Goal: Task Accomplishment & Management: Complete application form

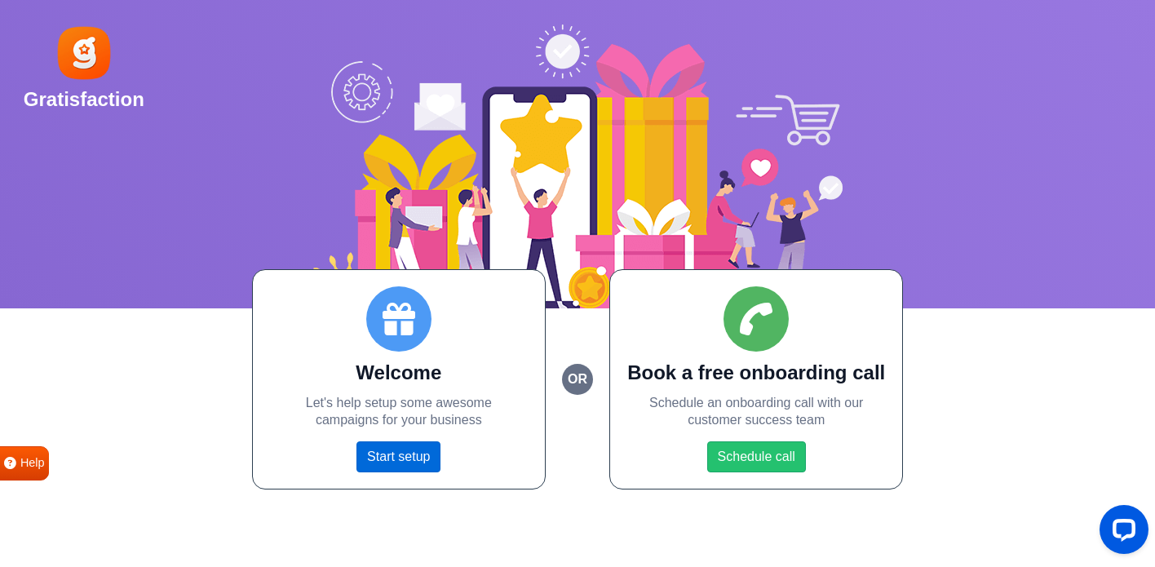
click at [387, 455] on link "Start setup" at bounding box center [398, 456] width 84 height 31
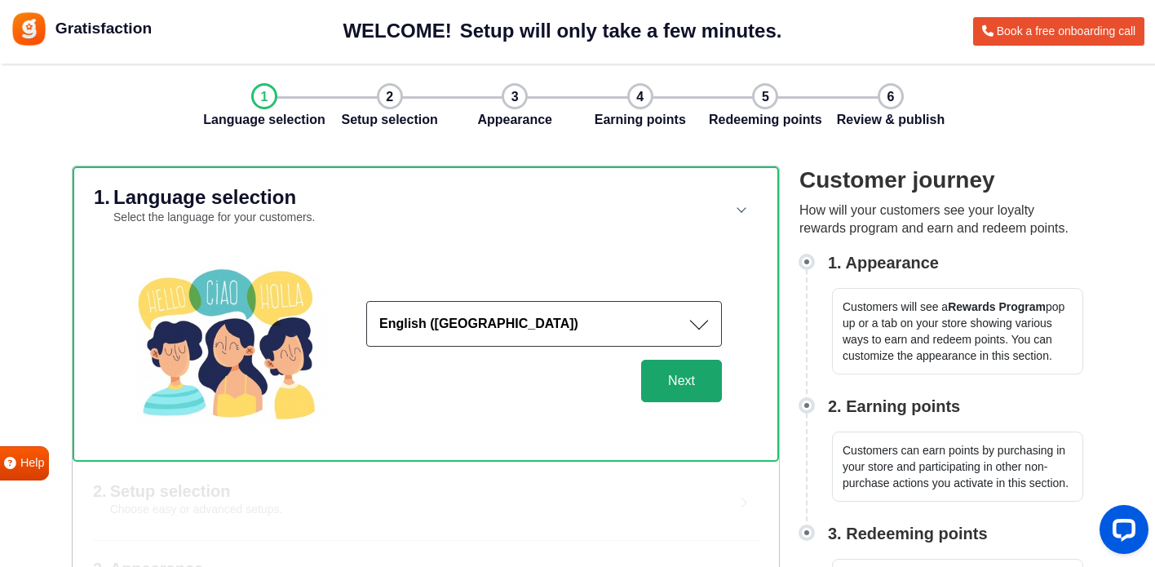
click at [706, 388] on button "Next" at bounding box center [681, 381] width 81 height 42
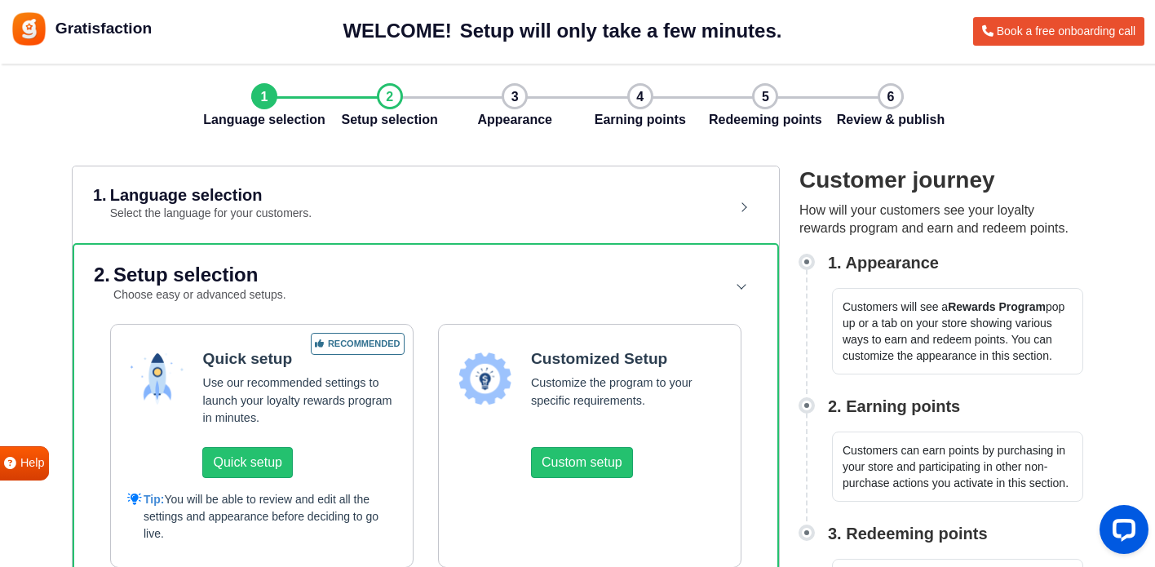
click at [544, 304] on header "2. Setup selection Choose easy or advanced setups." at bounding box center [426, 284] width 664 height 79
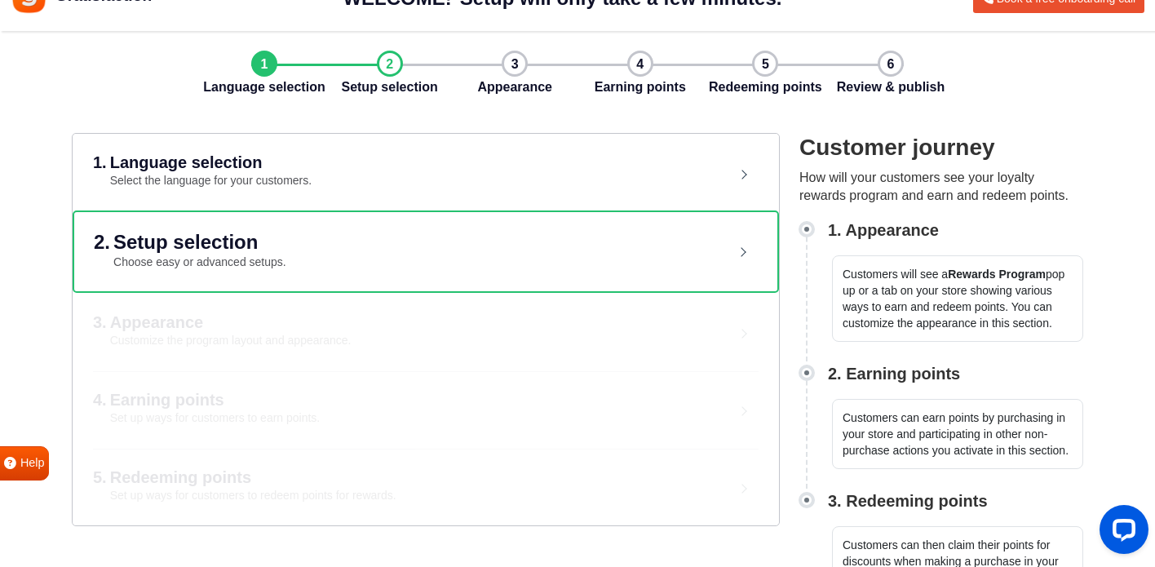
scroll to position [65, 0]
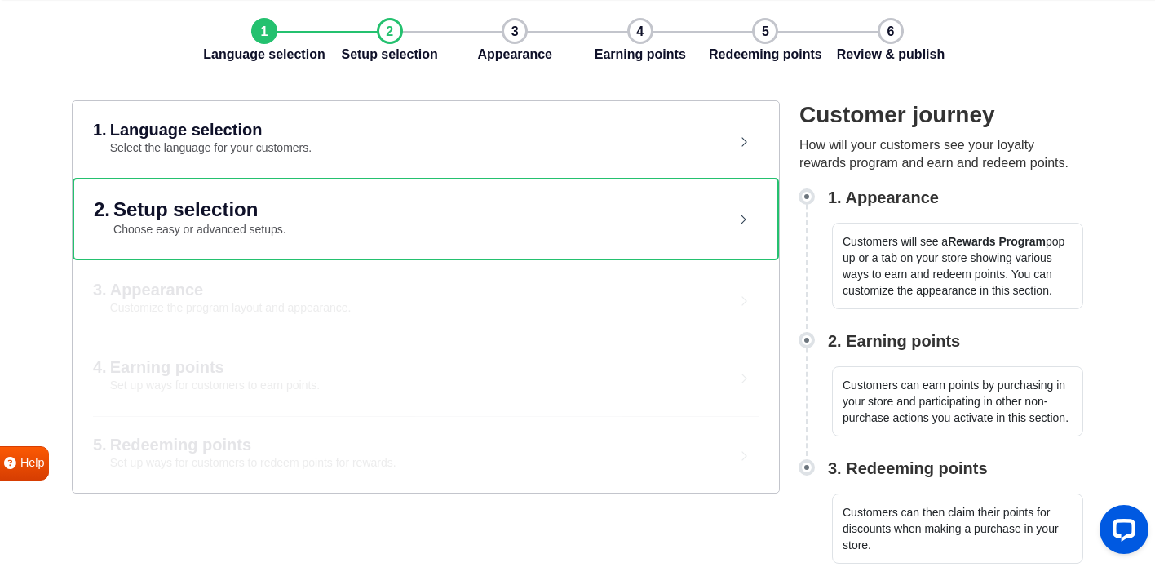
click at [506, 251] on header "2. Setup selection Choose easy or advanced setups." at bounding box center [426, 218] width 664 height 79
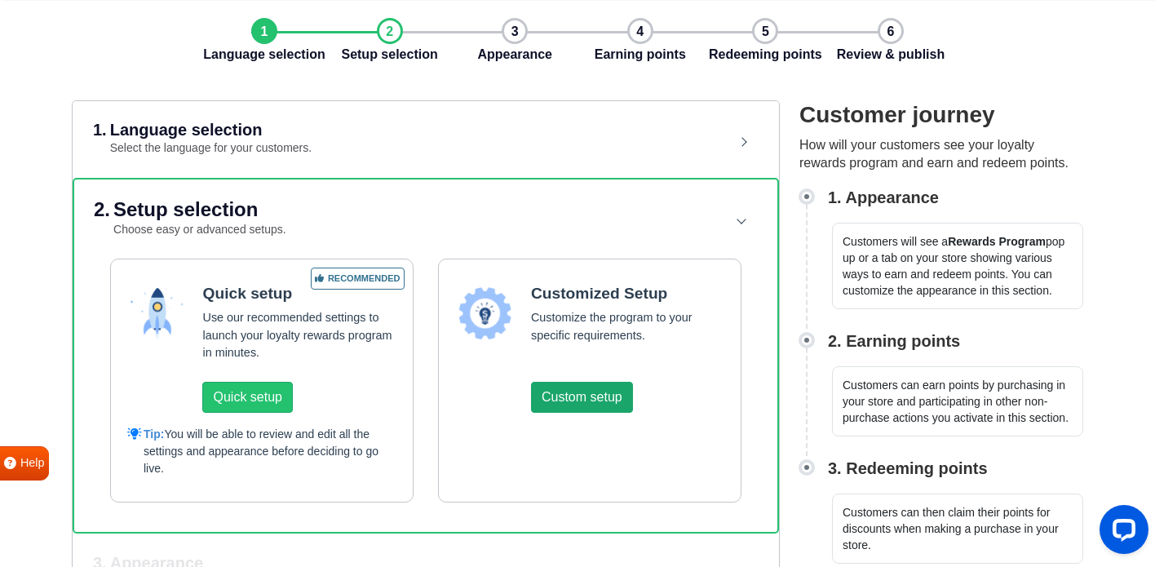
click at [552, 388] on button "Custom setup" at bounding box center [582, 397] width 102 height 31
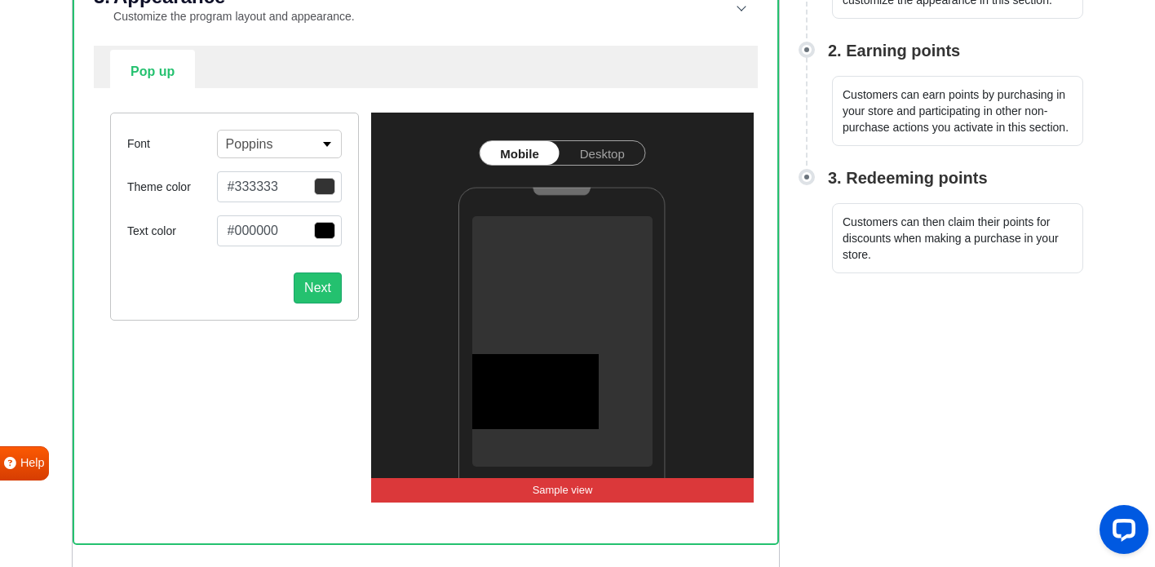
scroll to position [359, 0]
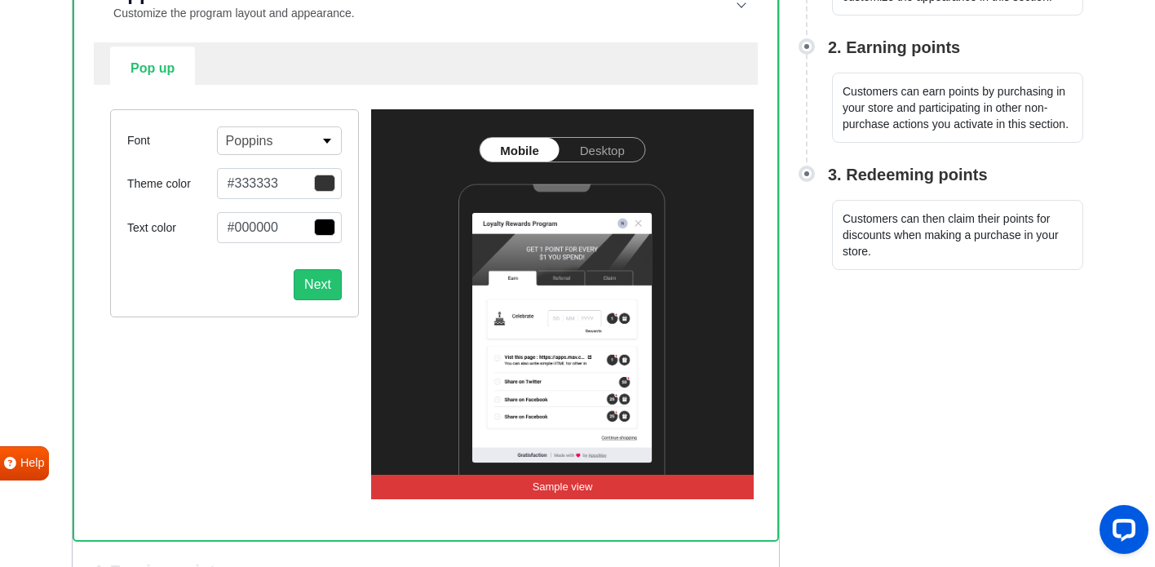
click at [599, 142] on link "Desktop" at bounding box center [603, 150] width 86 height 24
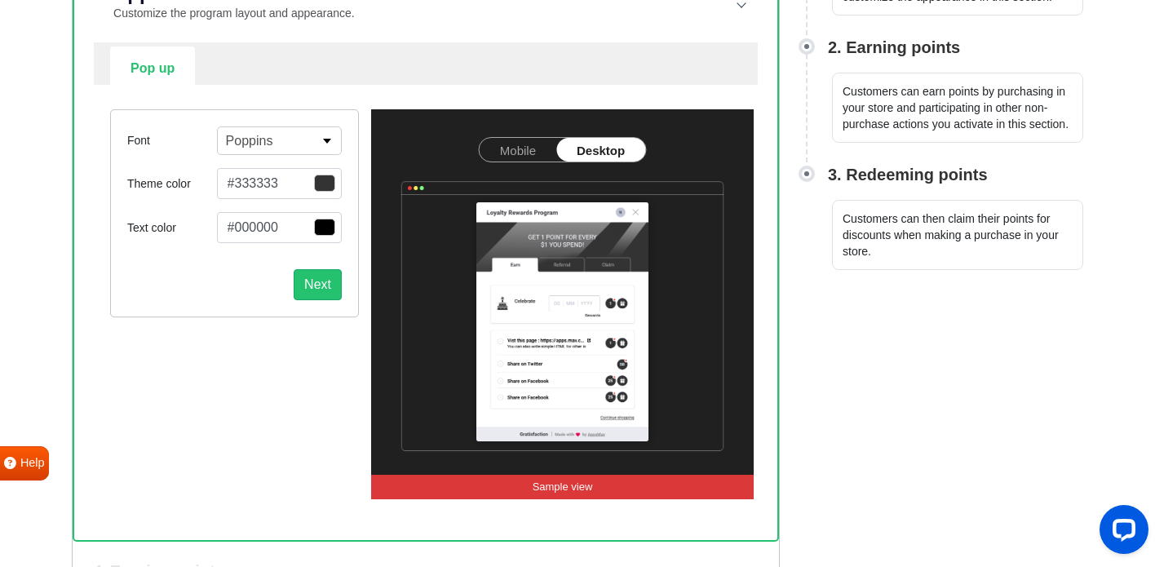
click at [513, 156] on link "Mobile" at bounding box center [518, 150] width 77 height 24
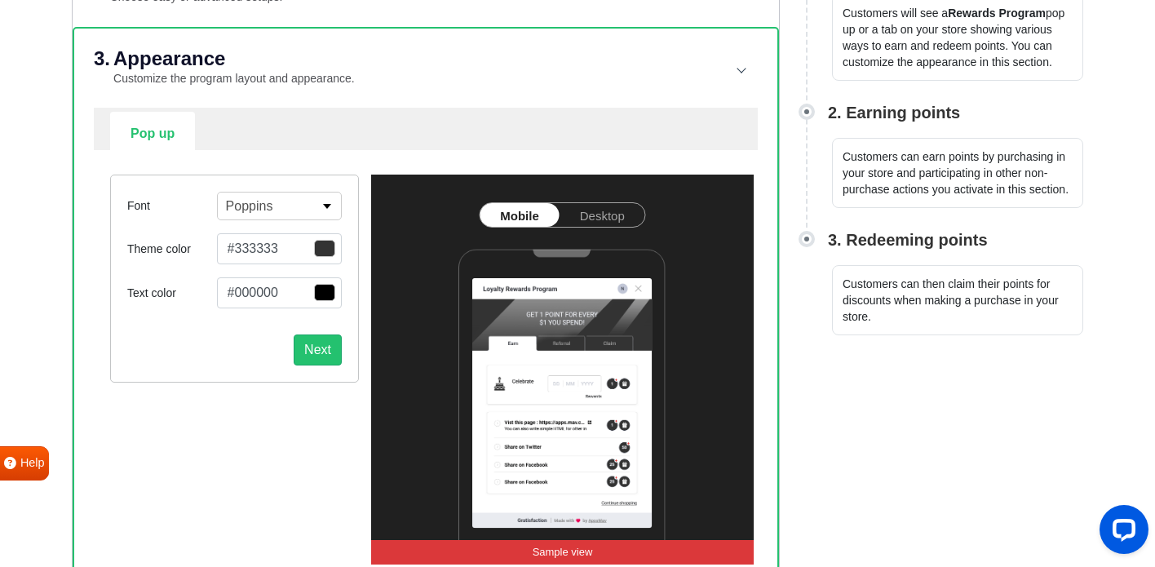
scroll to position [261, 0]
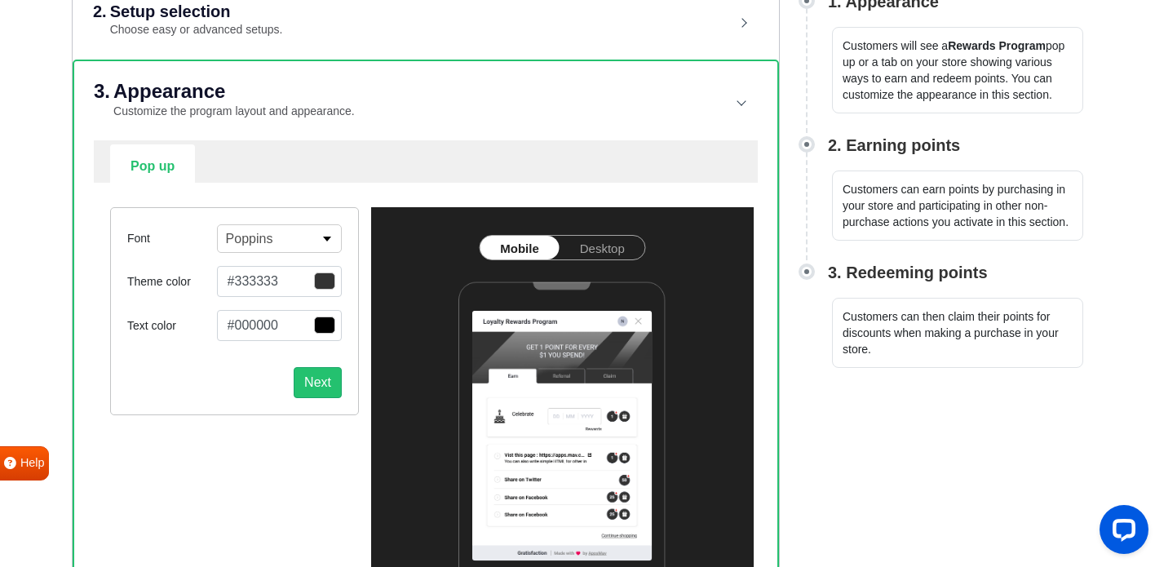
click at [330, 228] on button "Poppins" at bounding box center [279, 238] width 125 height 29
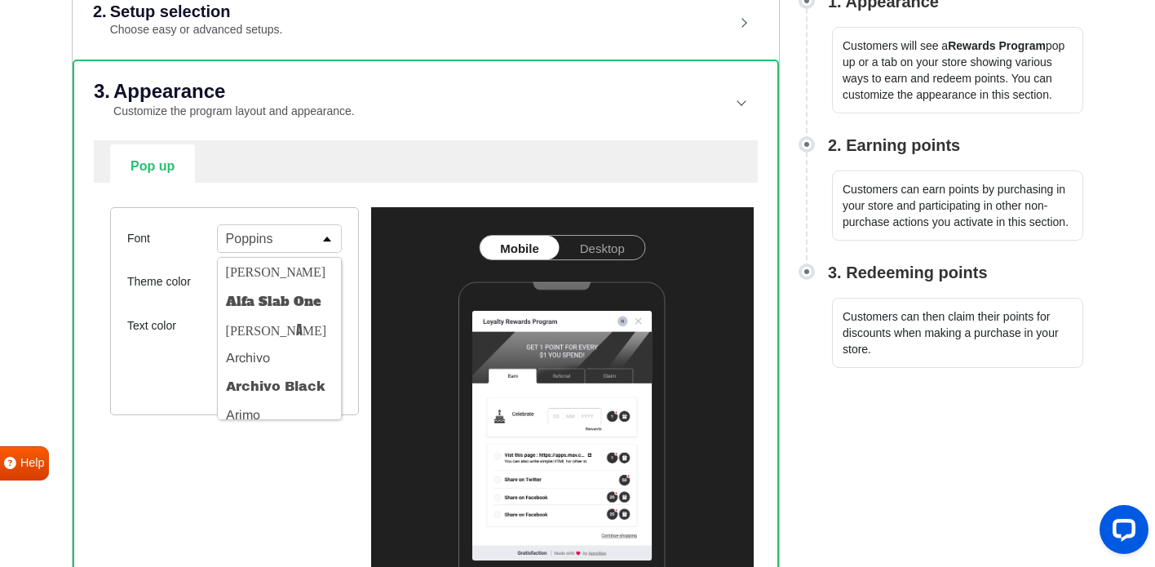
click at [329, 230] on button "Poppins" at bounding box center [279, 238] width 125 height 29
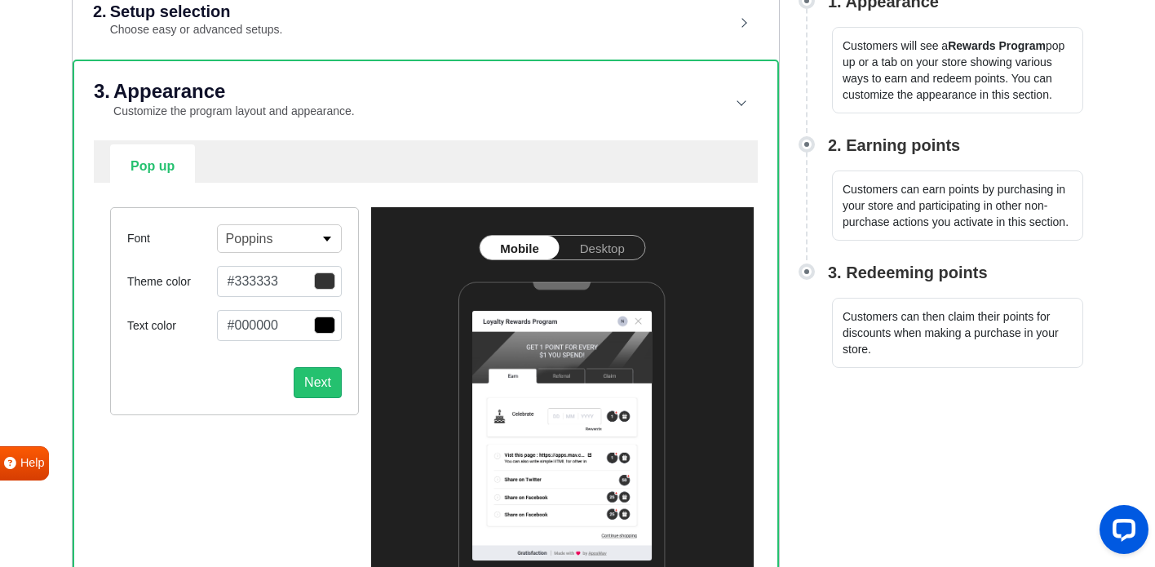
click at [322, 278] on span "button" at bounding box center [324, 280] width 21 height 17
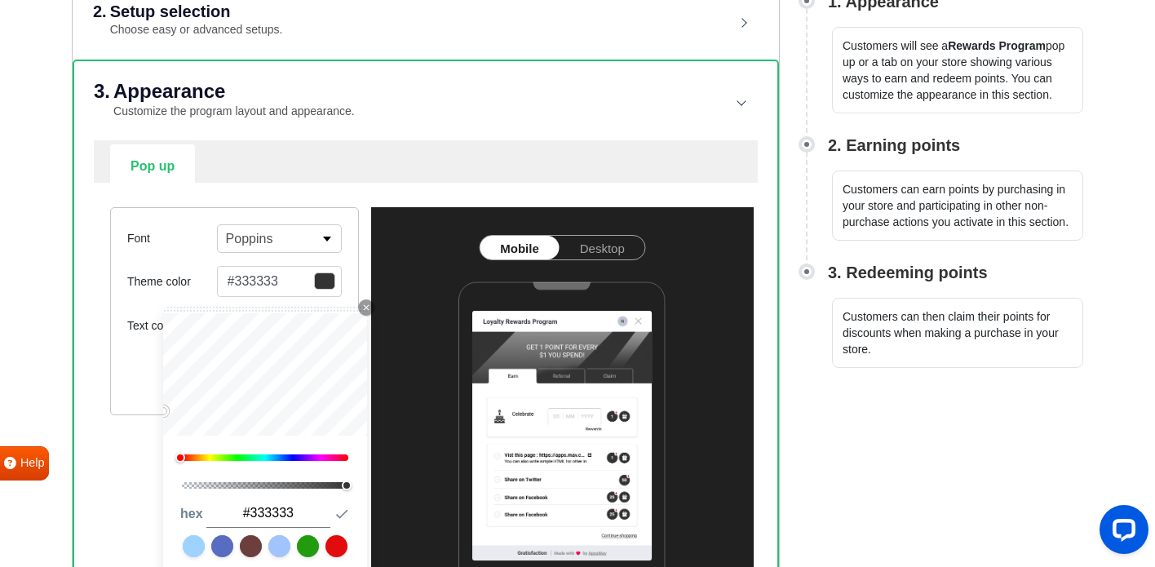
click at [271, 452] on div "0" at bounding box center [264, 457] width 171 height 11
click at [275, 455] on div at bounding box center [265, 457] width 166 height 7
type input "#010508"
type input "#02080c"
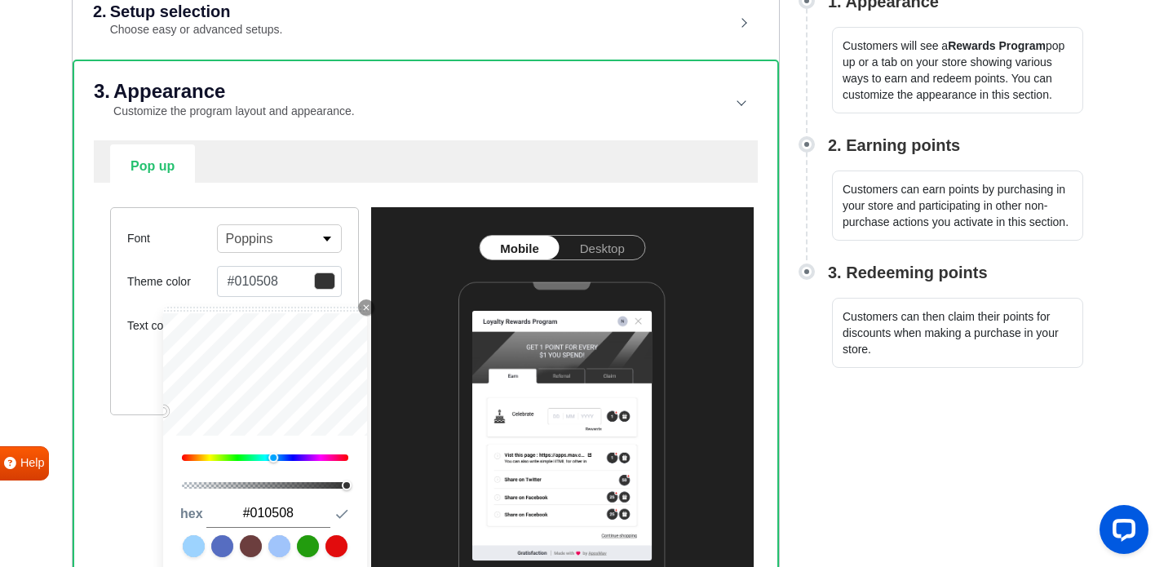
type input "#02080c"
type input "#040e15"
type input "#06141d"
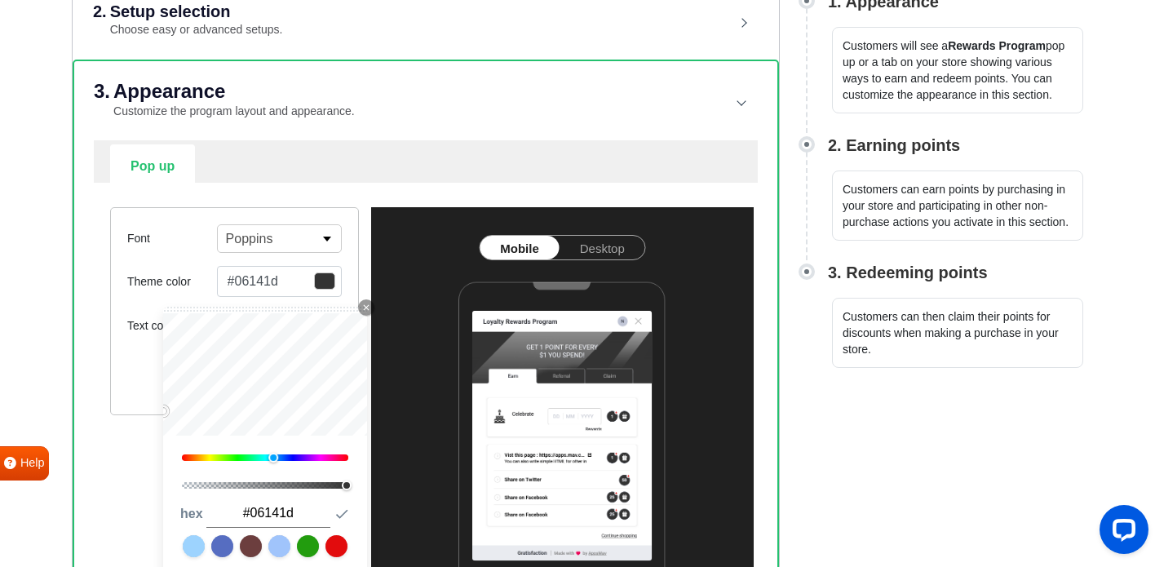
type input "#09212e"
type input "#0a2737"
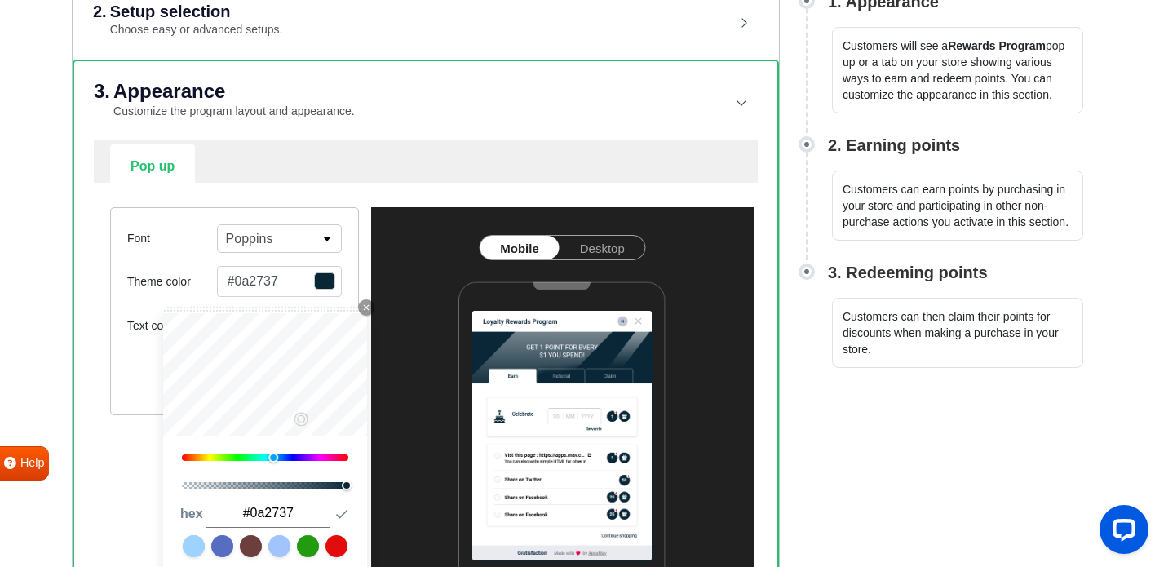
type input "#1dacff"
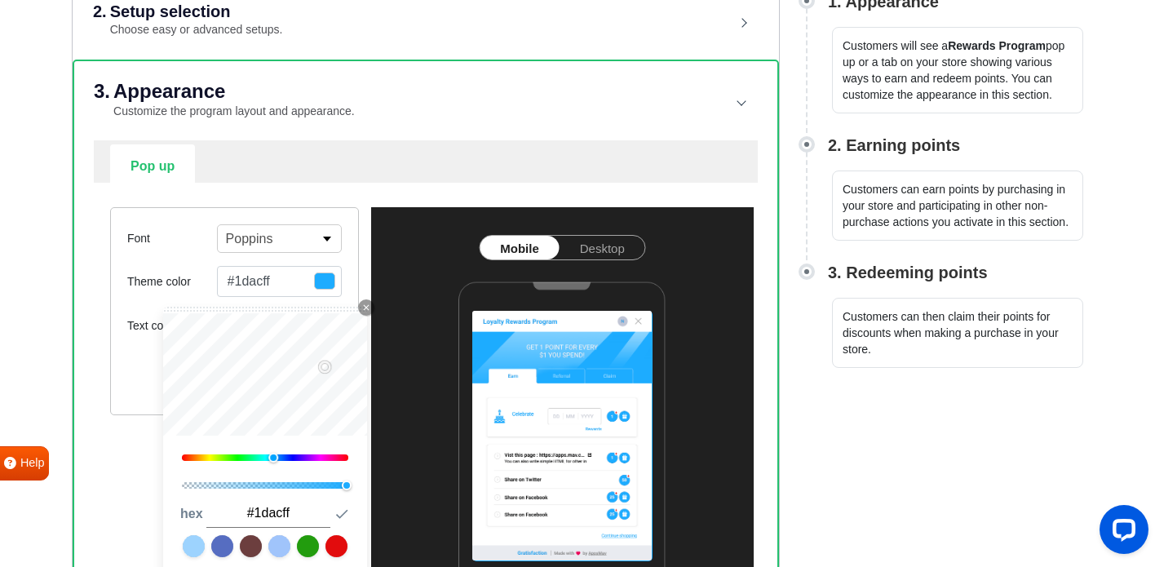
type input "#1eafff"
type input "#1effff"
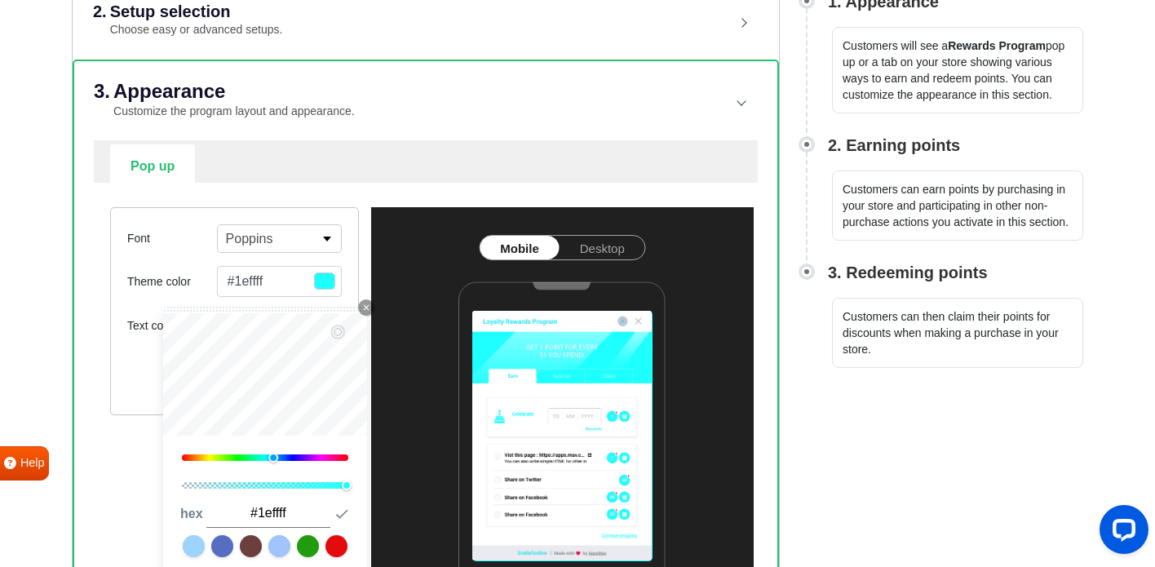
type input "#1fa2ef"
type input "#1fa5f3"
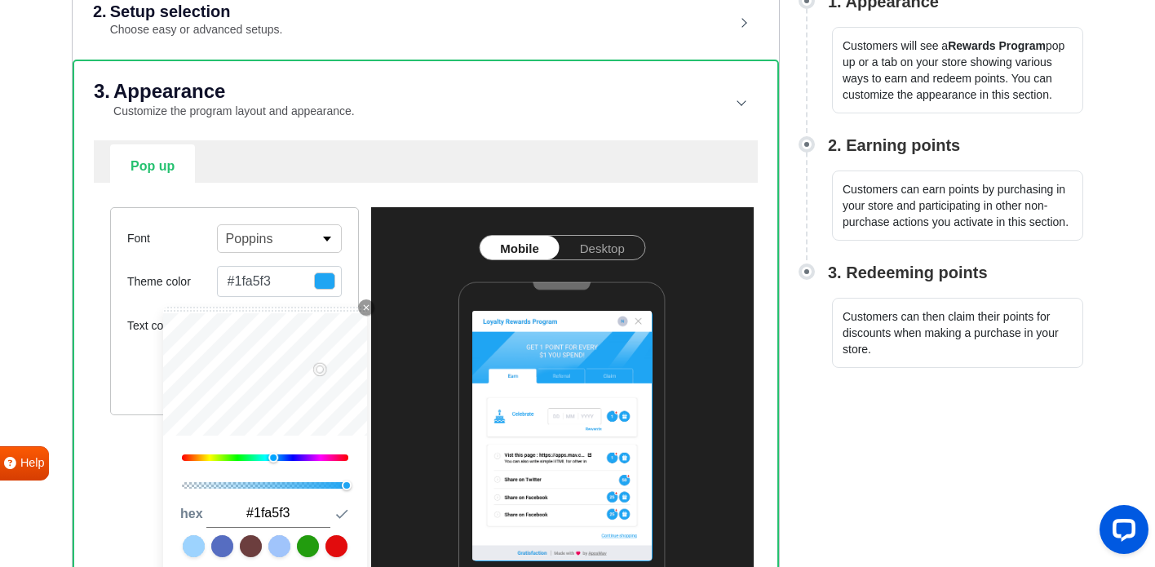
type input "#20a9f8"
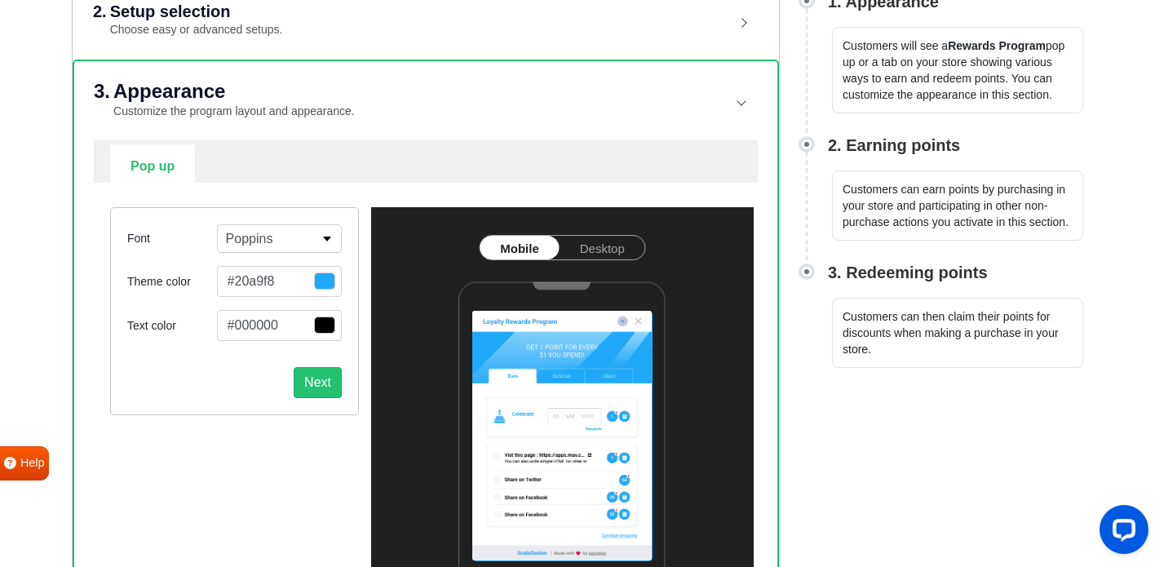
click at [151, 337] on div "Text color #000000 Close Icon 0 1 hex #000000 Submit Icon" at bounding box center [234, 325] width 215 height 31
click at [229, 399] on div "Font Poppins Abel Alfa Slab One Anton Archivo Archivo Black Arimo Arvo Assistan…" at bounding box center [234, 311] width 249 height 208
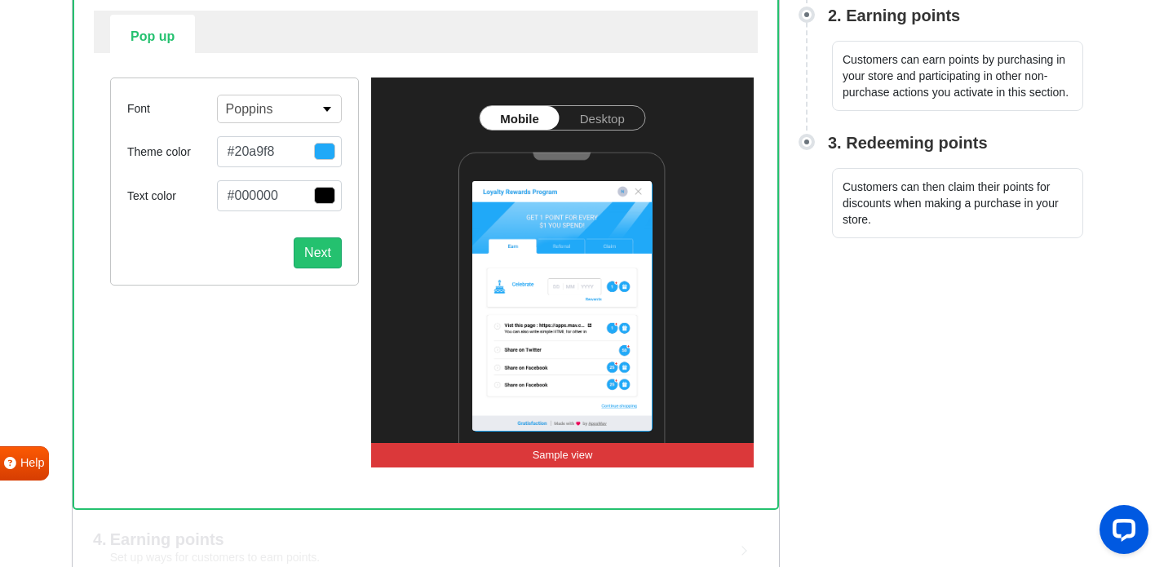
scroll to position [391, 0]
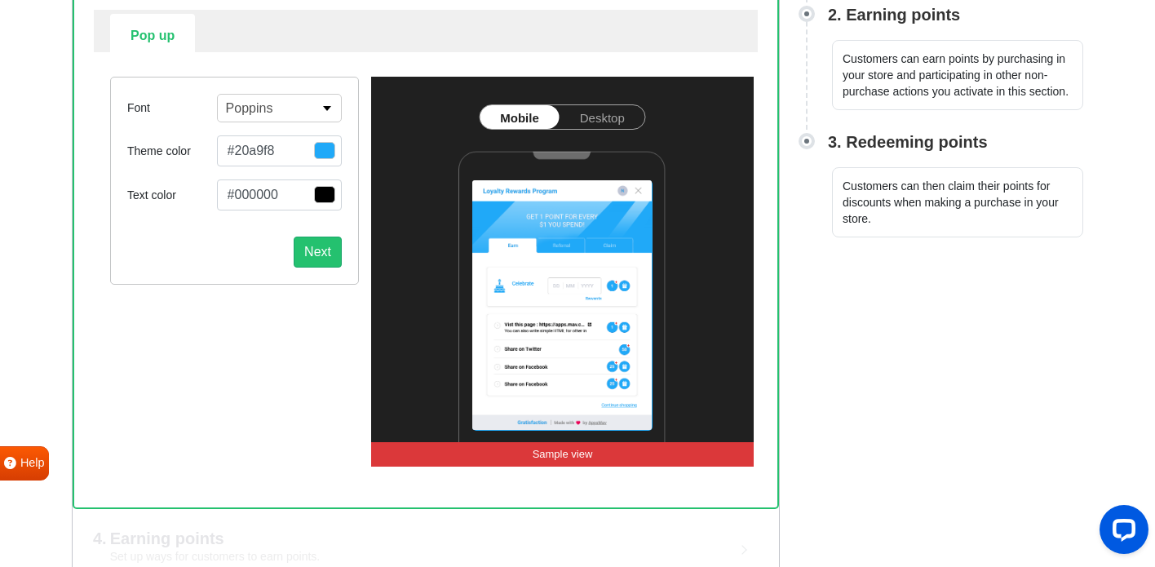
click at [614, 130] on nav "Mobile Desktop" at bounding box center [562, 126] width 383 height 45
click at [619, 120] on link "Desktop" at bounding box center [603, 117] width 86 height 24
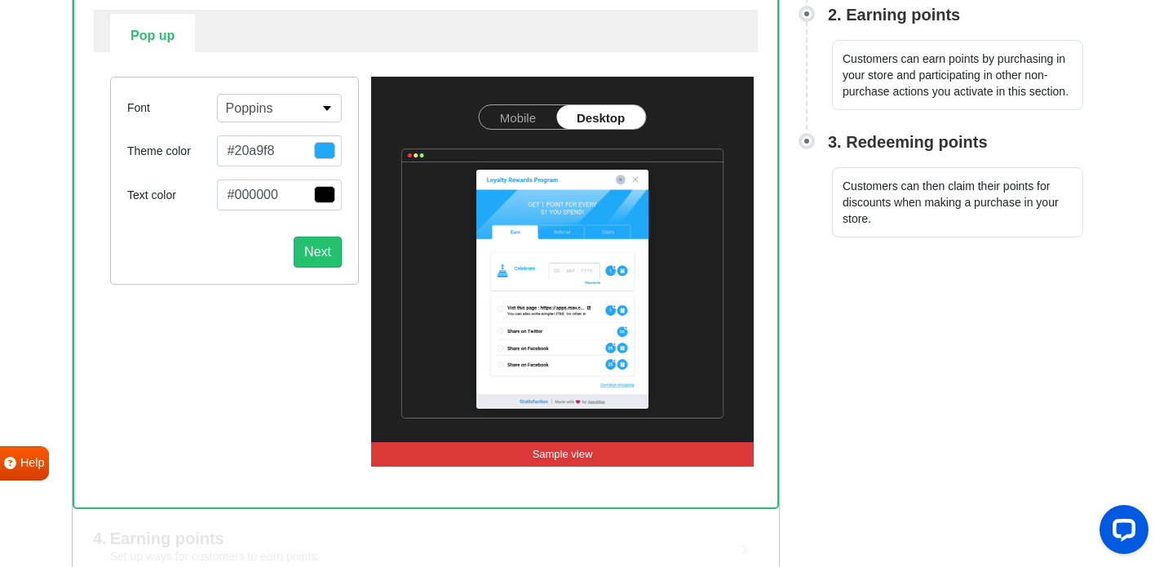
click at [514, 99] on img at bounding box center [562, 261] width 383 height 369
click at [511, 109] on link "Mobile" at bounding box center [518, 117] width 77 height 24
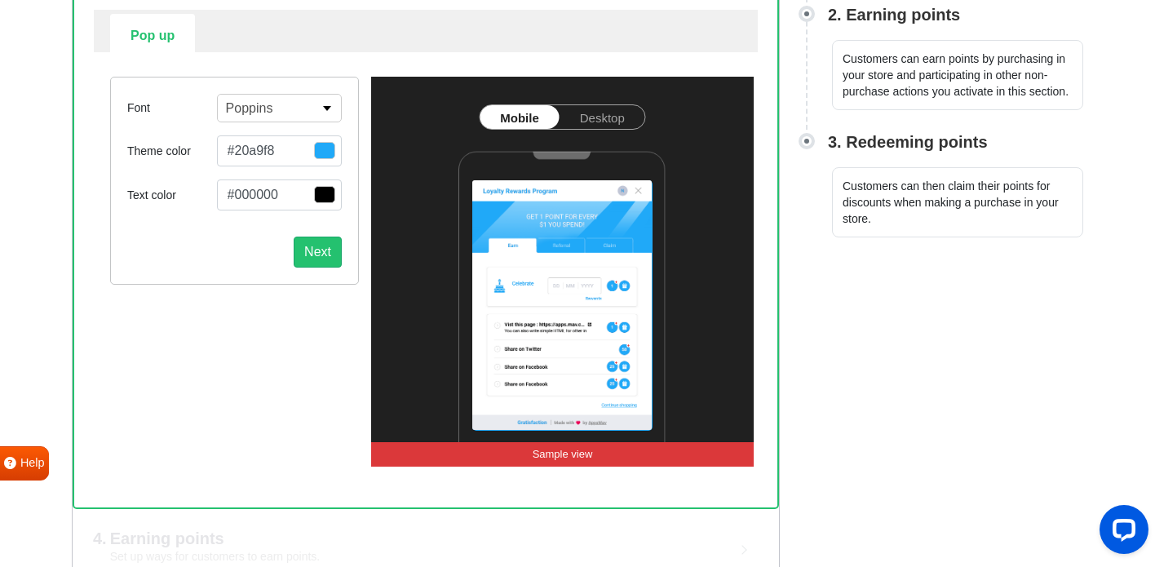
click at [303, 322] on div "Font Poppins Abel Alfa Slab One Anton Archivo Archivo Black Arimo Arvo Assistan…" at bounding box center [234, 271] width 273 height 389
click at [309, 254] on button "Next" at bounding box center [318, 252] width 48 height 31
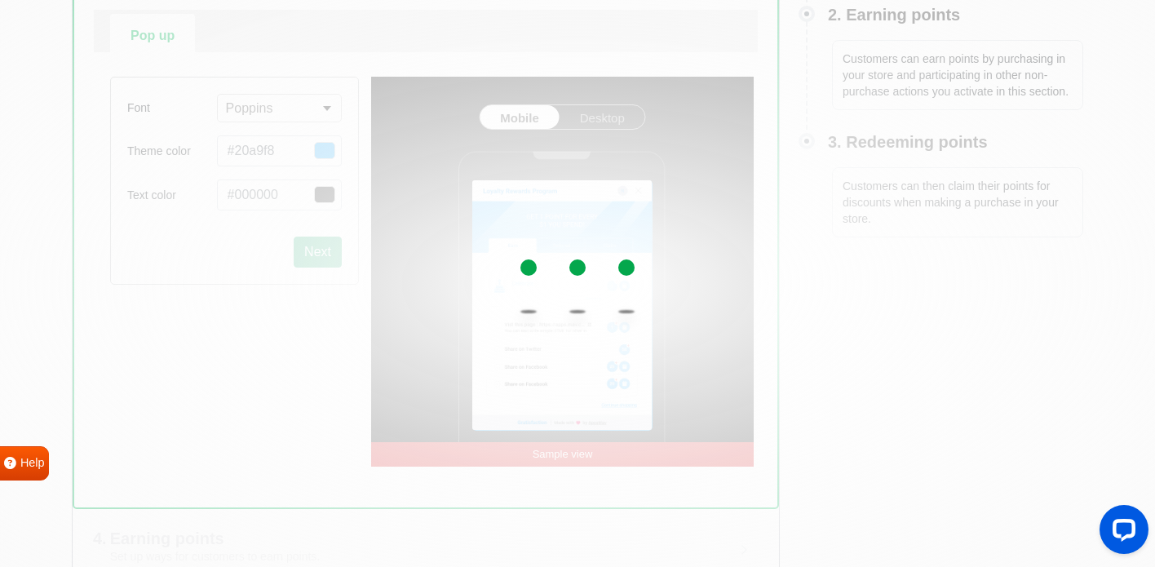
select select "right"
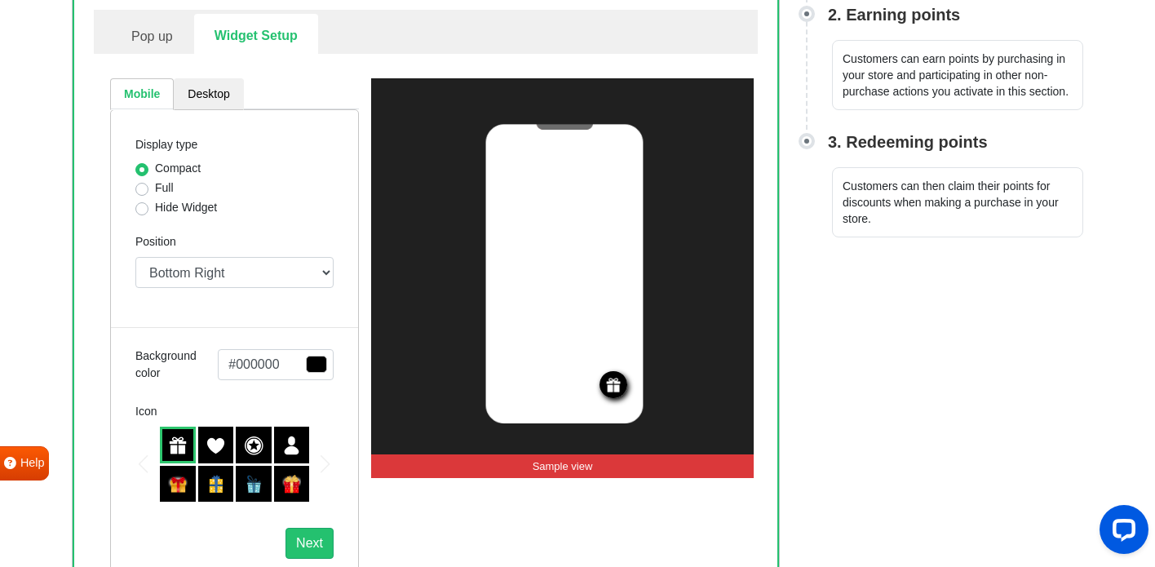
click at [155, 191] on label "Full" at bounding box center [164, 187] width 19 height 17
click at [142, 191] on input "Full" at bounding box center [141, 187] width 13 height 16
radio input "true"
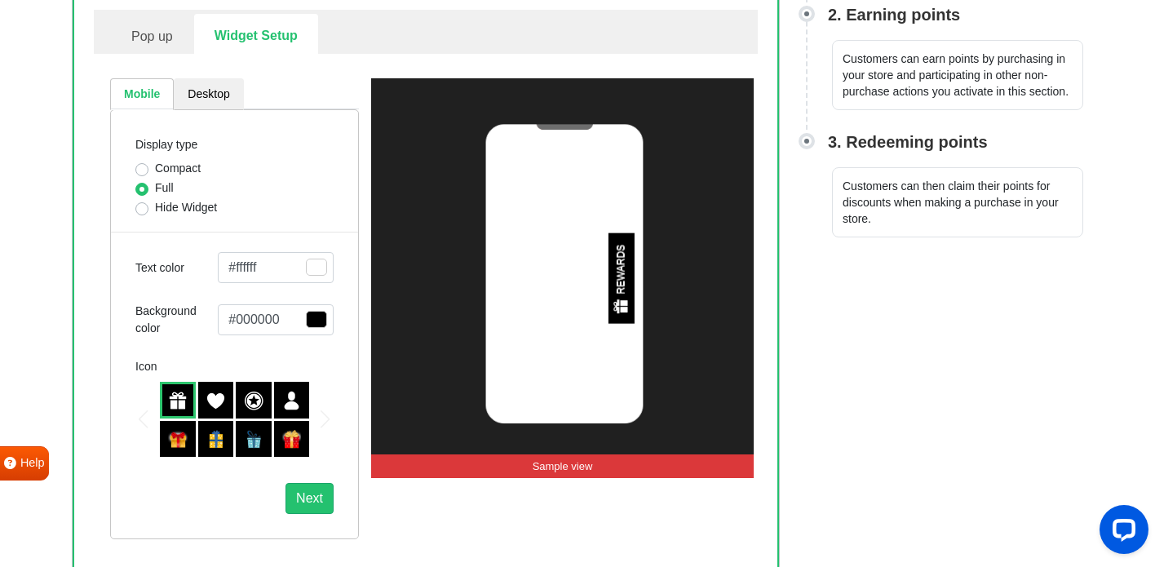
click at [155, 205] on label "Hide Widget" at bounding box center [186, 207] width 62 height 17
click at [141, 205] on input "Hide Widget" at bounding box center [141, 207] width 13 height 16
radio input "true"
click at [139, 182] on input "Full" at bounding box center [141, 187] width 13 height 16
radio input "true"
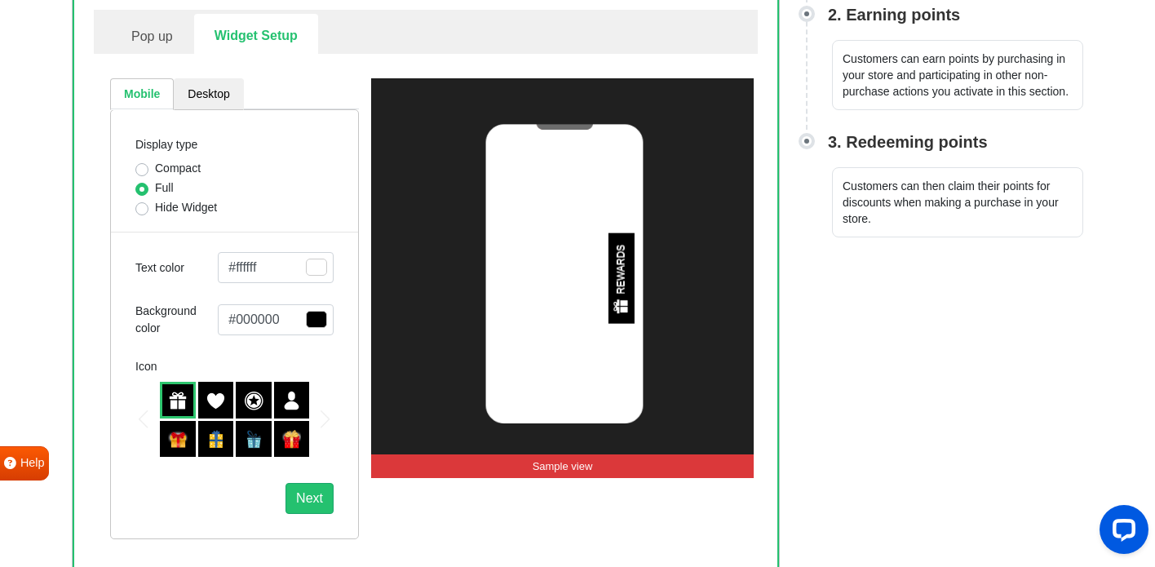
click at [155, 212] on label "Hide Widget" at bounding box center [186, 207] width 62 height 17
click at [142, 212] on input "Hide Widget" at bounding box center [141, 207] width 13 height 16
radio input "true"
click at [155, 174] on label "Compact" at bounding box center [178, 168] width 46 height 17
click at [139, 174] on input "Compact" at bounding box center [141, 168] width 13 height 16
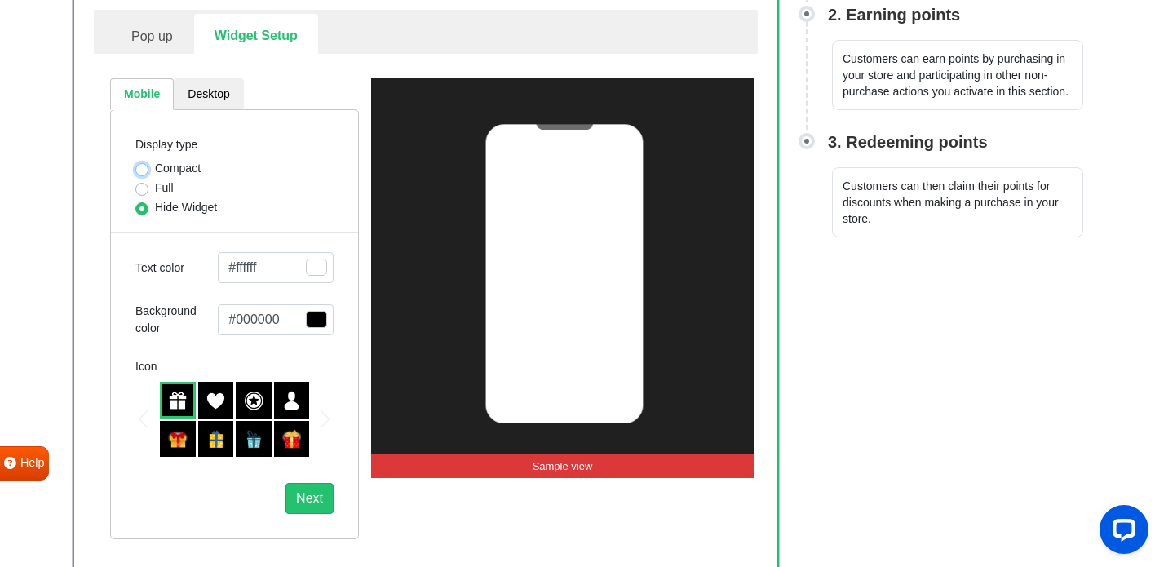
radio input "true"
select select "right"
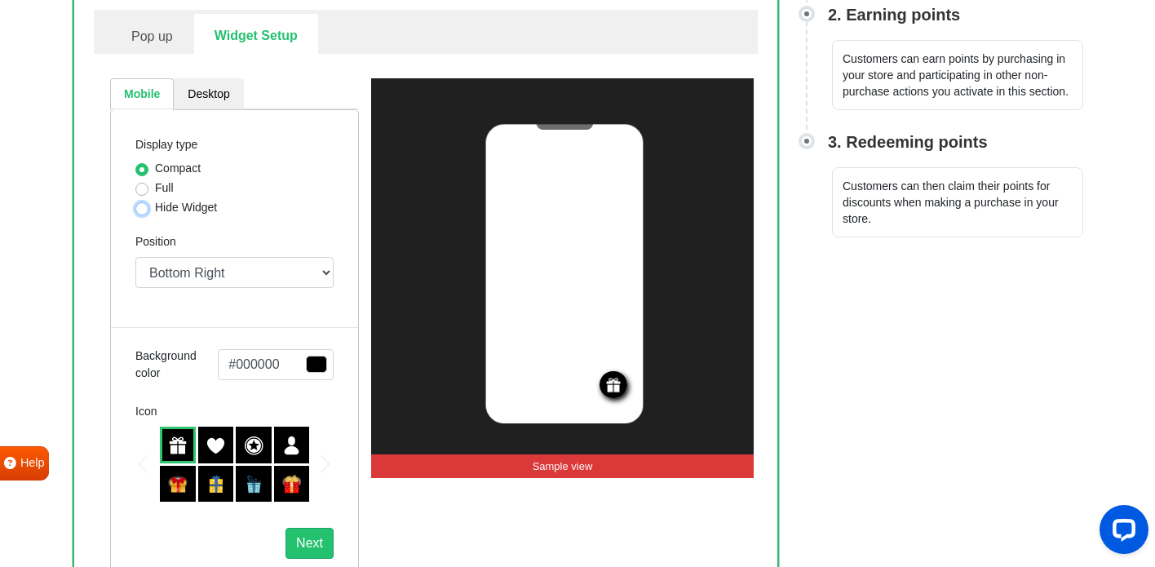
click at [142, 201] on input "Hide Widget" at bounding box center [141, 207] width 13 height 16
radio input "true"
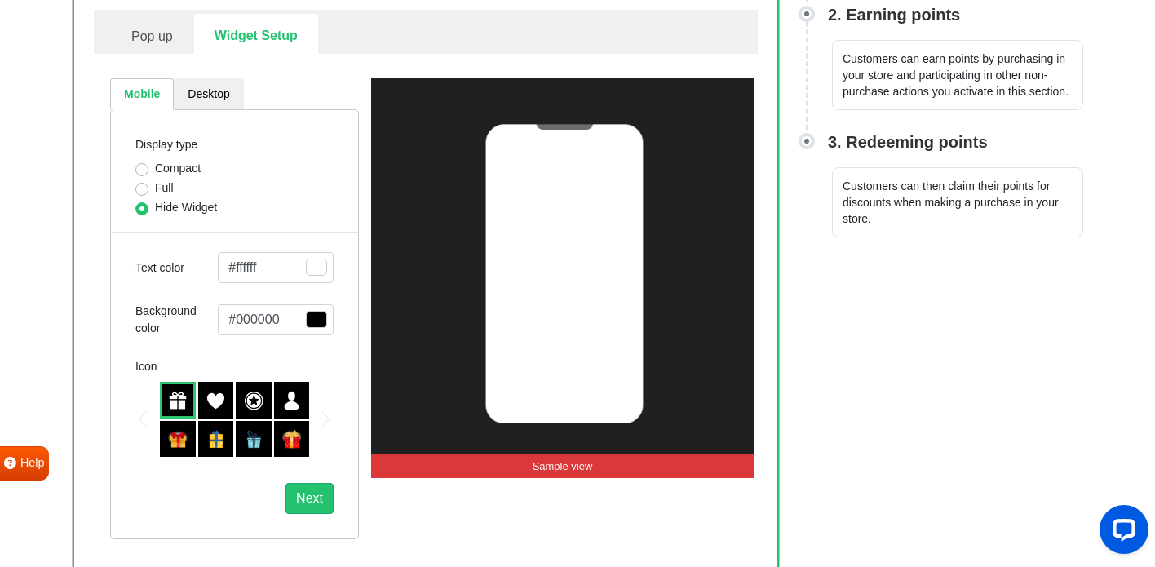
click at [155, 184] on label "Full" at bounding box center [164, 187] width 19 height 17
click at [144, 184] on input "Full" at bounding box center [141, 187] width 13 height 16
radio input "true"
click at [308, 316] on span "button" at bounding box center [316, 319] width 21 height 17
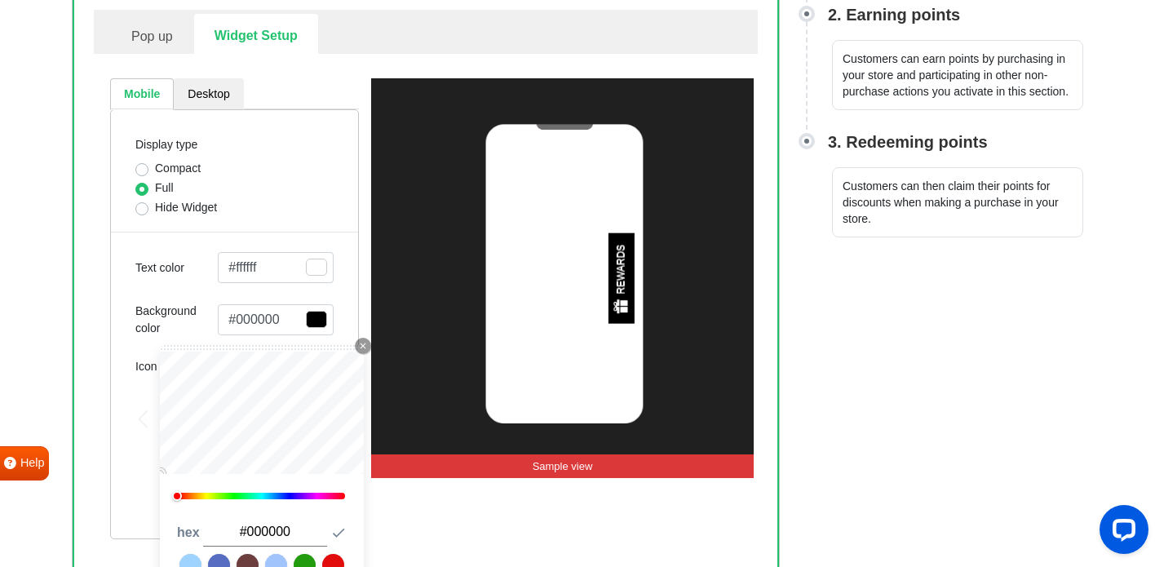
click at [270, 492] on div "0" at bounding box center [261, 495] width 171 height 11
click at [193, 564] on link at bounding box center [190, 565] width 22 height 22
type input "#9dd3fe"
click at [88, 472] on div "3. Appearance Customize the program layout and appearance. Pop up Widget Setup …" at bounding box center [426, 255] width 706 height 652
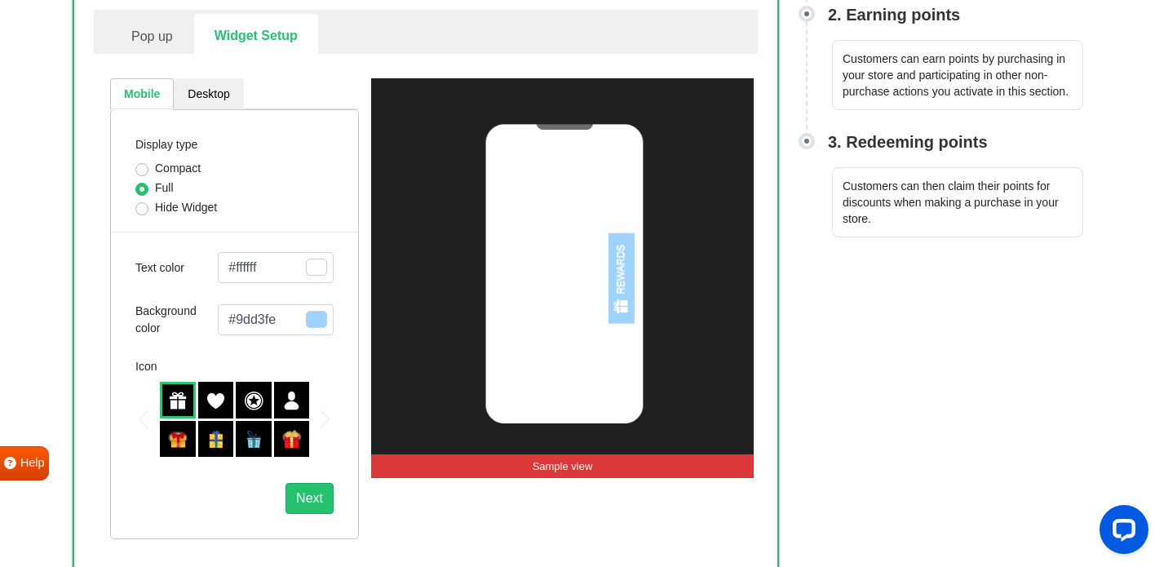
click at [88, 472] on div "3. Appearance Customize the program layout and appearance. Pop up Widget Setup …" at bounding box center [426, 255] width 706 height 652
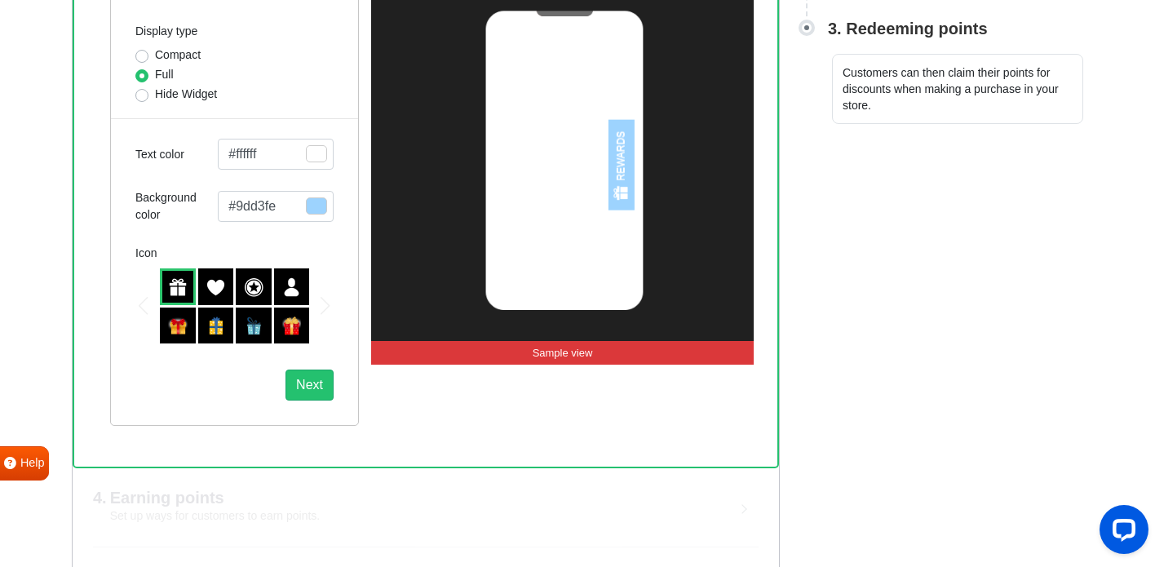
scroll to position [522, 0]
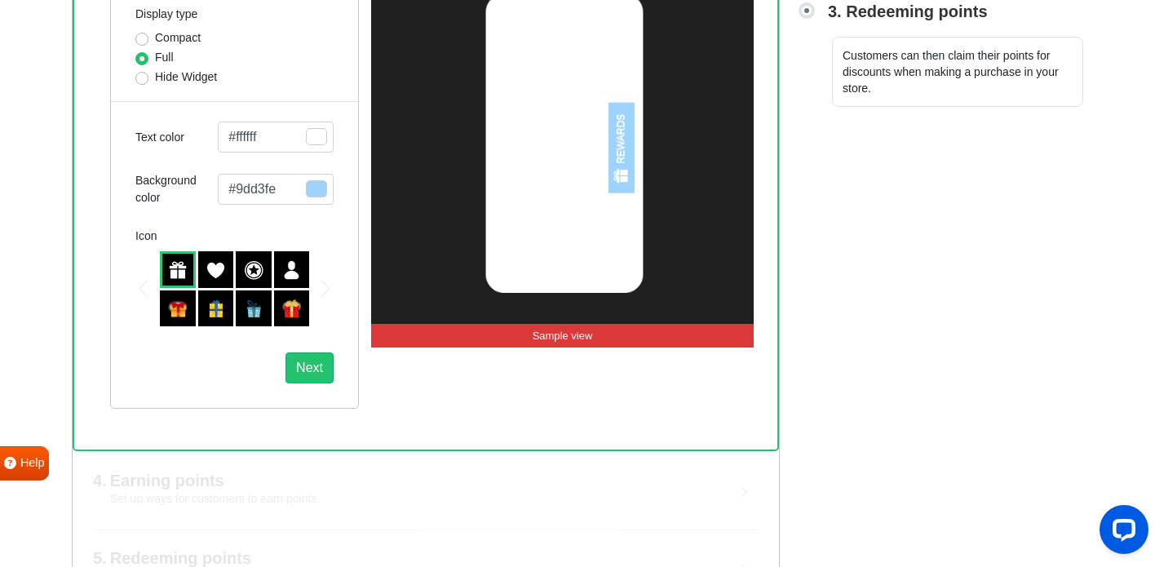
click at [238, 271] on div at bounding box center [254, 269] width 36 height 37
click at [250, 268] on img at bounding box center [254, 270] width 20 height 20
click at [255, 265] on img at bounding box center [254, 270] width 20 height 20
click at [179, 259] on div at bounding box center [178, 269] width 36 height 37
click at [260, 265] on img at bounding box center [254, 270] width 20 height 20
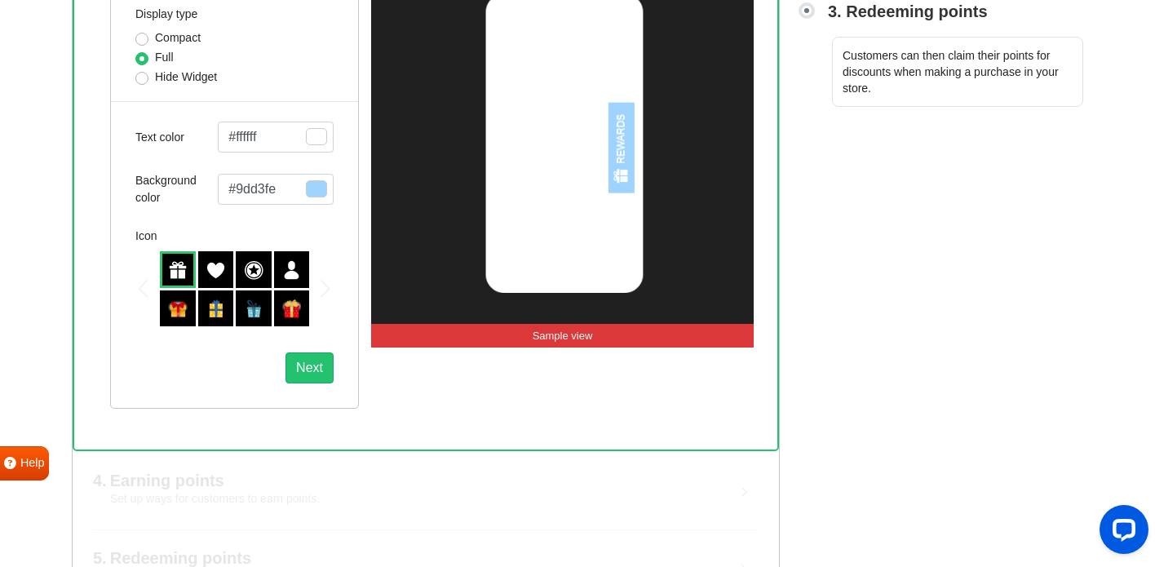
click at [312, 184] on span "button" at bounding box center [316, 188] width 21 height 17
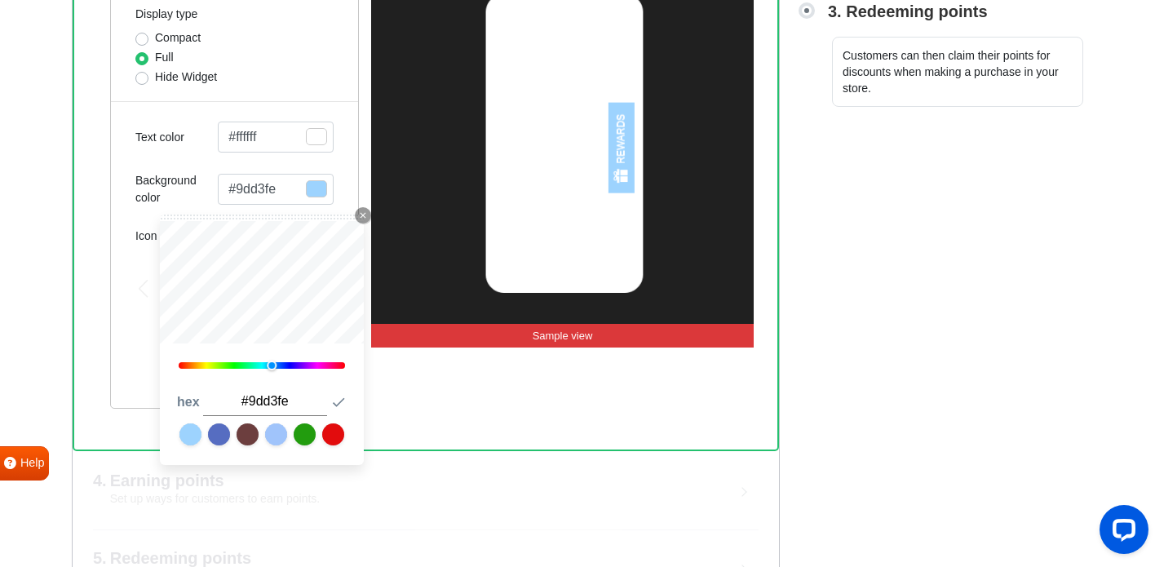
type input "#2cadff"
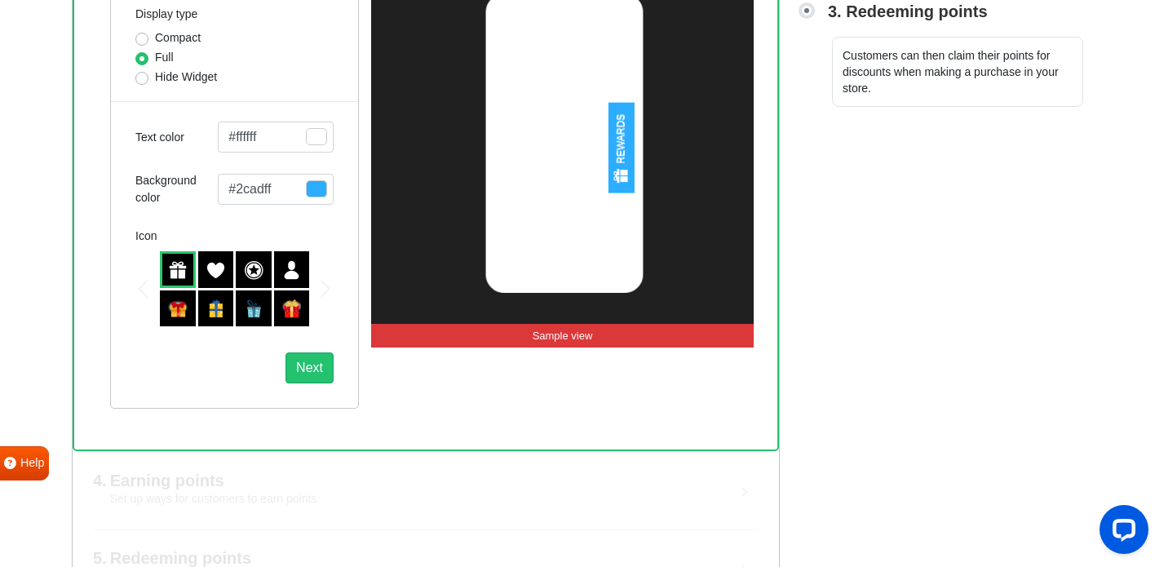
click at [330, 109] on div "Display type Compact Full Hide Widget Text color #ffffff Close Icon 0 hex #ffff…" at bounding box center [234, 194] width 249 height 430
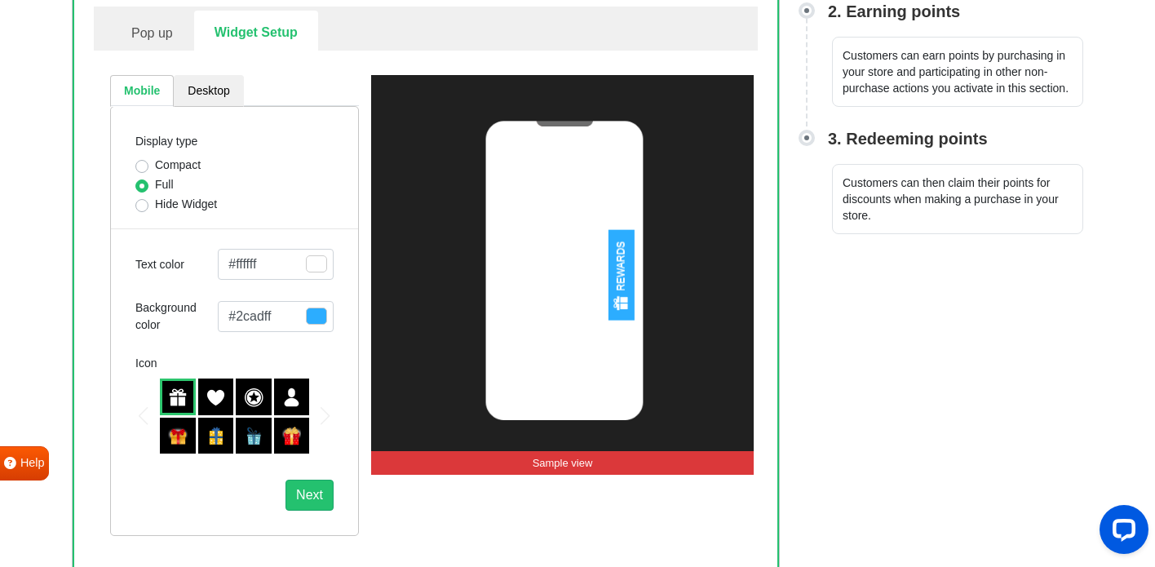
scroll to position [391, 0]
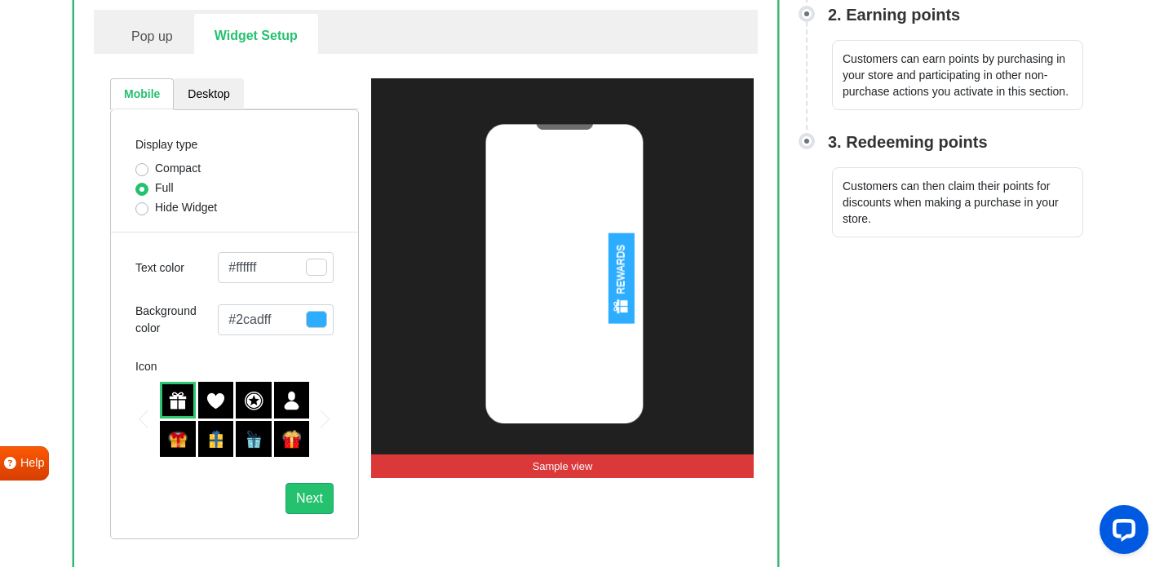
click at [285, 318] on button "#2cadff" at bounding box center [276, 319] width 116 height 31
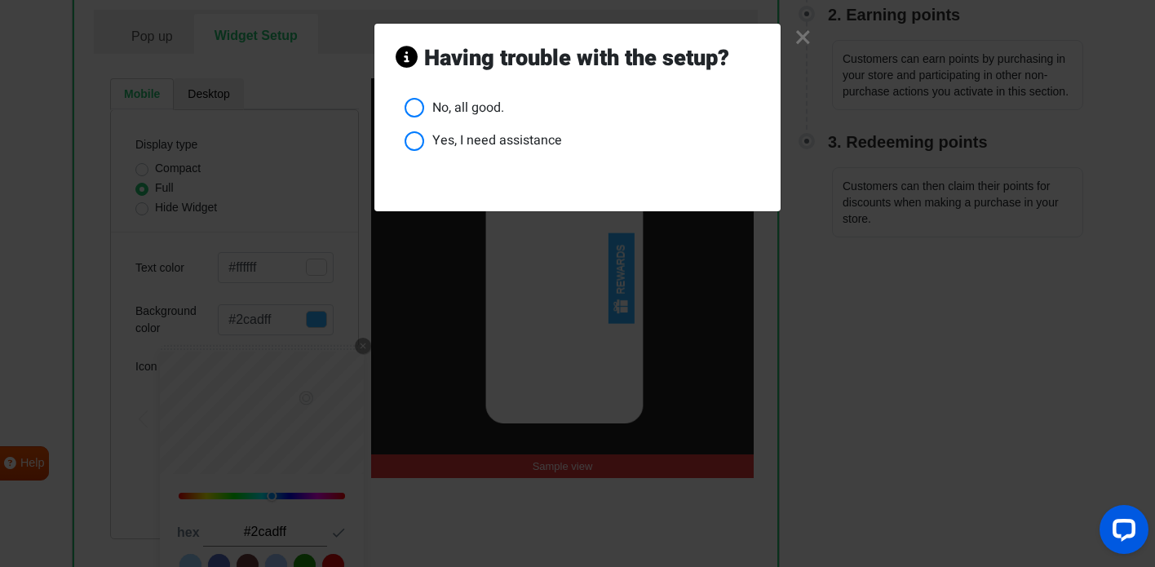
click at [802, 34] on link "×" at bounding box center [802, 37] width 17 height 15
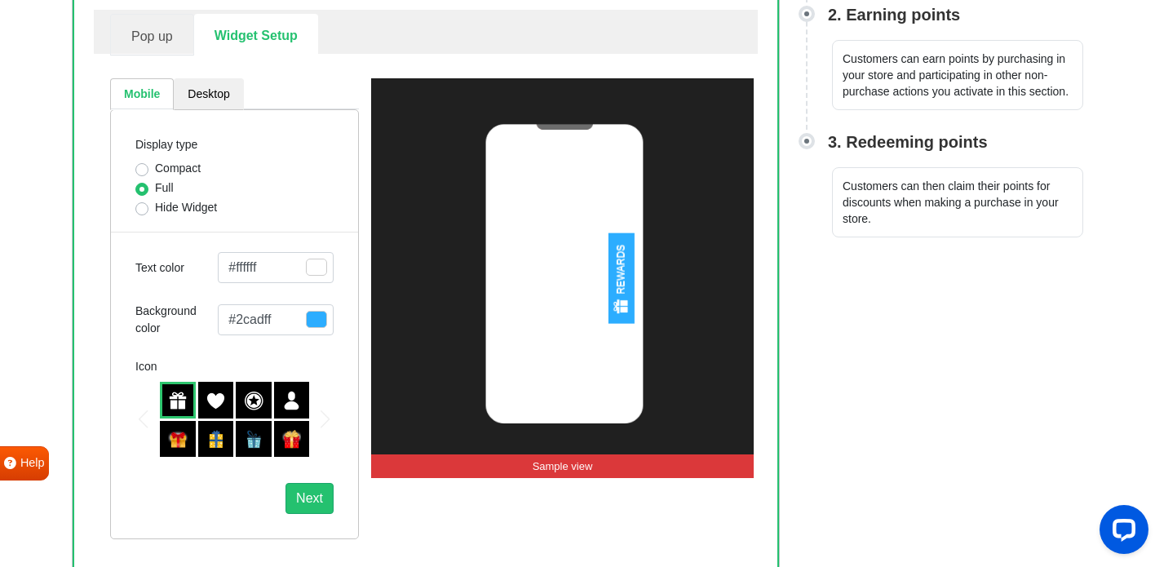
click at [176, 35] on link "Pop up" at bounding box center [152, 35] width 84 height 42
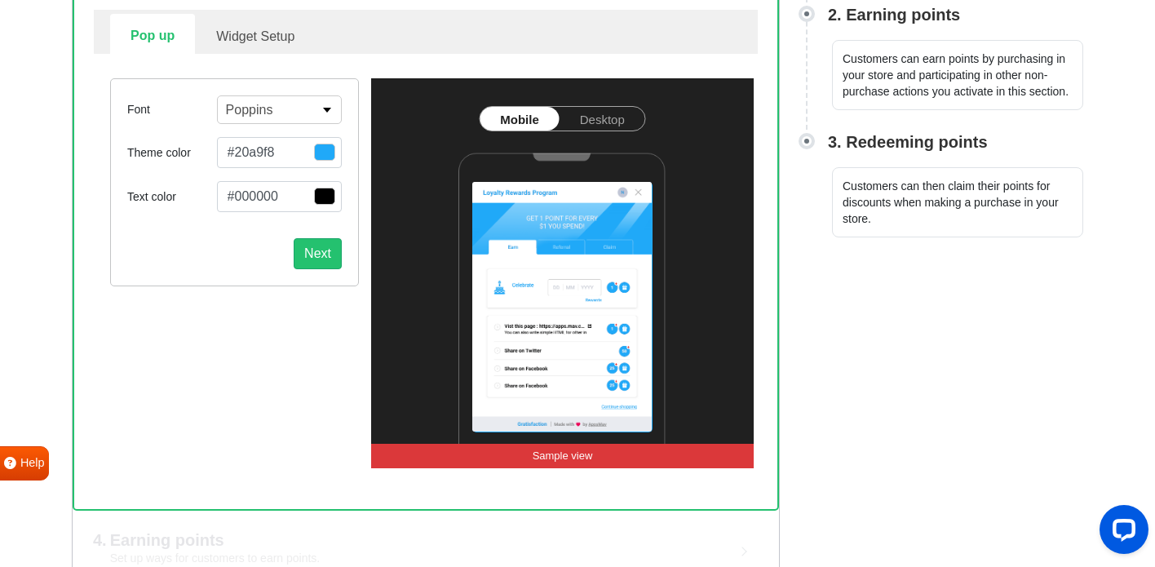
click at [320, 154] on span "button" at bounding box center [324, 152] width 21 height 17
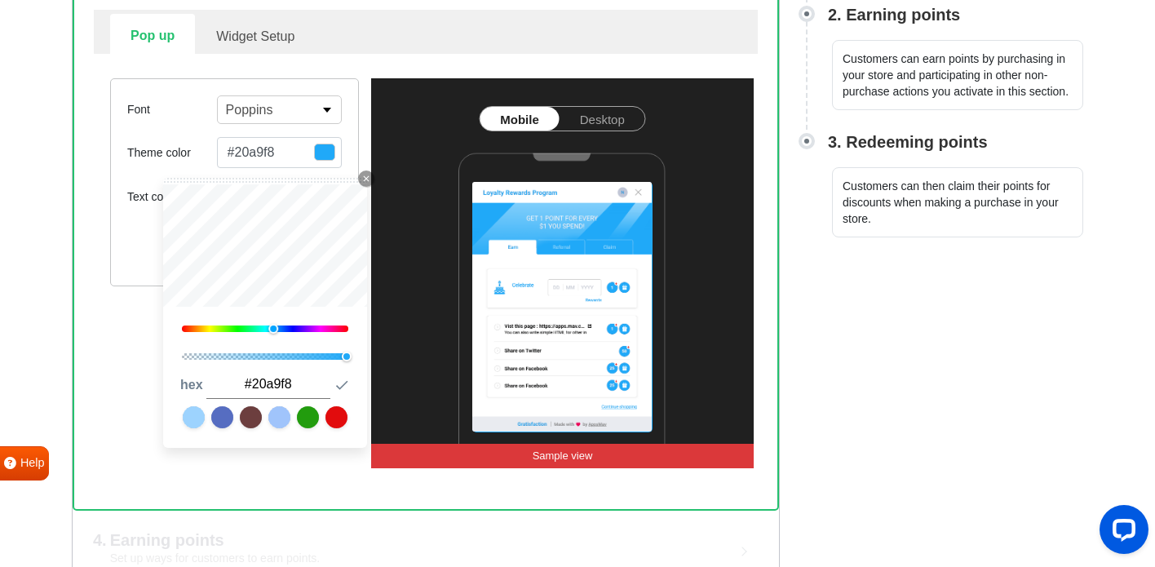
type input "#42a8df"
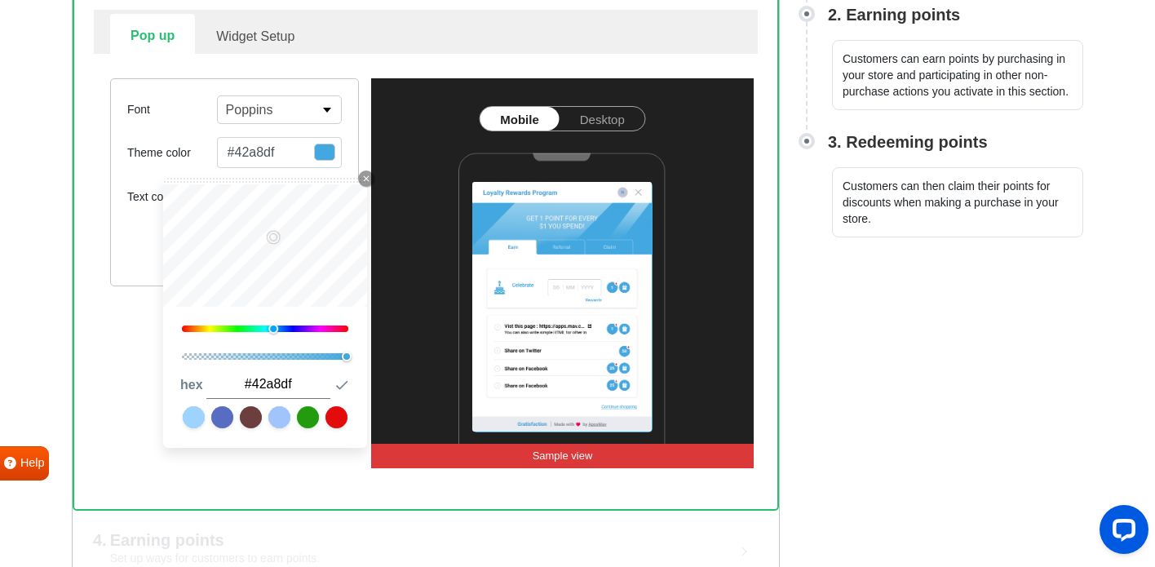
type input "#24b5ff"
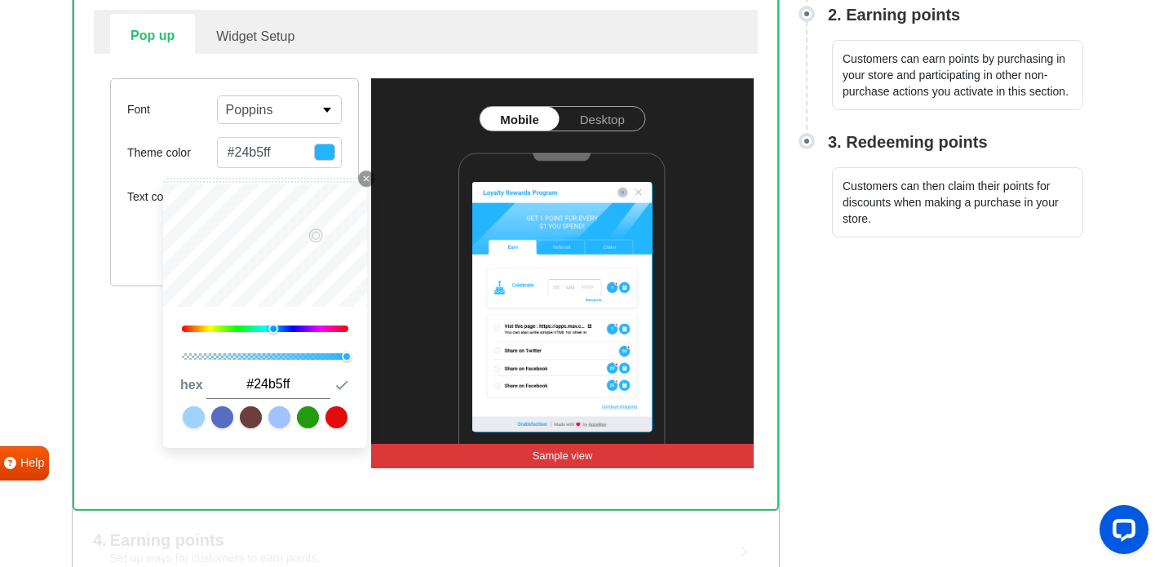
type input "#2a8bc0"
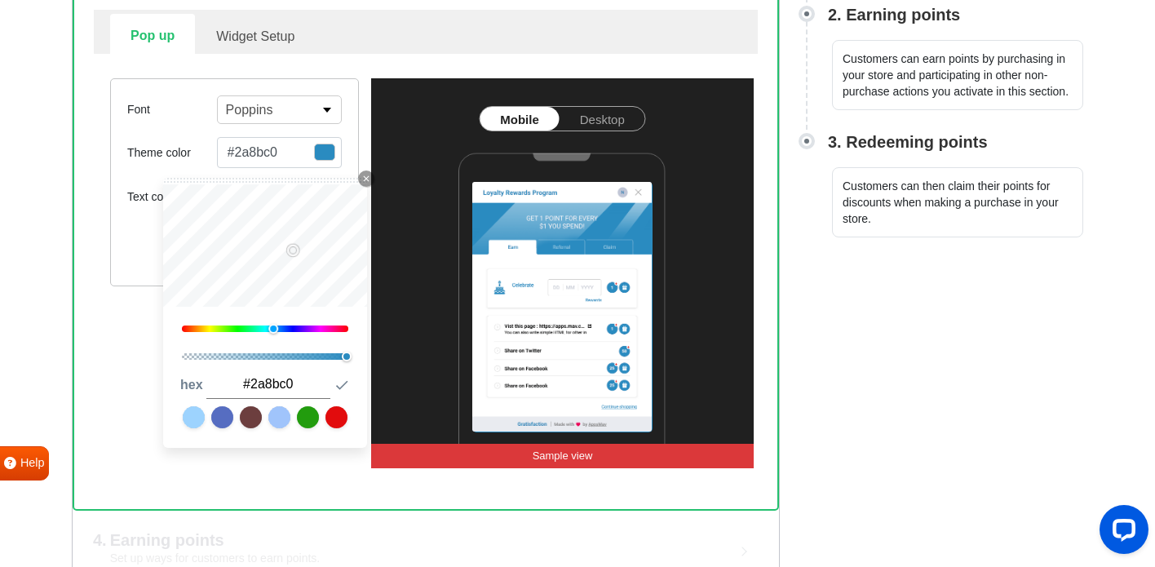
type input "#3b9dd2"
type input "#45b8f6"
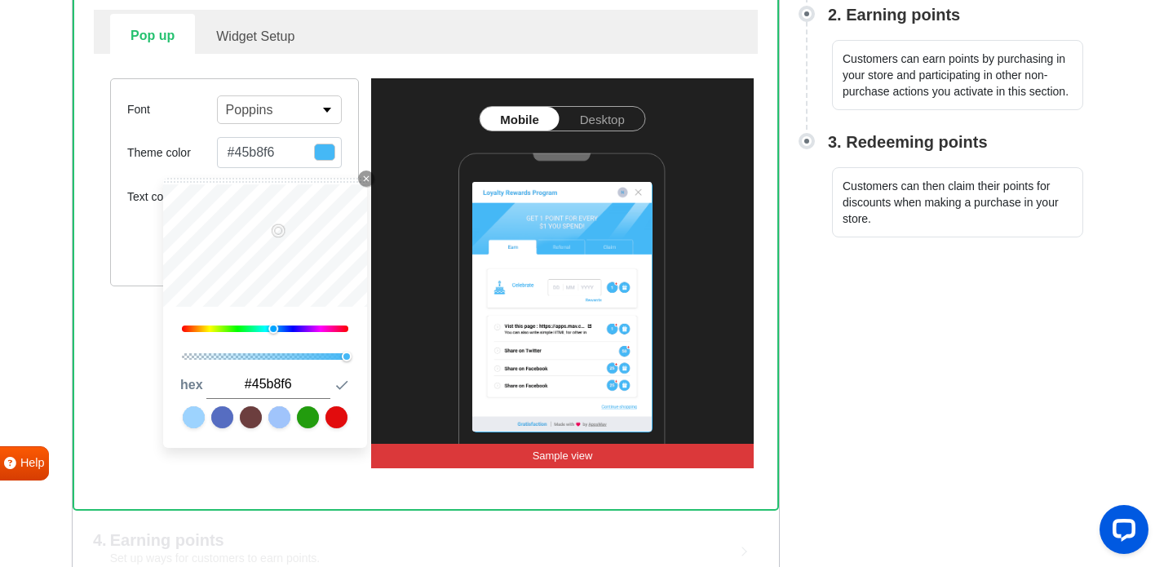
type input "#3c9dd1"
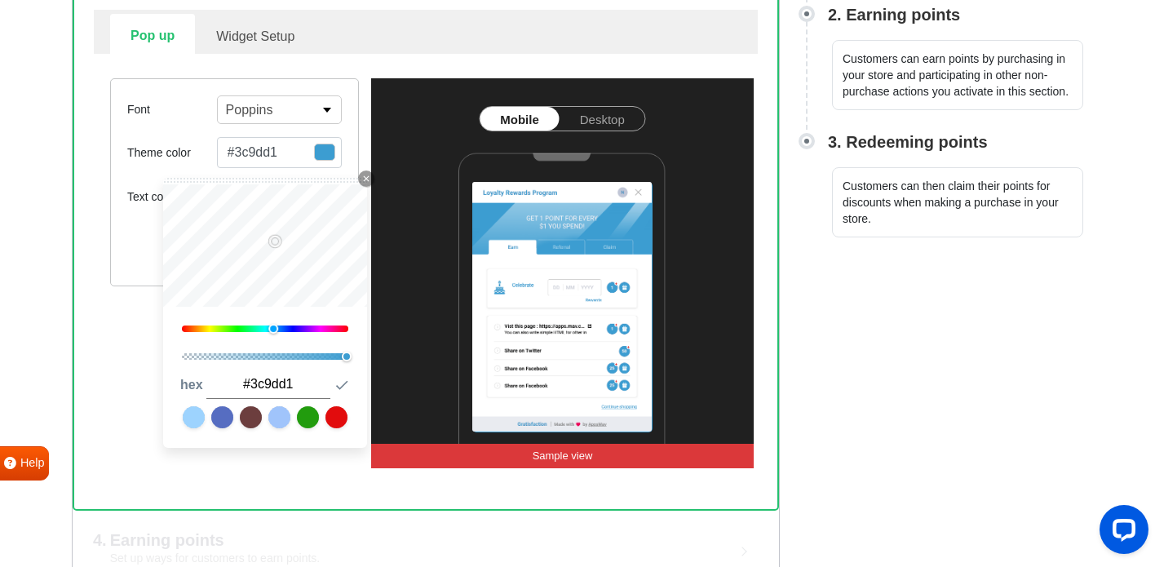
type input "#45b8f6"
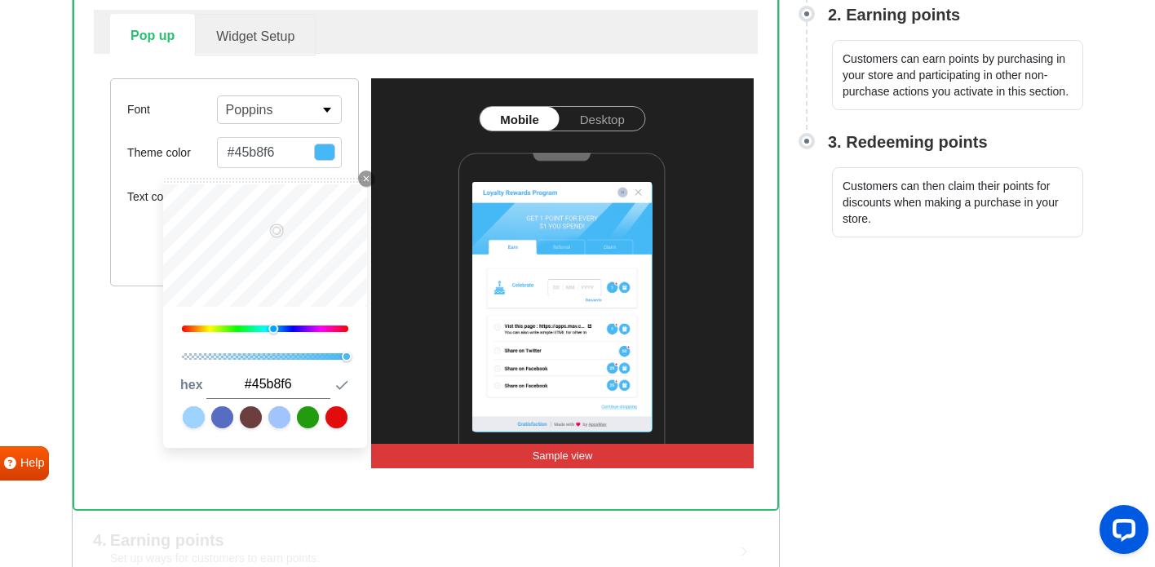
click at [263, 42] on link "Widget Setup" at bounding box center [255, 35] width 121 height 42
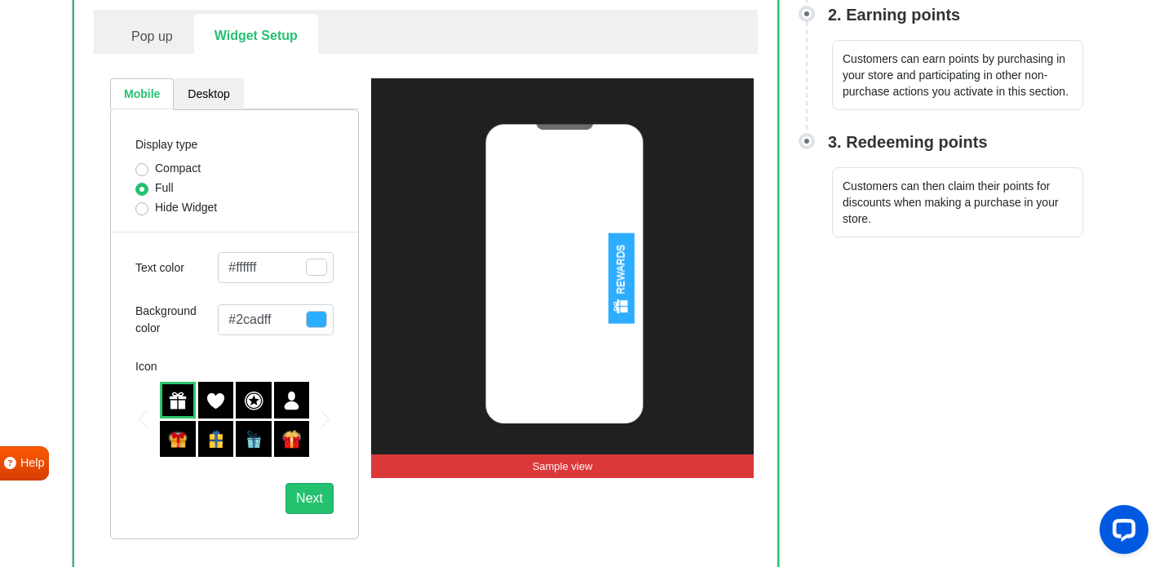
click at [281, 315] on button "#2cadff" at bounding box center [276, 319] width 116 height 31
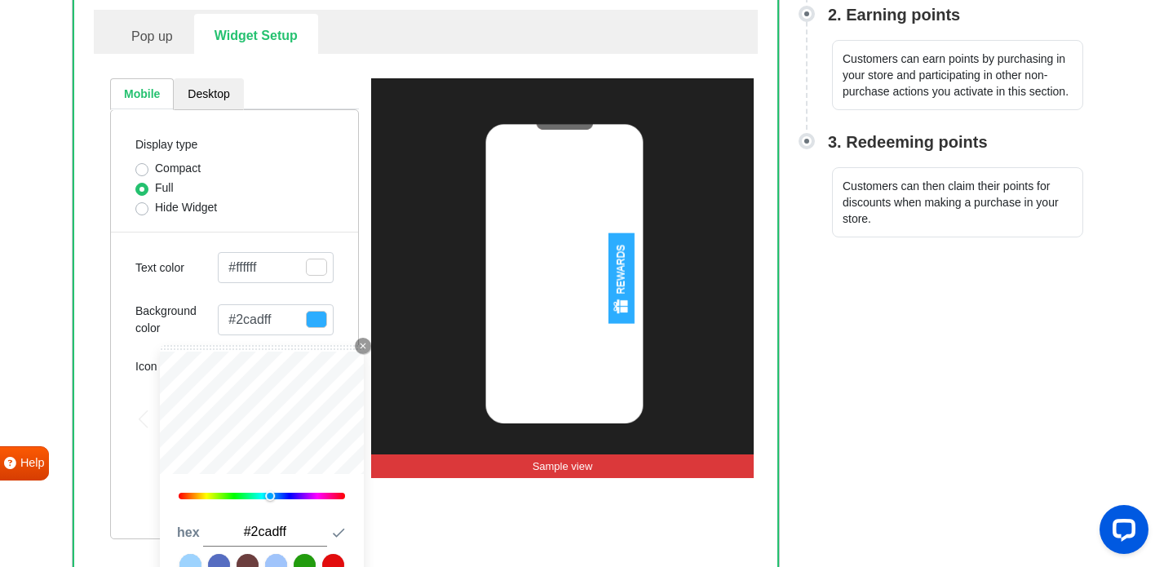
drag, startPoint x: 303, startPoint y: 532, endPoint x: 202, endPoint y: 526, distance: 101.3
click at [202, 526] on input "#2cadff" at bounding box center [264, 532] width 124 height 29
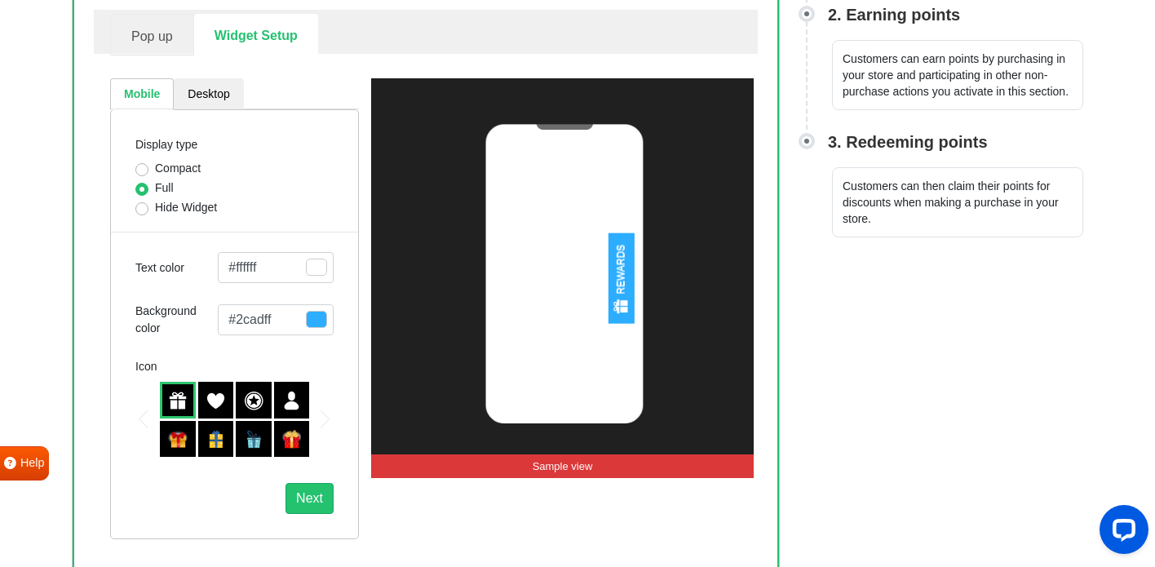
click at [144, 20] on link "Pop up" at bounding box center [152, 35] width 84 height 42
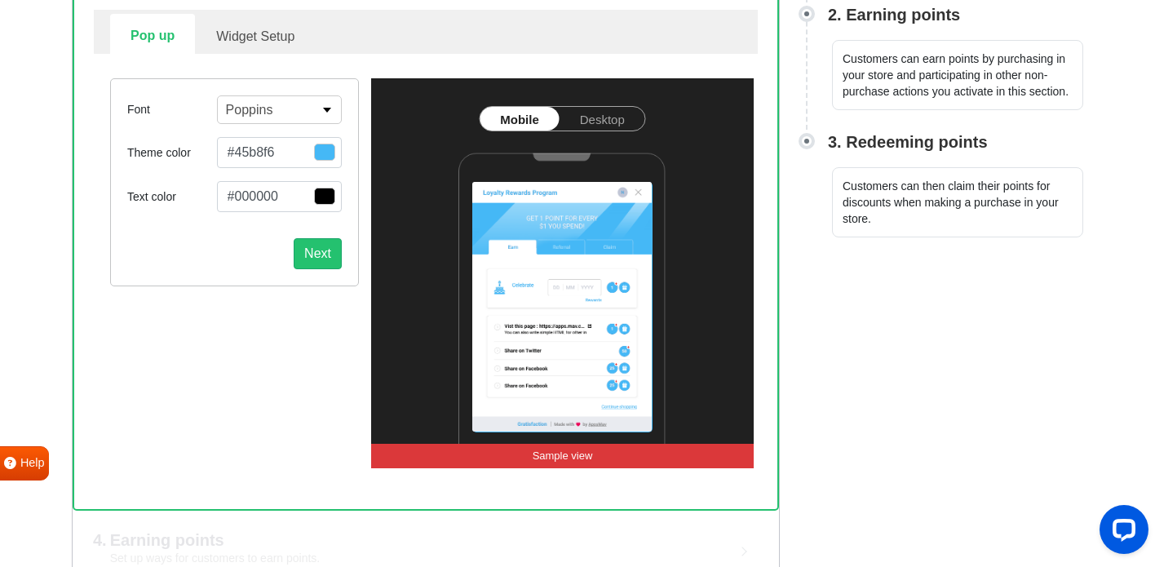
click at [270, 150] on button "#45b8f6" at bounding box center [279, 152] width 125 height 31
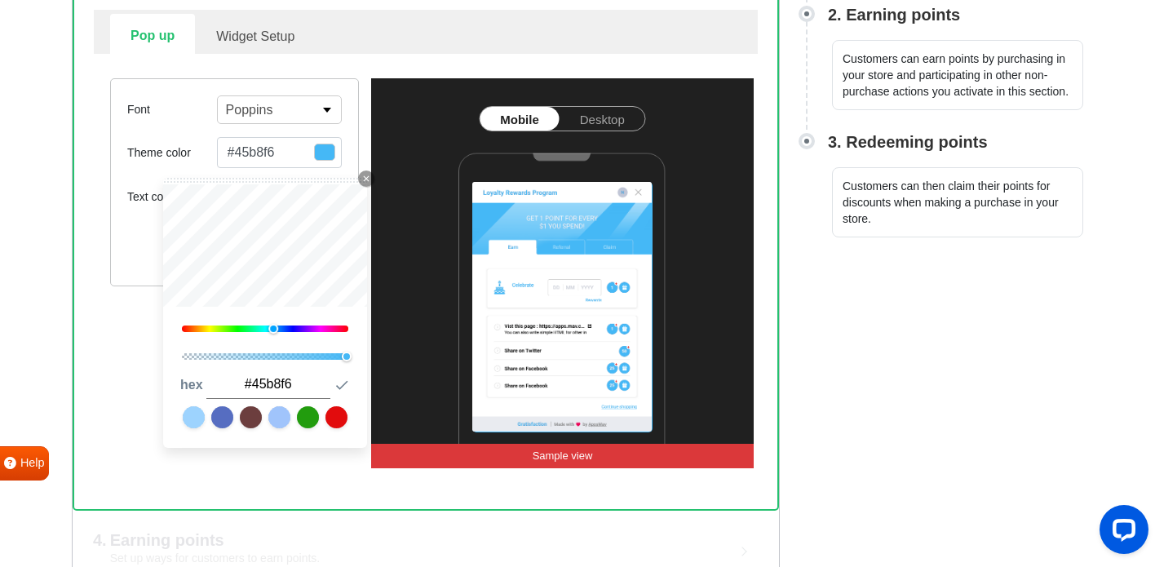
drag, startPoint x: 299, startPoint y: 388, endPoint x: 162, endPoint y: 361, distance: 139.6
click at [160, 361] on div "Font Poppins Abel Alfa Slab One Anton Archivo Archivo Black Arimo Arvo Assistan…" at bounding box center [234, 272] width 273 height 389
paste input "2cadff"
type input "#2cadff"
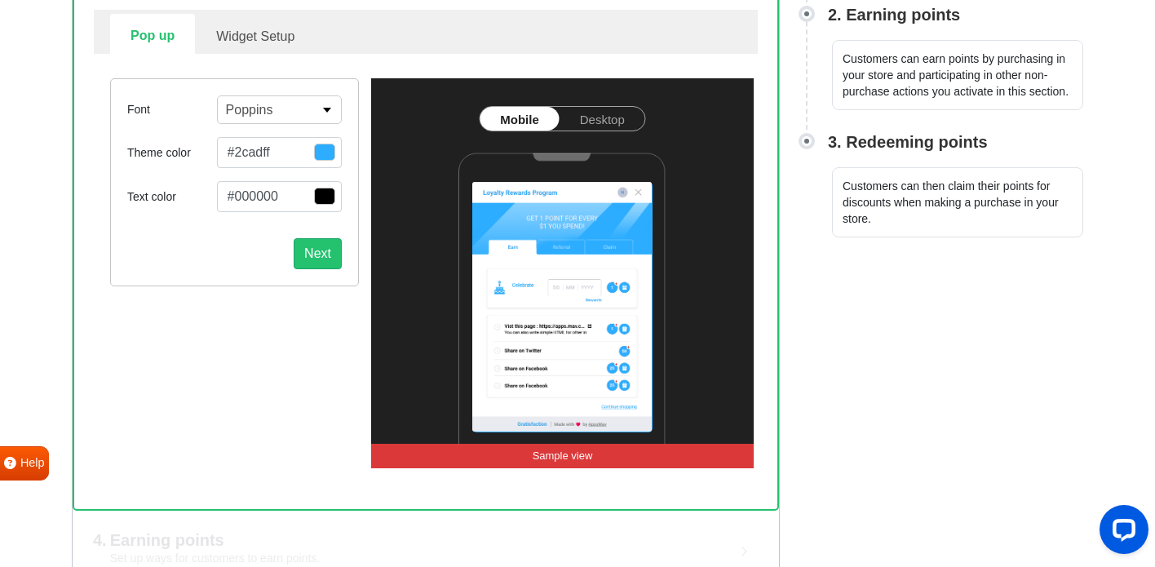
click at [133, 328] on div "Font Poppins Abel Alfa Slab One Anton Archivo Archivo Black Arimo Arvo Assistan…" at bounding box center [234, 272] width 273 height 389
click at [262, 55] on link "Widget Setup" at bounding box center [255, 35] width 121 height 42
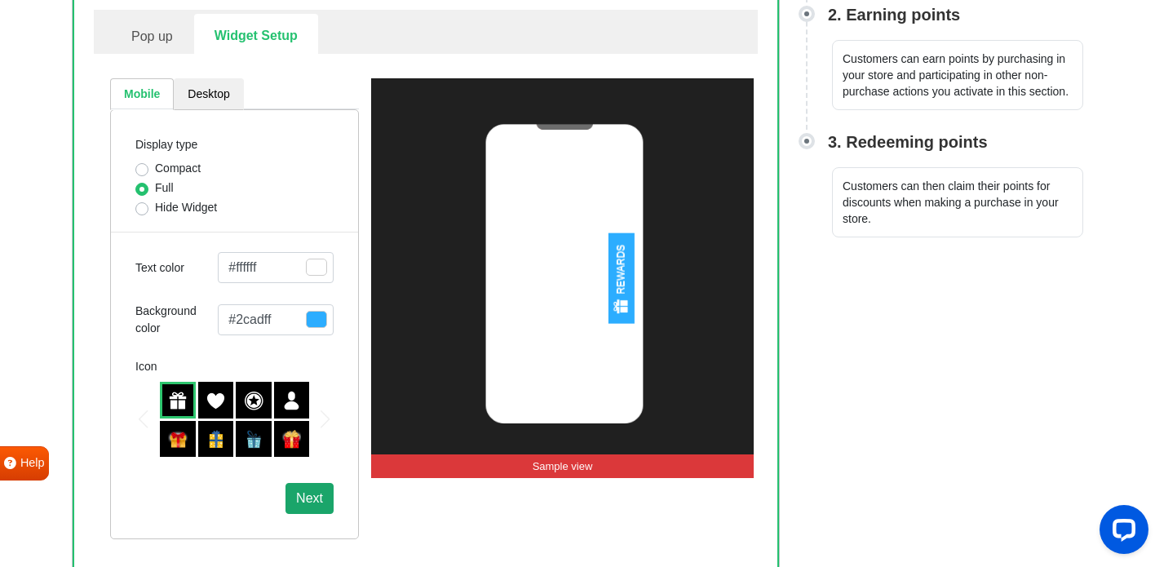
click at [296, 502] on button "Next" at bounding box center [309, 498] width 48 height 31
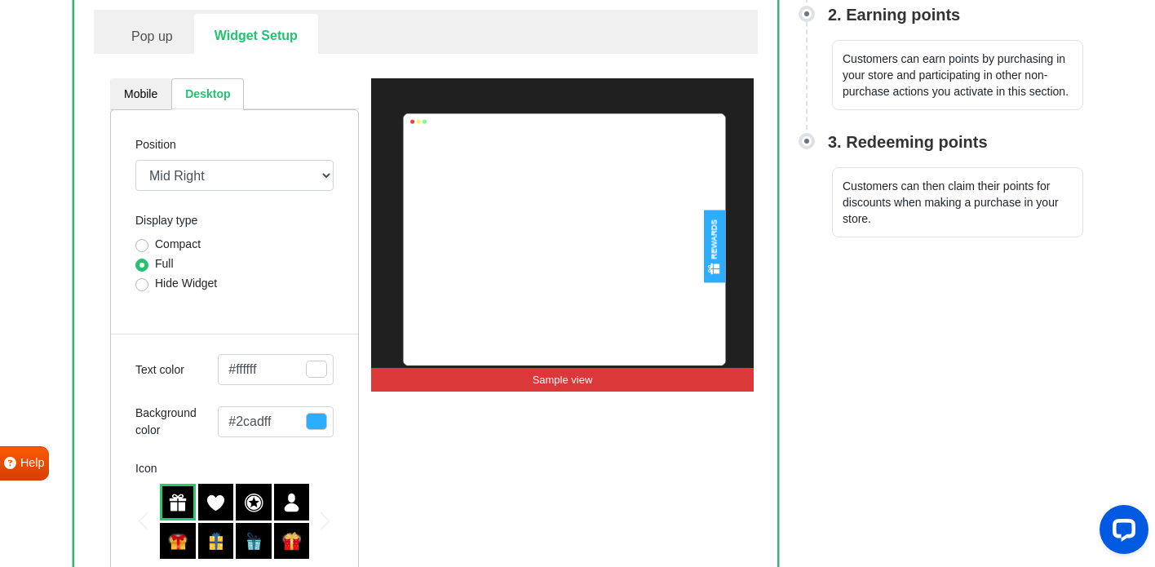
click at [376, 454] on div "REWARDS Sample view" at bounding box center [562, 359] width 383 height 563
click at [298, 169] on select "Mid Right Mid Left Top Bar Top Left Top Right Top Center Bottom Bar Bottom Left…" at bounding box center [234, 175] width 198 height 31
click at [170, 43] on link "Pop up" at bounding box center [152, 35] width 84 height 42
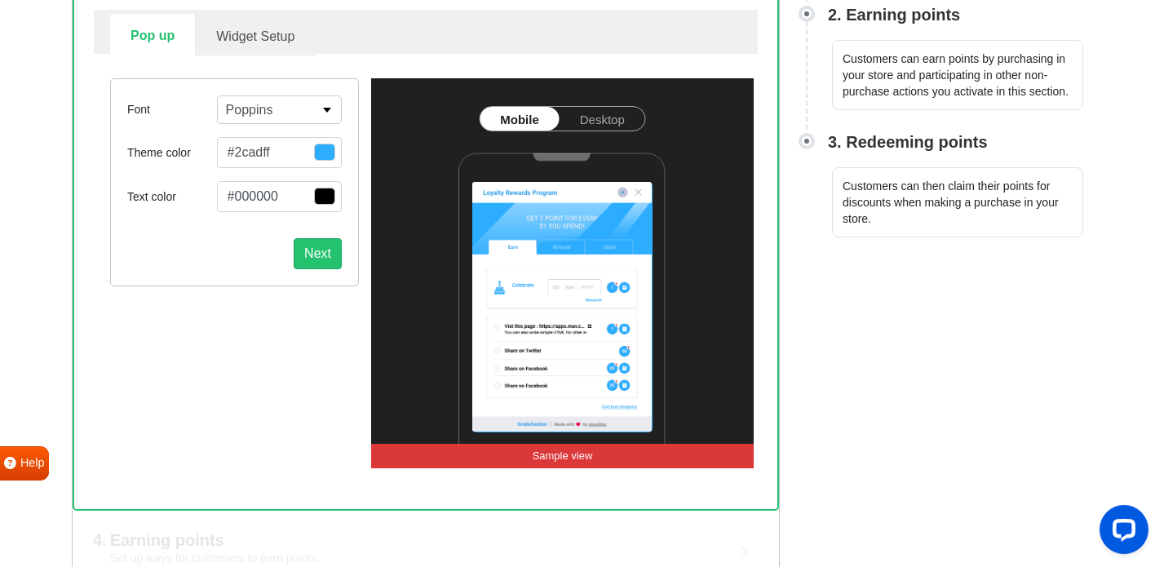
click at [259, 38] on link "Widget Setup" at bounding box center [255, 35] width 121 height 42
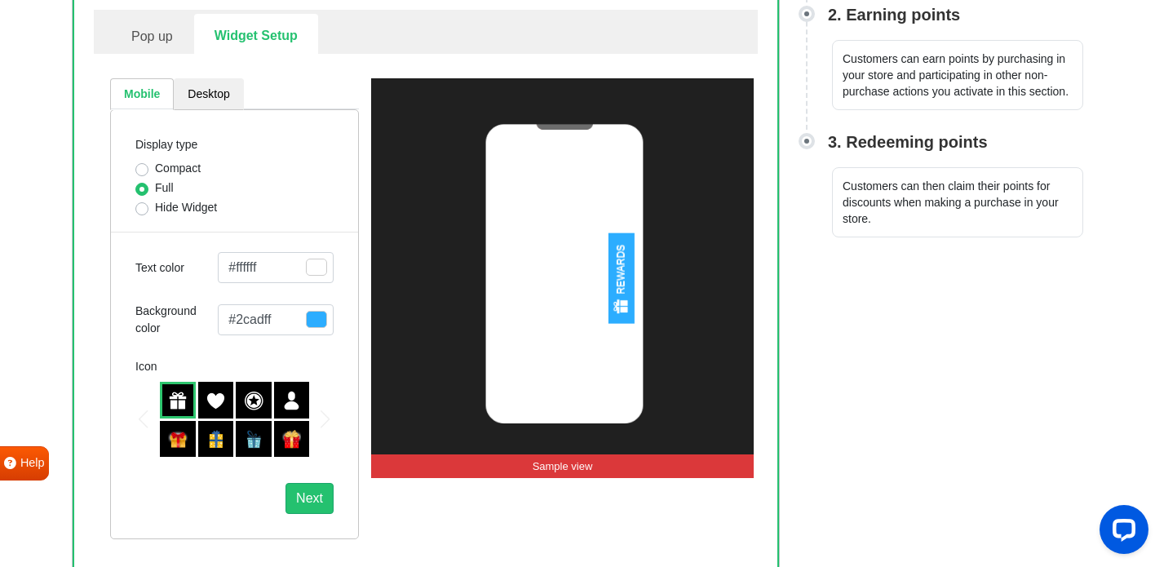
click at [252, 173] on div "Compact" at bounding box center [234, 170] width 198 height 20
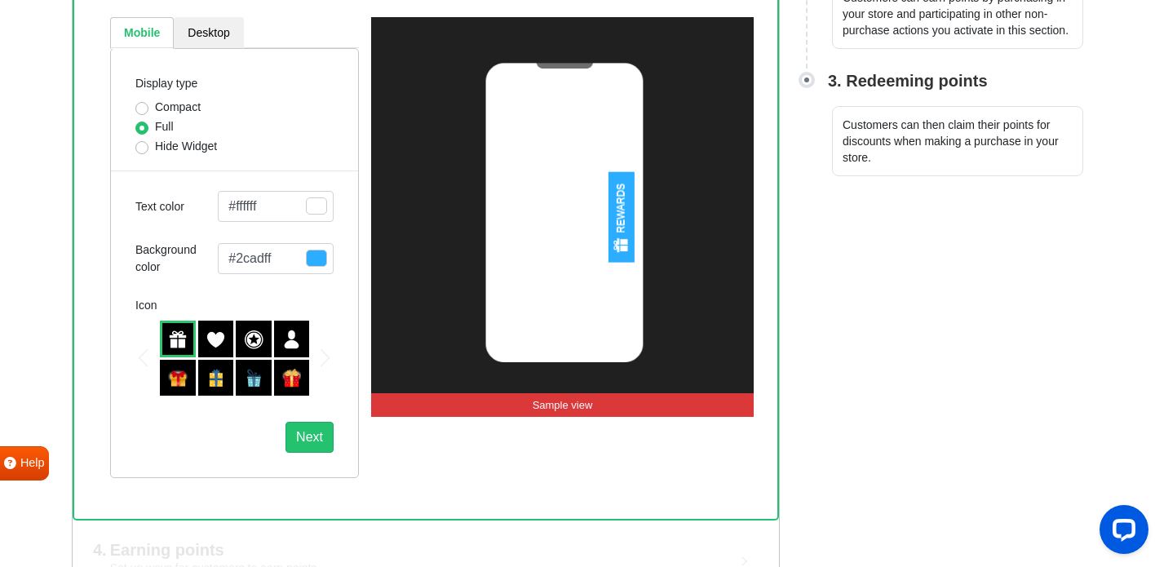
scroll to position [457, 0]
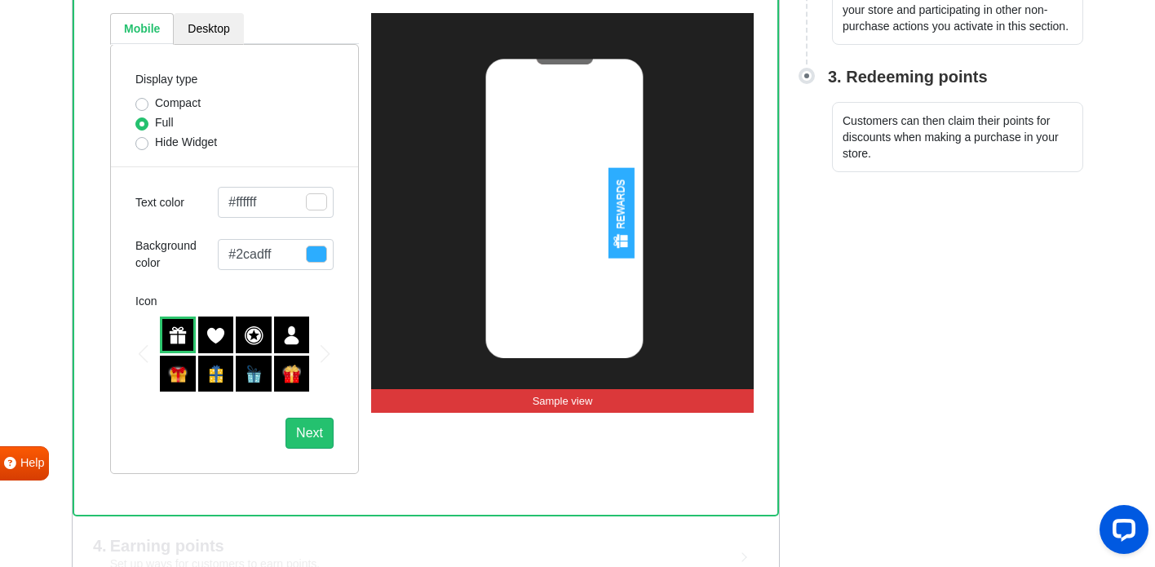
click at [143, 152] on div "Hide Widget" at bounding box center [234, 144] width 198 height 20
click at [143, 149] on div "Hide Widget" at bounding box center [234, 144] width 198 height 20
click at [155, 147] on label "Hide Widget" at bounding box center [186, 142] width 62 height 17
click at [143, 147] on input "Hide Widget" at bounding box center [141, 142] width 13 height 16
radio input "true"
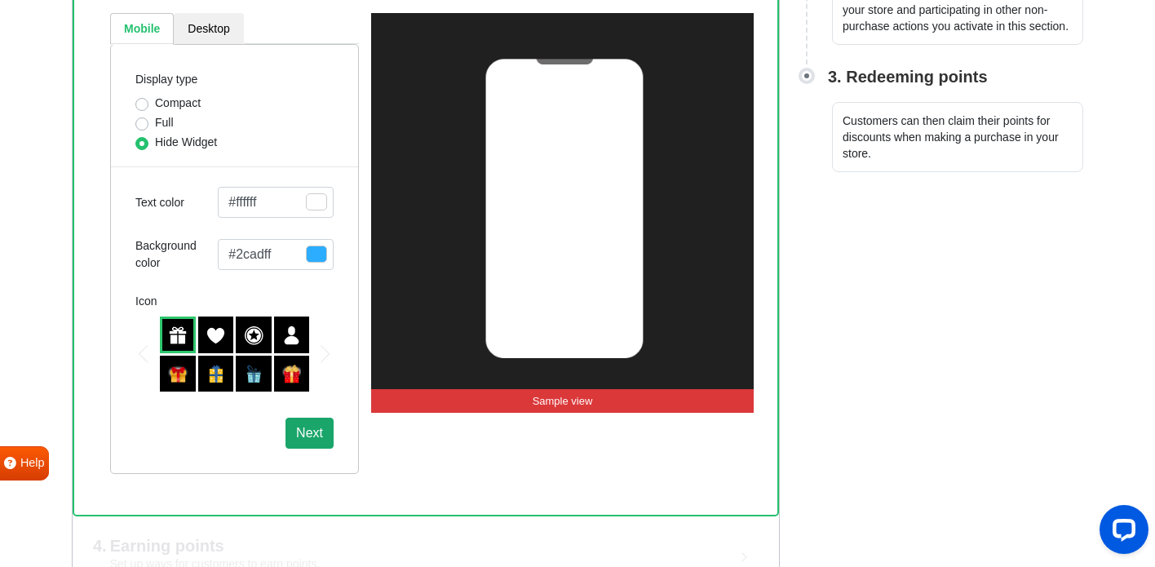
click at [301, 431] on button "Next" at bounding box center [309, 433] width 48 height 31
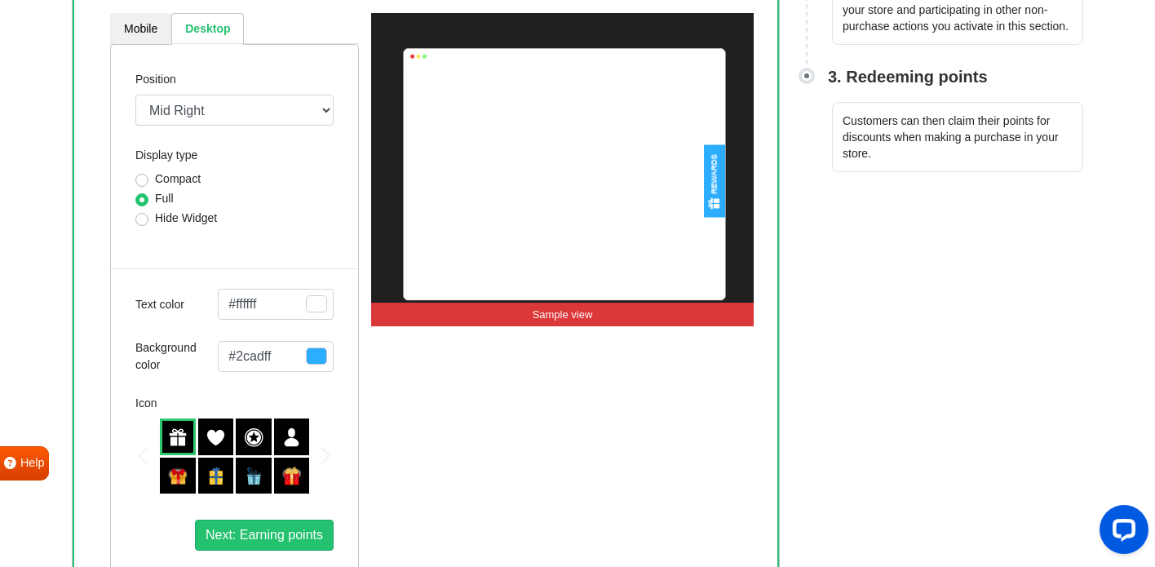
click at [155, 221] on label "Hide Widget" at bounding box center [186, 218] width 62 height 17
click at [145, 221] on input "Hide Widget" at bounding box center [141, 218] width 13 height 16
radio input "true"
click at [164, 250] on div "Position Mid Right Mid Left Top Bar Top Left Top Right Top Center Bottom Bar Bo…" at bounding box center [234, 310] width 249 height 532
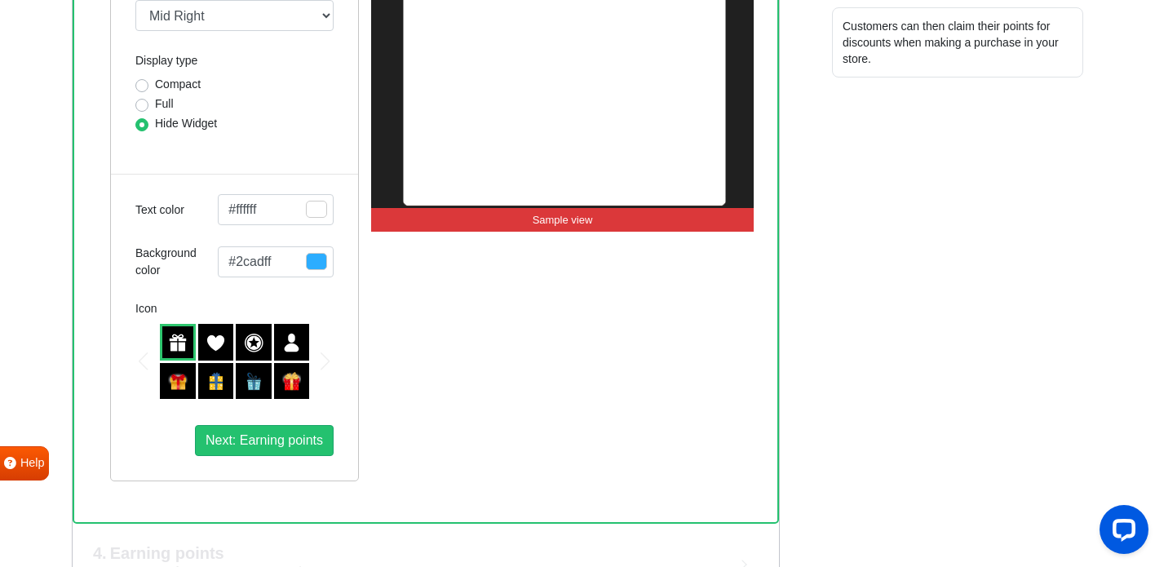
scroll to position [555, 0]
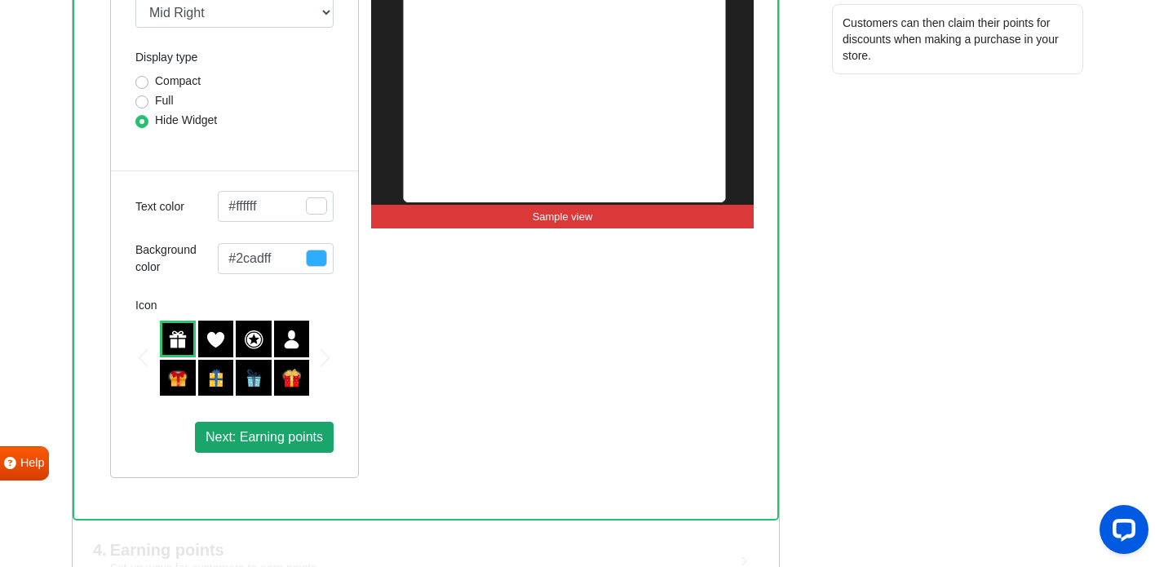
click at [260, 444] on span "Next: Earning points" at bounding box center [264, 437] width 117 height 14
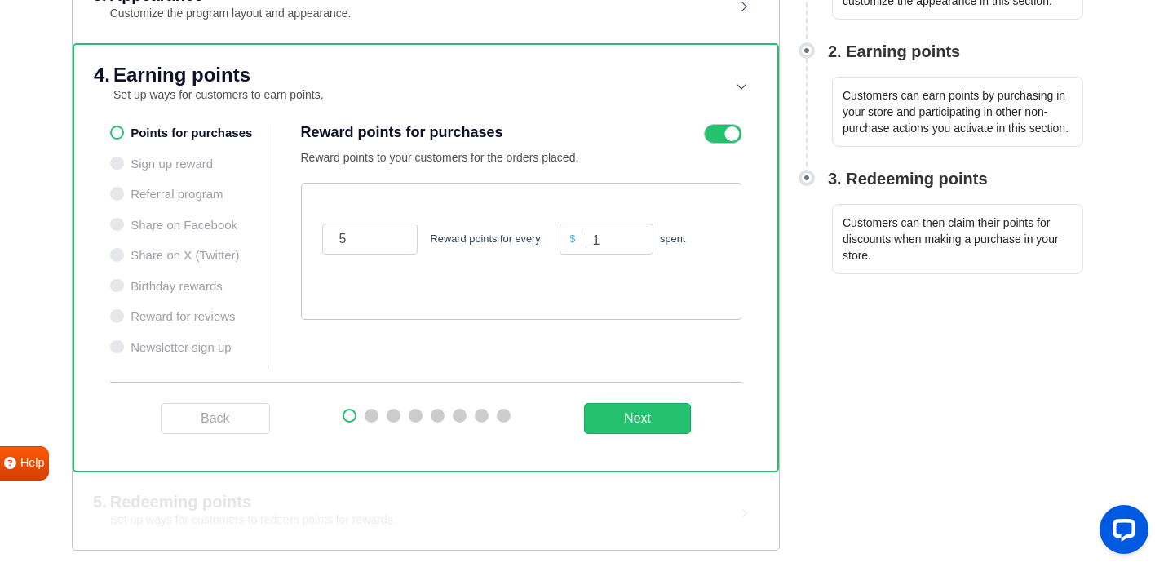
scroll to position [355, 0]
click at [624, 412] on button "Next" at bounding box center [637, 418] width 107 height 31
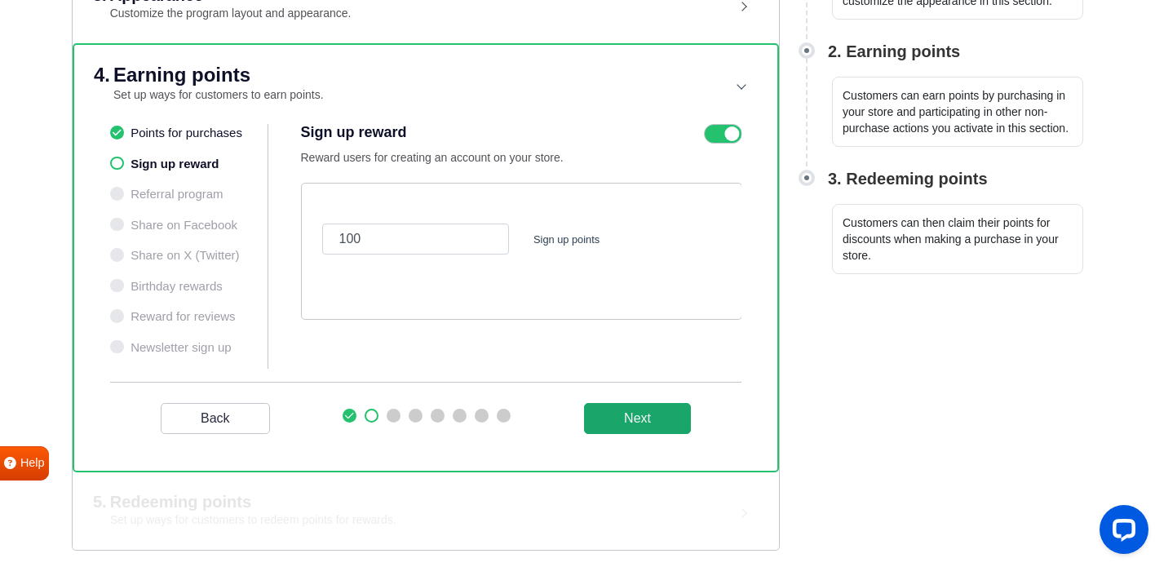
click at [614, 414] on button "Next" at bounding box center [637, 418] width 107 height 31
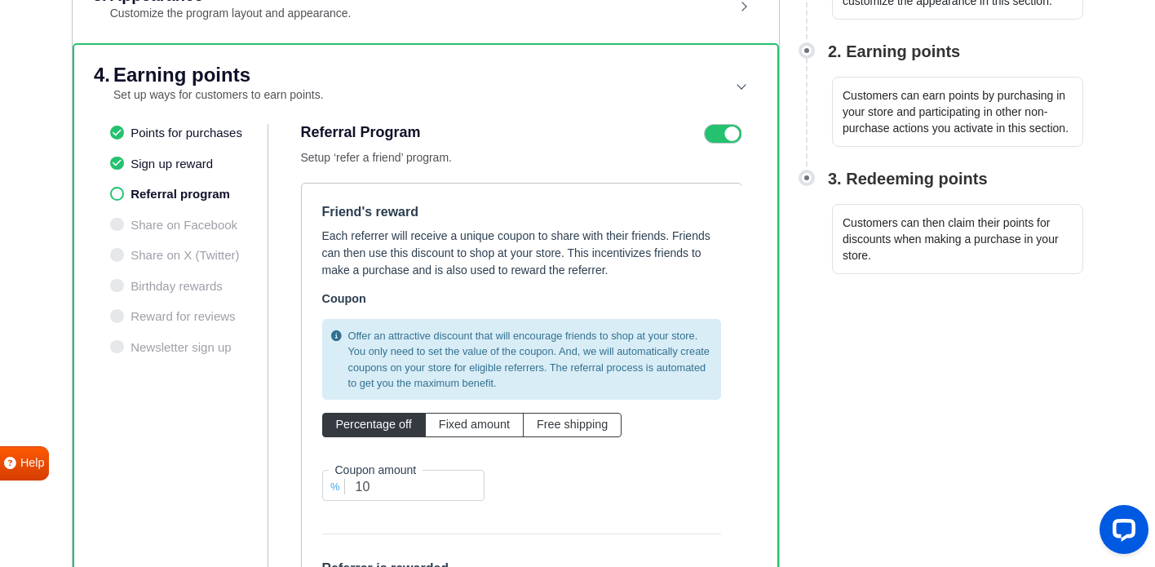
click at [391, 268] on p "Each referrer will receive a unique coupon to share with their friends. Friends…" at bounding box center [521, 253] width 399 height 51
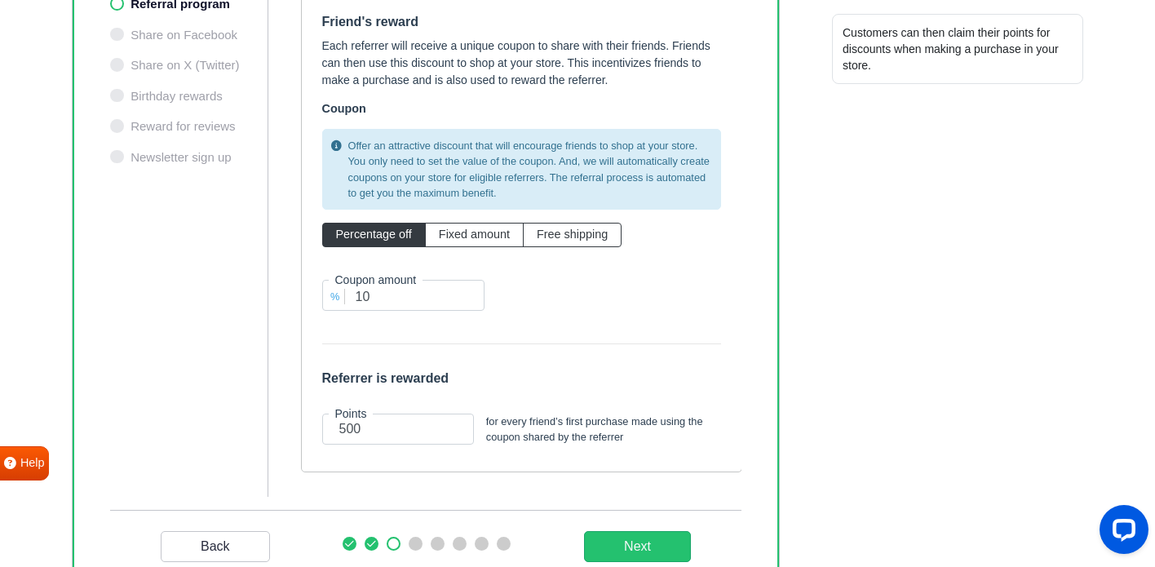
scroll to position [551, 0]
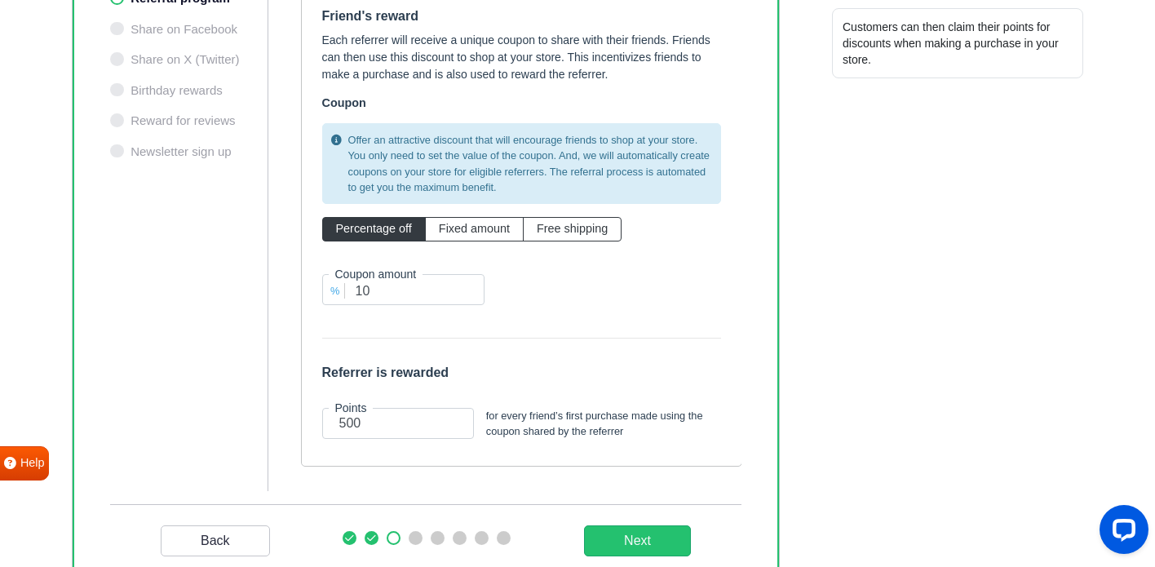
click at [467, 252] on div "Offer an attractive discount that will encourage friends to shop at your store.…" at bounding box center [521, 221] width 423 height 208
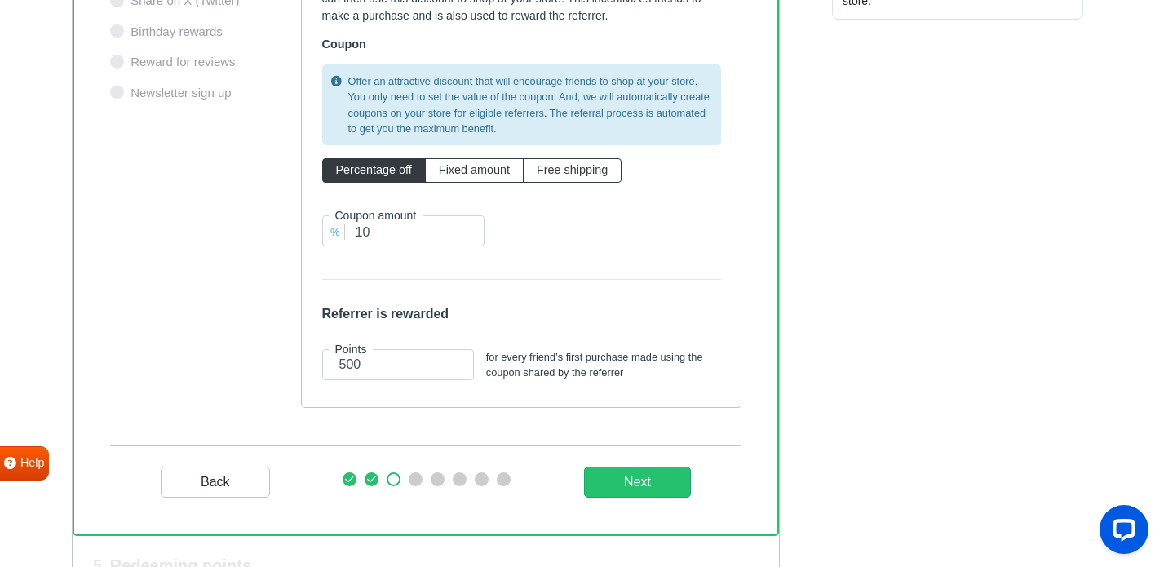
scroll to position [616, 0]
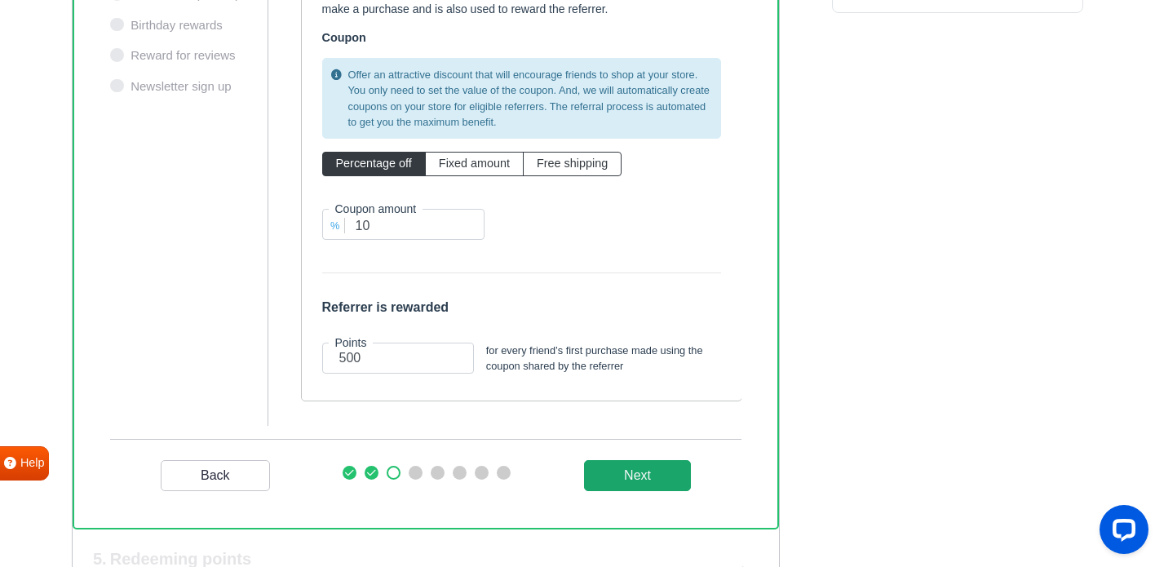
click at [608, 471] on _program "Next" at bounding box center [637, 475] width 107 height 31
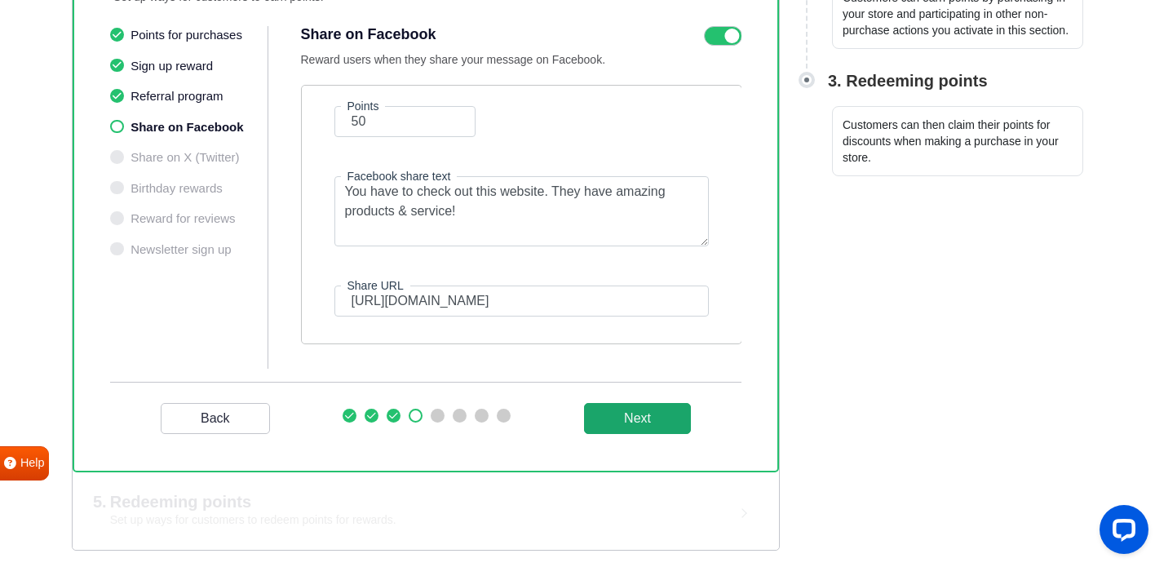
scroll to position [453, 0]
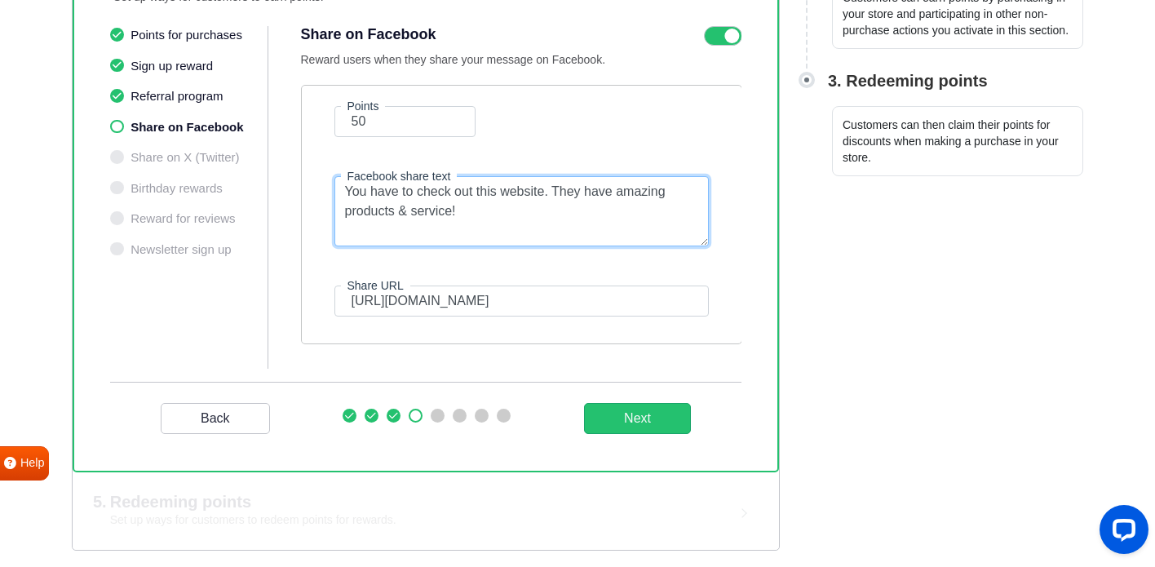
click at [384, 212] on textarea "You have to check out this website. They have amazing products & service!" at bounding box center [521, 211] width 374 height 70
click at [385, 211] on textarea "You have to check out this website. They have amazing products & service!" at bounding box center [521, 211] width 374 height 70
click at [412, 212] on textarea "You have to check out this website. They have amazing domains & service!" at bounding box center [521, 211] width 374 height 70
click at [452, 212] on textarea "You have to check out this website. They have amazing domains & service!" at bounding box center [521, 211] width 374 height 70
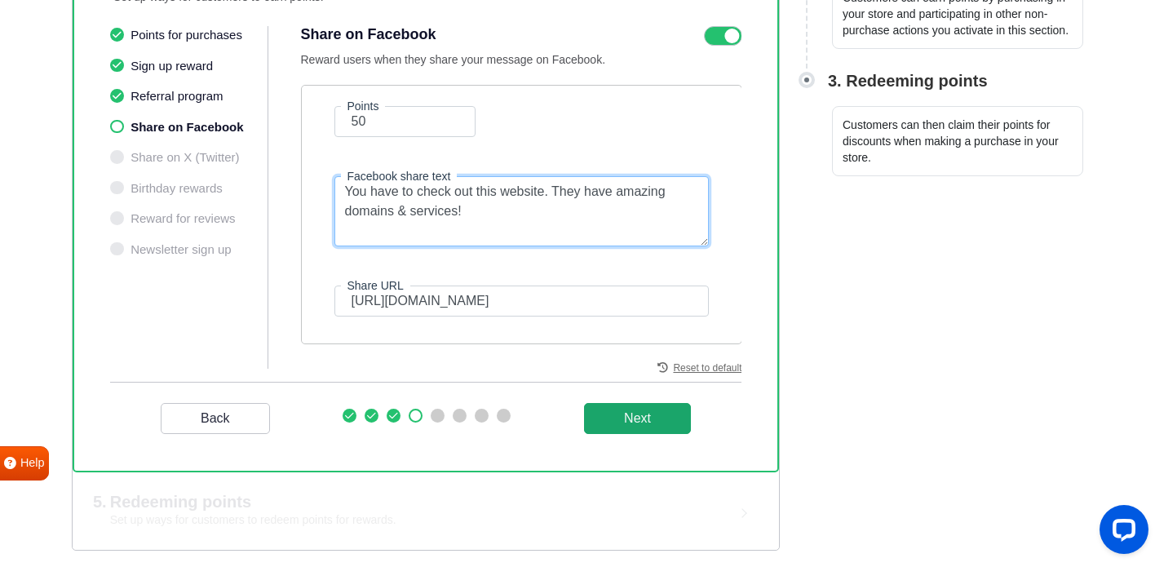
type textarea "You have to check out this website. They have amazing domains & services!"
click at [598, 422] on button "Next" at bounding box center [637, 418] width 107 height 31
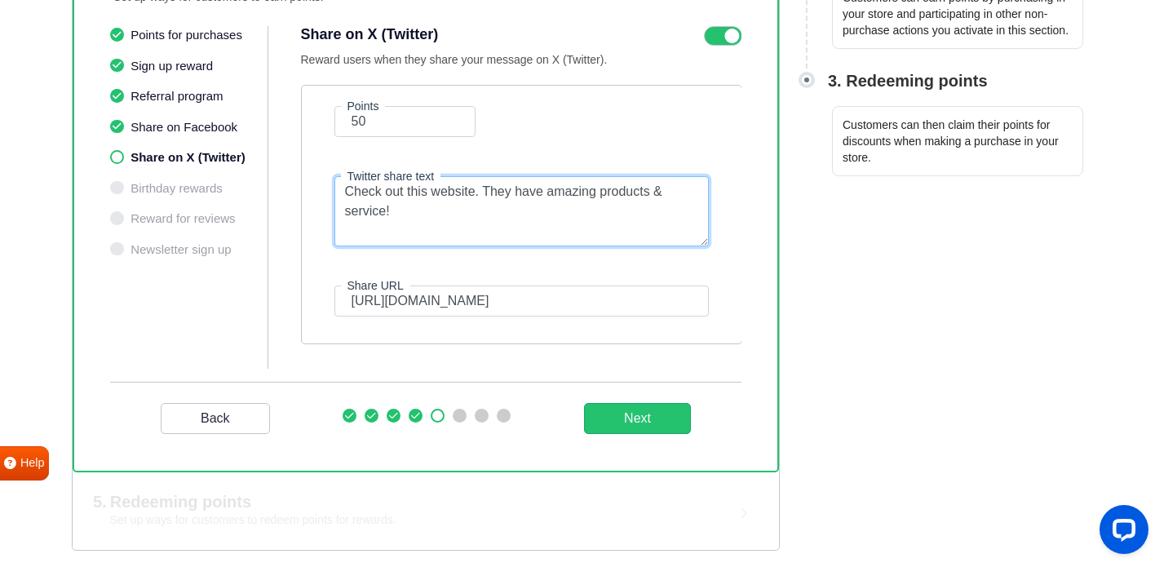
click at [614, 196] on textarea "Check out this website. They have amazing products & service!" at bounding box center [521, 211] width 374 height 70
click at [382, 213] on textarea "Check out this website. They have amazing domains & service!" at bounding box center [521, 211] width 374 height 70
click at [387, 213] on textarea "Check out this website. They have amazing domains & service!" at bounding box center [521, 211] width 374 height 70
click at [383, 213] on textarea "Check out this website. They have amazing domains & service!" at bounding box center [521, 211] width 374 height 70
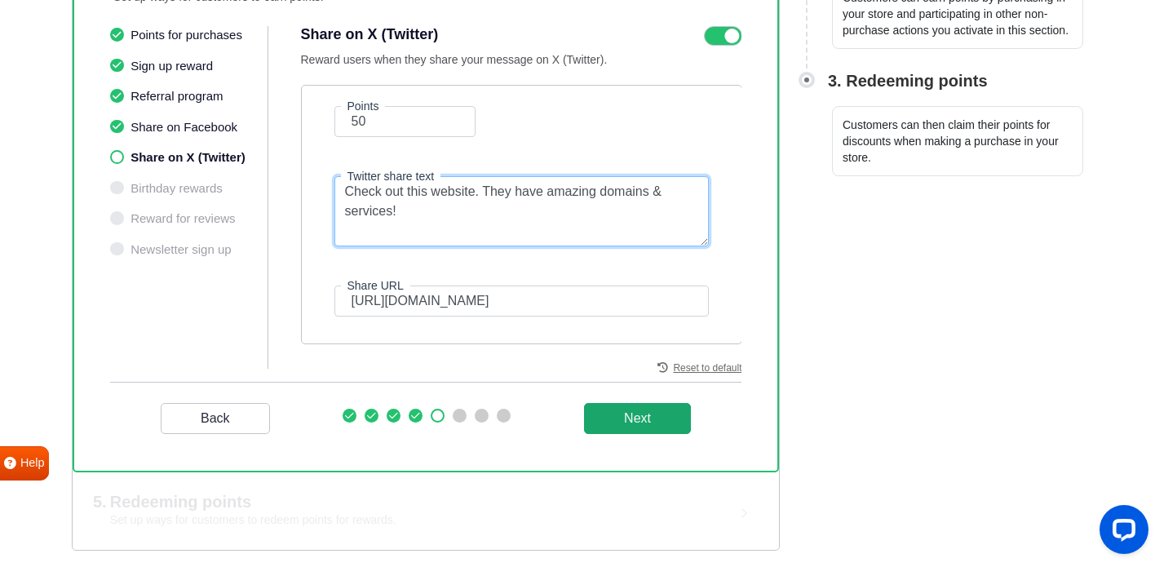
type textarea "Check out this website. They have amazing domains & services!"
click at [598, 422] on button "Next" at bounding box center [637, 418] width 107 height 31
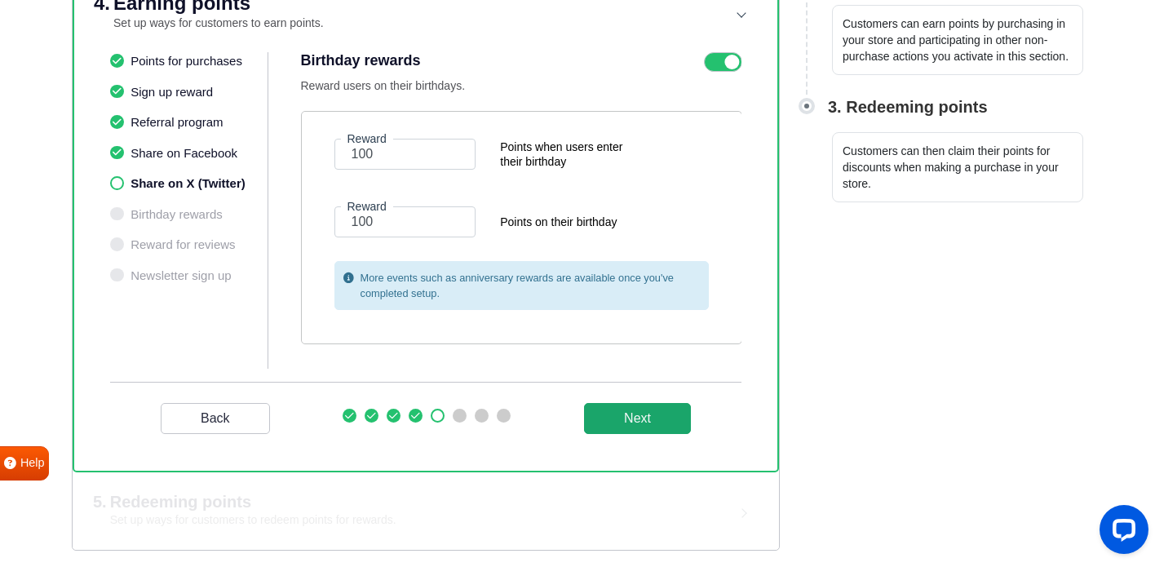
scroll to position [427, 0]
click at [613, 416] on button "Next" at bounding box center [637, 418] width 107 height 31
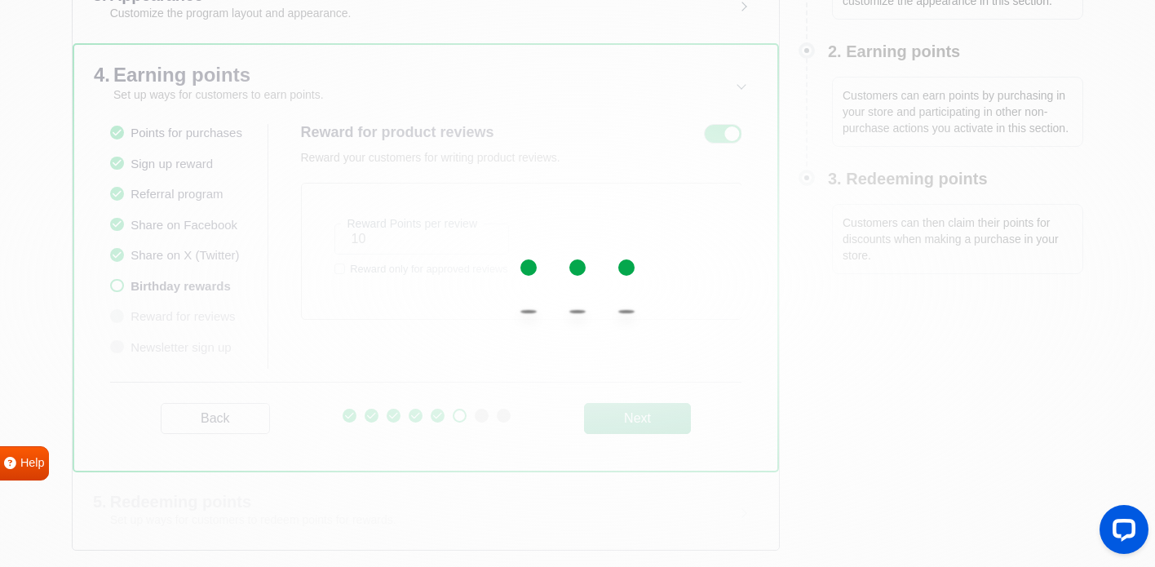
scroll to position [355, 0]
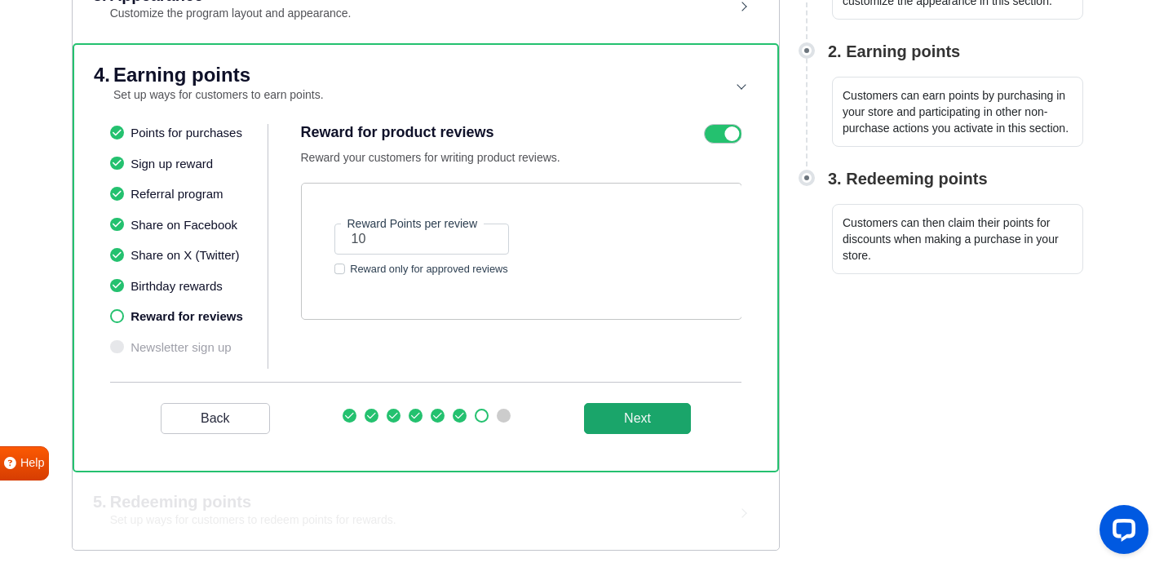
click at [621, 418] on button "Next" at bounding box center [637, 418] width 107 height 31
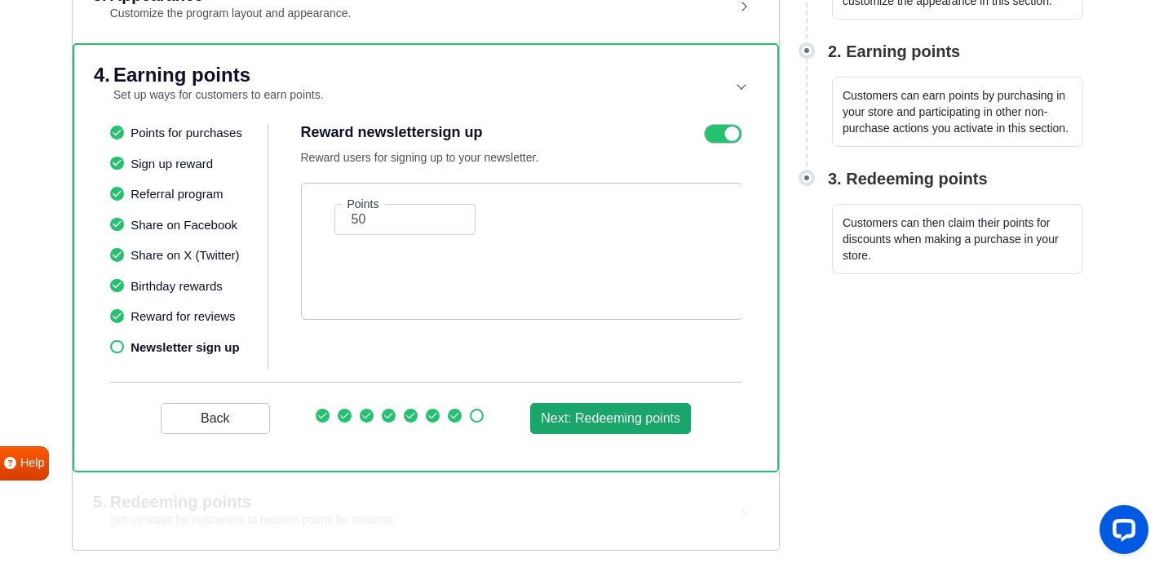
click at [621, 418] on button "Next: Redeeming points" at bounding box center [610, 418] width 161 height 31
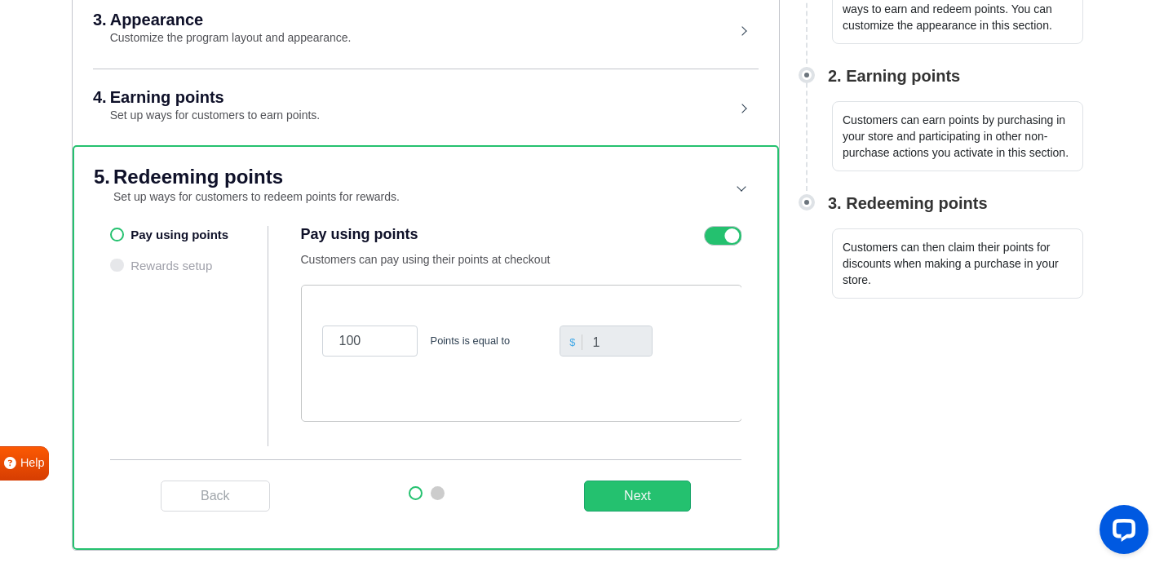
scroll to position [330, 0]
click at [172, 352] on ul "Pay using points Rewards setup" at bounding box center [189, 336] width 158 height 220
click at [608, 488] on button "Next" at bounding box center [637, 495] width 107 height 31
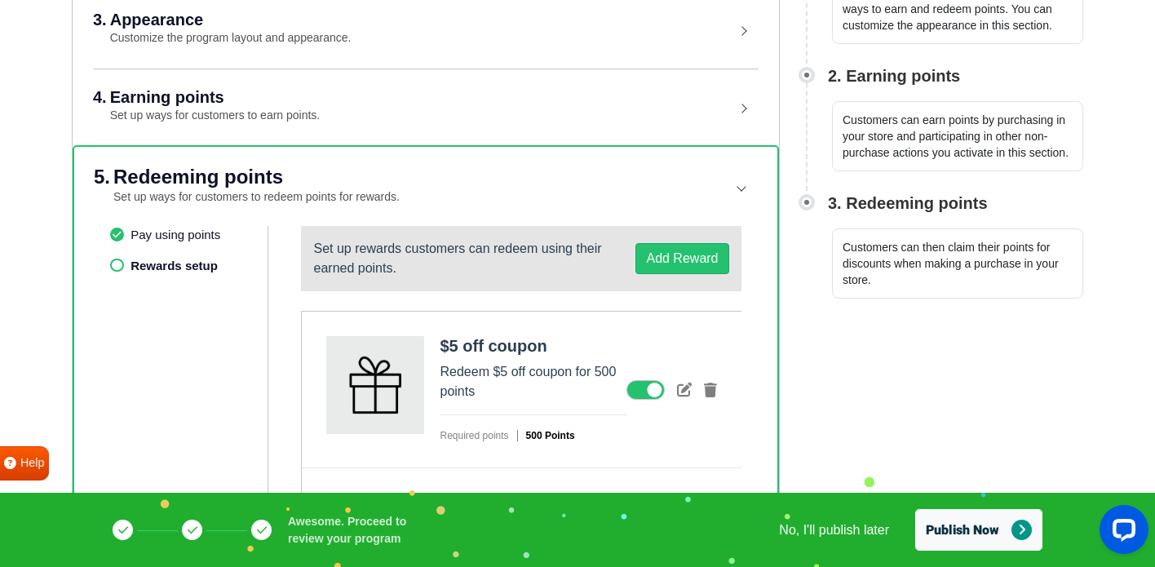
click at [812, 400] on html "Gratisfaction WELCOME! Setup will only take a few minutes. Setup will only take…" at bounding box center [577, 336] width 1155 height 1332
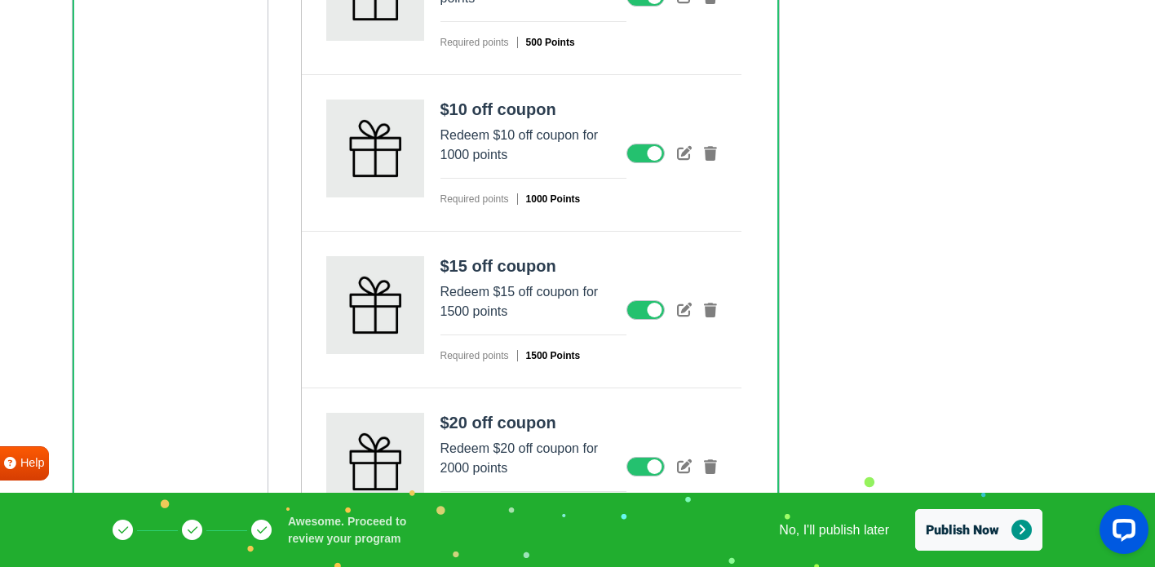
scroll to position [732, 0]
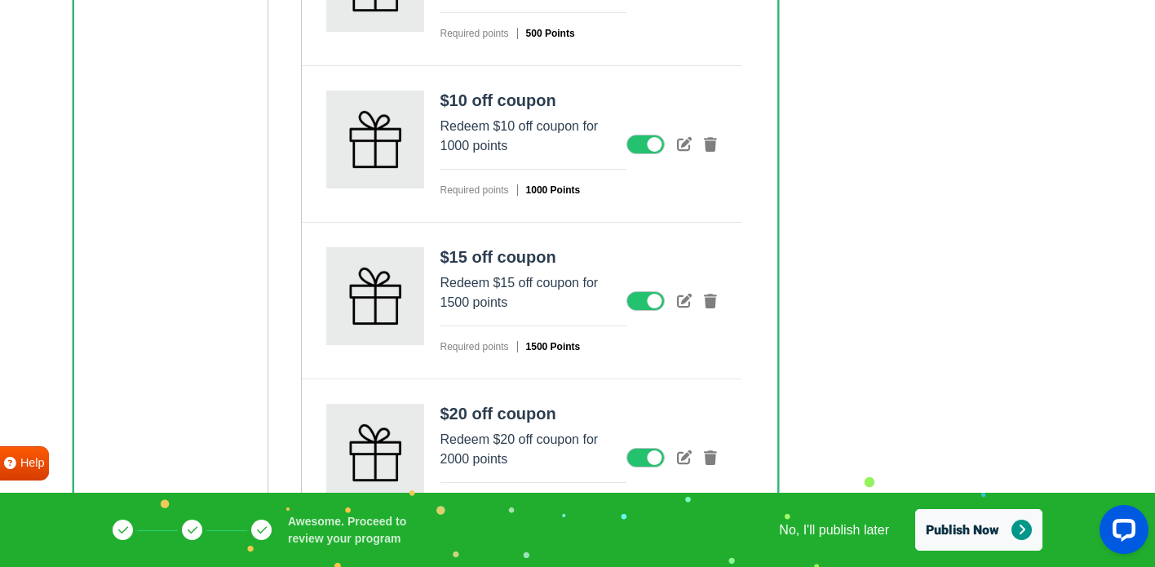
click at [650, 302] on icon at bounding box center [645, 301] width 38 height 20
click at [0, 0] on input "checkbox" at bounding box center [0, 0] width 0 height 0
click at [643, 458] on icon at bounding box center [645, 458] width 38 height 20
click at [0, 0] on input "checkbox" at bounding box center [0, 0] width 0 height 0
click at [446, 377] on div "$15 off coupon Redeem $15 off coupon for 1500 points Required points 1500 Points" at bounding box center [522, 301] width 440 height 157
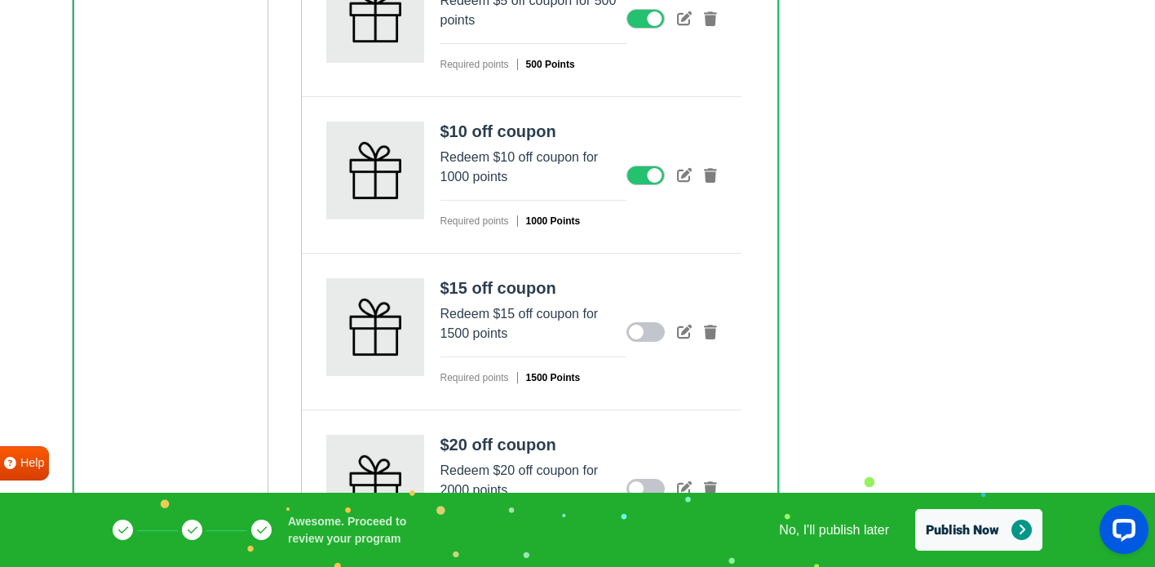
scroll to position [765, 0]
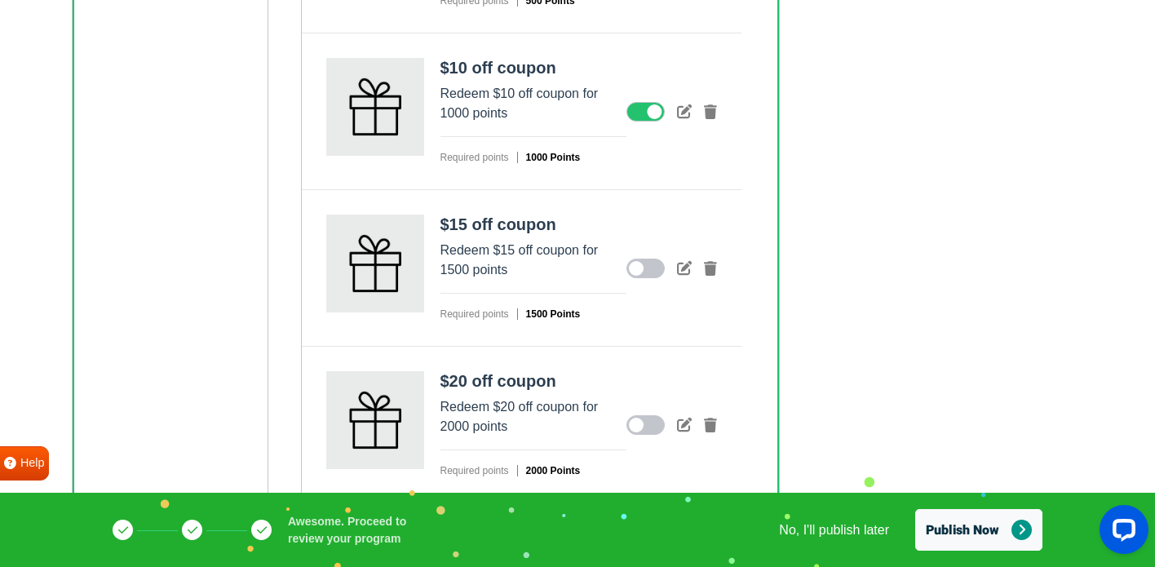
click at [635, 270] on icon at bounding box center [645, 269] width 38 height 20
click at [0, 0] on input "checkbox" at bounding box center [0, 0] width 0 height 0
click at [643, 427] on icon at bounding box center [645, 425] width 38 height 20
click at [0, 0] on input "checkbox" at bounding box center [0, 0] width 0 height 0
click at [447, 356] on div "$20 off coupon Redeem $20 off coupon for 2000 points Required points 2000 Points" at bounding box center [522, 425] width 440 height 157
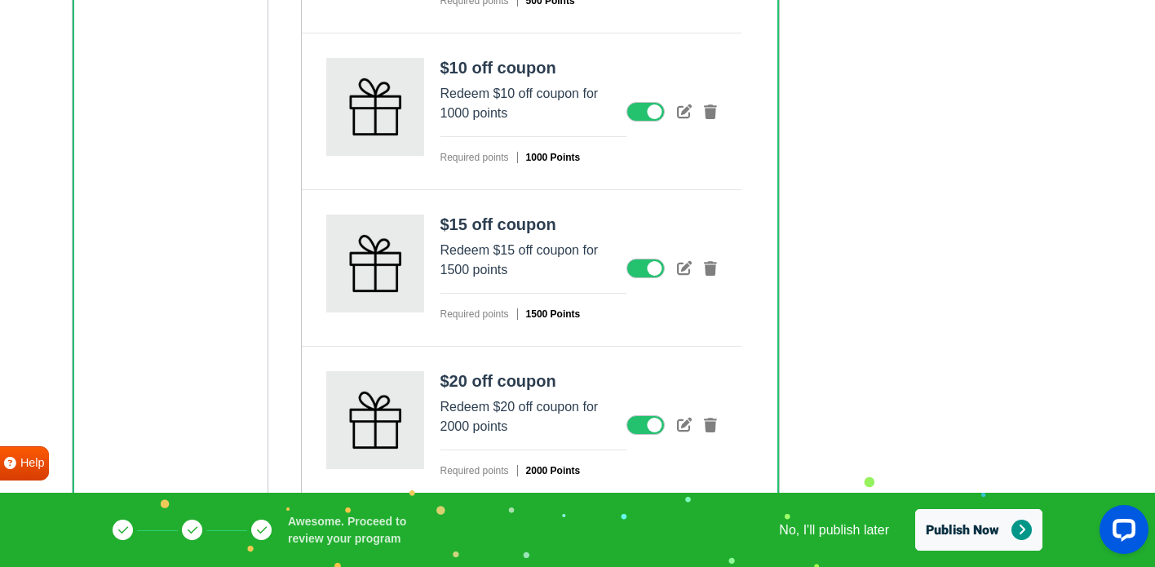
click at [945, 537] on button "Publish Now" at bounding box center [978, 530] width 127 height 42
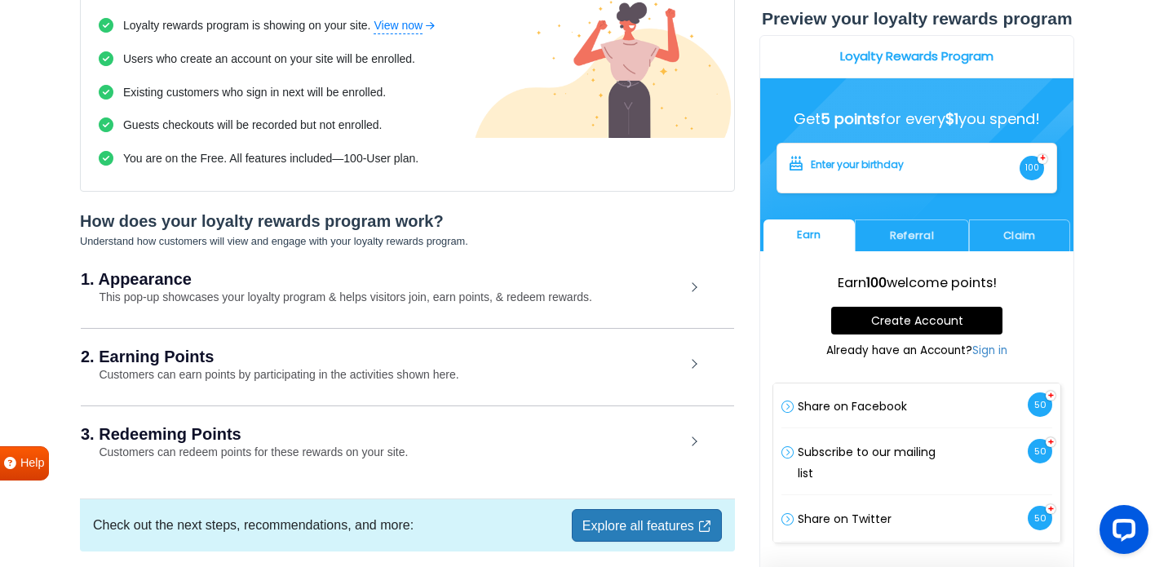
scroll to position [169, 0]
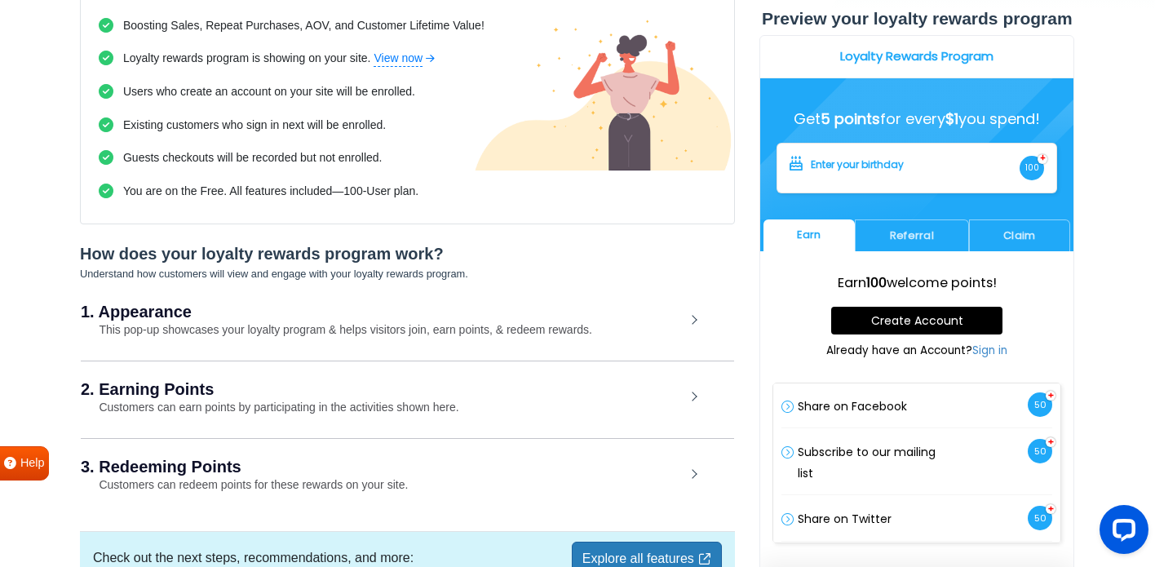
click at [459, 323] on small "This pop-up showcases your loyalty program & helps visitors join, earn points, …" at bounding box center [336, 329] width 511 height 13
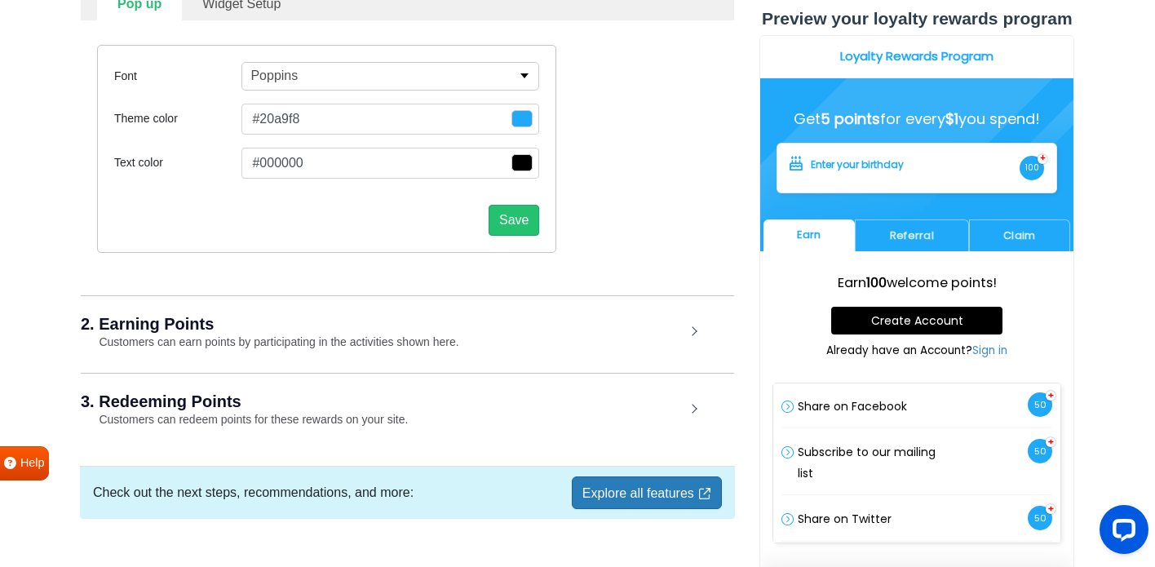
scroll to position [582, 0]
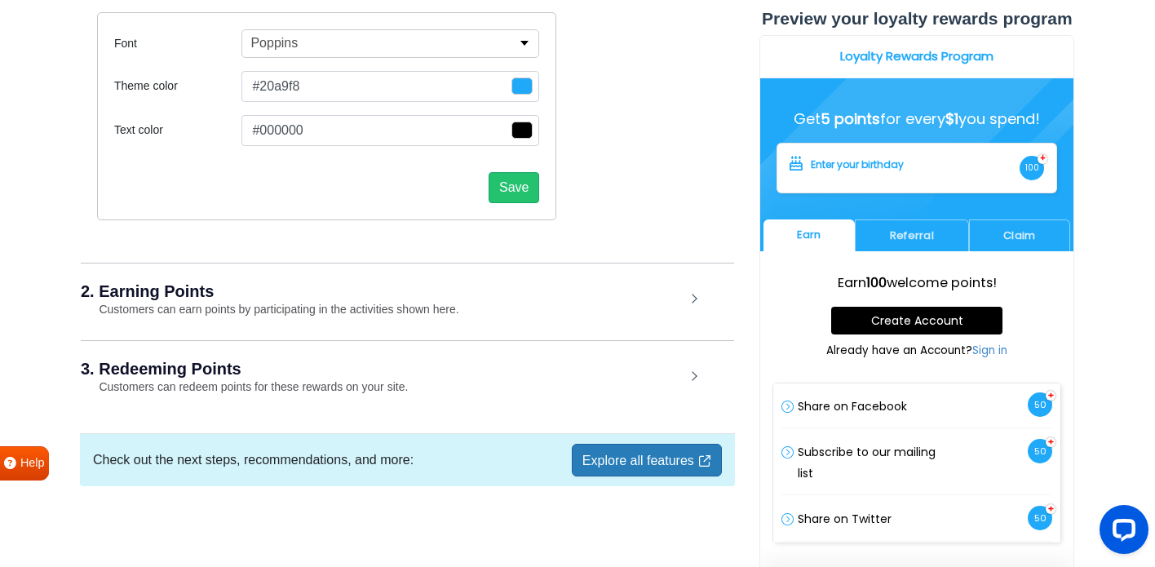
click at [447, 294] on h2 "2. Earning Points" at bounding box center [383, 291] width 604 height 16
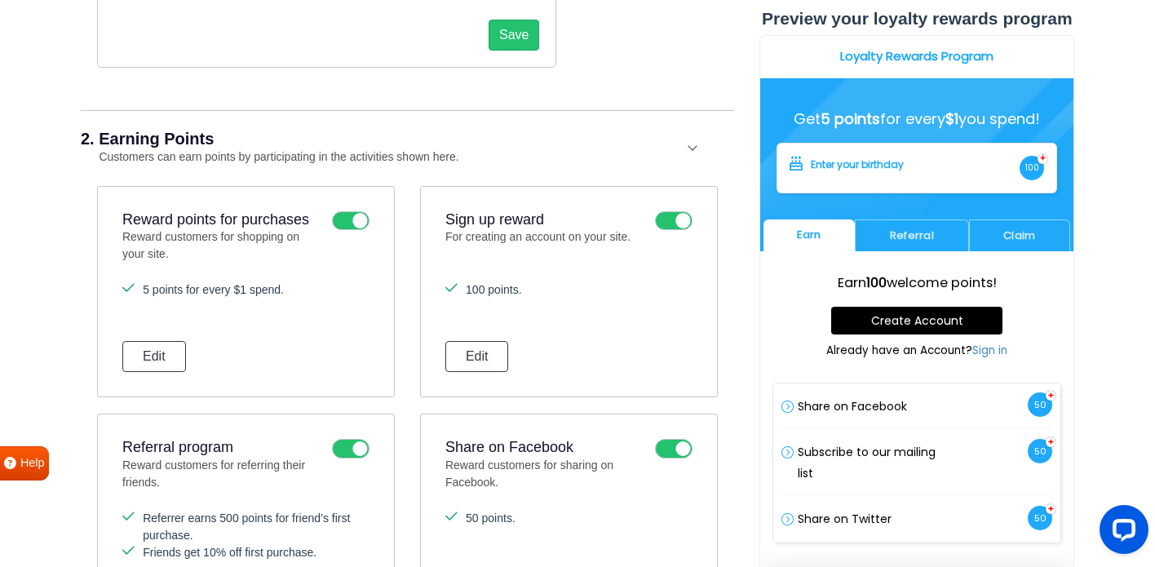
scroll to position [745, 0]
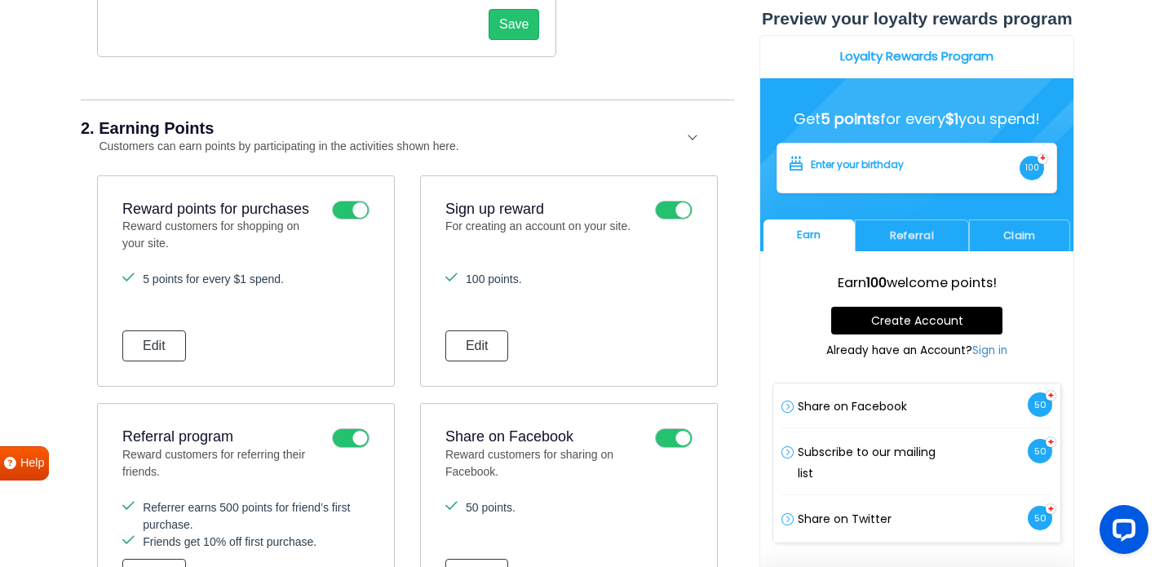
click at [460, 126] on h2 "2. Earning Points" at bounding box center [383, 128] width 604 height 16
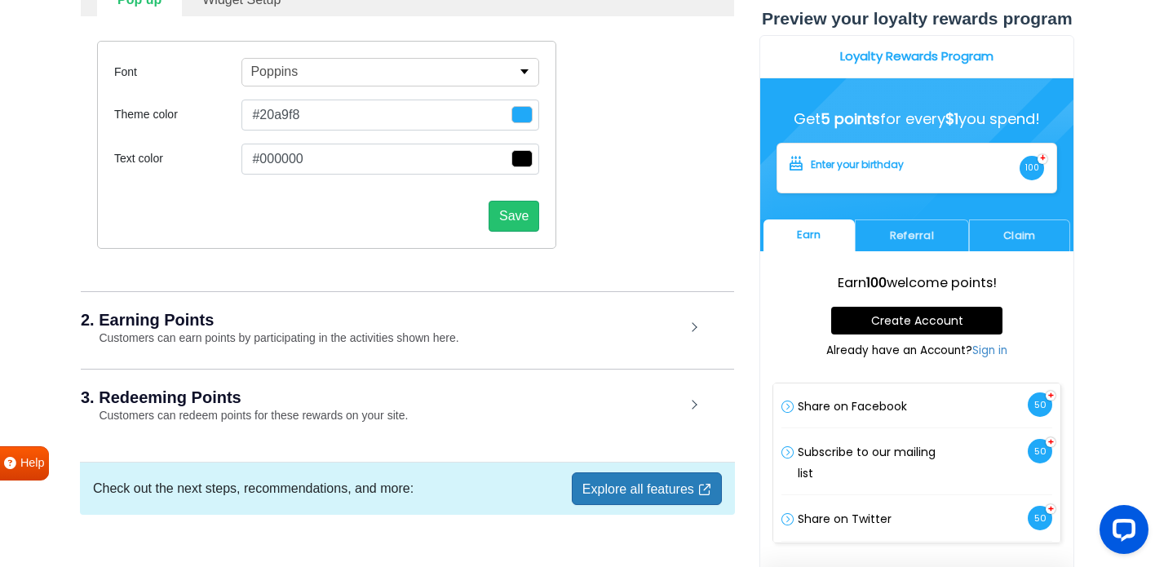
scroll to position [550, 0]
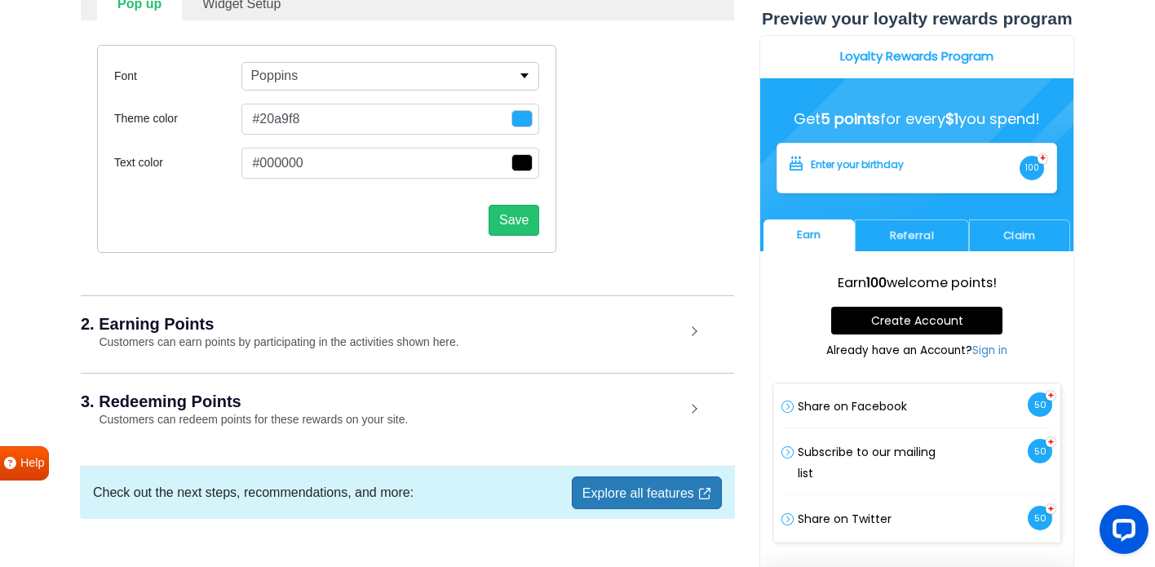
click at [377, 222] on div "Save" at bounding box center [326, 214] width 425 height 44
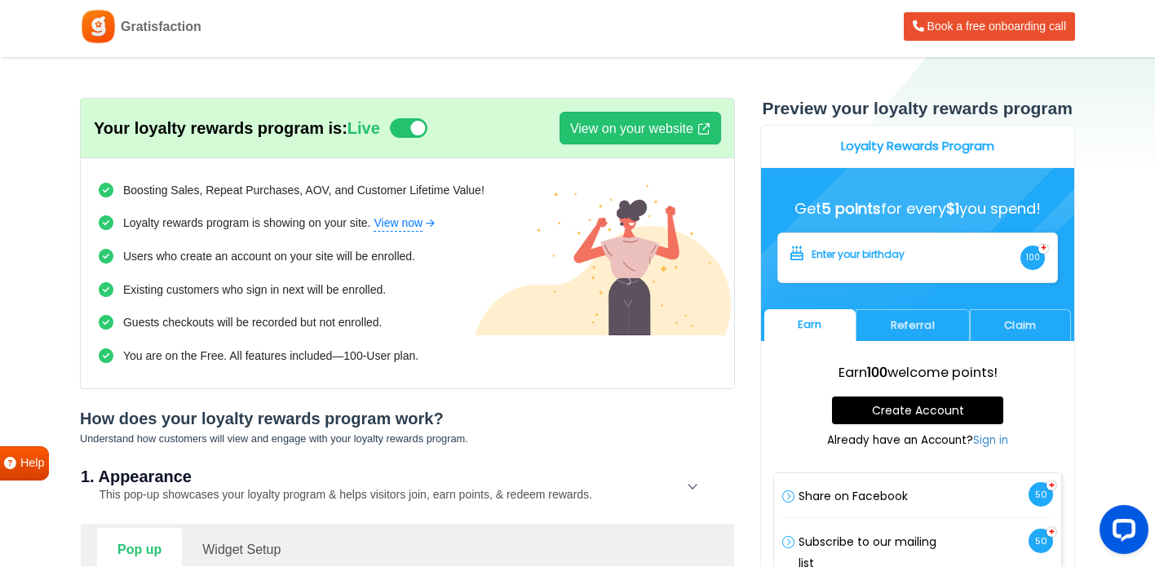
scroll to position [0, 0]
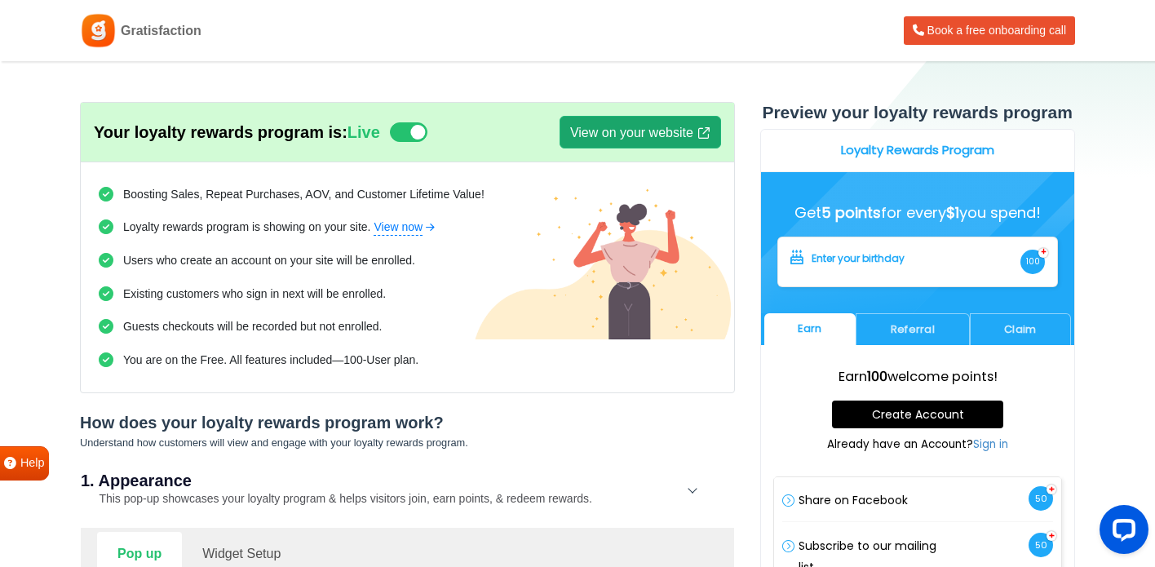
click at [624, 132] on link "View on your website" at bounding box center [640, 132] width 161 height 33
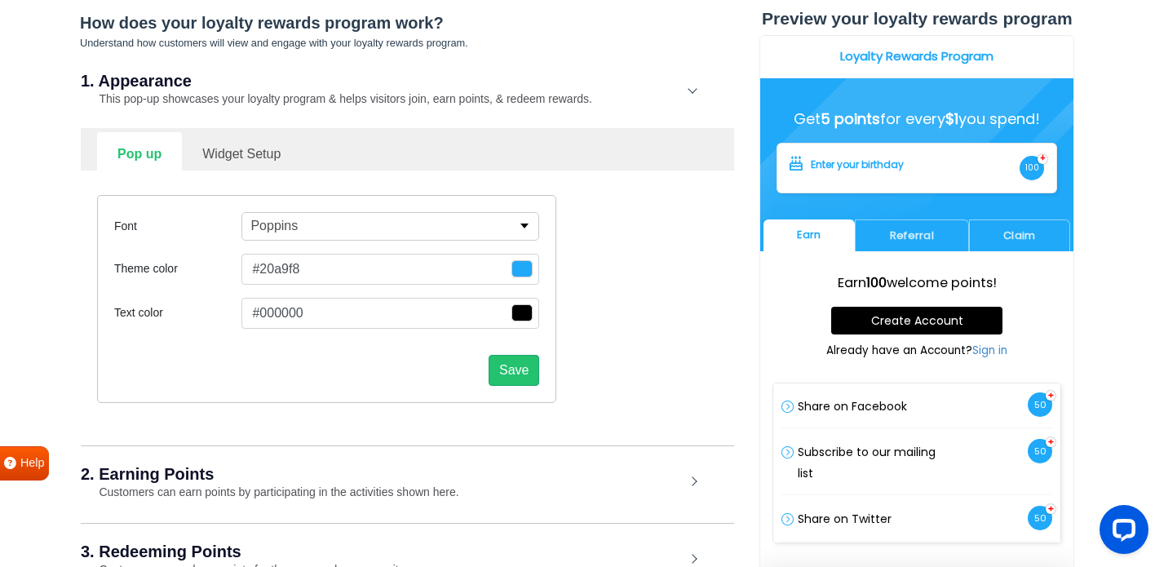
scroll to position [424, 0]
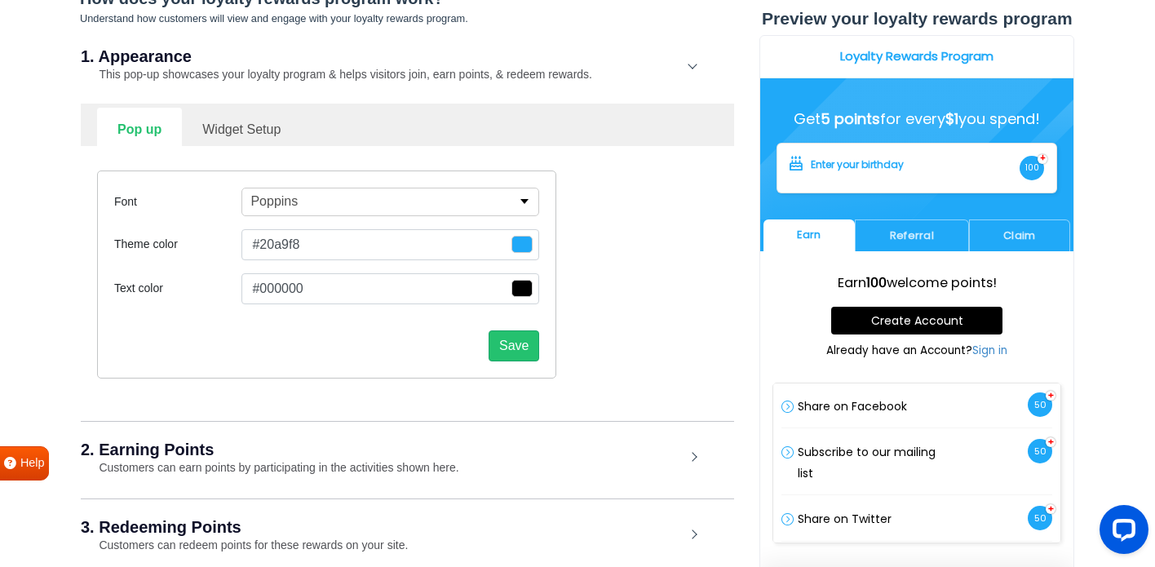
click at [227, 123] on link "Widget Setup" at bounding box center [241, 128] width 119 height 40
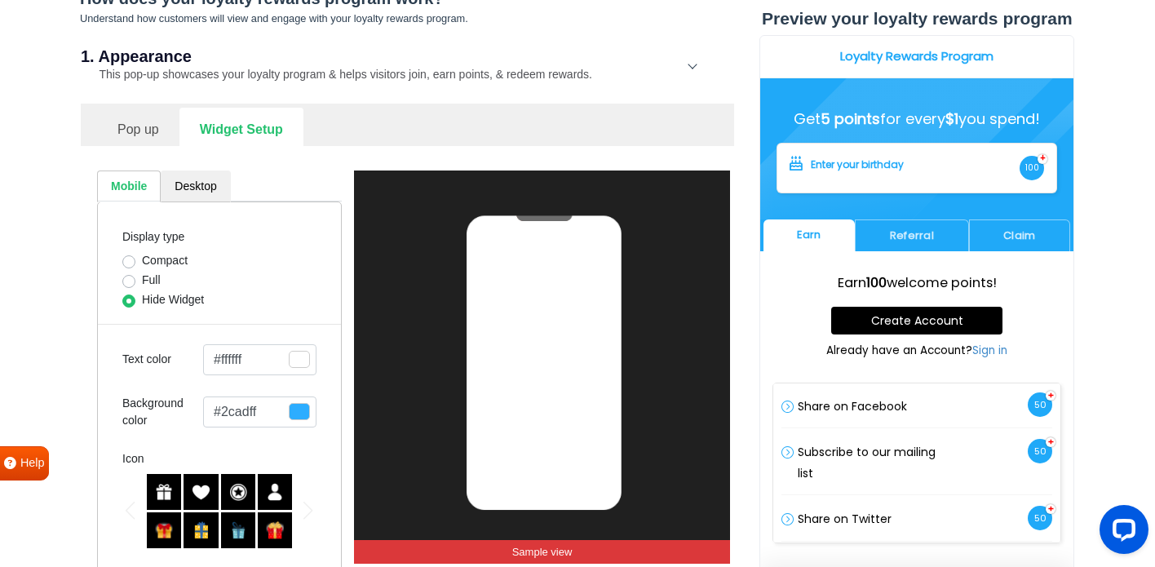
click at [167, 129] on link "Pop up" at bounding box center [138, 128] width 82 height 40
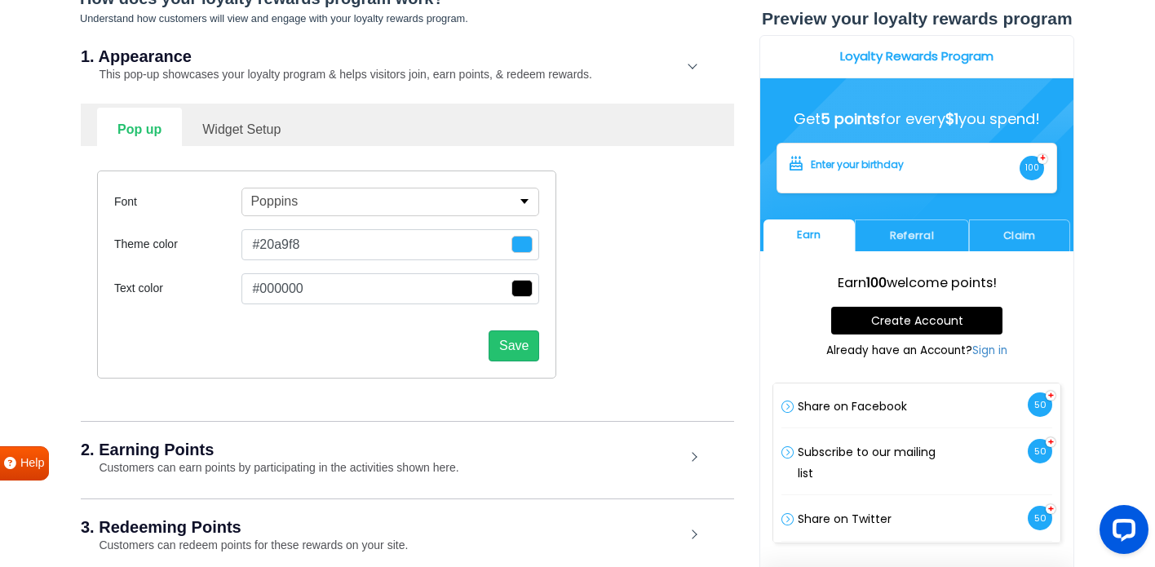
click at [231, 122] on link "Widget Setup" at bounding box center [241, 128] width 119 height 40
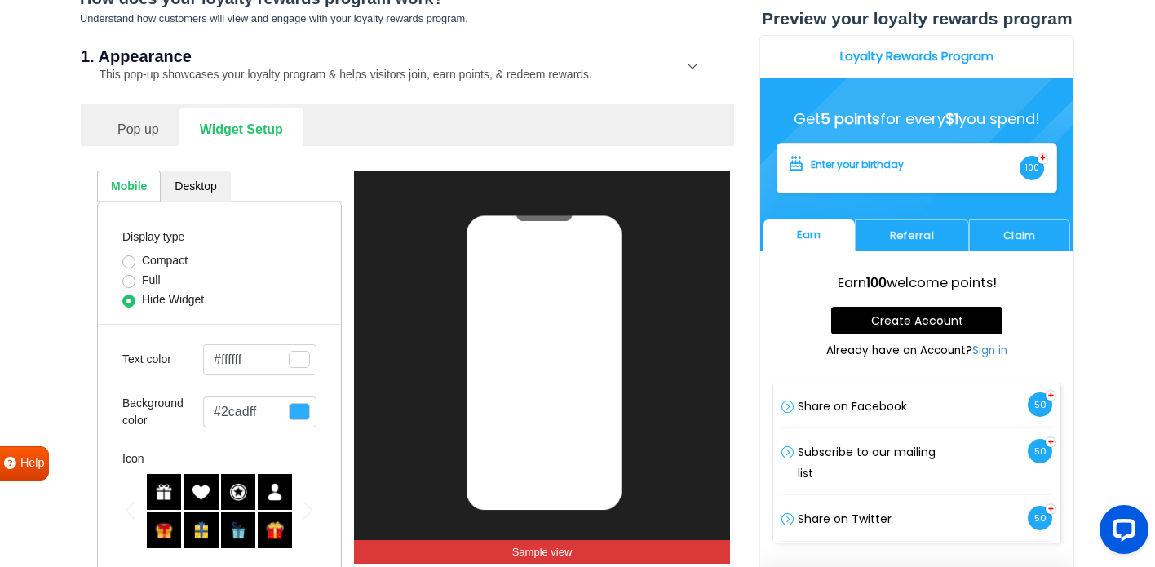
click at [142, 259] on label "Compact" at bounding box center [165, 260] width 46 height 17
click at [130, 259] on input "Compact" at bounding box center [128, 260] width 13 height 16
radio input "true"
select select "right"
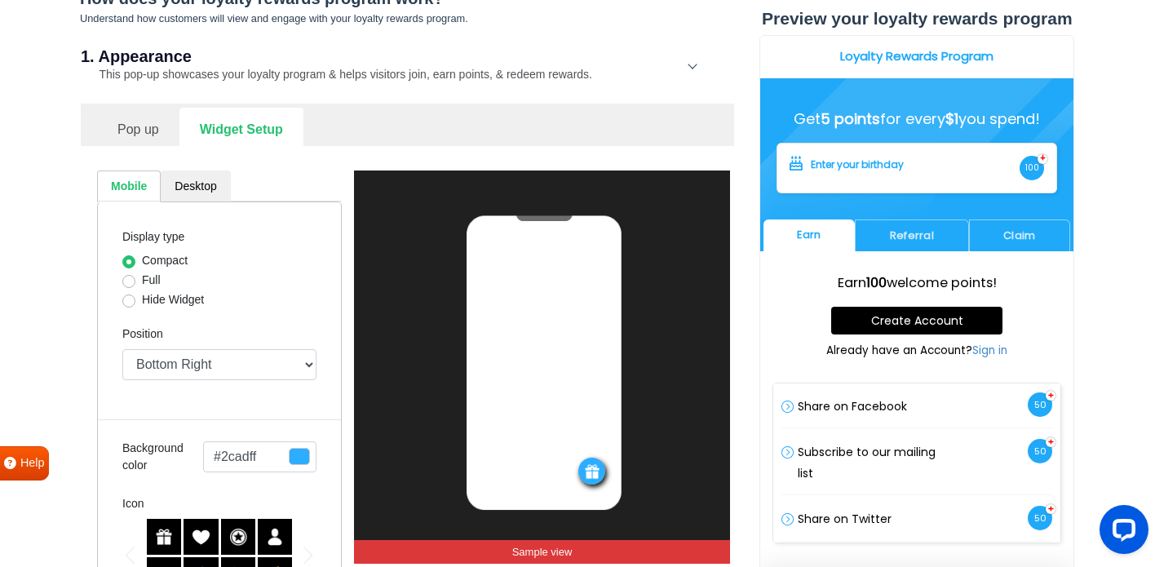
click at [142, 282] on label "Full" at bounding box center [151, 280] width 19 height 17
click at [130, 282] on input "Full" at bounding box center [128, 280] width 13 height 16
radio input "true"
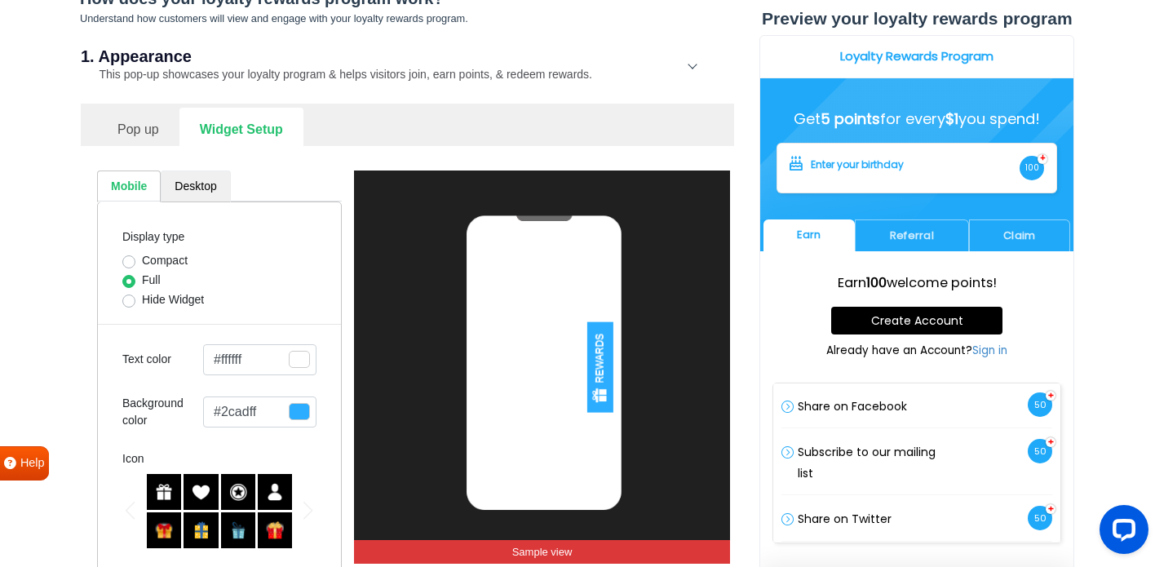
click at [180, 191] on link "Desktop" at bounding box center [195, 186] width 69 height 32
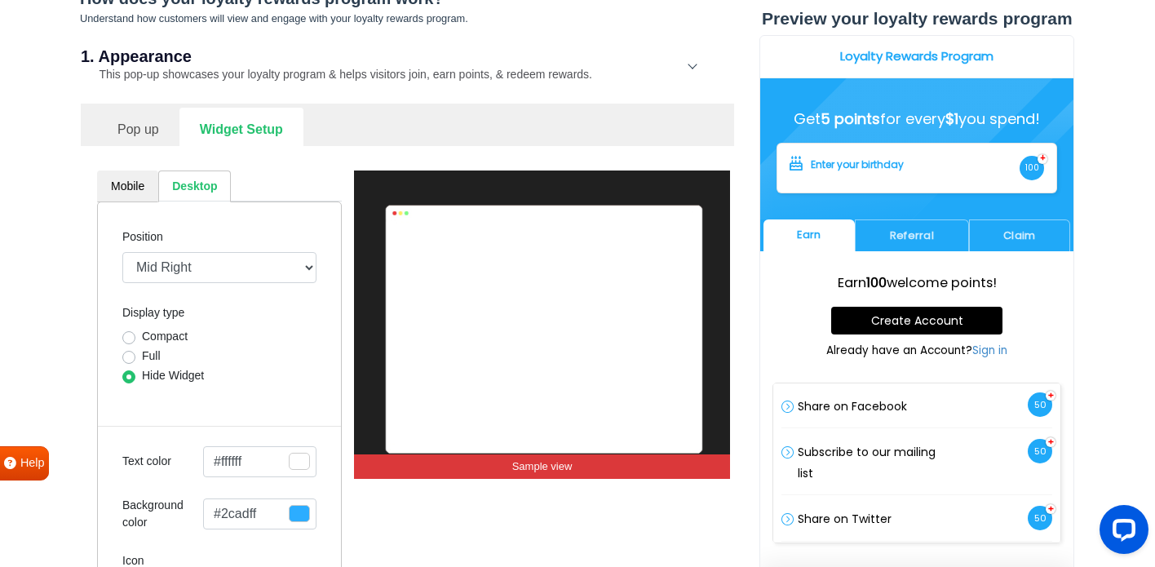
click at [142, 357] on label "Full" at bounding box center [151, 355] width 19 height 17
click at [128, 357] on input "Full" at bounding box center [128, 355] width 13 height 16
radio input "true"
click at [69, 343] on div "Your loyalty rewards program is: Live View on your website Test in admin mode B…" at bounding box center [407, 338] width 679 height 1320
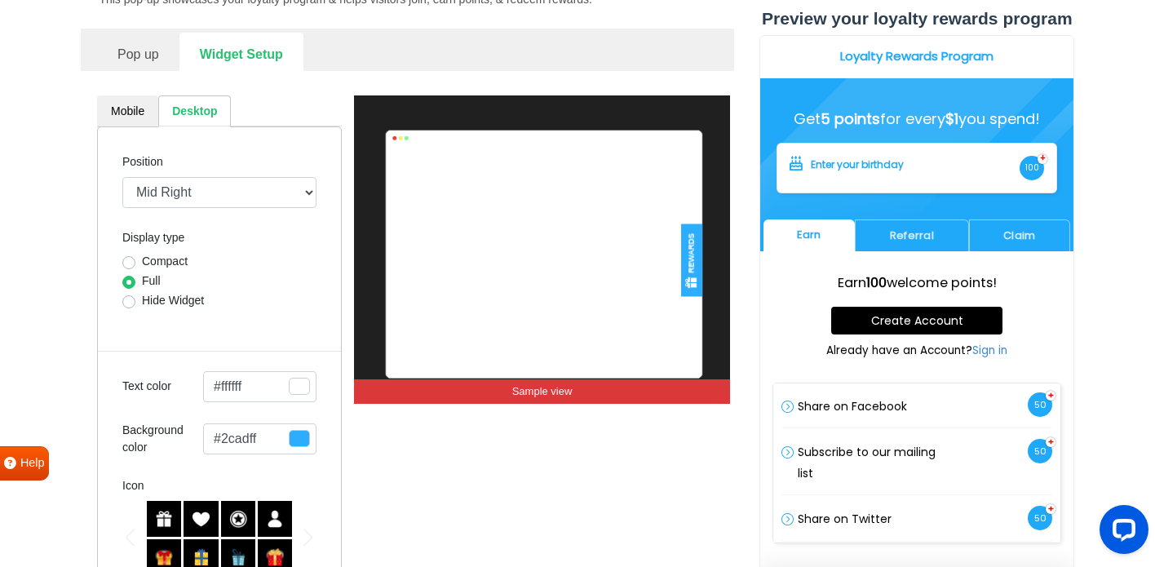
scroll to position [489, 0]
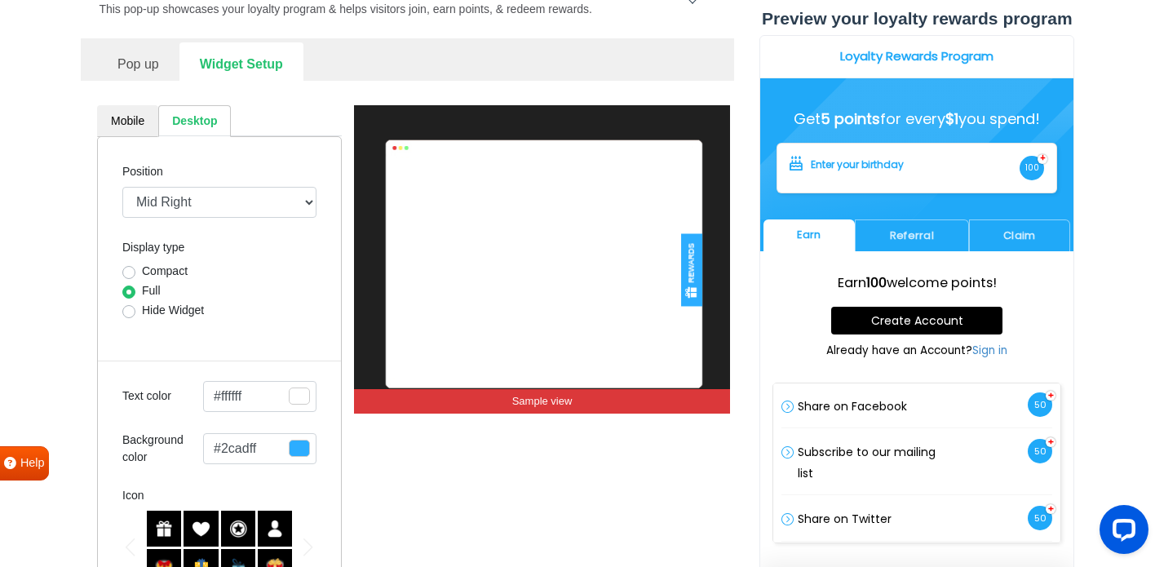
click at [141, 60] on link "Pop up" at bounding box center [138, 62] width 82 height 40
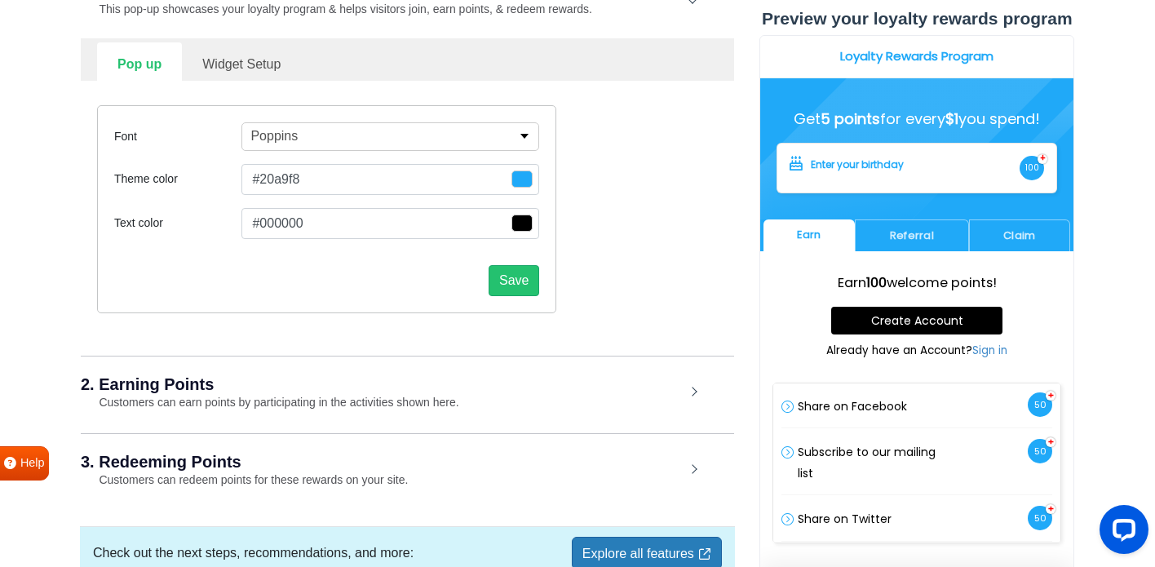
click at [250, 66] on link "Widget Setup" at bounding box center [241, 62] width 119 height 40
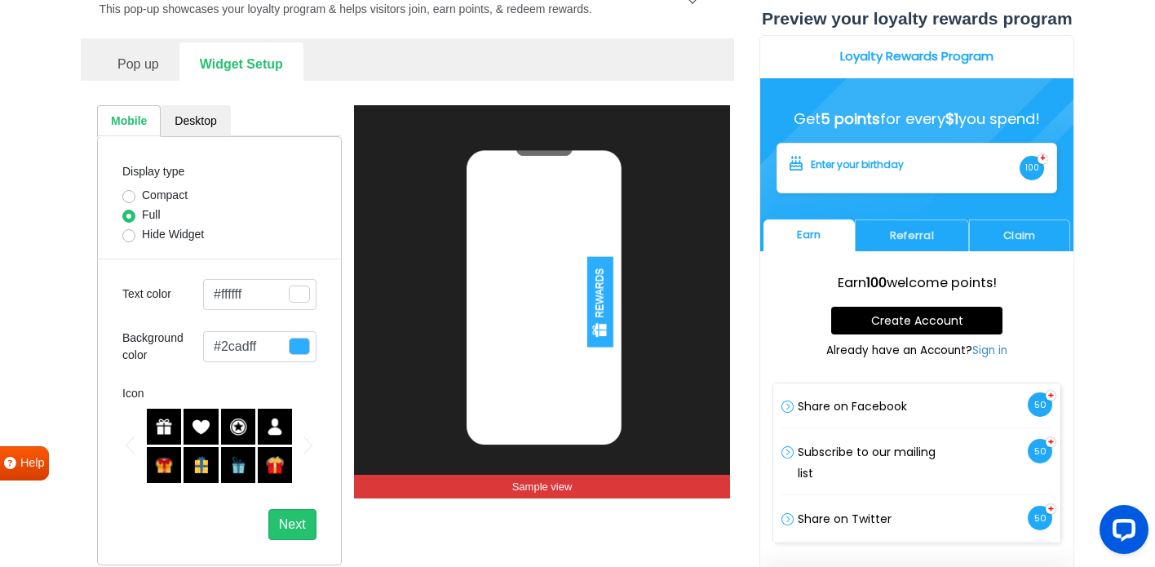
click at [66, 463] on section "Your loyalty rewards program is: Live View on your website Test in admin mode B…" at bounding box center [577, 242] width 1155 height 1341
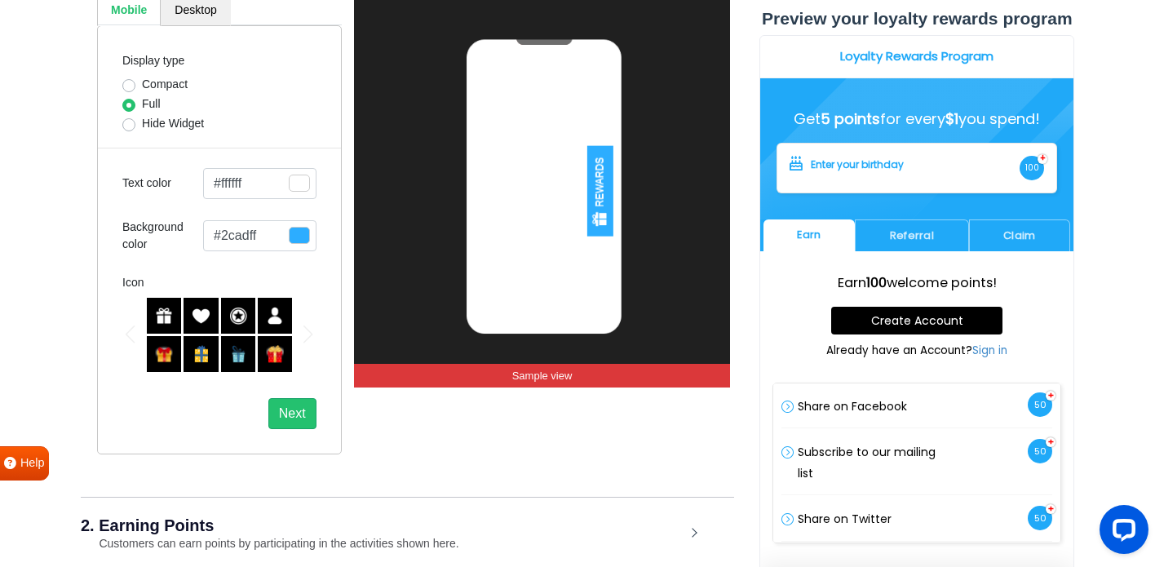
scroll to position [620, 0]
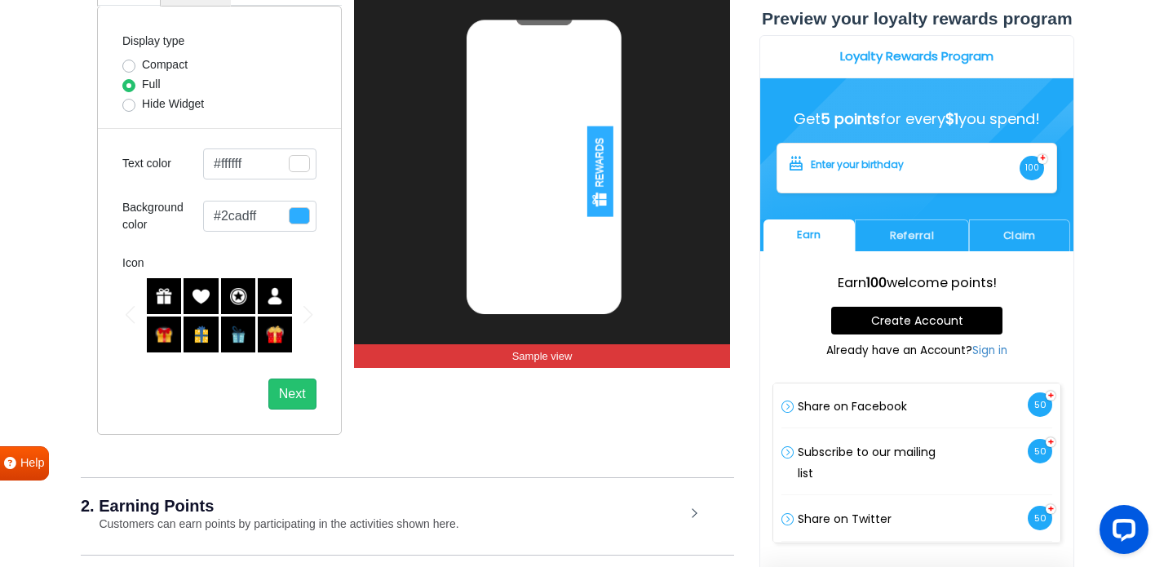
click at [240, 287] on img at bounding box center [238, 296] width 18 height 18
click at [132, 244] on div "Display type Compact Full Hide Widget Text color #ffffff Close Icon 0 hex #ffff…" at bounding box center [219, 220] width 245 height 429
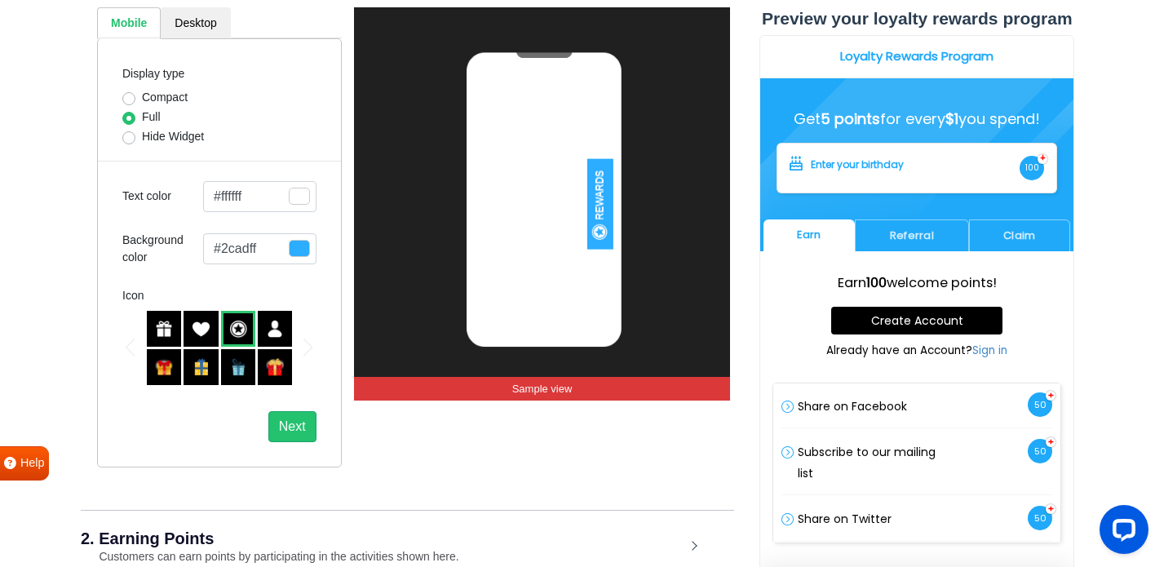
scroll to position [555, 0]
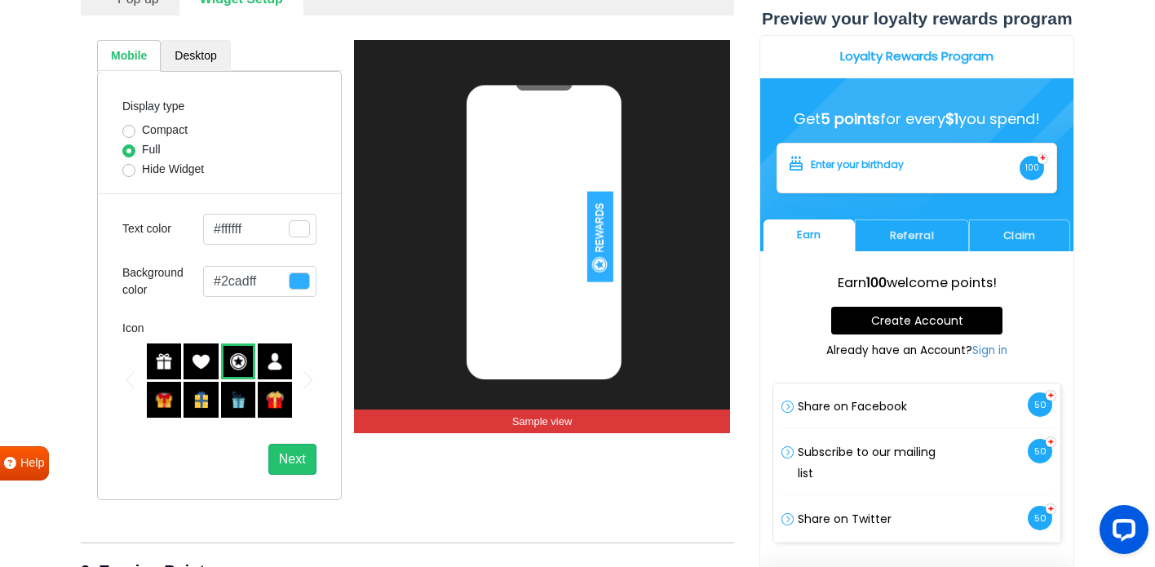
click at [175, 65] on link "Desktop" at bounding box center [195, 56] width 69 height 32
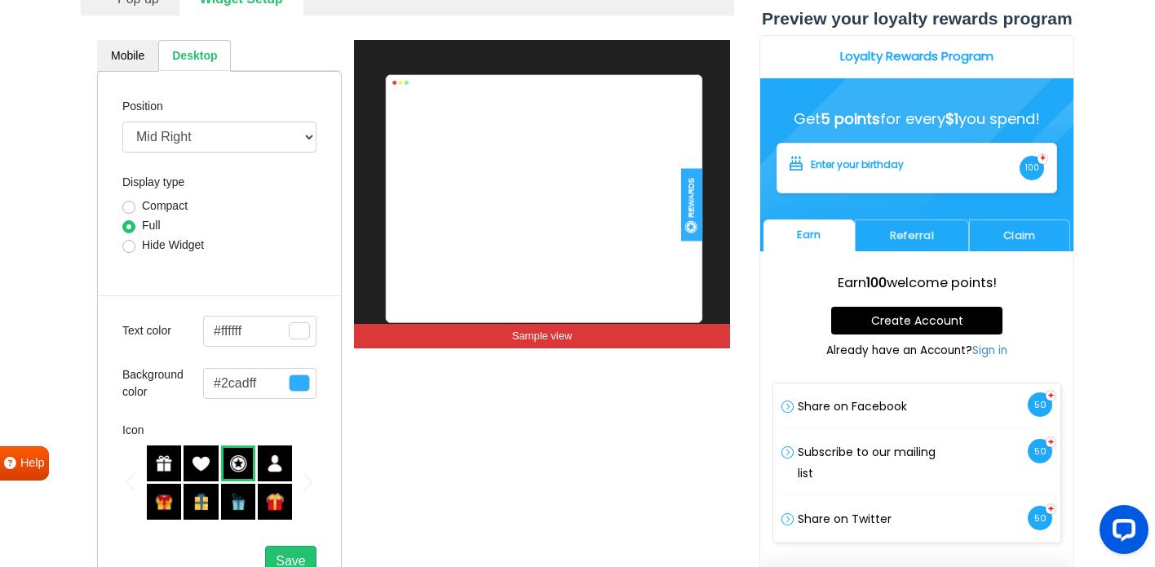
click at [252, 181] on div "Display type Compact Full Hide Widget" at bounding box center [219, 214] width 194 height 84
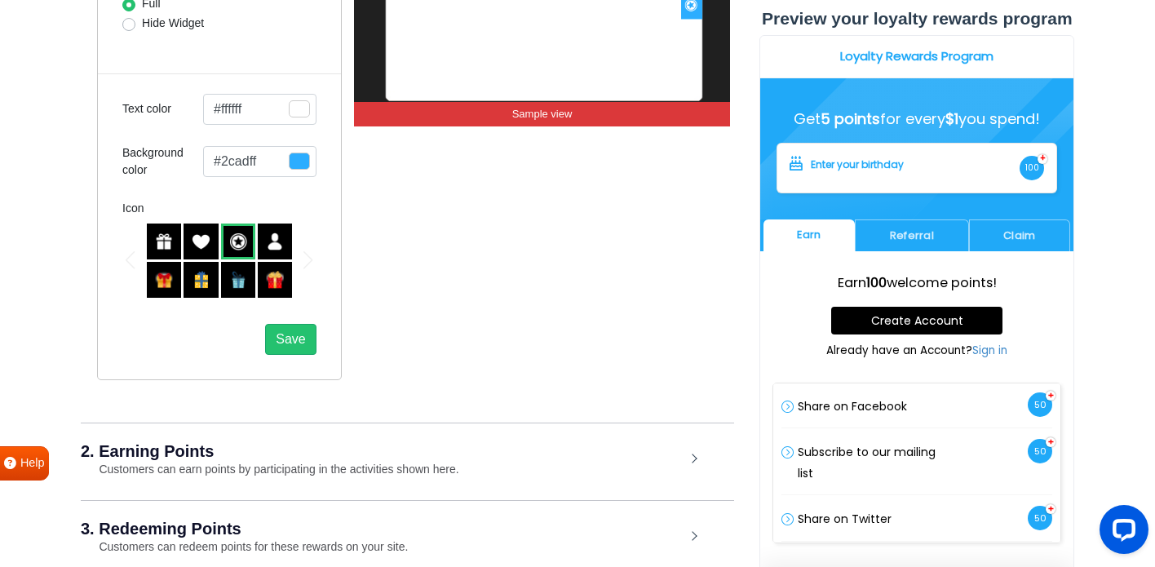
scroll to position [783, 0]
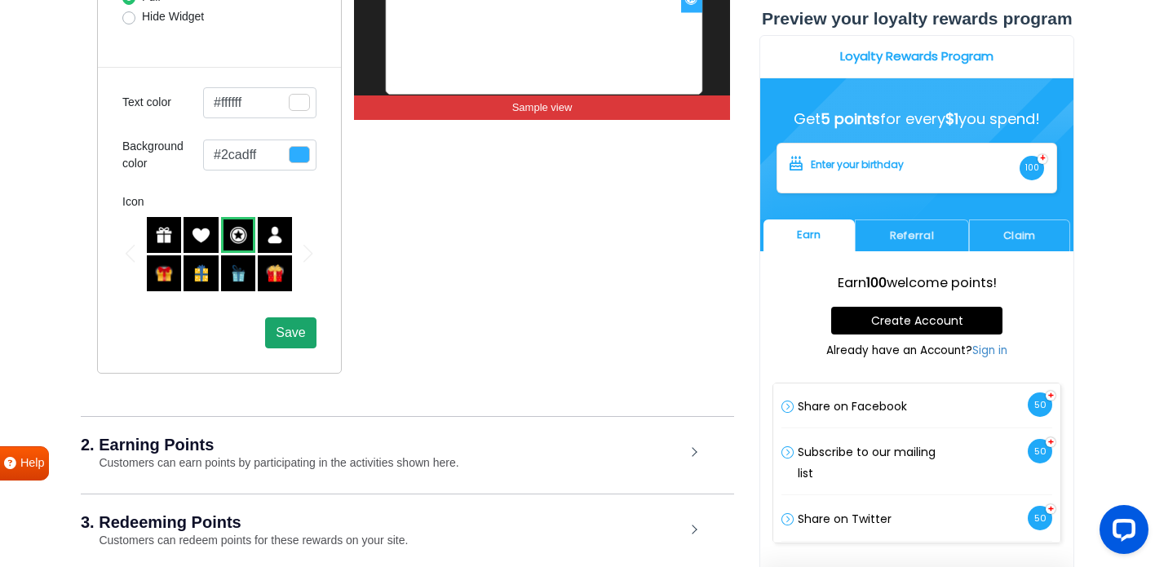
click at [281, 325] on span "Save" at bounding box center [290, 332] width 29 height 14
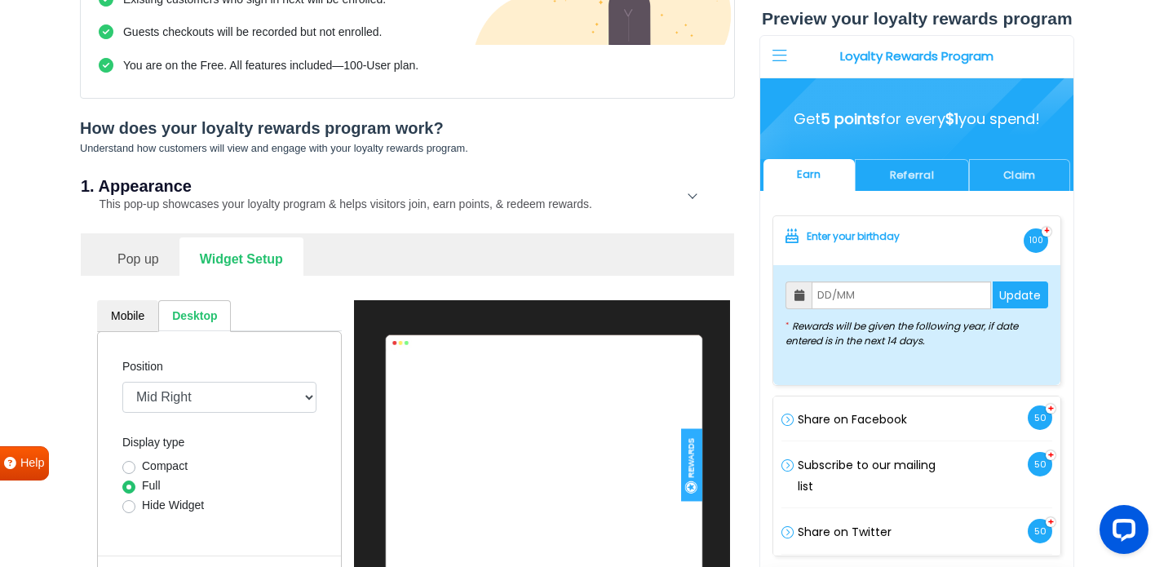
scroll to position [294, 0]
click at [164, 252] on link "Pop up" at bounding box center [138, 258] width 82 height 40
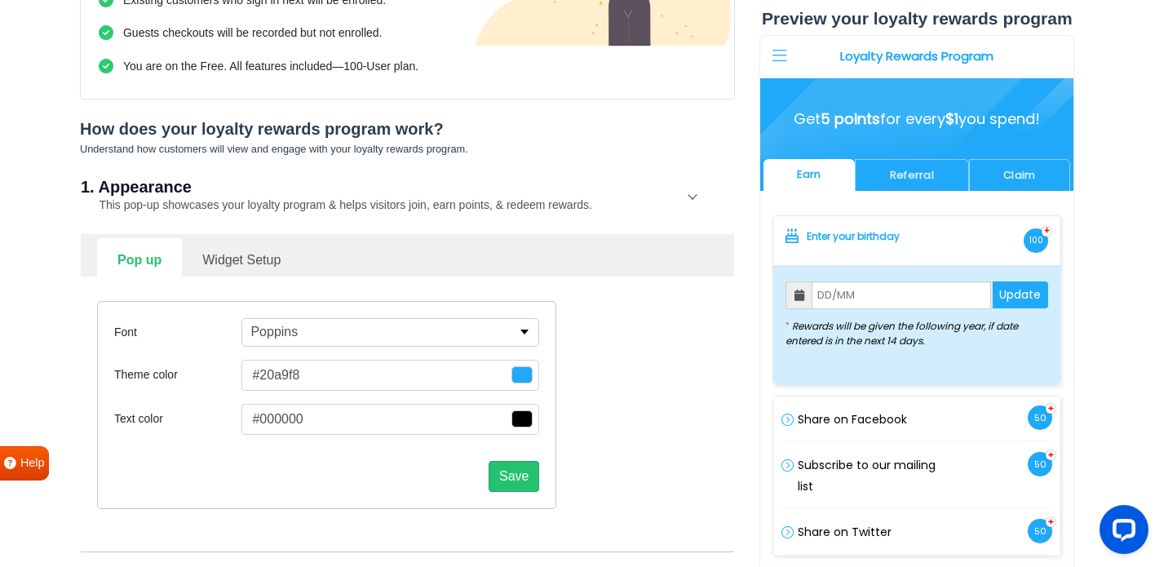
click at [272, 249] on link "Widget Setup" at bounding box center [241, 258] width 119 height 40
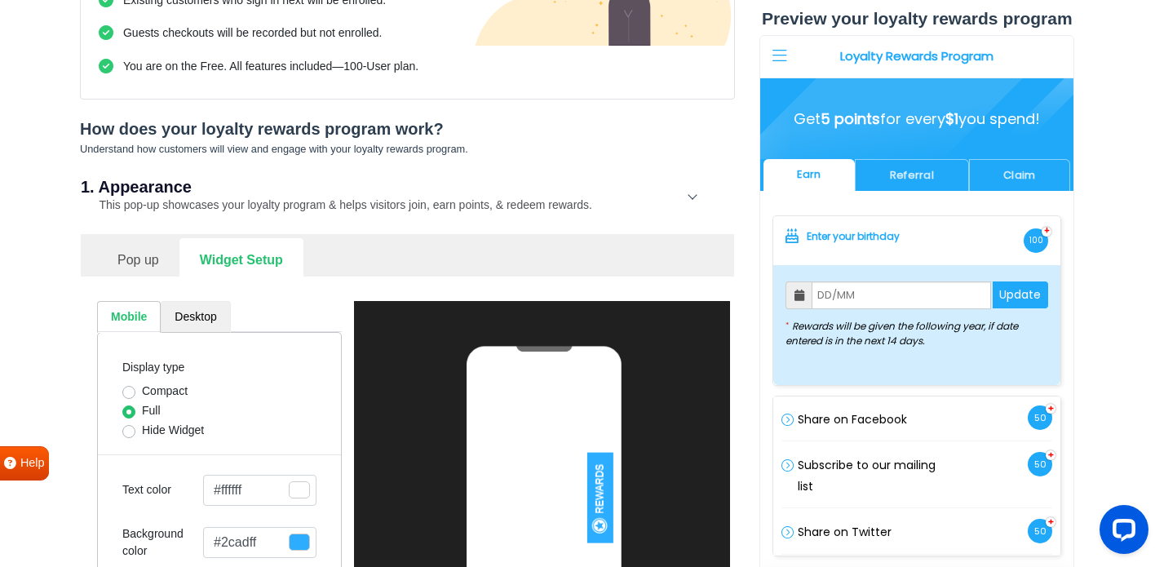
click at [195, 323] on link "Desktop" at bounding box center [195, 317] width 69 height 32
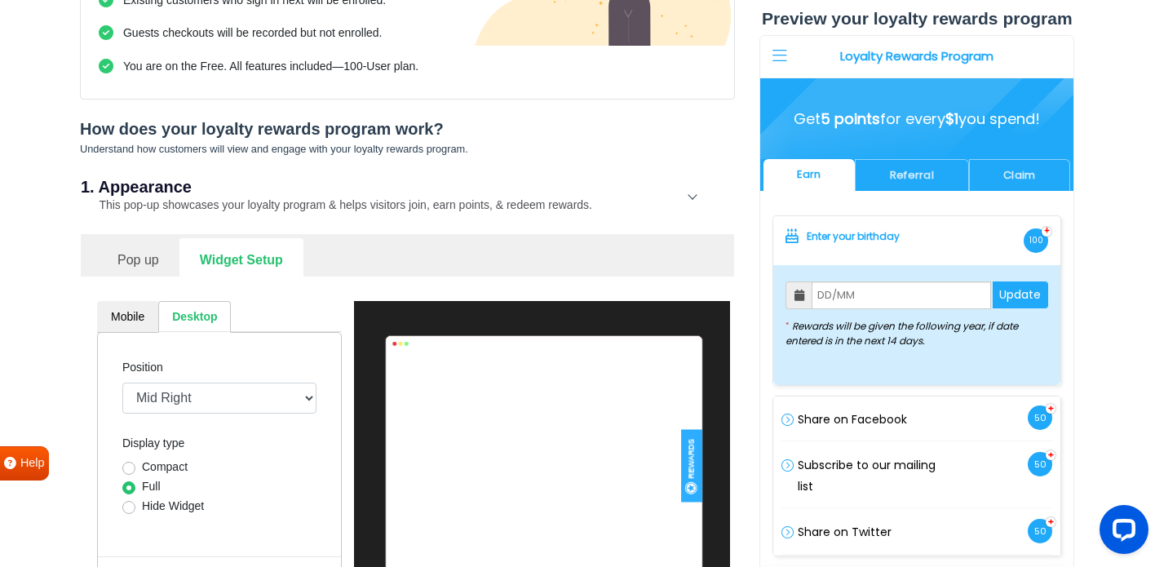
click at [241, 503] on div "Hide Widget" at bounding box center [219, 508] width 194 height 20
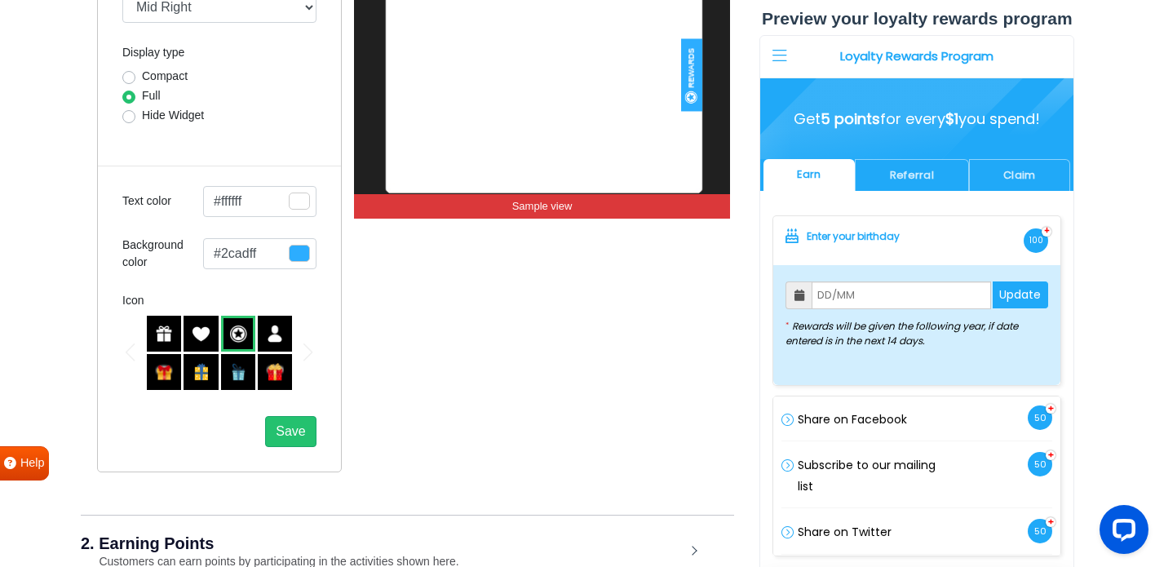
scroll to position [685, 0]
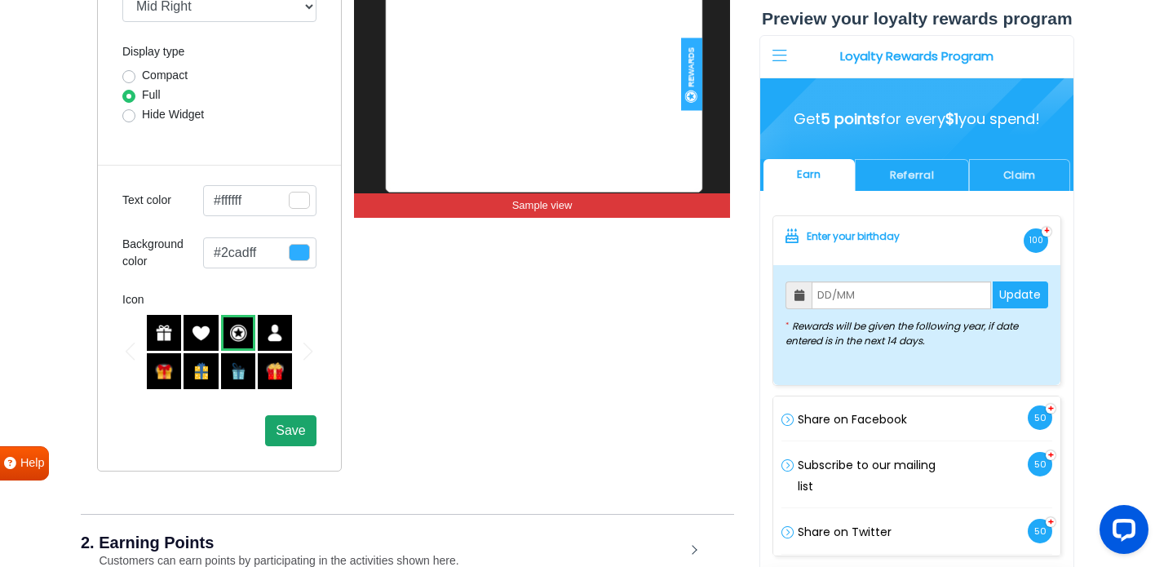
click at [305, 426] on button "Save" at bounding box center [290, 430] width 51 height 31
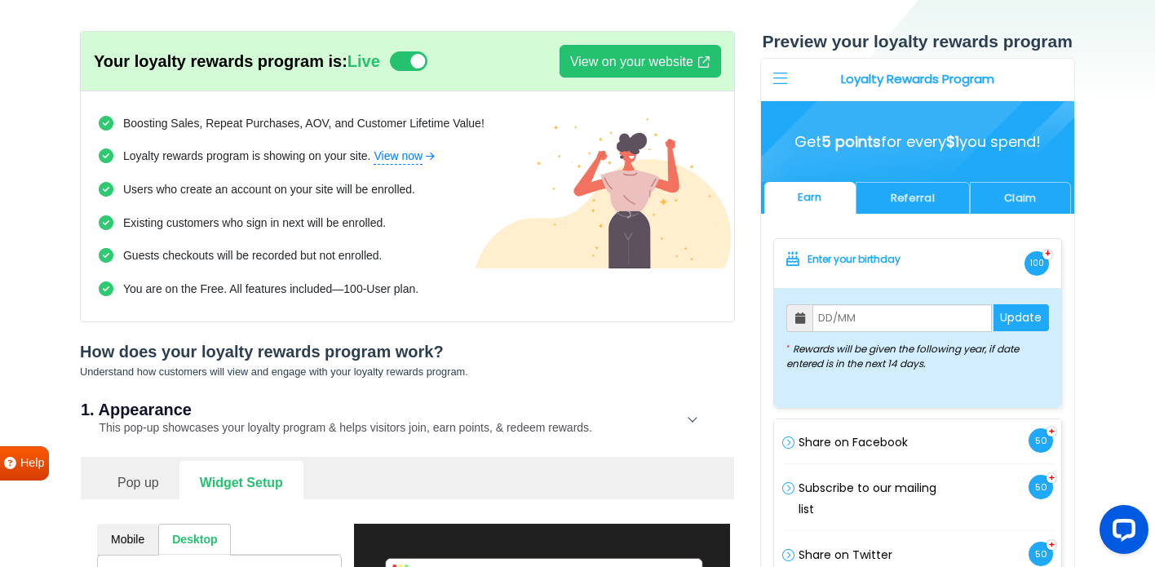
scroll to position [65, 0]
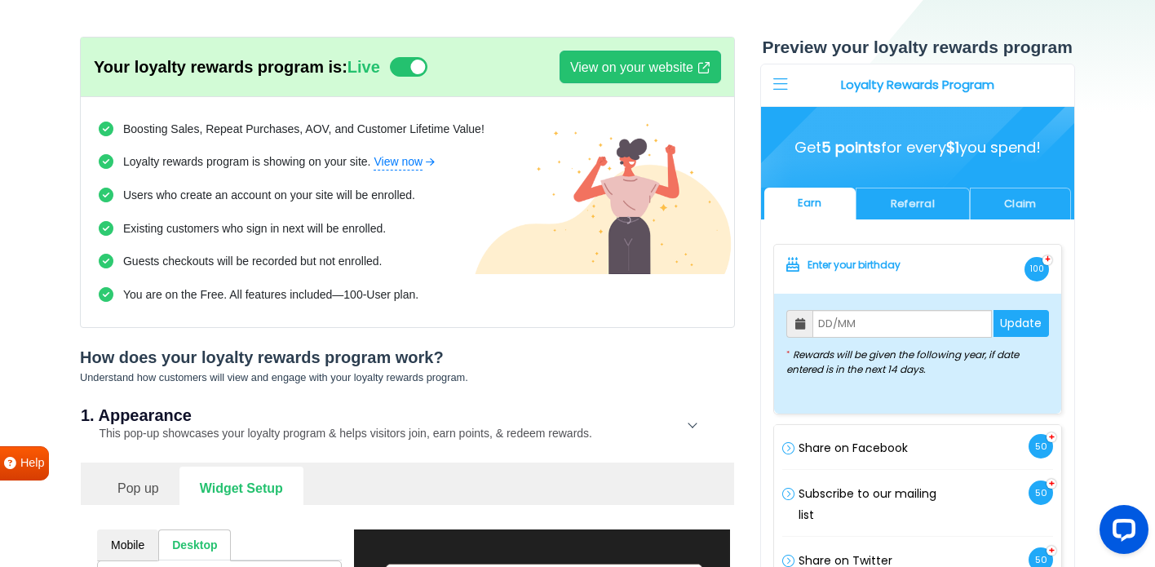
click at [124, 477] on link "Pop up" at bounding box center [138, 487] width 82 height 40
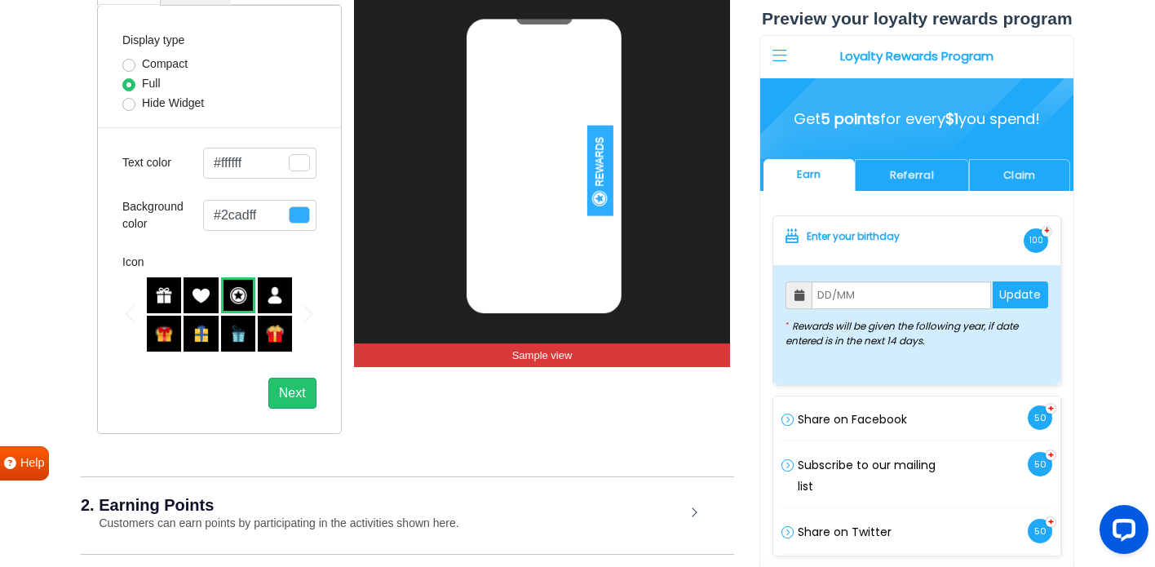
scroll to position [652, 0]
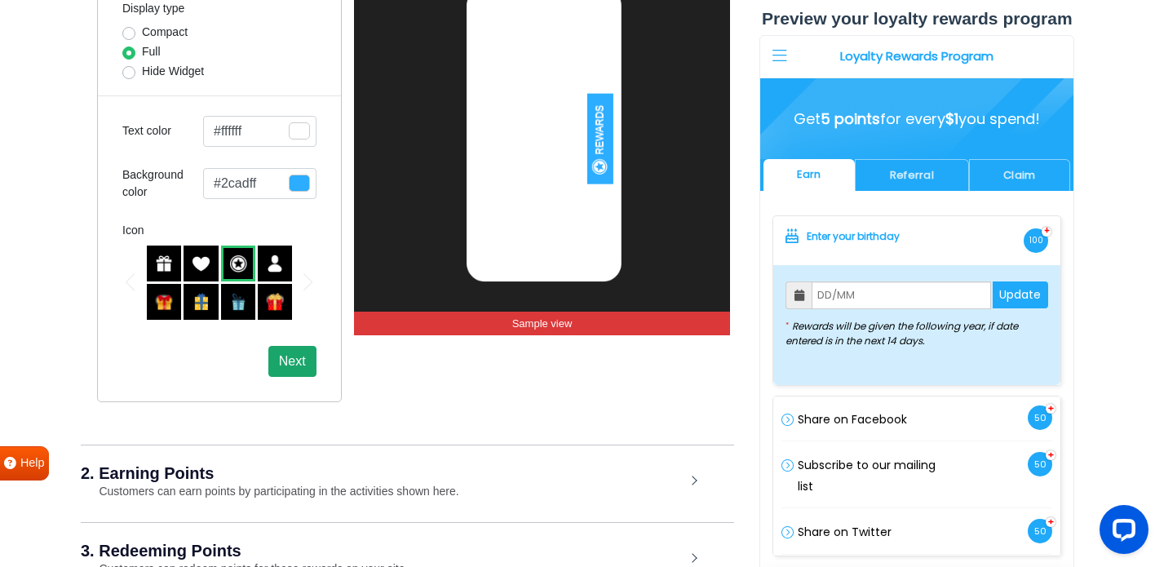
click at [289, 356] on button "Next" at bounding box center [292, 361] width 48 height 31
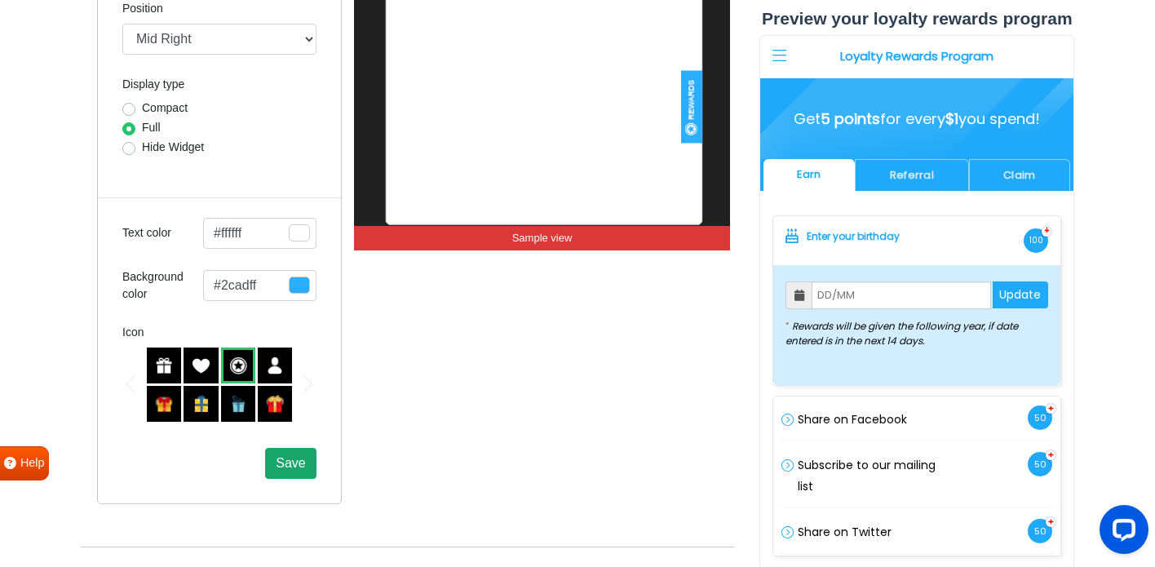
click at [307, 467] on button "Save" at bounding box center [290, 463] width 51 height 31
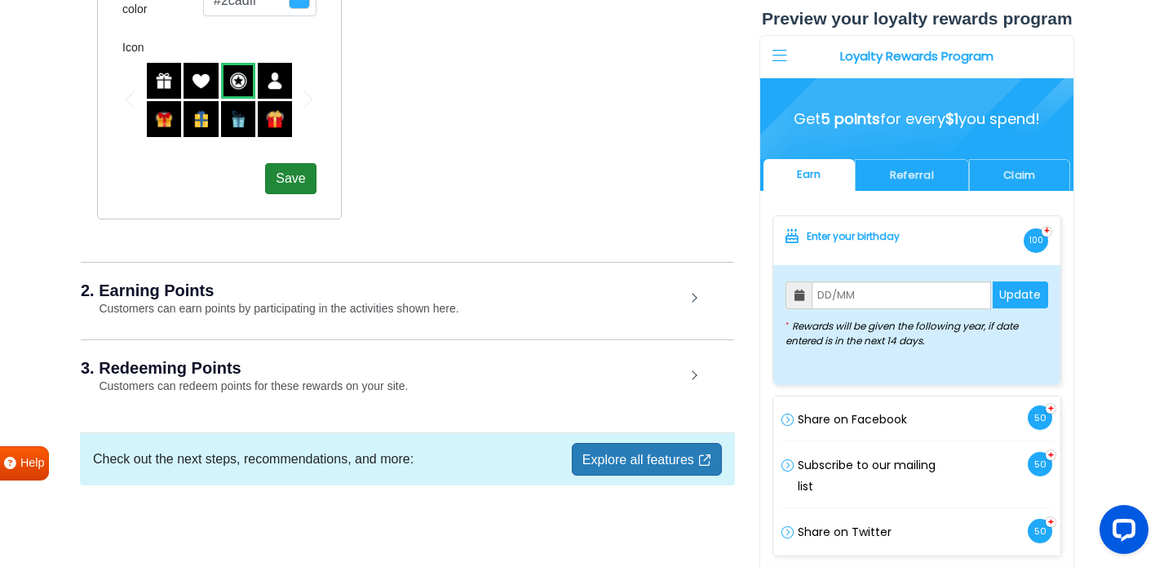
scroll to position [937, 0]
click at [399, 302] on small "Customers can earn points by participating in the activities shown here." at bounding box center [270, 308] width 378 height 13
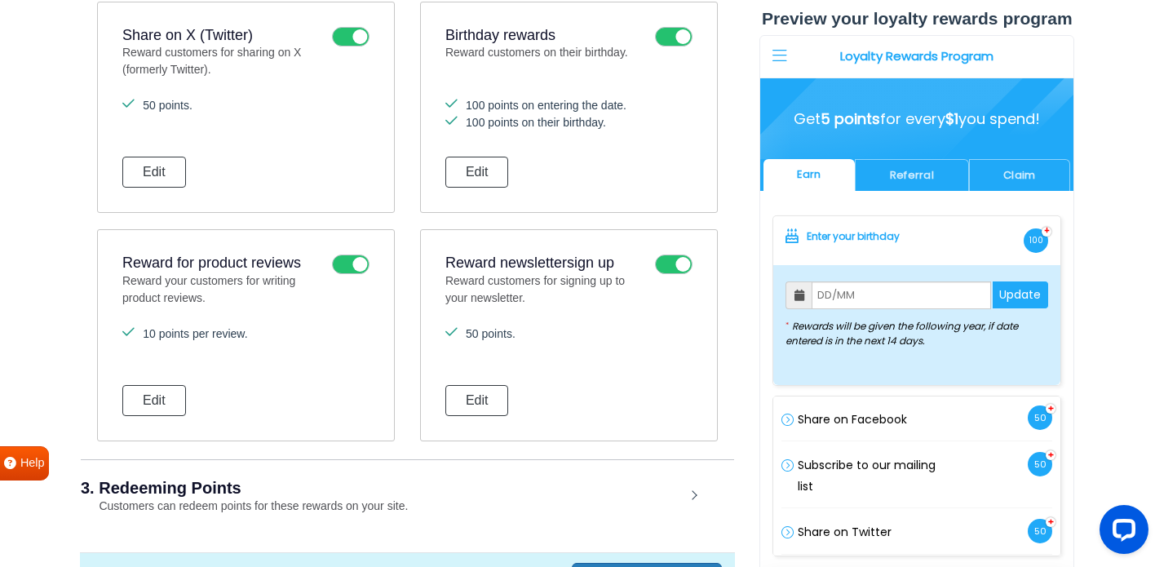
scroll to position [1753, 0]
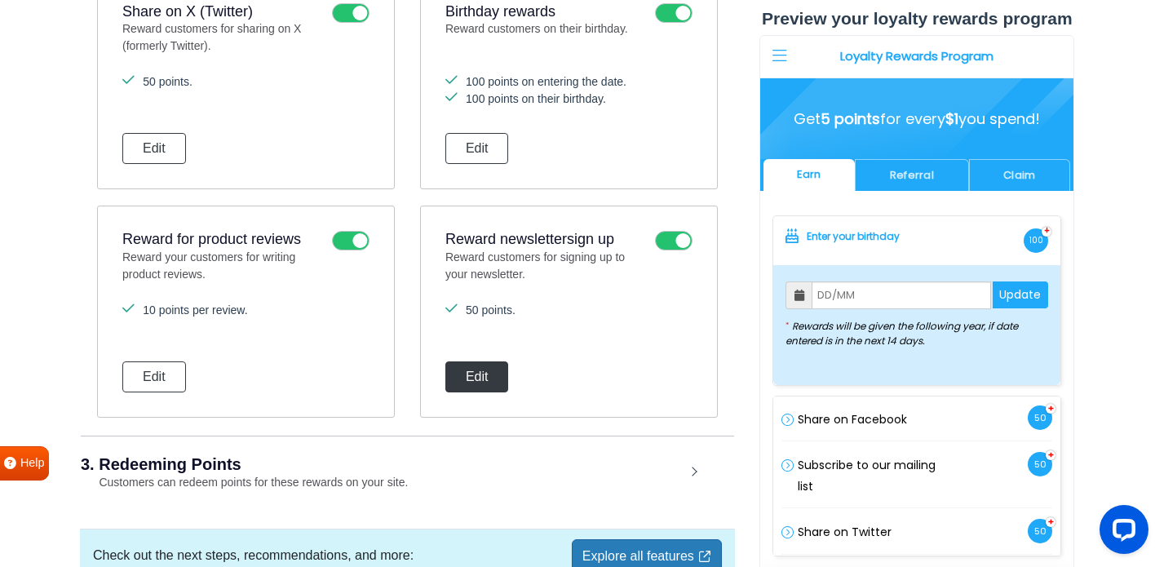
click at [470, 362] on button "Edit" at bounding box center [477, 376] width 64 height 31
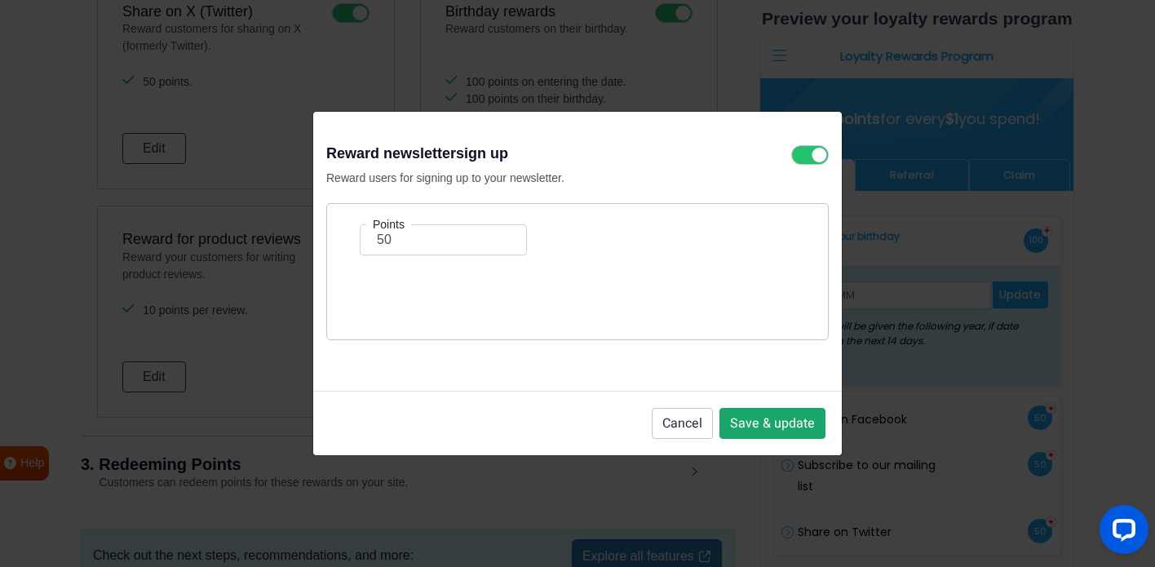
click at [790, 422] on button "Save & update" at bounding box center [772, 423] width 106 height 31
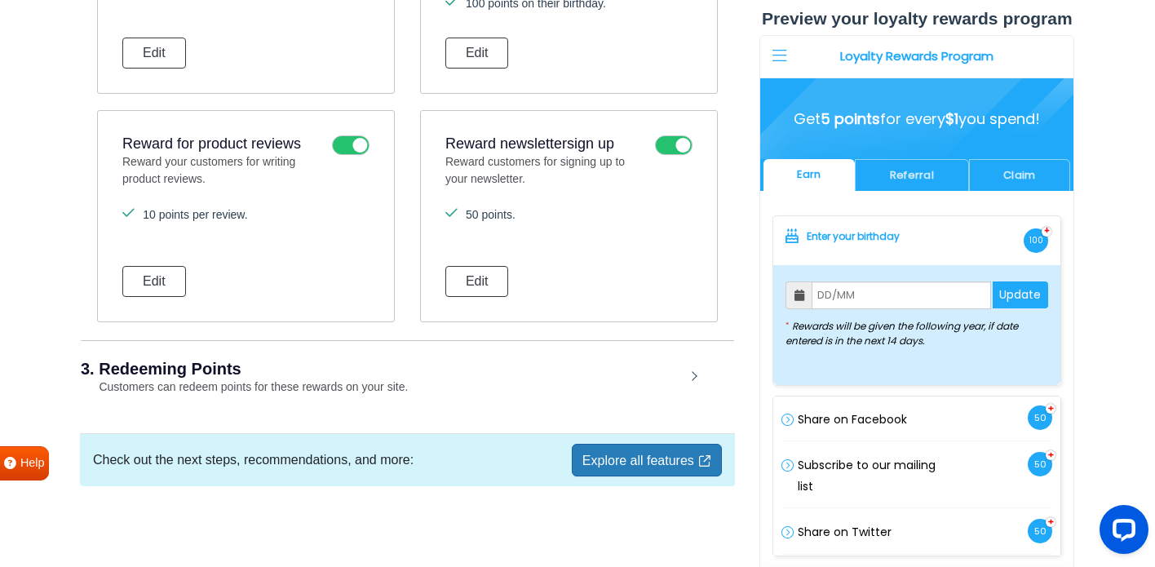
scroll to position [1849, 0]
click at [732, 385] on div "3. Redeeming Points Customers can redeem points for these rewards on your site." at bounding box center [407, 377] width 653 height 76
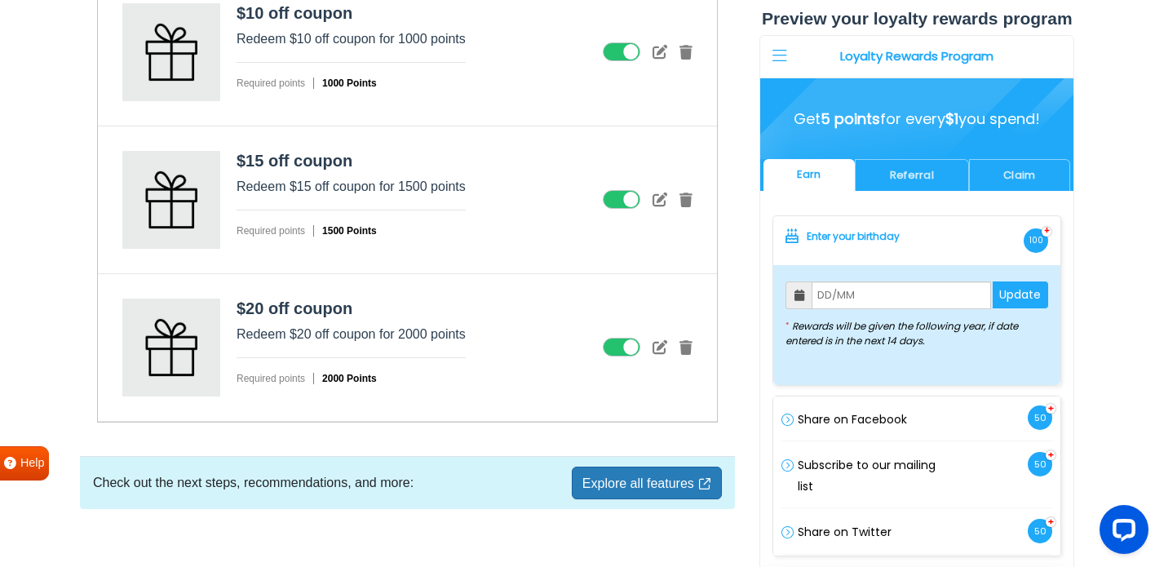
scroll to position [2794, 0]
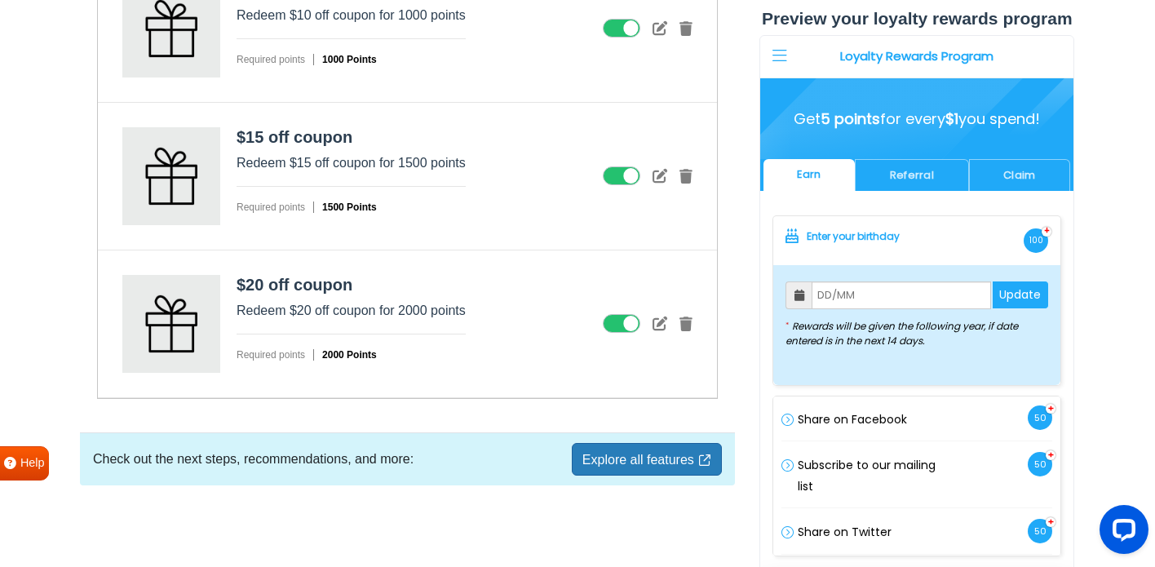
click at [619, 462] on link "Explore all features" at bounding box center [647, 459] width 150 height 33
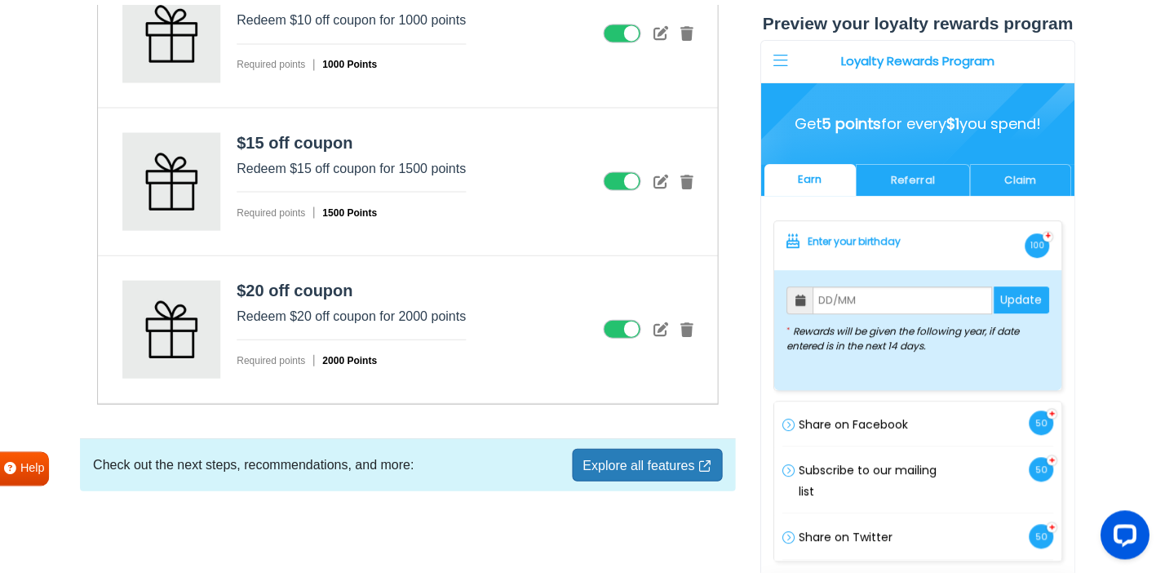
scroll to position [2785, 0]
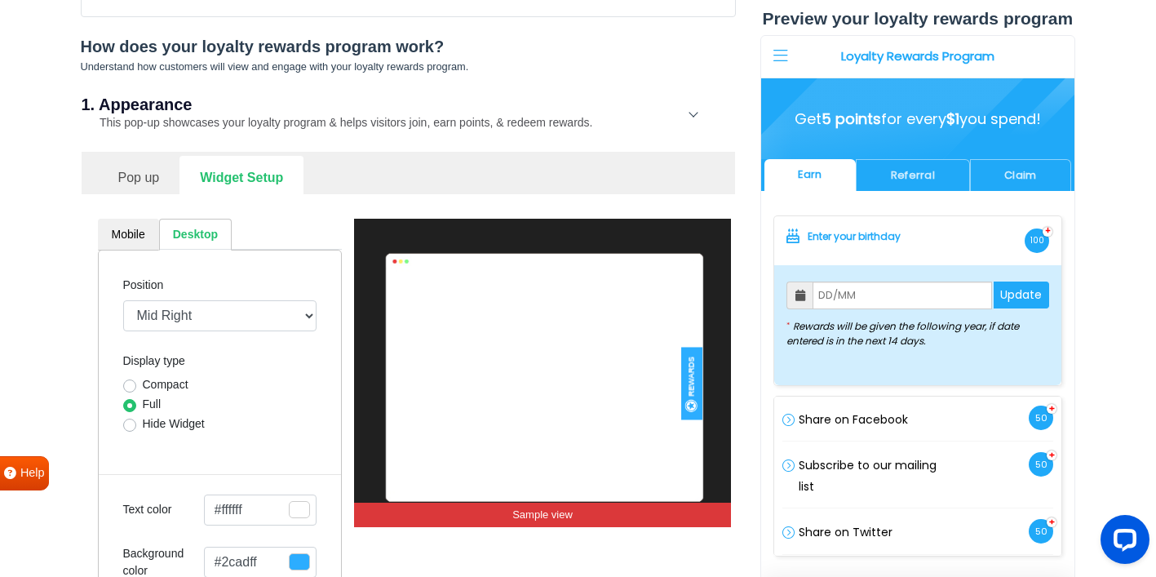
scroll to position [370, 0]
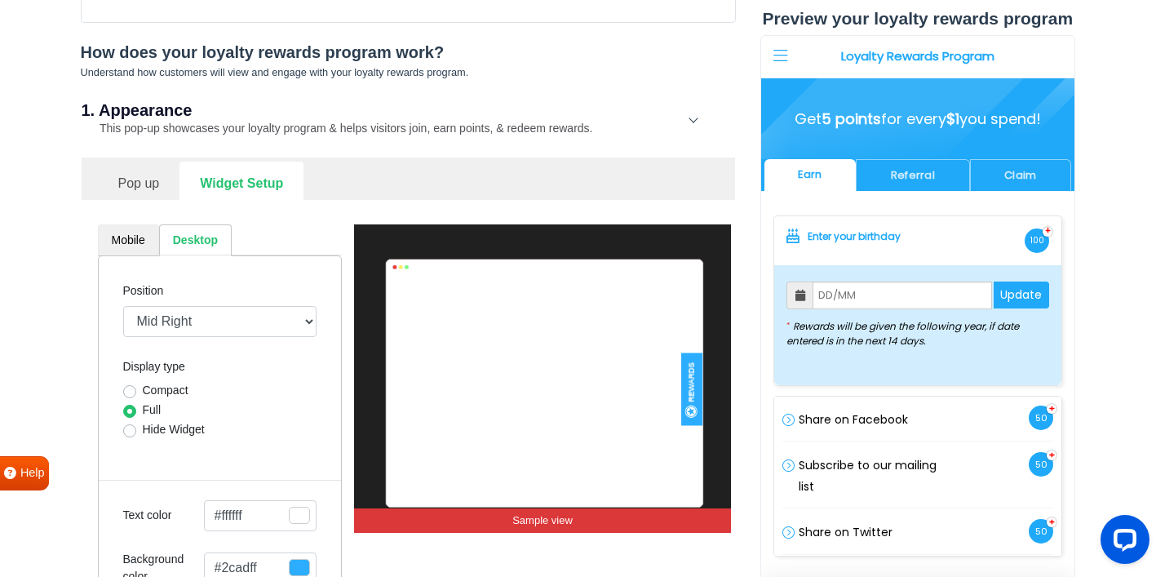
click at [126, 240] on link "Mobile" at bounding box center [128, 240] width 61 height 32
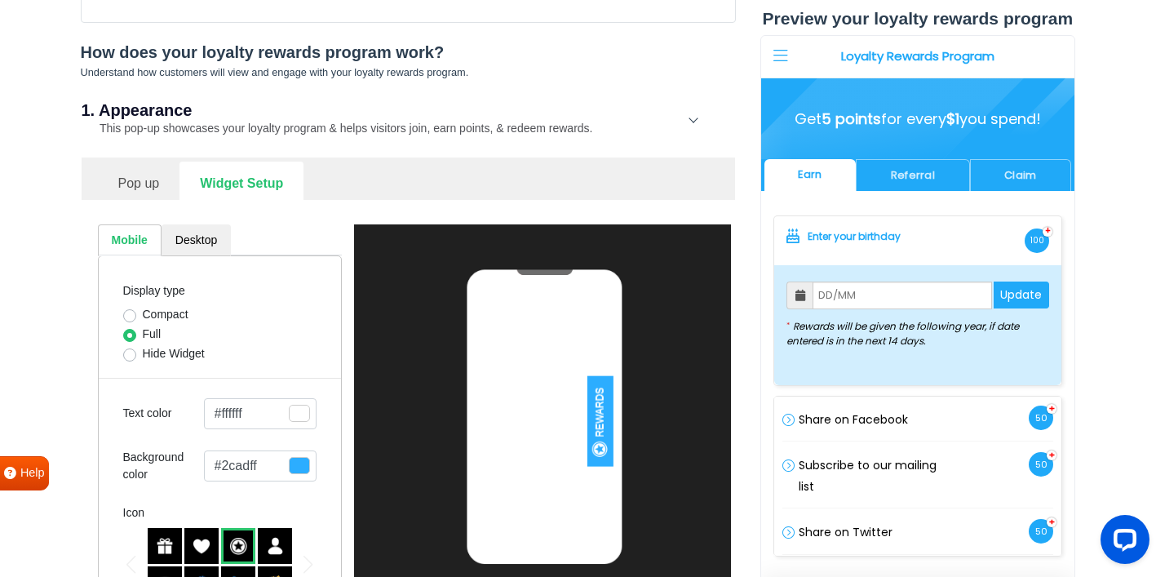
click at [135, 188] on link "Pop up" at bounding box center [139, 181] width 82 height 40
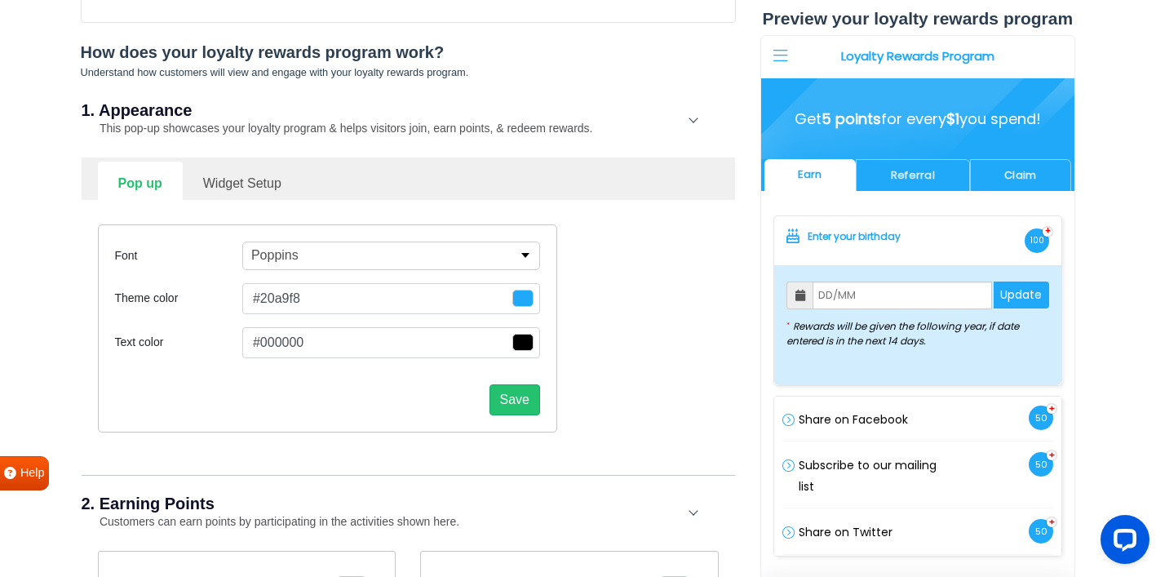
click at [363, 262] on button "Poppins" at bounding box center [391, 255] width 298 height 29
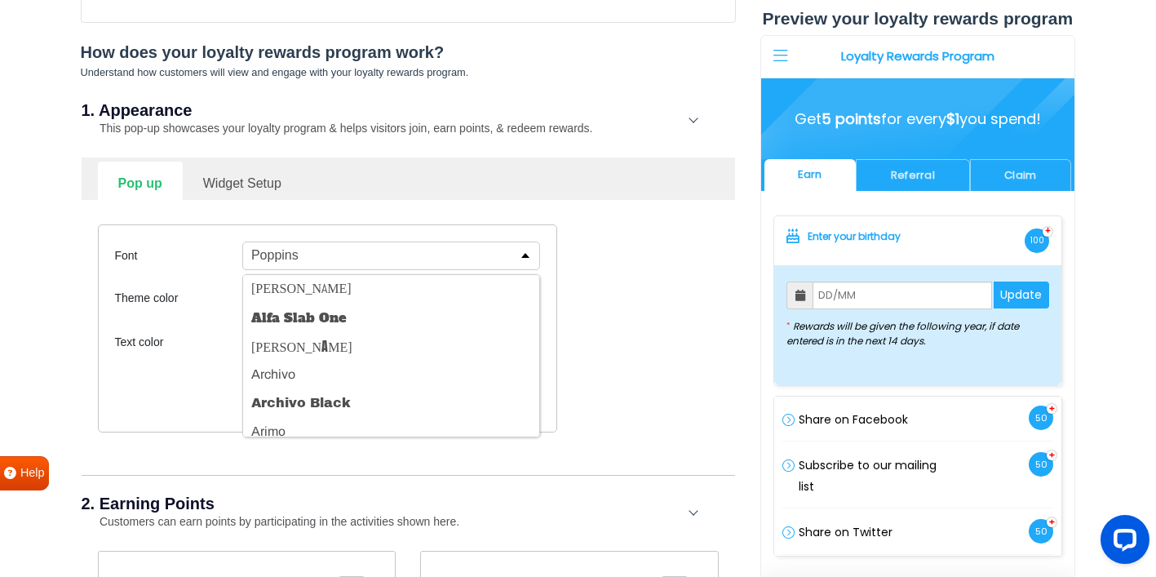
click at [363, 262] on button "Poppins" at bounding box center [391, 255] width 298 height 29
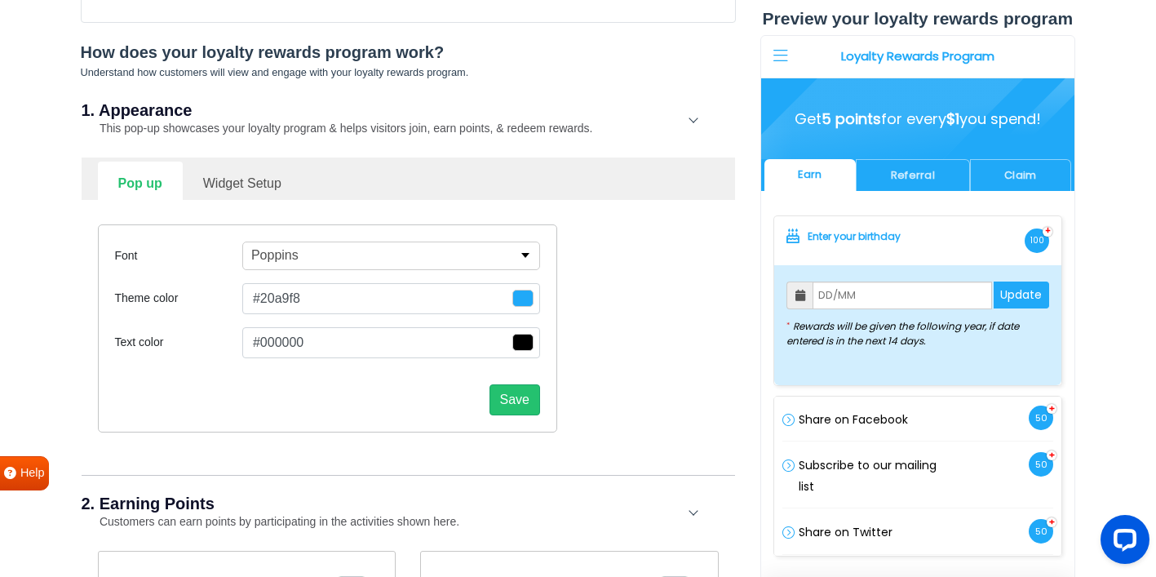
click at [317, 369] on div "Font Poppins Abel Alfa Slab One Anton Archivo Archivo Black Arimo Arvo Assistan…" at bounding box center [327, 328] width 459 height 208
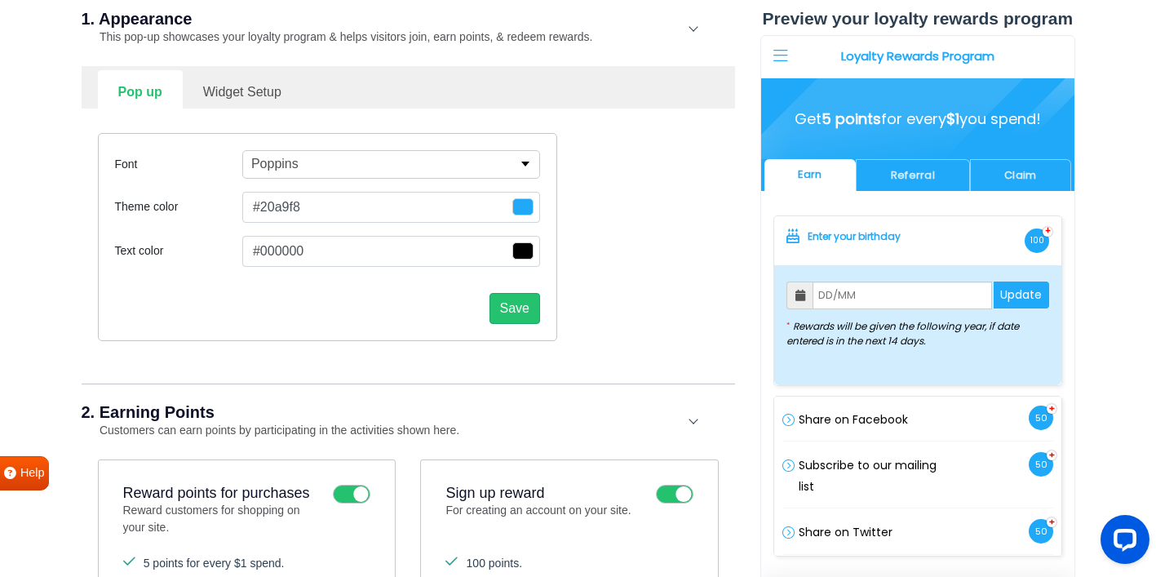
scroll to position [468, 0]
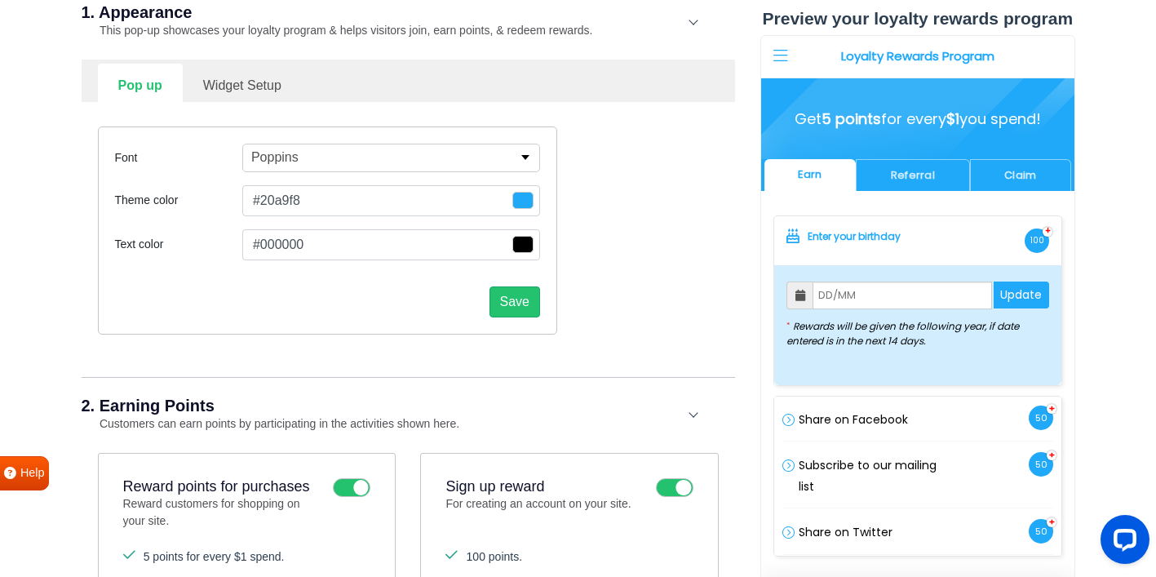
click at [264, 85] on link "Widget Setup" at bounding box center [242, 84] width 119 height 40
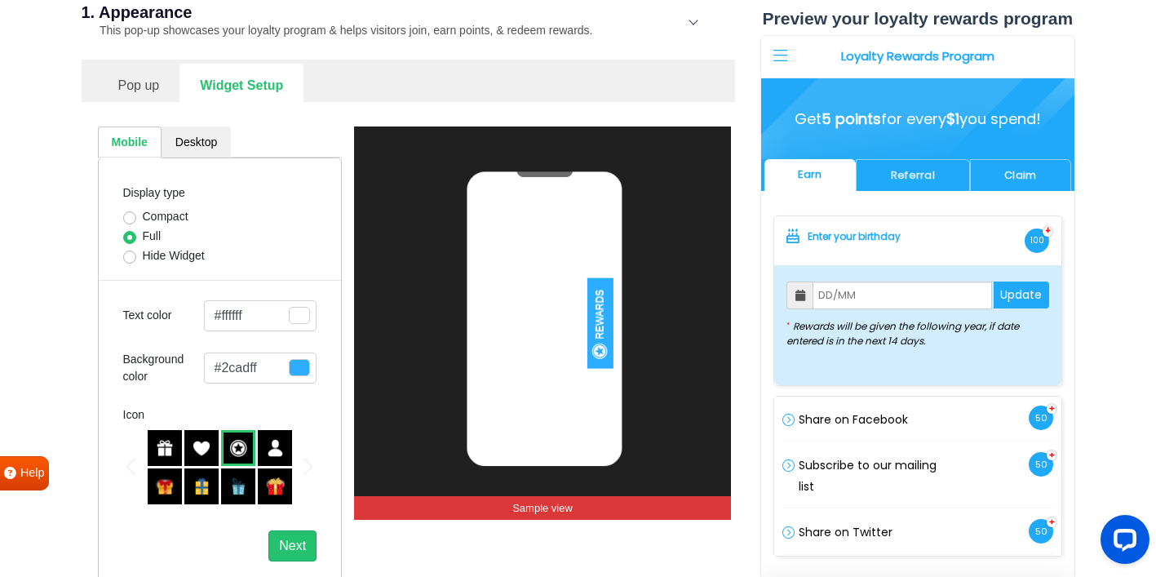
click at [89, 254] on div "Mobile Desktop Display type Compact Full Hide Widget Text color #ffffff Close I…" at bounding box center [220, 356] width 269 height 460
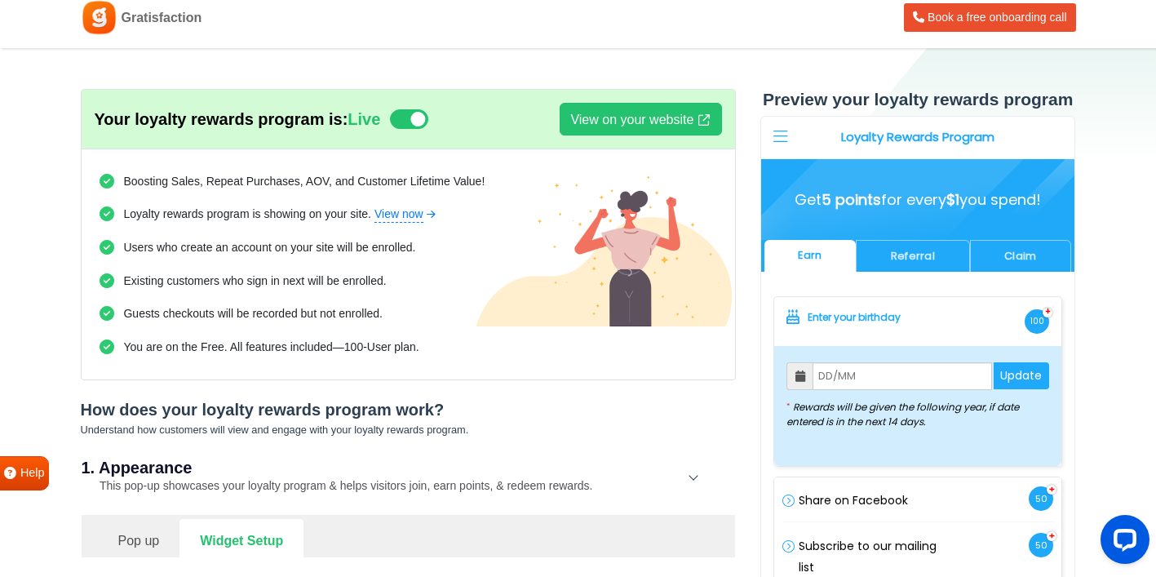
scroll to position [0, 0]
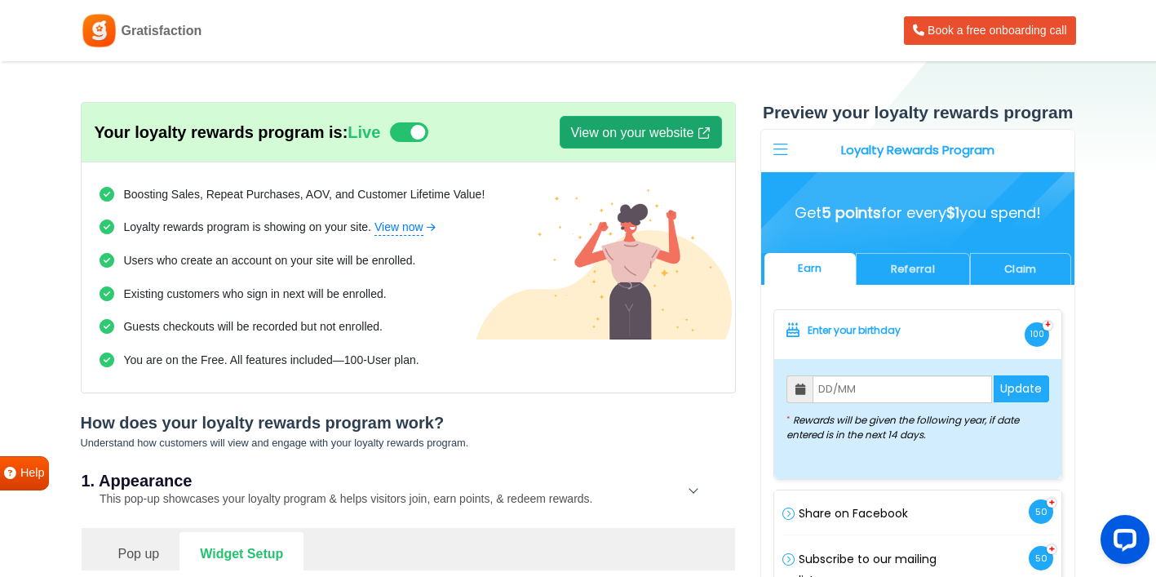
click at [608, 139] on link "View on your website" at bounding box center [640, 132] width 161 height 33
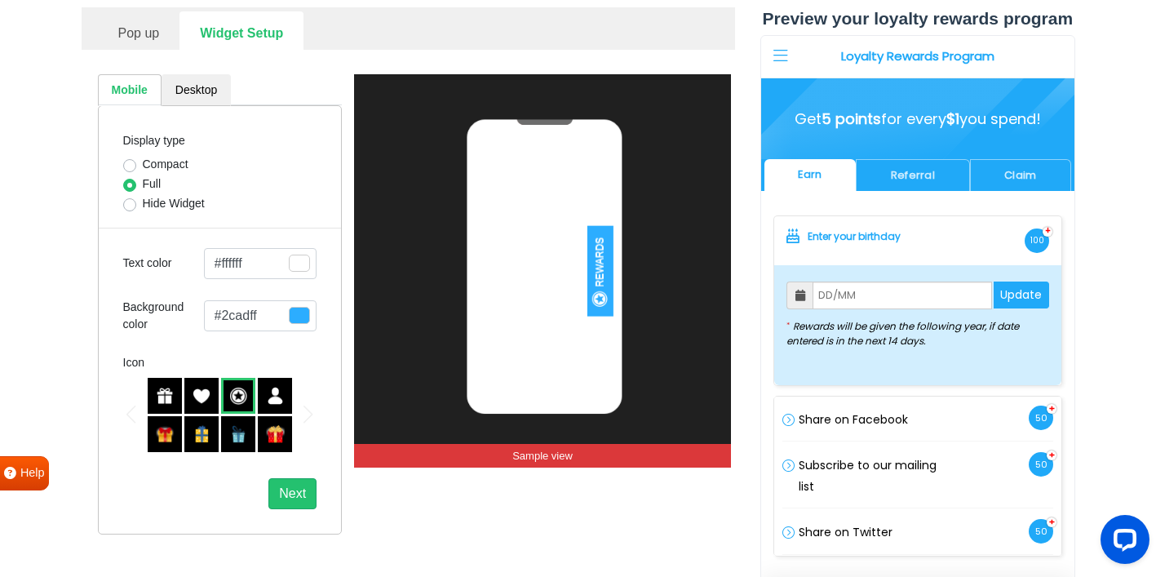
scroll to position [457, 0]
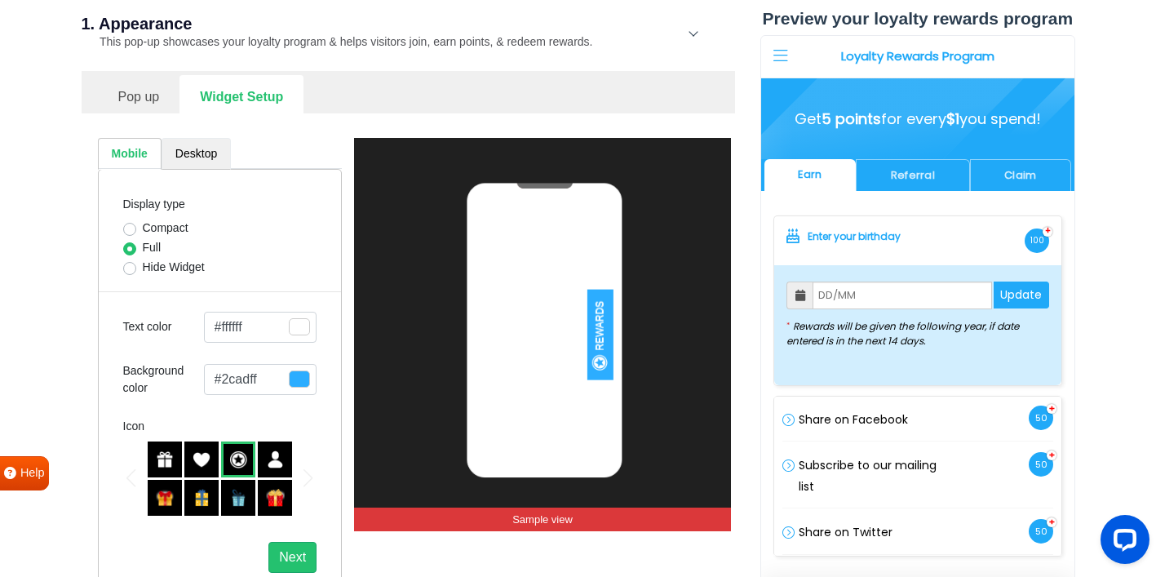
click at [180, 161] on link "Desktop" at bounding box center [195, 154] width 69 height 32
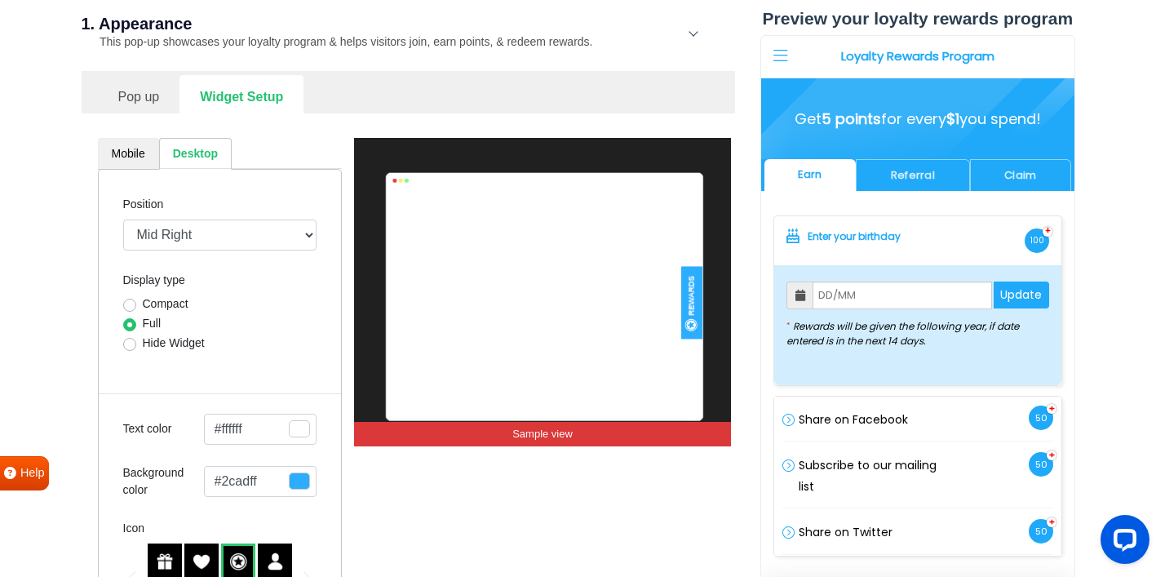
click at [135, 152] on link "Mobile" at bounding box center [128, 154] width 61 height 32
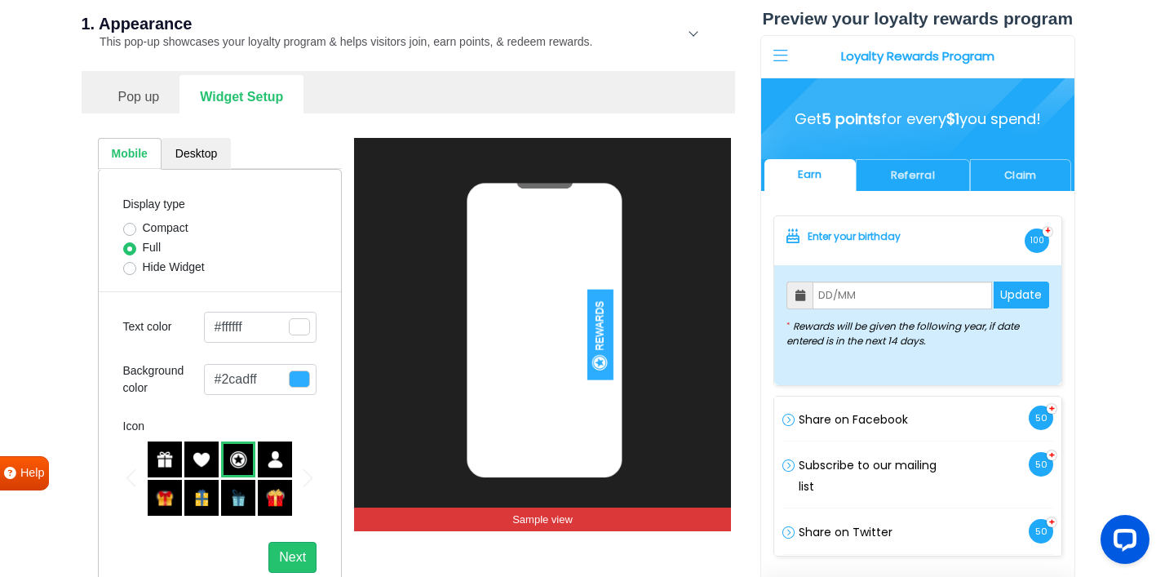
click at [143, 93] on link "Pop up" at bounding box center [139, 95] width 82 height 40
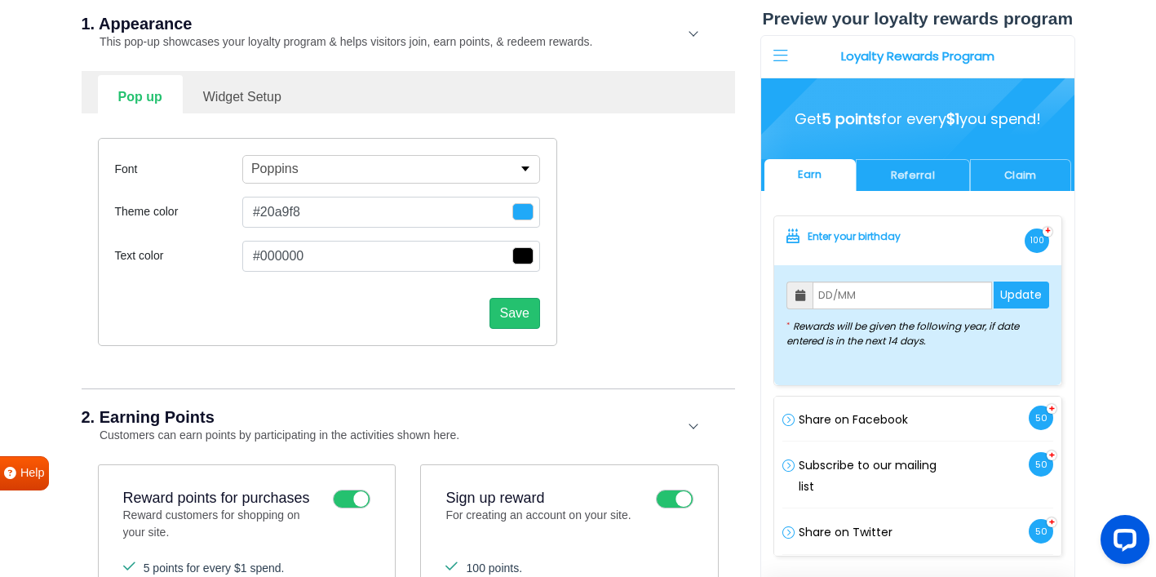
click at [519, 215] on span "button" at bounding box center [522, 211] width 21 height 17
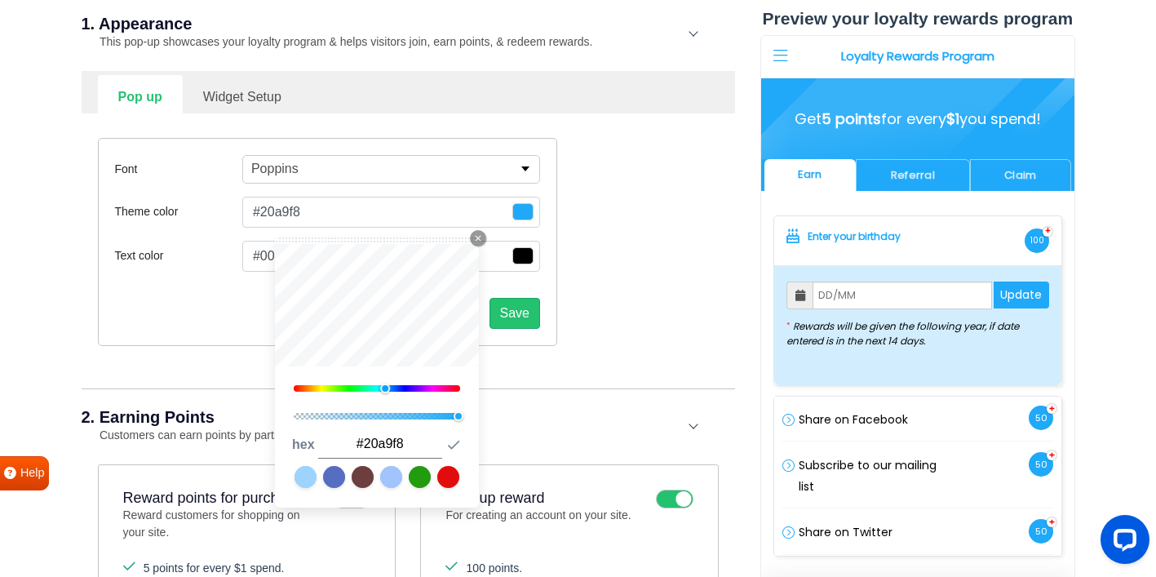
click at [519, 215] on span "button" at bounding box center [522, 211] width 21 height 17
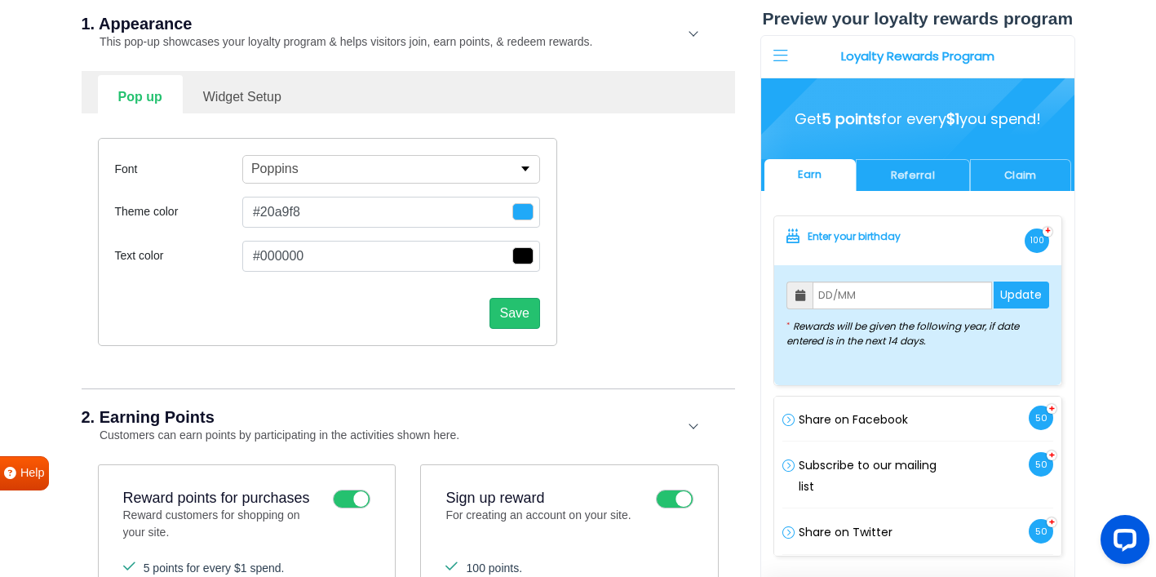
click at [376, 319] on div "Save" at bounding box center [327, 307] width 425 height 44
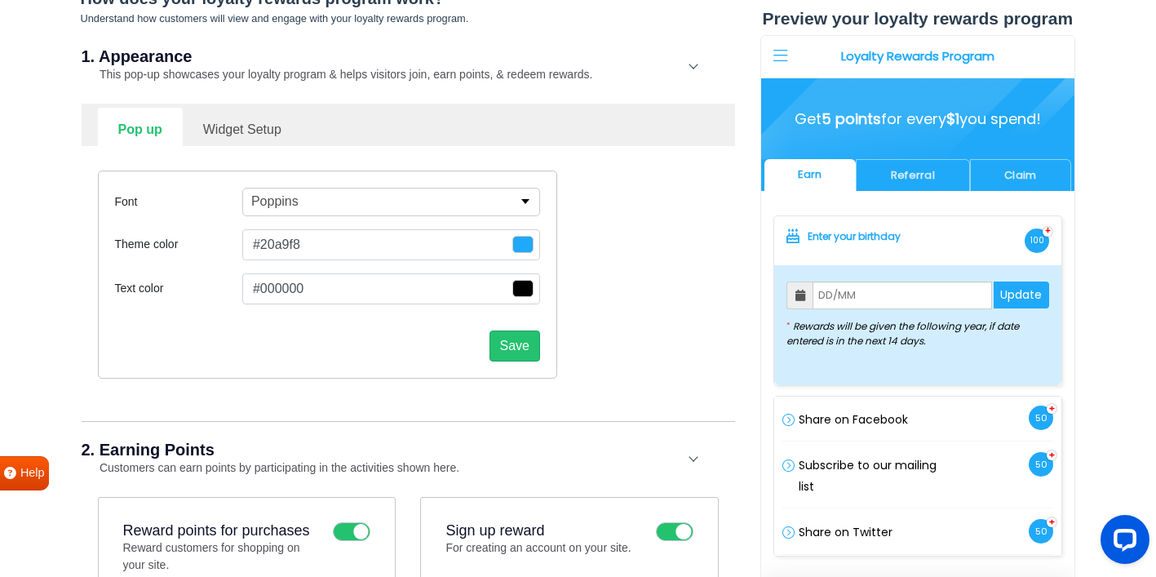
scroll to position [391, 0]
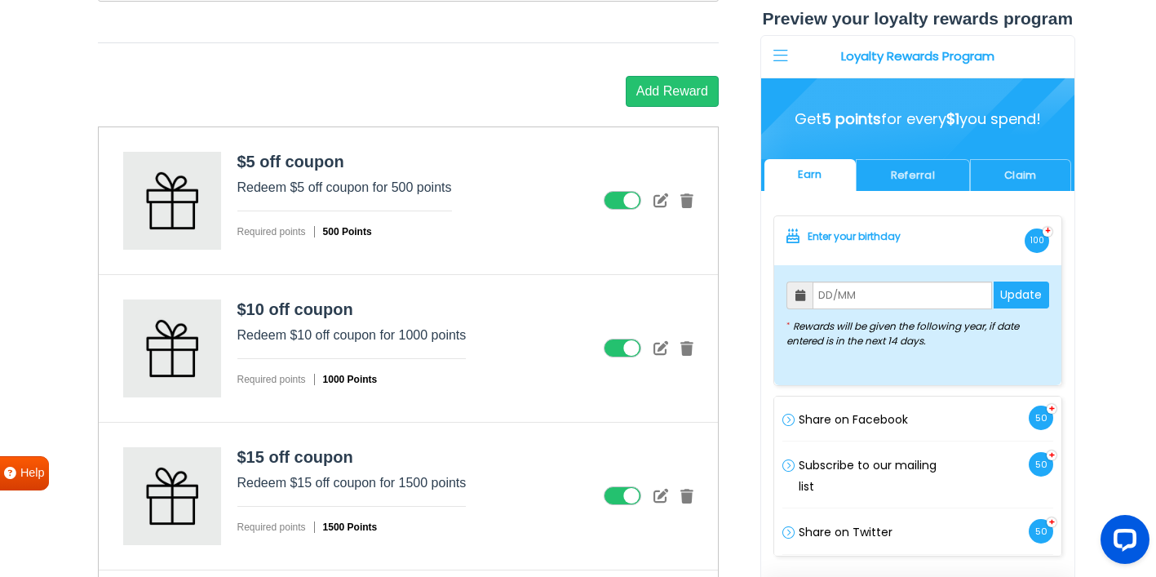
scroll to position [2153, 0]
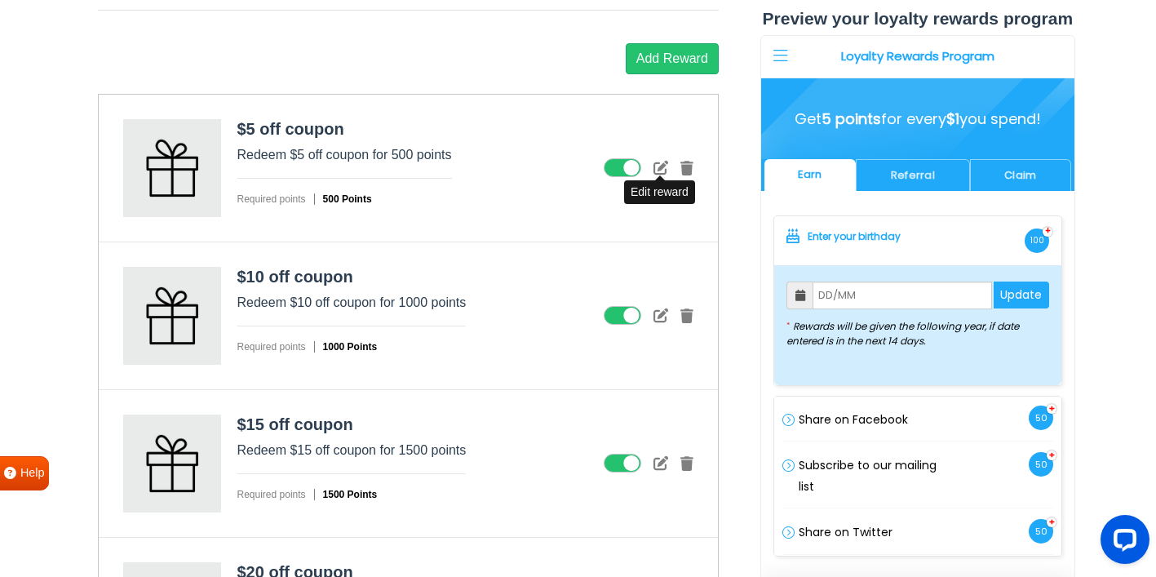
click at [663, 164] on icon at bounding box center [660, 167] width 15 height 15
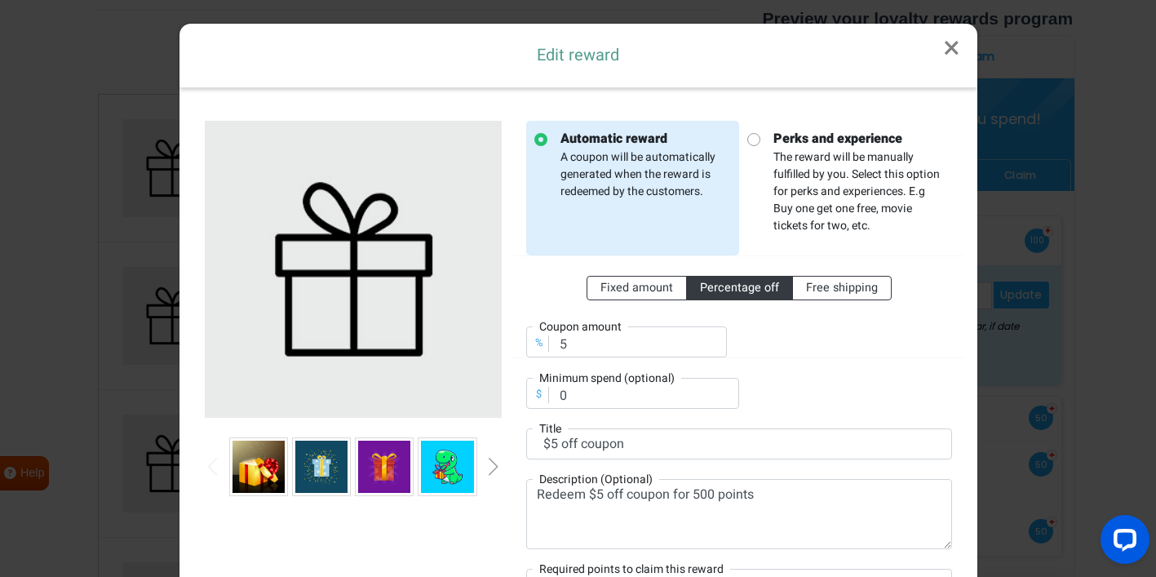
scroll to position [0, 0]
click at [495, 511] on div at bounding box center [352, 370] width 321 height 498
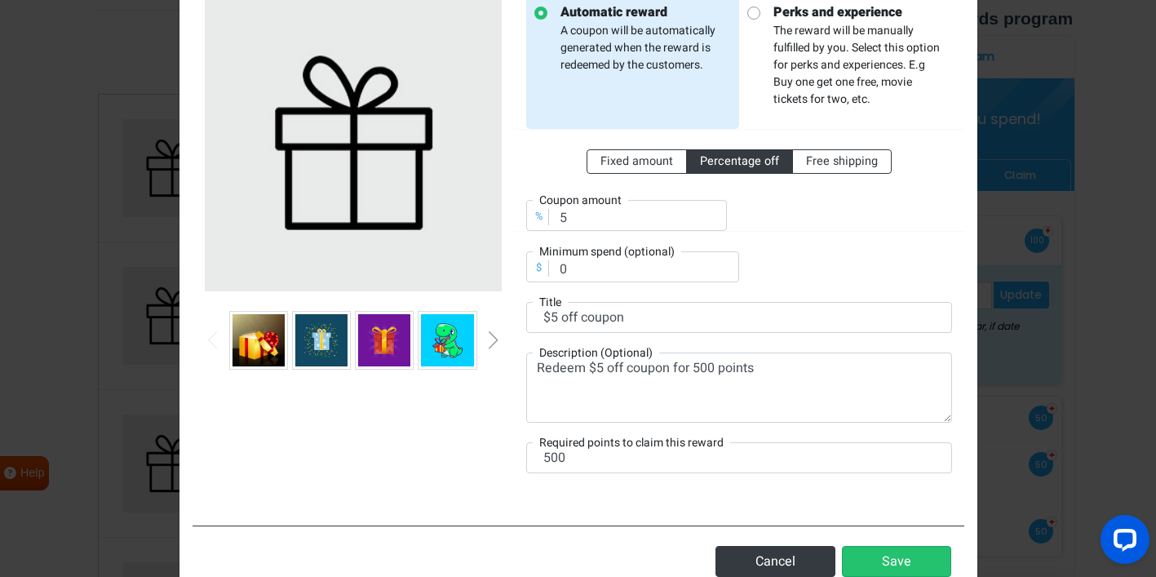
scroll to position [176, 0]
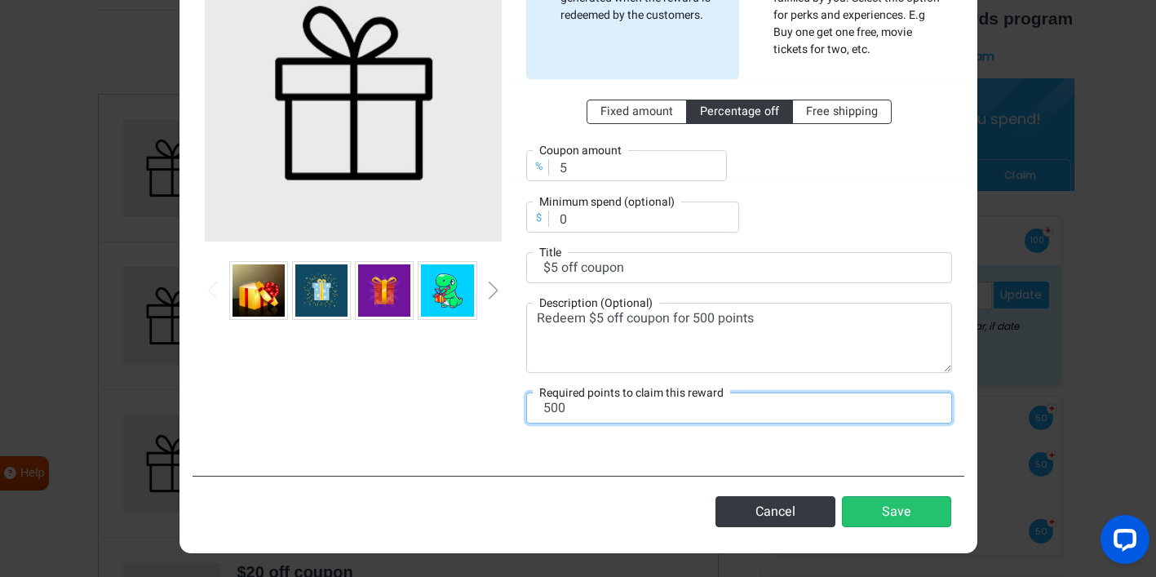
click at [552, 405] on input "500" at bounding box center [739, 407] width 426 height 31
type input "6000"
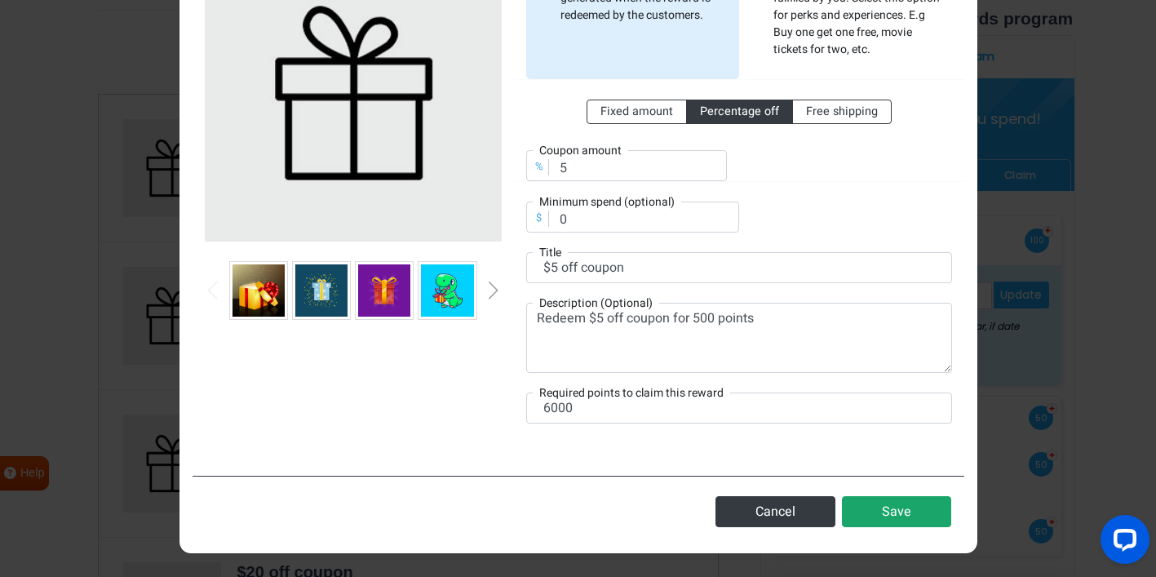
click at [875, 514] on button "Save" at bounding box center [896, 511] width 109 height 31
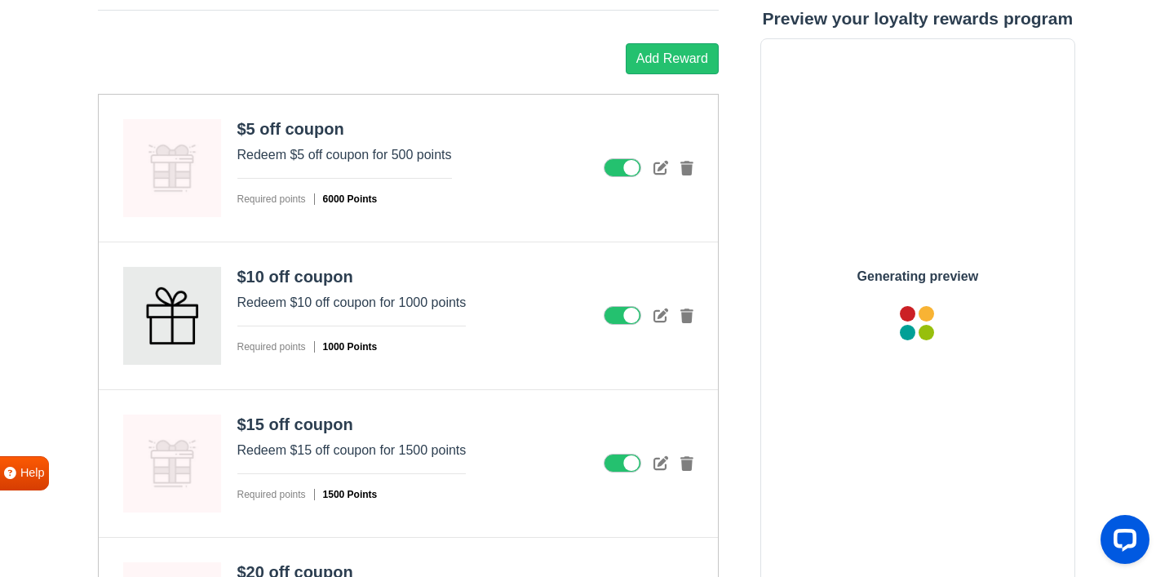
scroll to position [0, 0]
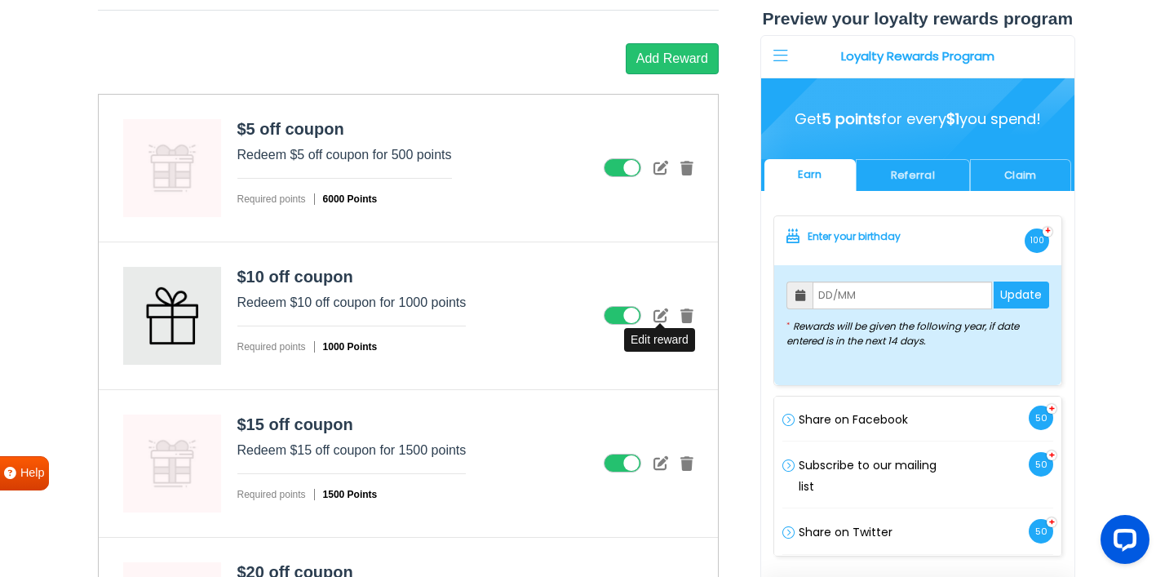
click at [657, 315] on icon at bounding box center [660, 314] width 15 height 15
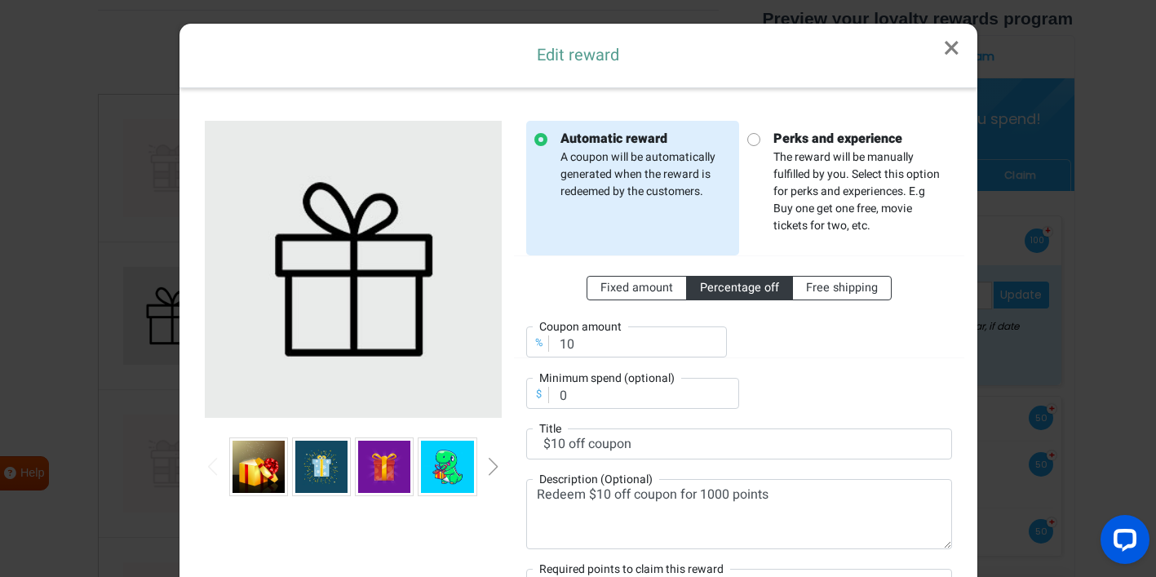
click at [508, 436] on div at bounding box center [352, 370] width 321 height 498
click at [961, 40] on link "×" at bounding box center [951, 49] width 51 height 50
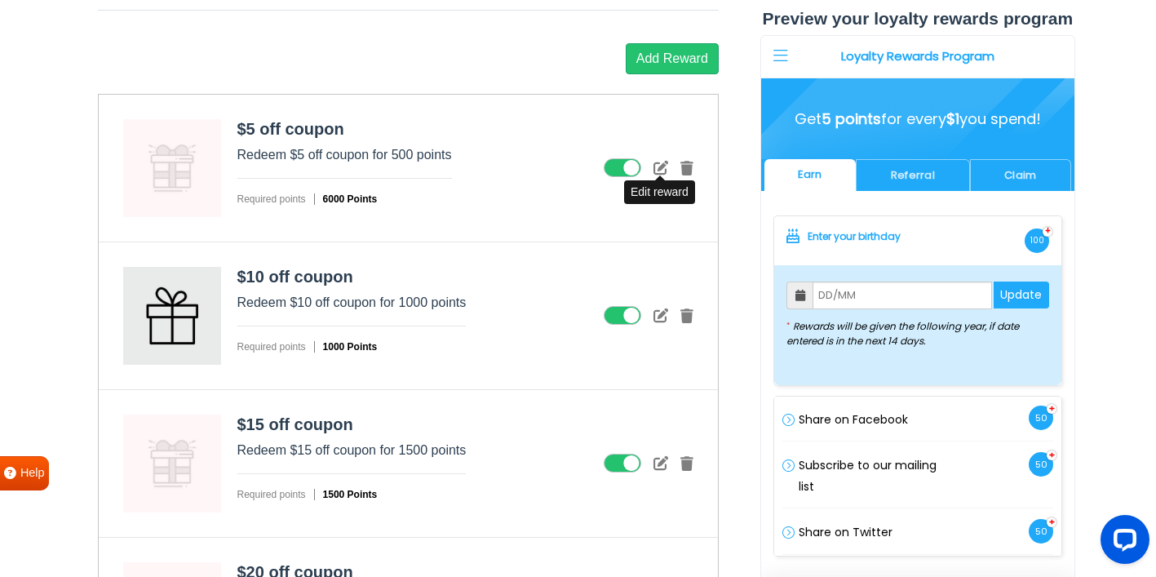
click at [661, 165] on icon at bounding box center [660, 167] width 15 height 15
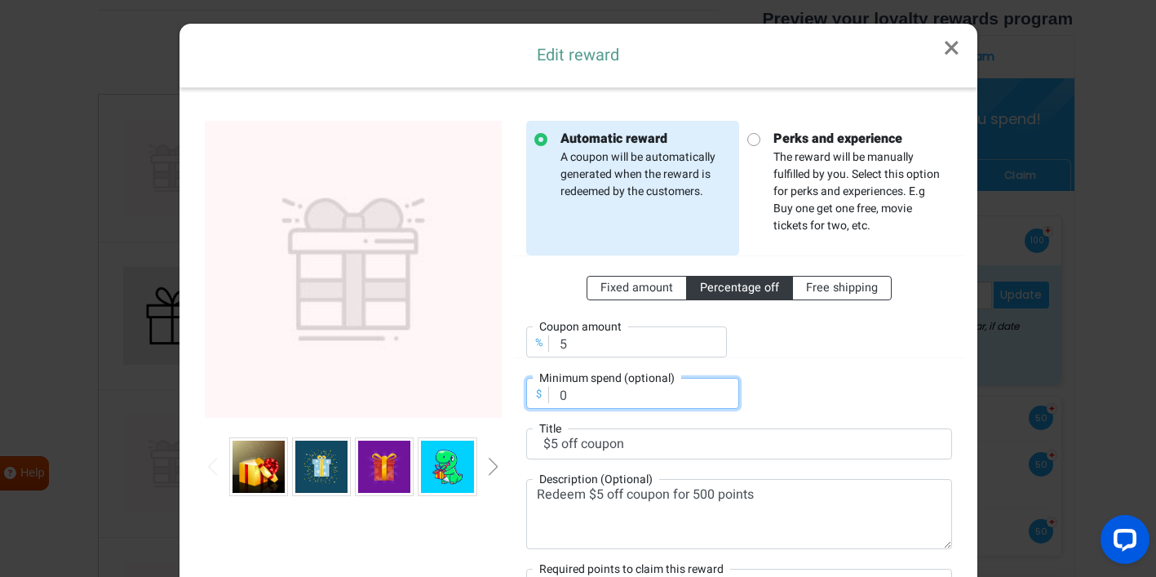
click at [800, 365] on div "Fixed amount Percentage off Free shipping % Coupon amount 5 $ Minimum spend (op…" at bounding box center [739, 331] width 426 height 153
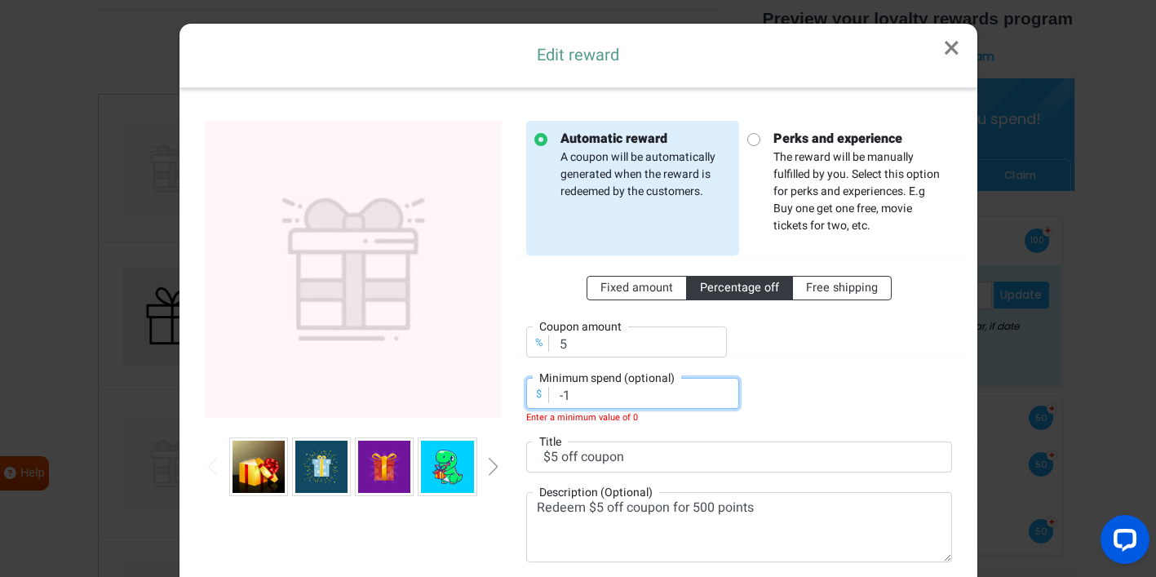
type input "0"
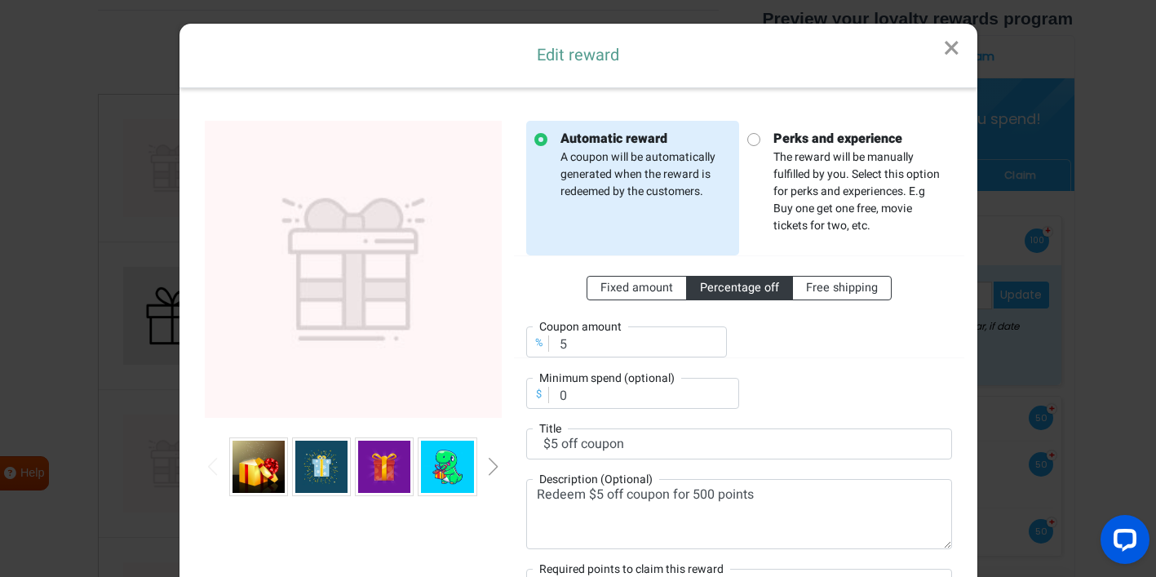
click at [953, 56] on link "×" at bounding box center [951, 49] width 51 height 50
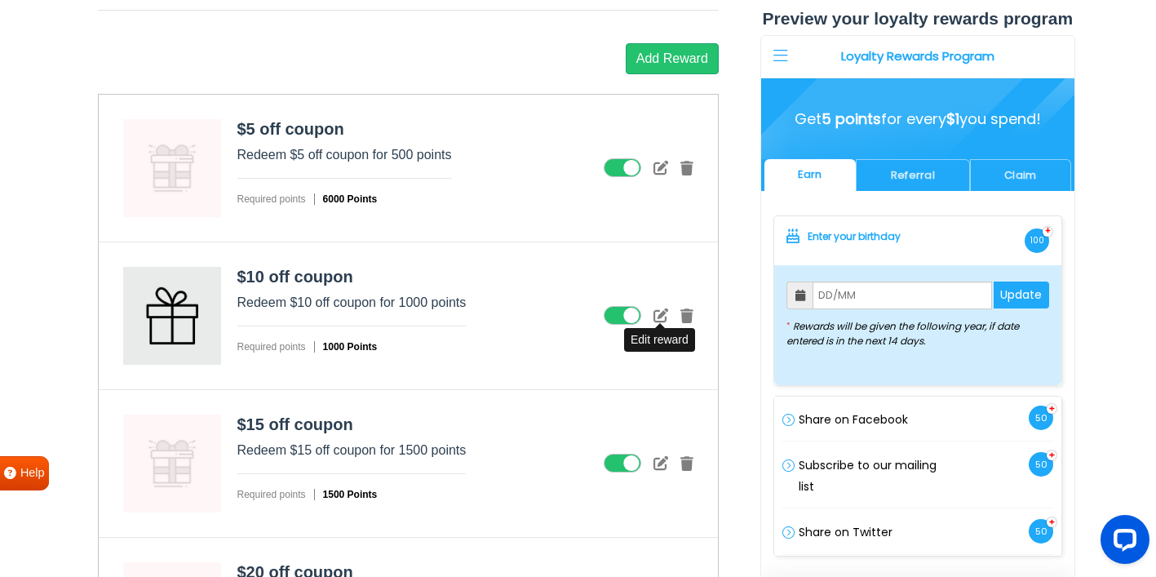
click at [657, 314] on icon at bounding box center [660, 314] width 15 height 15
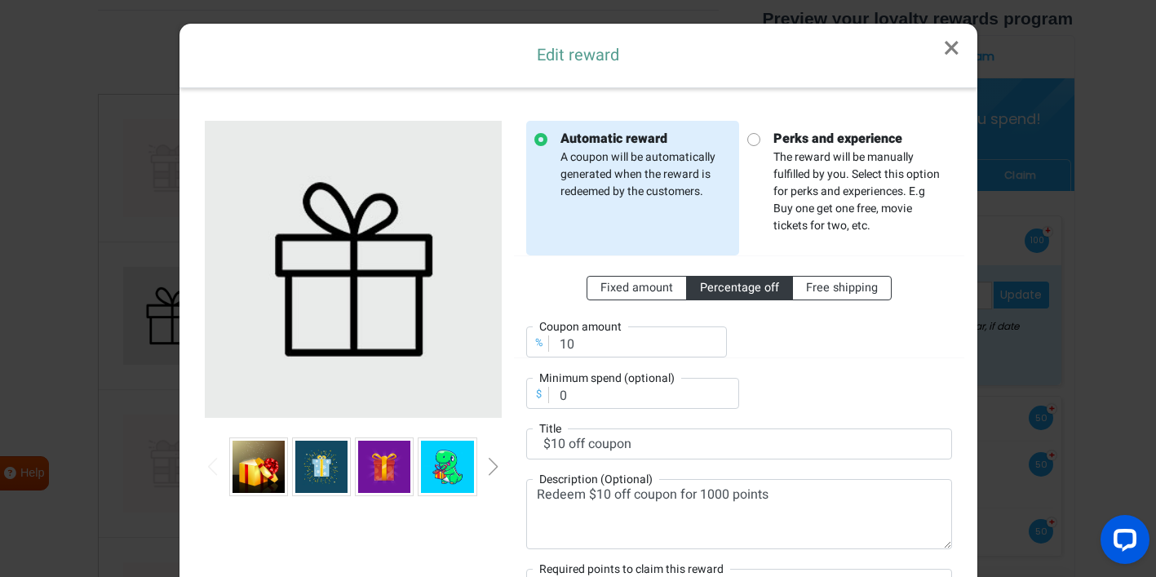
click at [503, 503] on div at bounding box center [352, 370] width 321 height 498
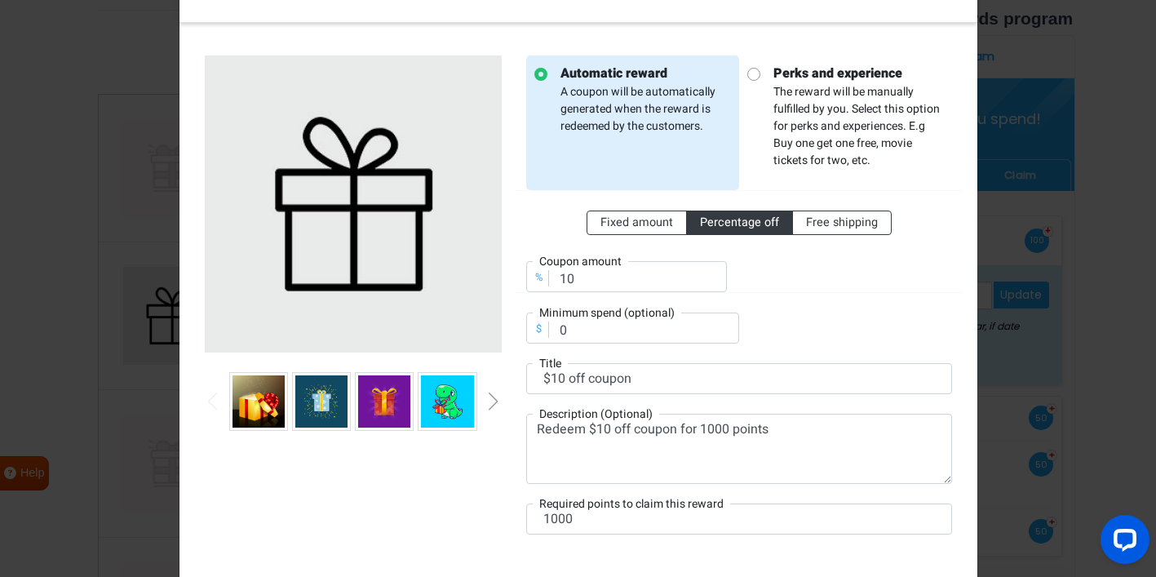
scroll to position [98, 0]
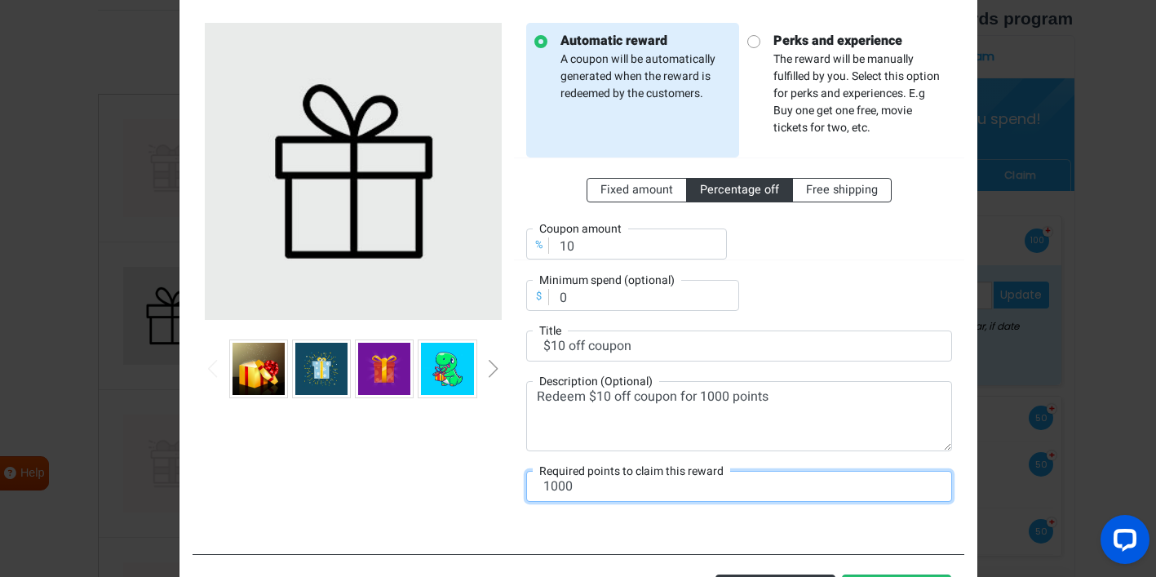
drag, startPoint x: 582, startPoint y: 485, endPoint x: 506, endPoint y: 480, distance: 75.3
click at [506, 480] on div "Automatic reward A coupon will be automatically generated when the reward is re…" at bounding box center [578, 271] width 772 height 537
type input "6500"
click at [793, 515] on div "Automatic reward A coupon will be automatically generated when the reward is re…" at bounding box center [739, 272] width 450 height 498
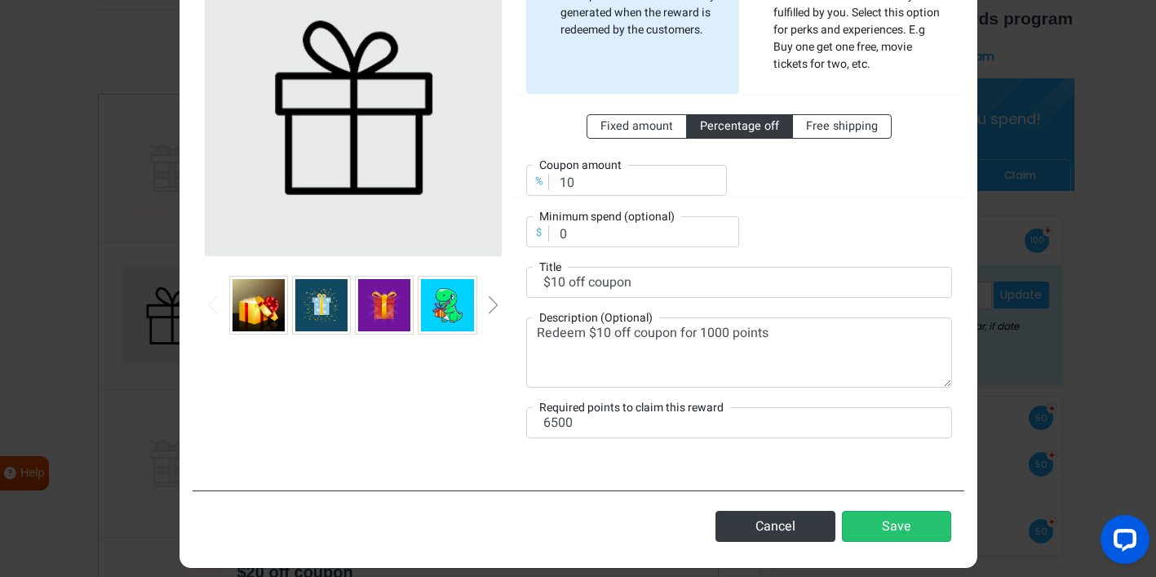
scroll to position [163, 0]
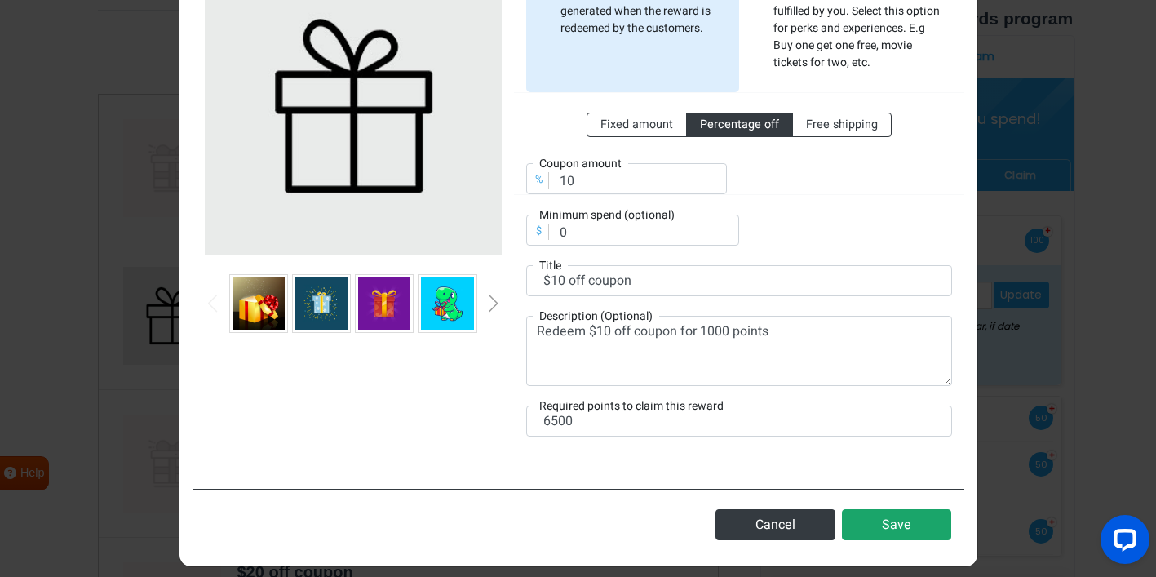
click at [900, 529] on button "Save" at bounding box center [896, 524] width 109 height 31
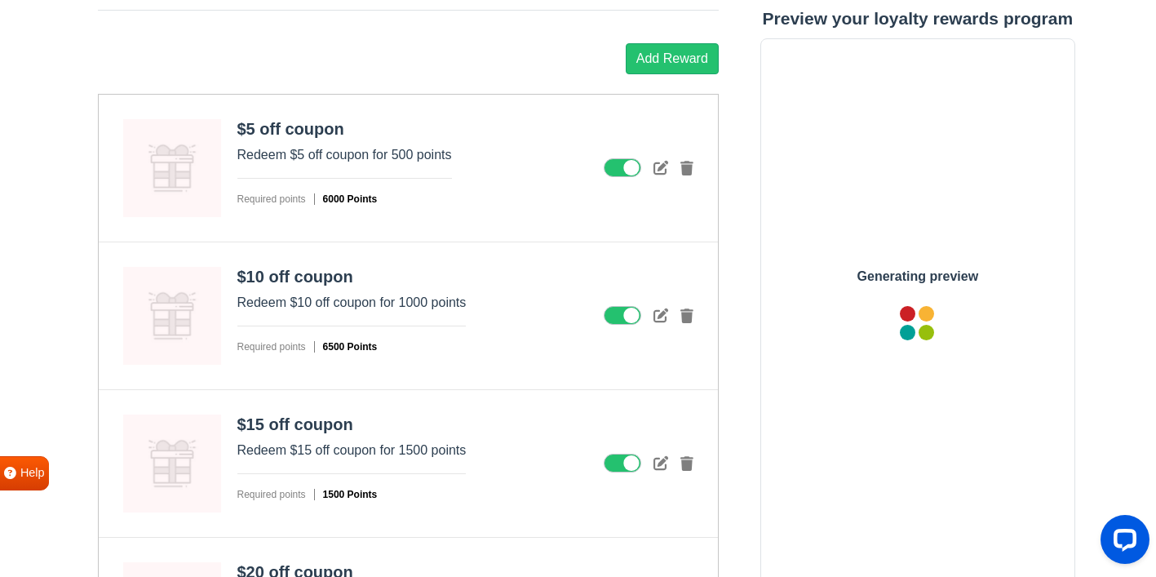
scroll to position [0, 0]
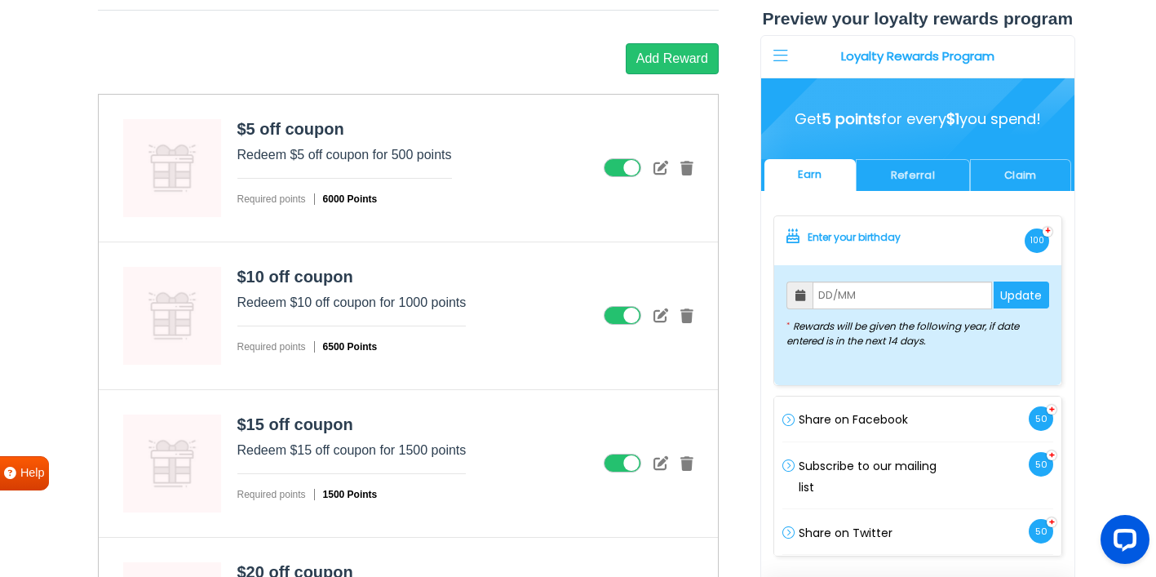
click at [661, 465] on icon at bounding box center [660, 462] width 15 height 15
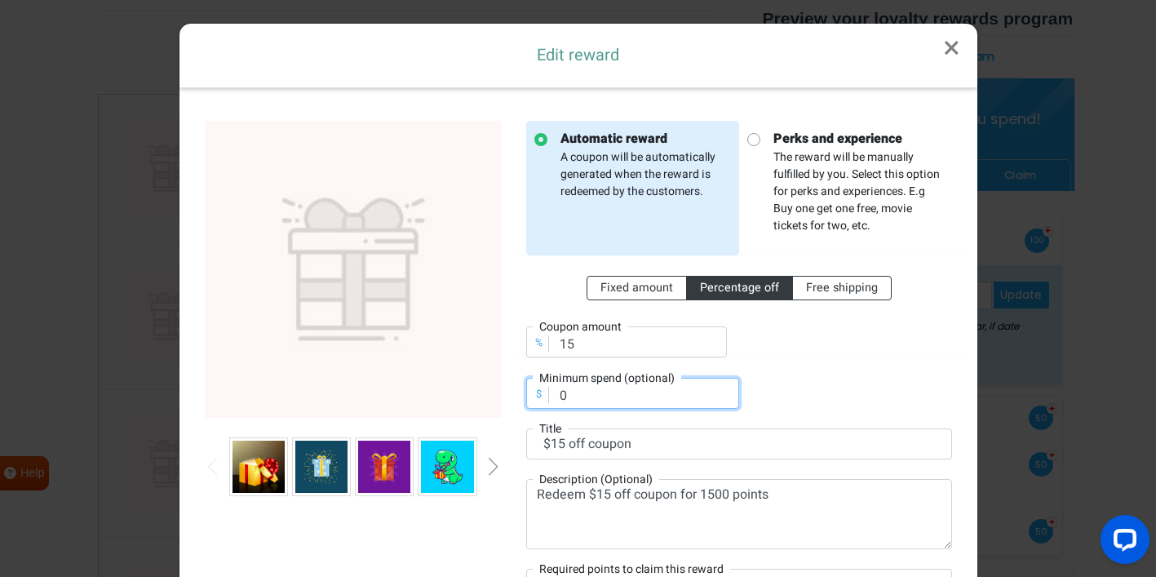
click at [782, 376] on div "Fixed amount Percentage off Free shipping % Coupon amount 15 $ Minimum spend (o…" at bounding box center [739, 331] width 426 height 153
click at [783, 365] on div "Fixed amount Percentage off Free shipping % Coupon amount 15 $ Minimum spend (o…" at bounding box center [739, 331] width 426 height 153
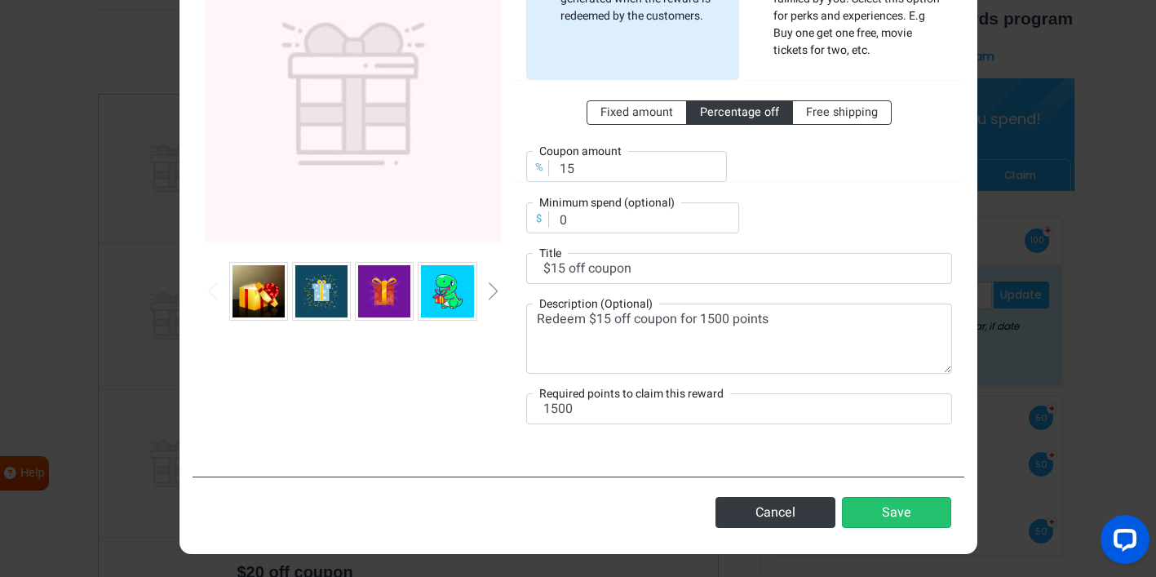
scroll to position [176, 0]
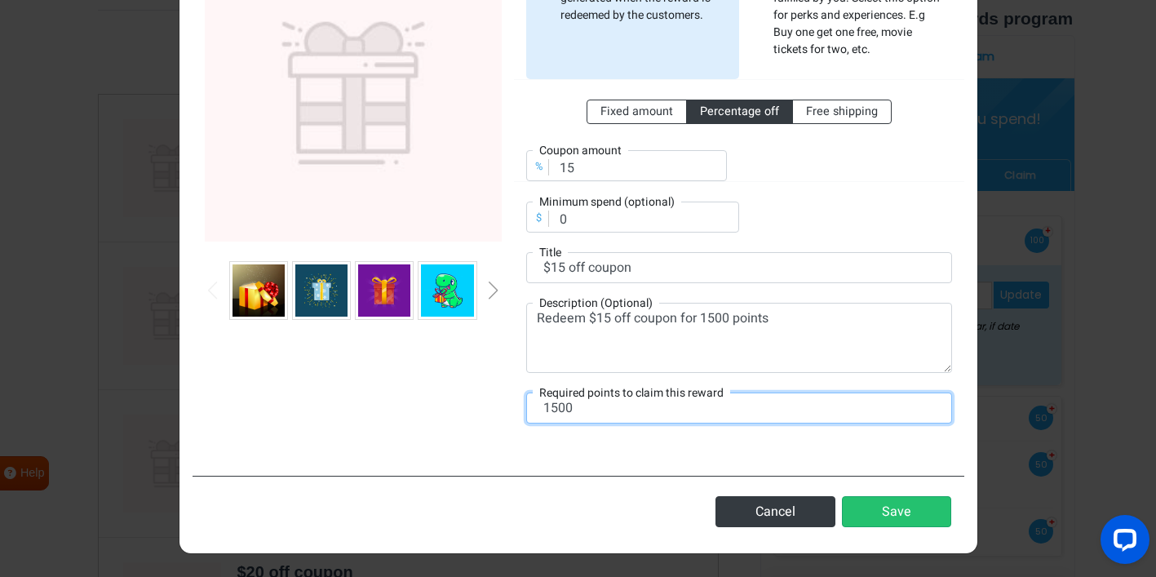
click at [556, 408] on input "1500" at bounding box center [739, 407] width 426 height 31
type input "7000"
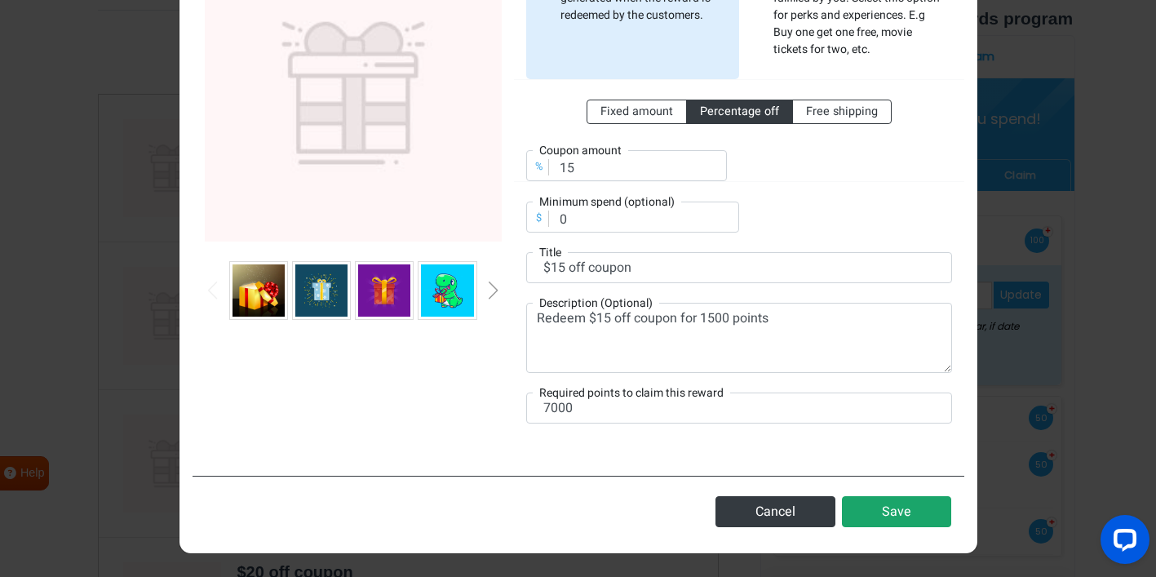
click at [865, 511] on button "Save" at bounding box center [896, 511] width 109 height 31
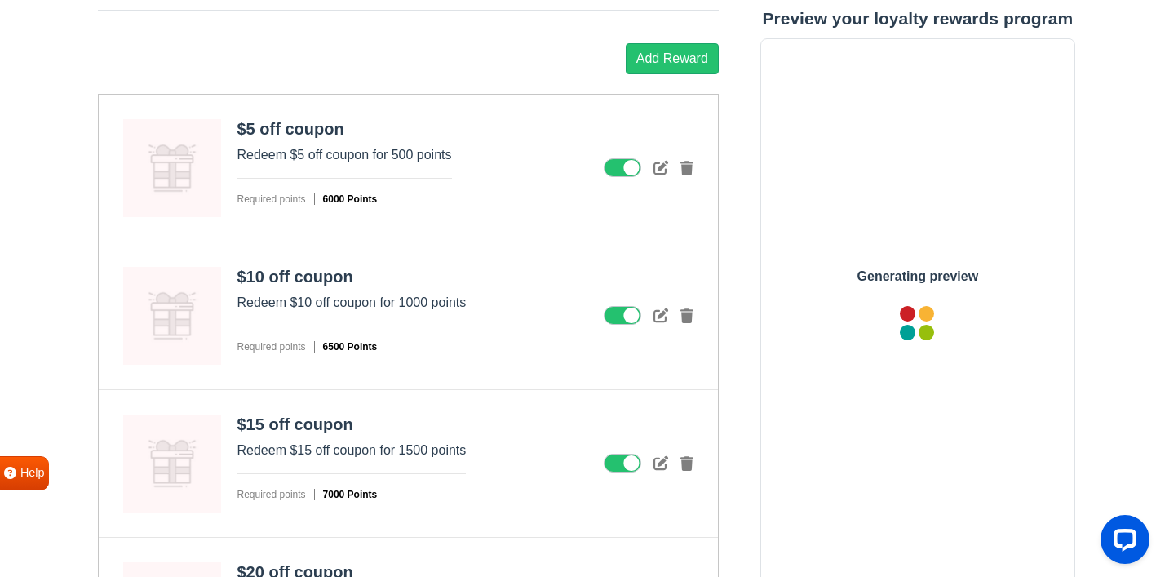
scroll to position [0, 0]
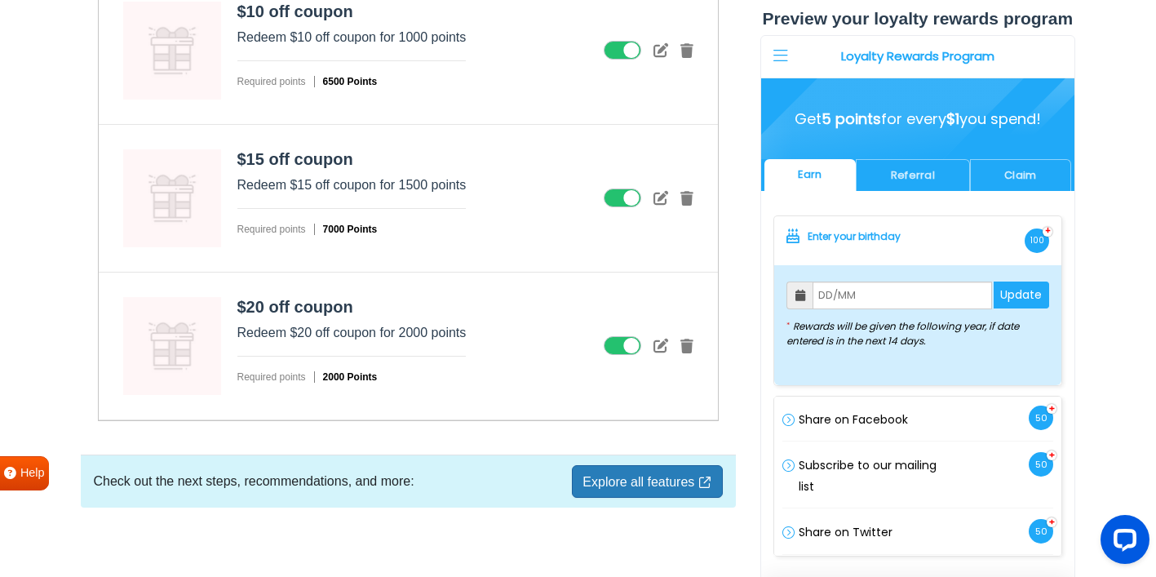
scroll to position [2430, 0]
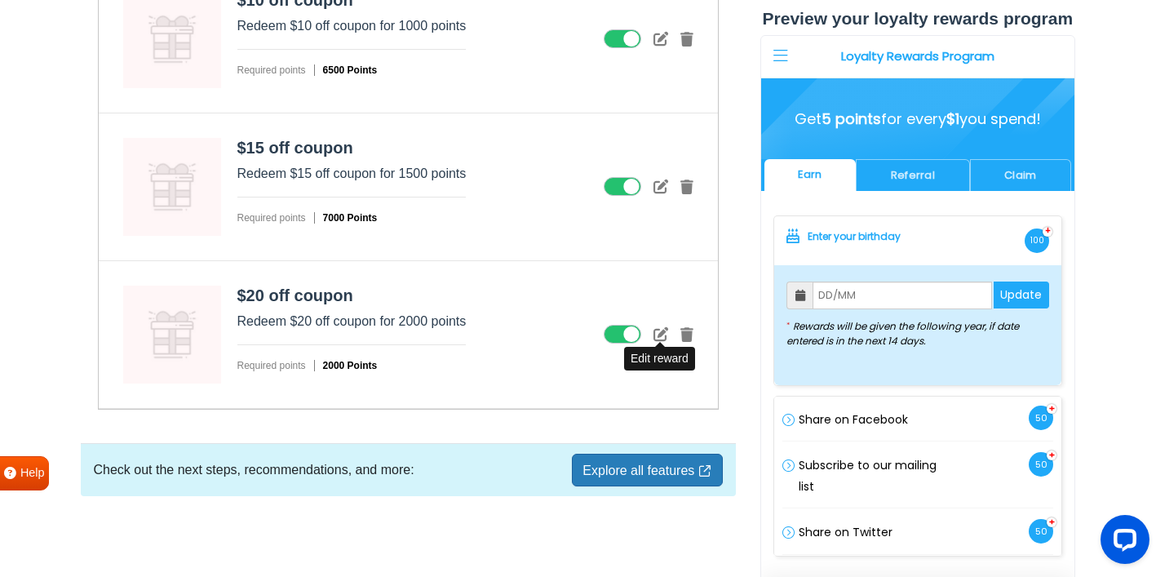
click at [661, 332] on icon at bounding box center [660, 333] width 15 height 15
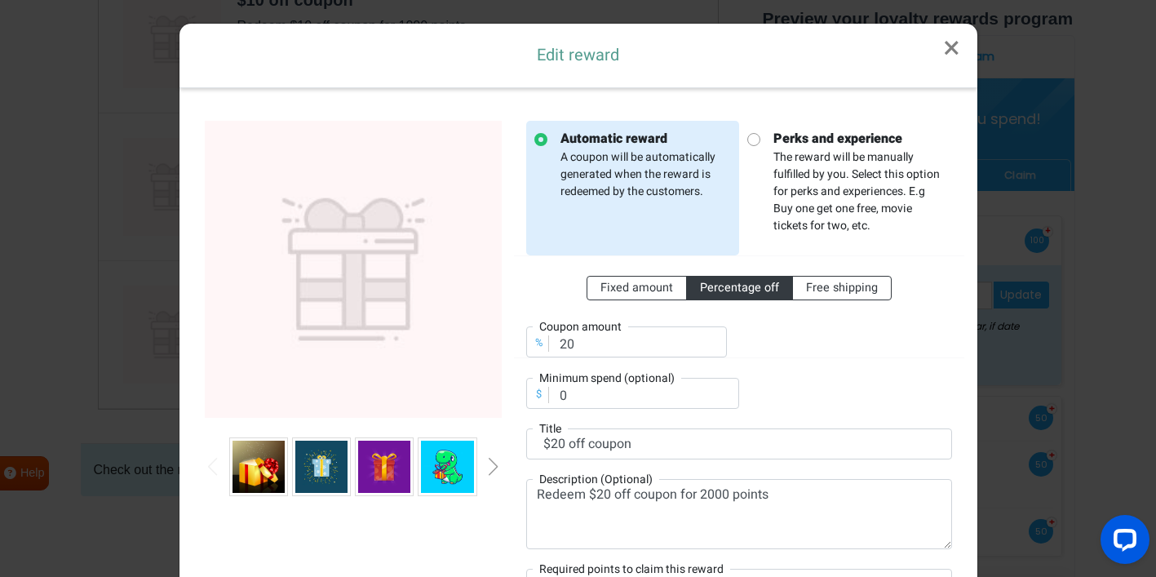
scroll to position [0, 0]
click at [837, 335] on div at bounding box center [851, 332] width 225 height 51
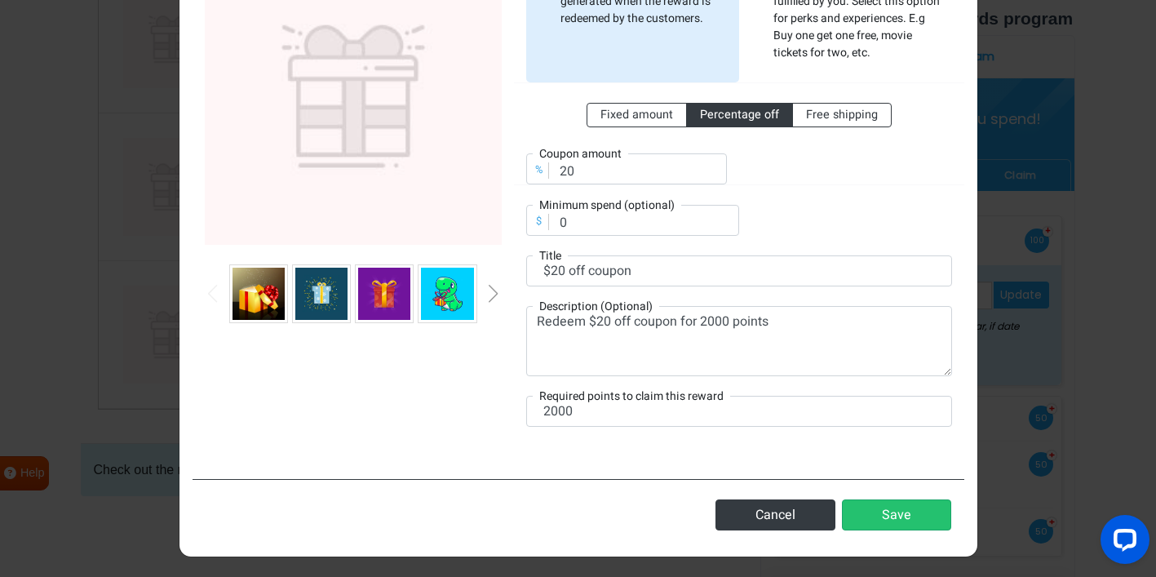
scroll to position [176, 0]
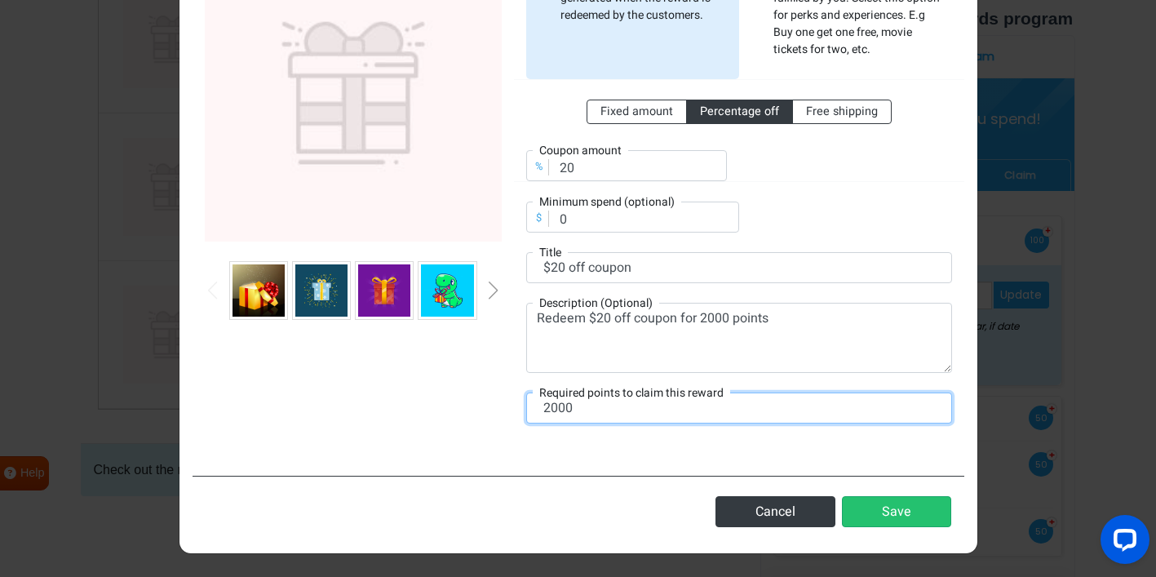
click at [563, 406] on input "2000" at bounding box center [739, 407] width 426 height 31
click at [560, 406] on input "2000" at bounding box center [739, 407] width 426 height 31
type input "7500"
click at [314, 295] on img at bounding box center [321, 290] width 52 height 52
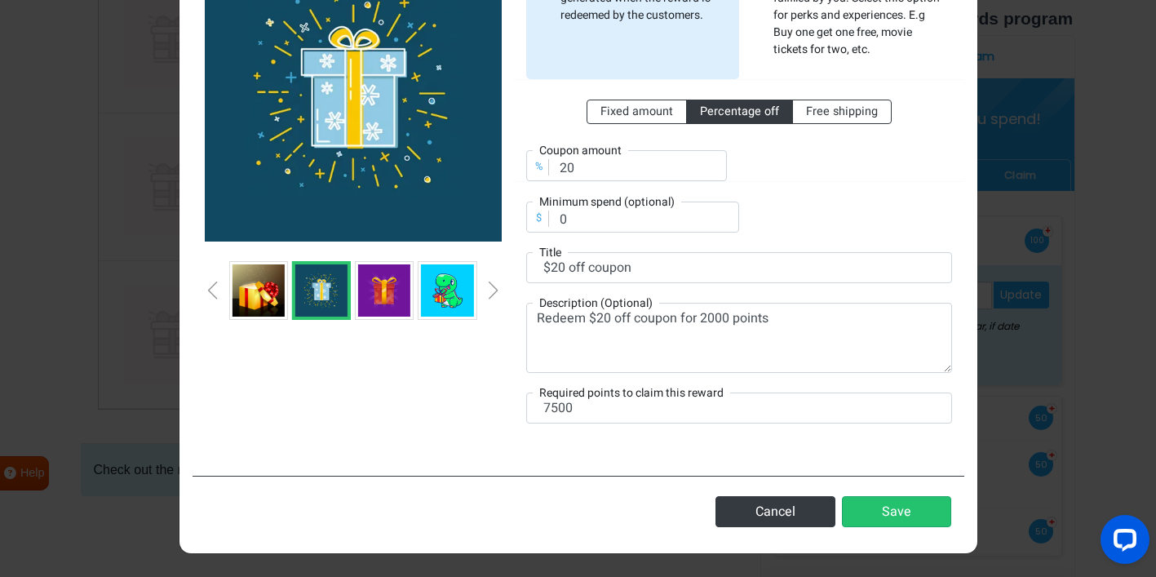
click at [252, 290] on img at bounding box center [258, 290] width 52 height 52
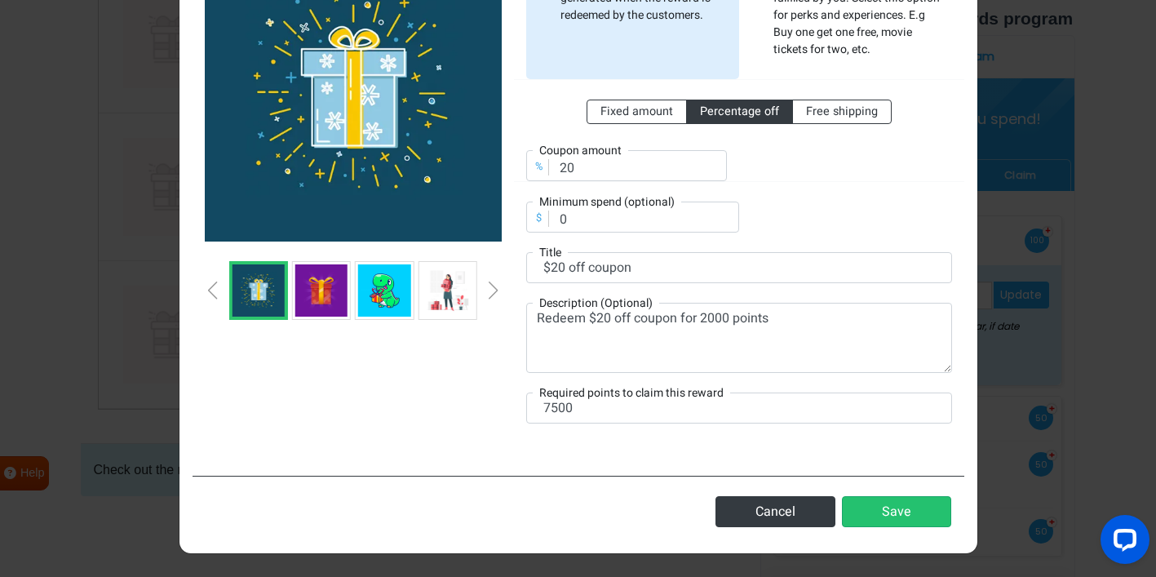
click at [486, 290] on div at bounding box center [353, 290] width 297 height 59
click at [493, 292] on div "Next slide" at bounding box center [493, 290] width 8 height 18
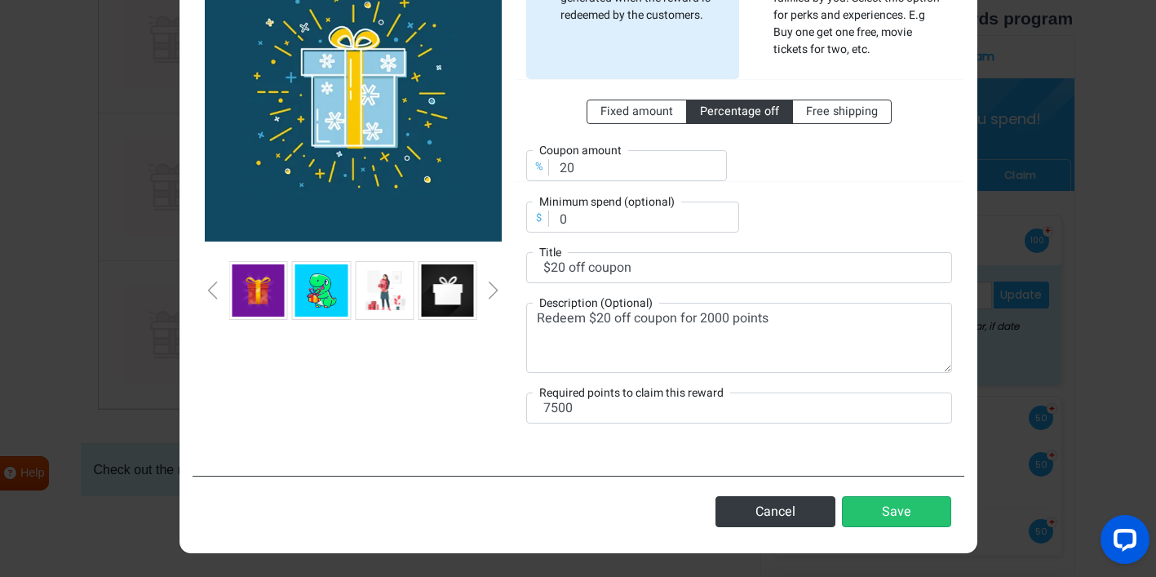
click at [493, 292] on div "Next slide" at bounding box center [493, 290] width 8 height 18
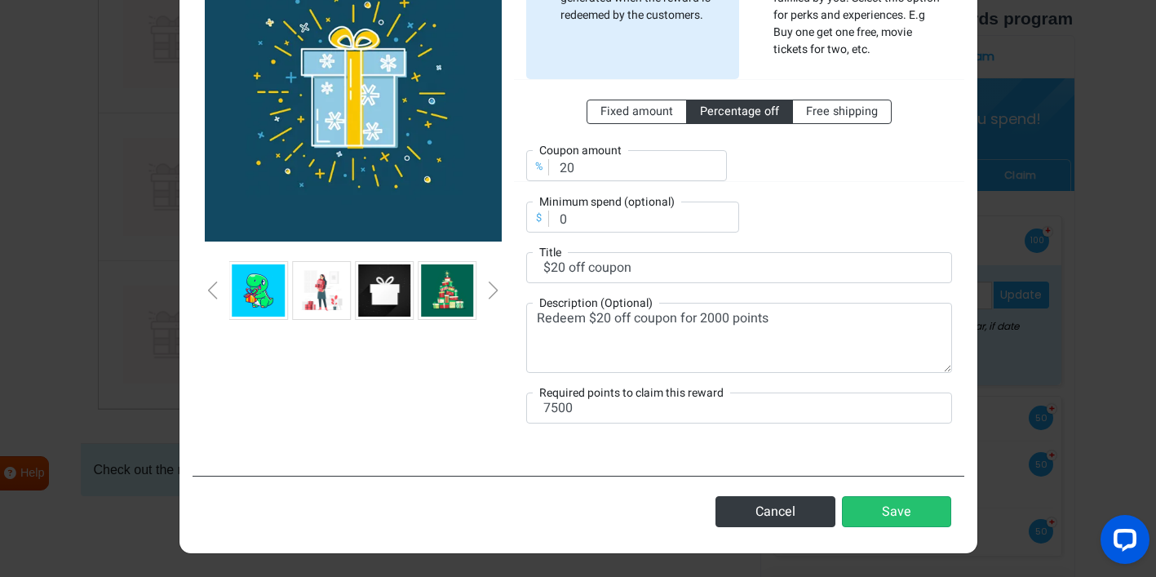
click at [493, 292] on div "Next slide" at bounding box center [493, 290] width 8 height 18
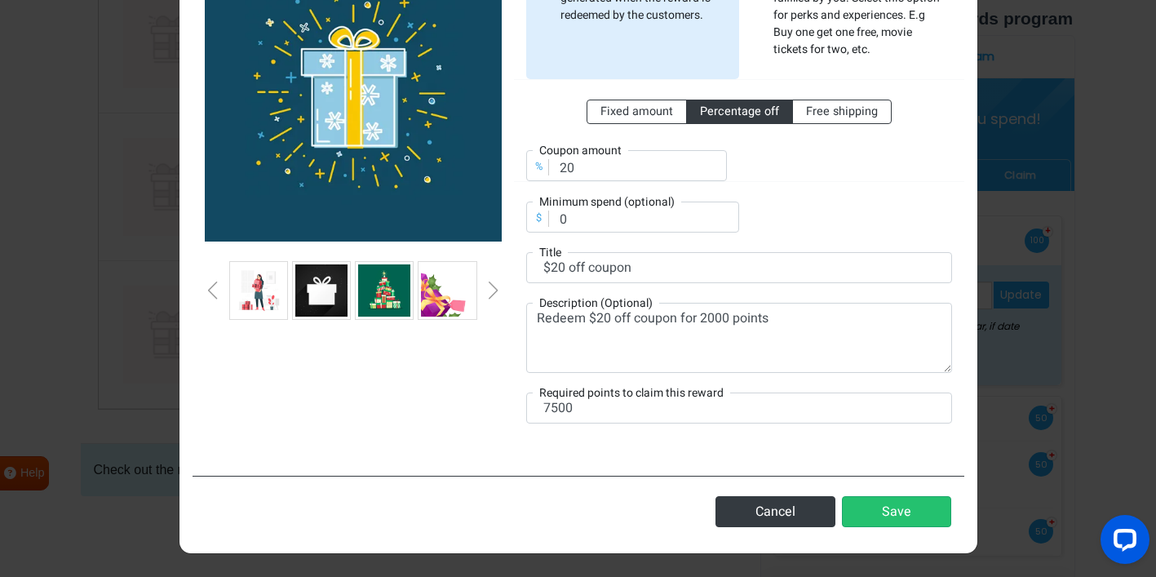
click at [493, 292] on div "Next slide" at bounding box center [493, 290] width 8 height 18
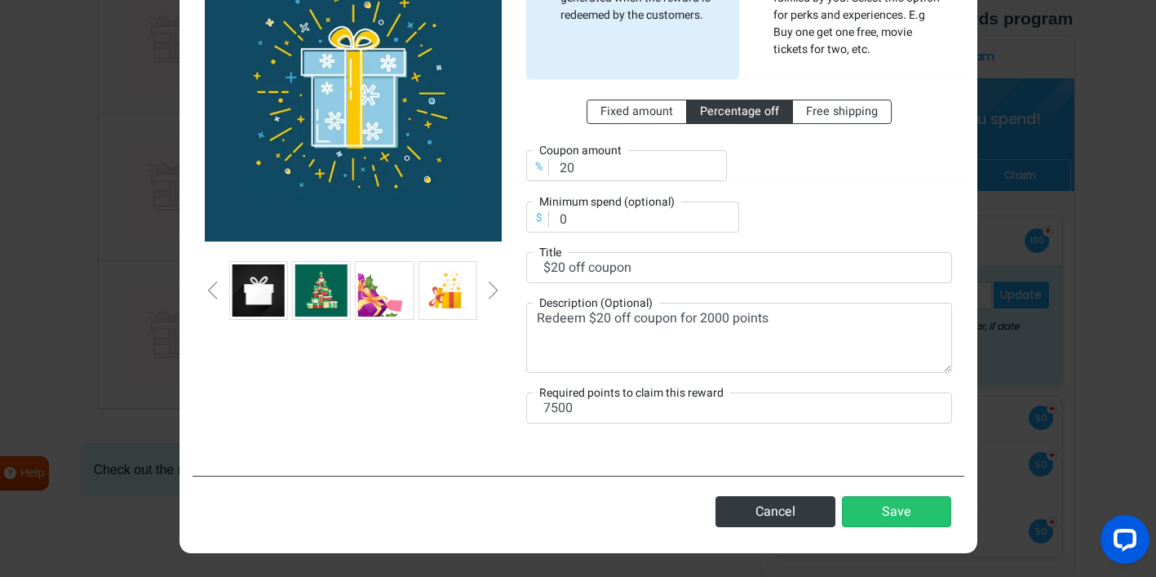
click at [268, 292] on img at bounding box center [258, 290] width 52 height 52
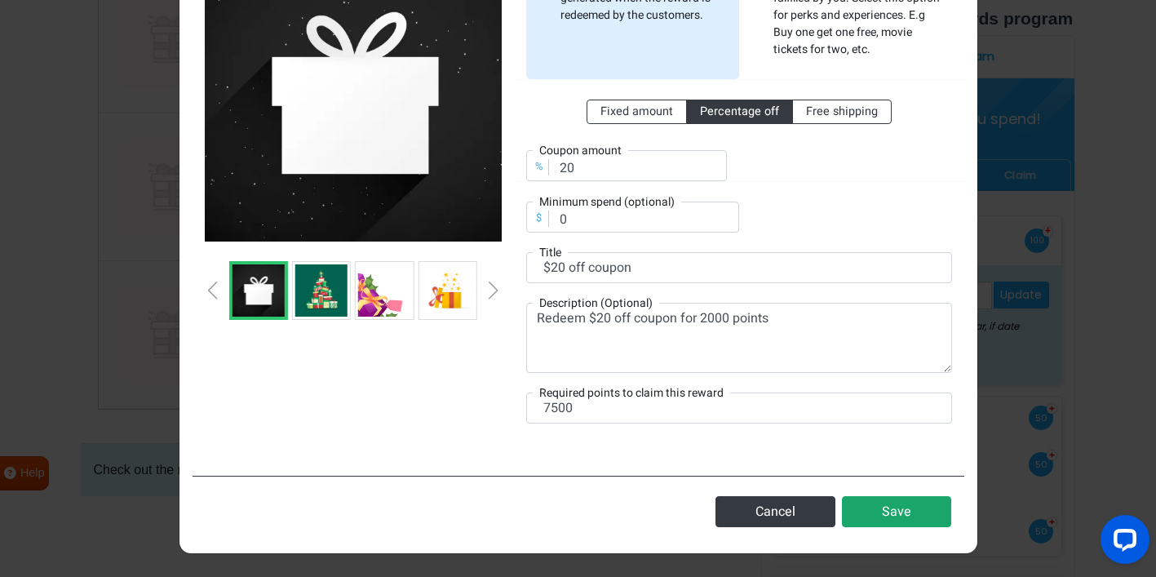
click at [867, 515] on button "Save" at bounding box center [896, 511] width 109 height 31
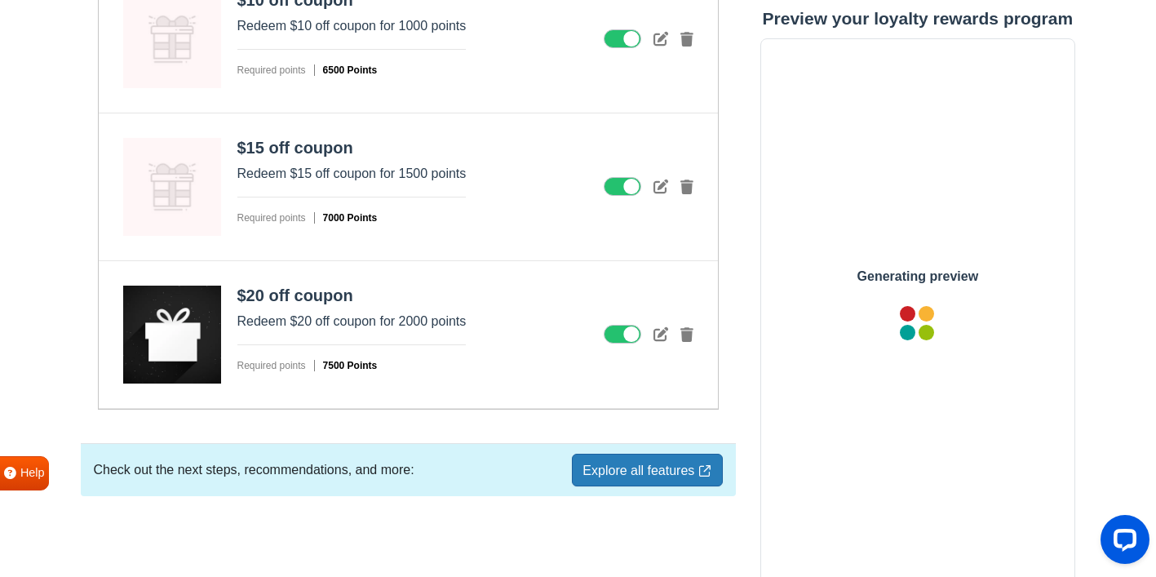
scroll to position [0, 0]
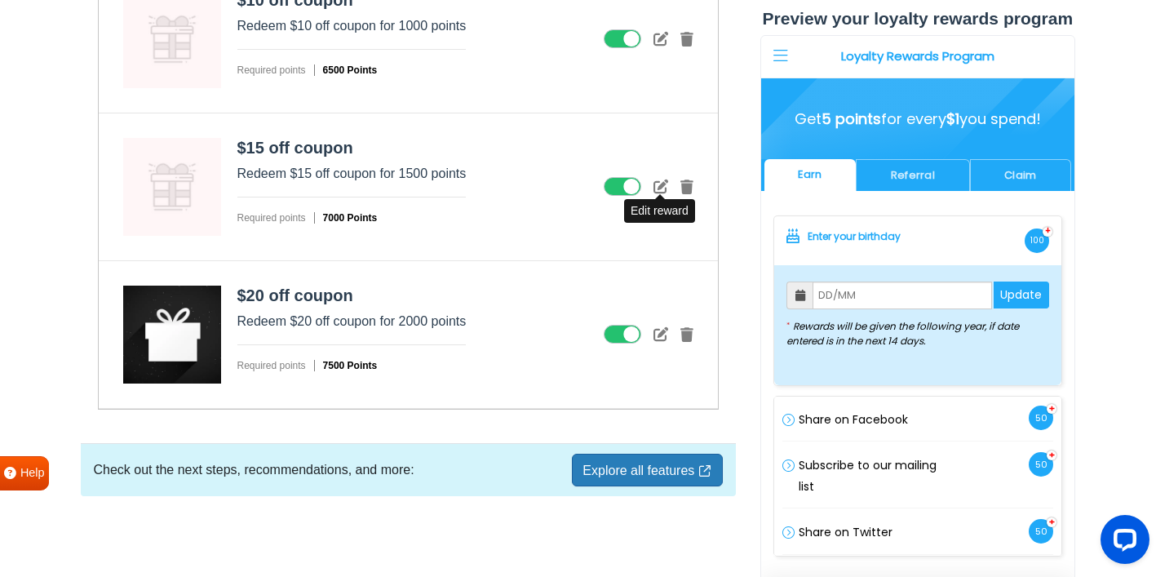
click at [666, 184] on icon at bounding box center [660, 186] width 15 height 15
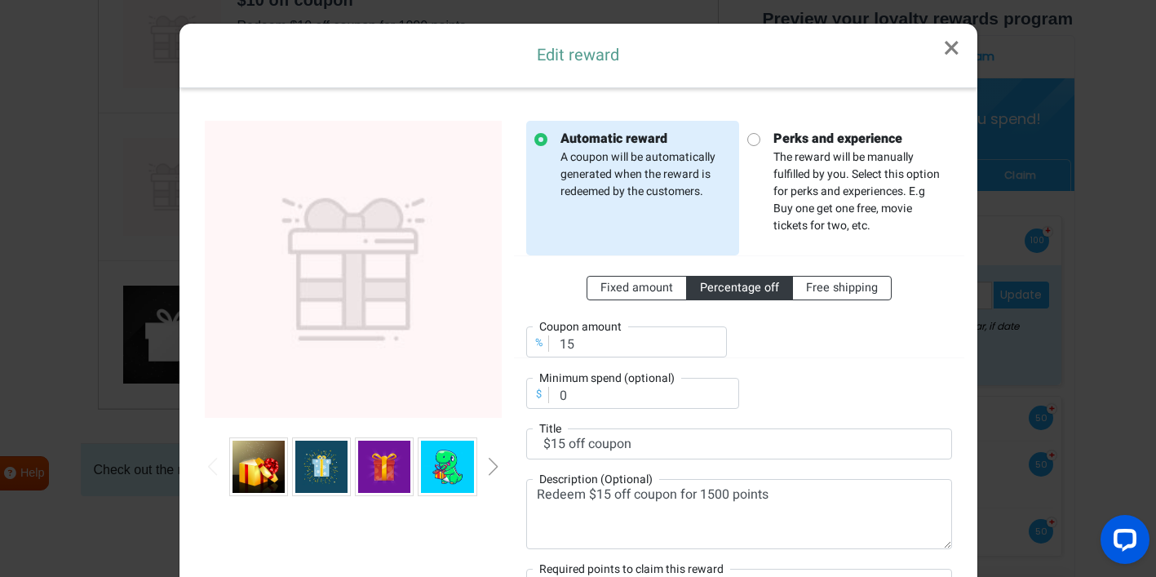
click at [487, 465] on div at bounding box center [353, 466] width 297 height 59
click at [496, 467] on div "Next slide" at bounding box center [493, 467] width 8 height 18
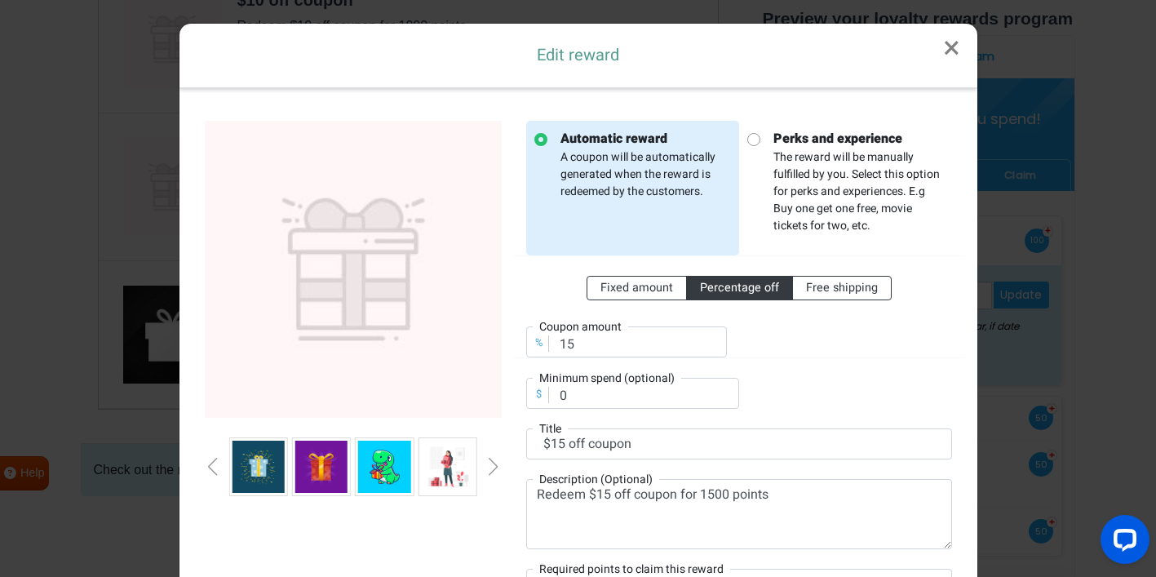
click at [495, 465] on div "Next slide" at bounding box center [493, 467] width 8 height 18
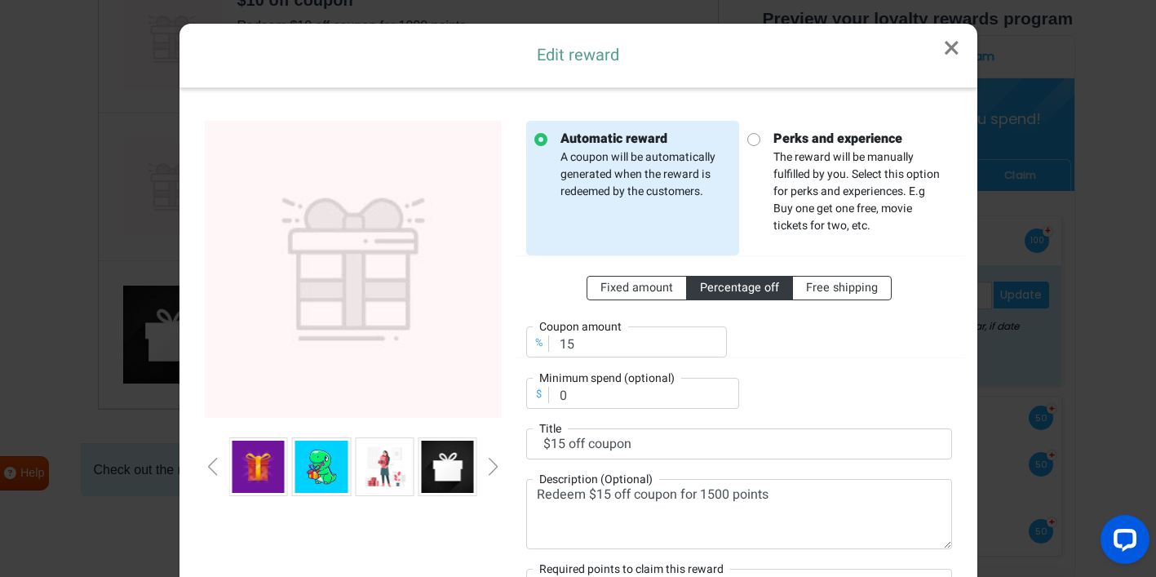
click at [495, 465] on div "Next slide" at bounding box center [493, 467] width 8 height 18
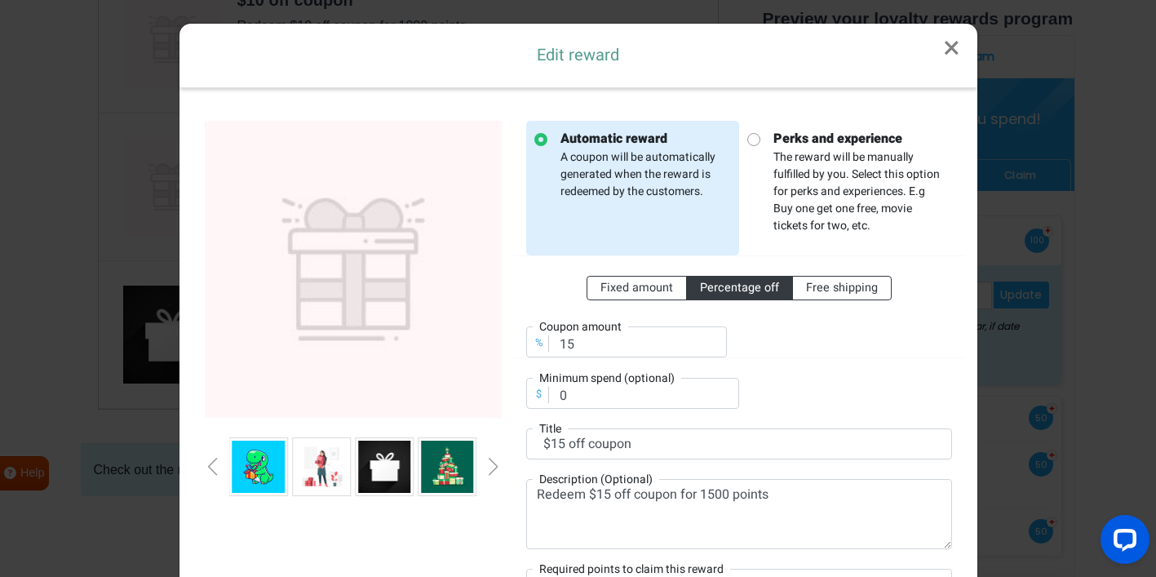
click at [388, 471] on img at bounding box center [384, 466] width 52 height 52
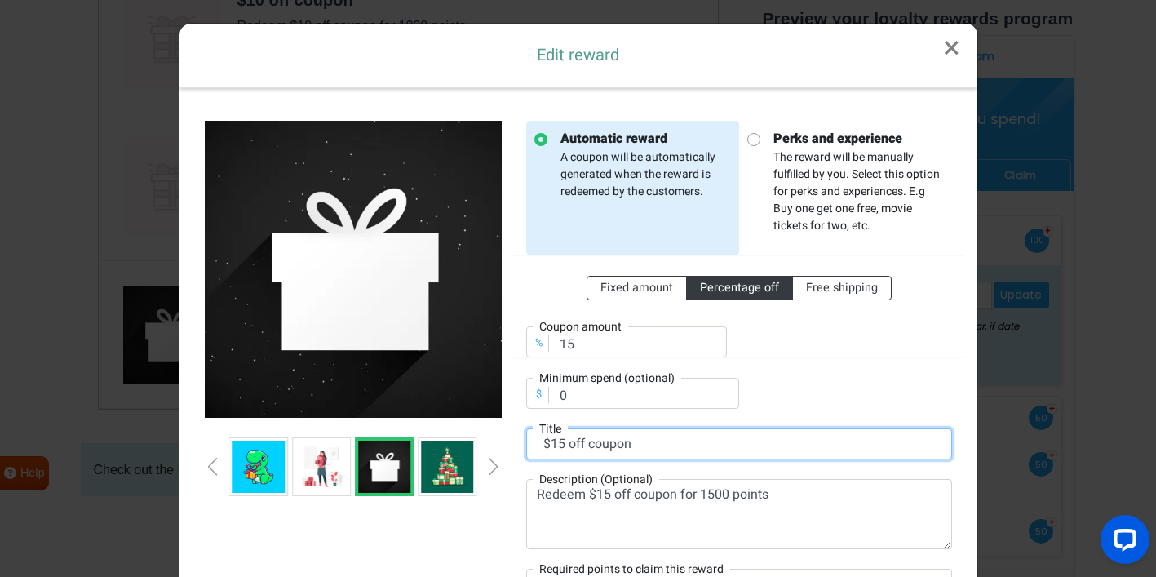
click at [831, 428] on input "$15 off coupon" at bounding box center [739, 443] width 426 height 31
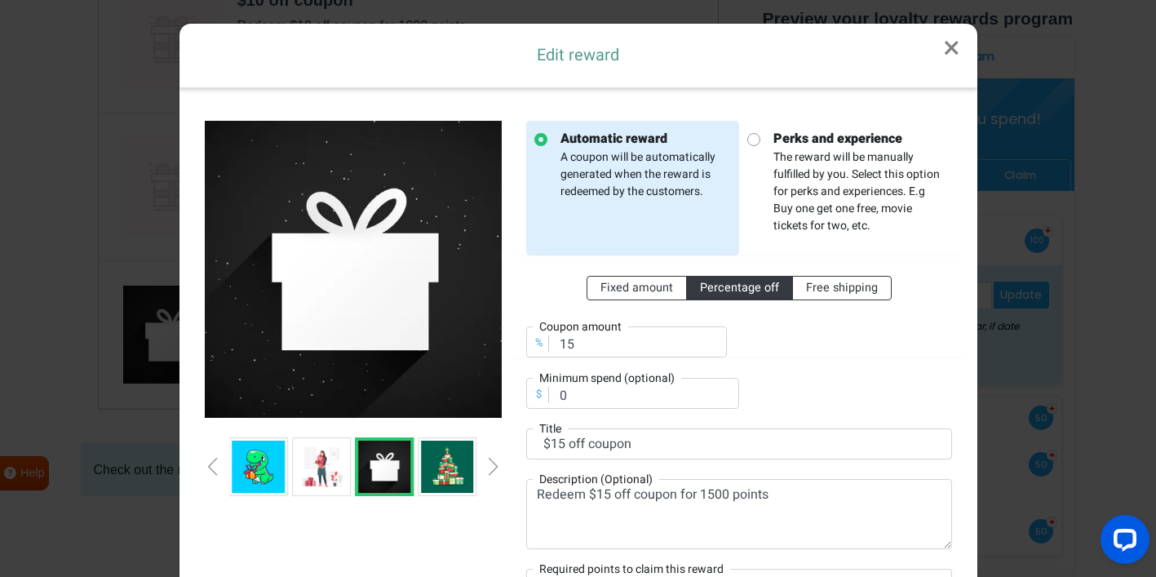
click at [811, 375] on div "Fixed amount Percentage off Free shipping % Coupon amount 15 $ Minimum spend (o…" at bounding box center [739, 331] width 426 height 153
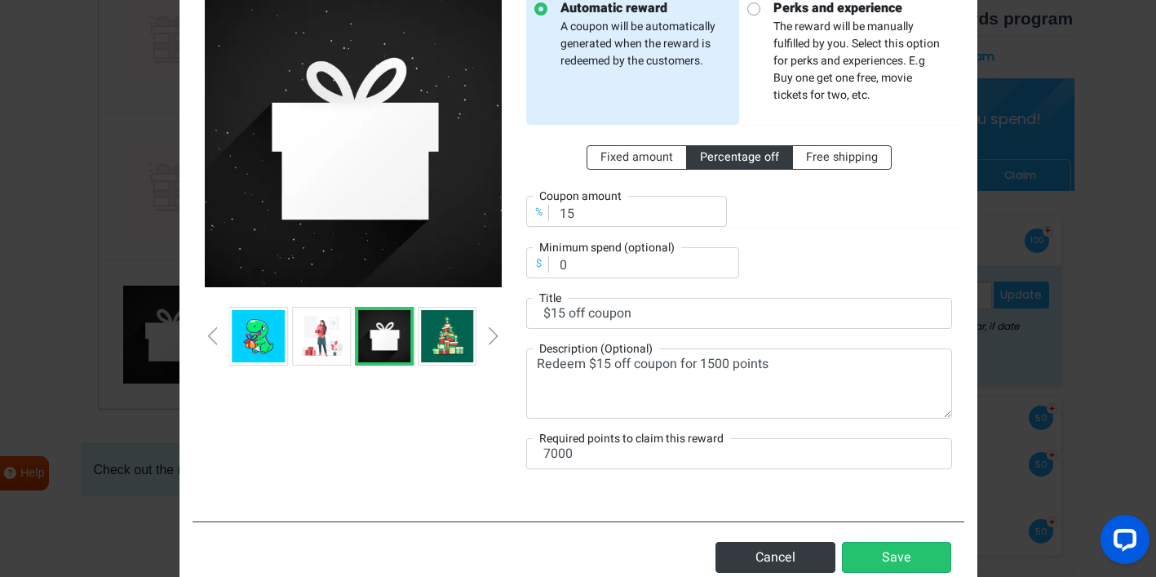
scroll to position [163, 0]
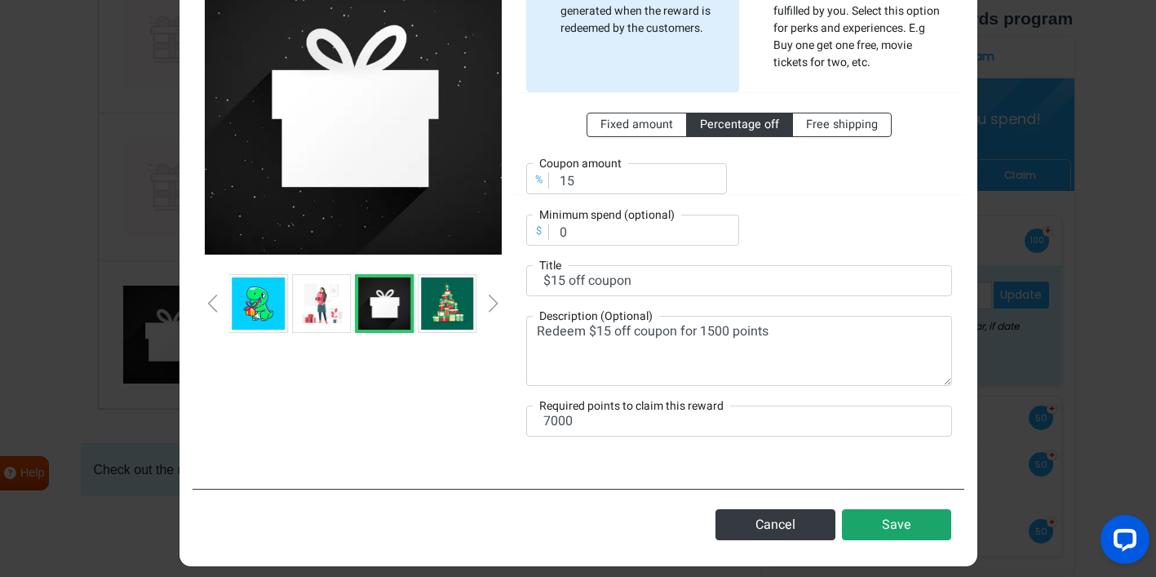
click at [896, 533] on button "Save" at bounding box center [896, 524] width 109 height 31
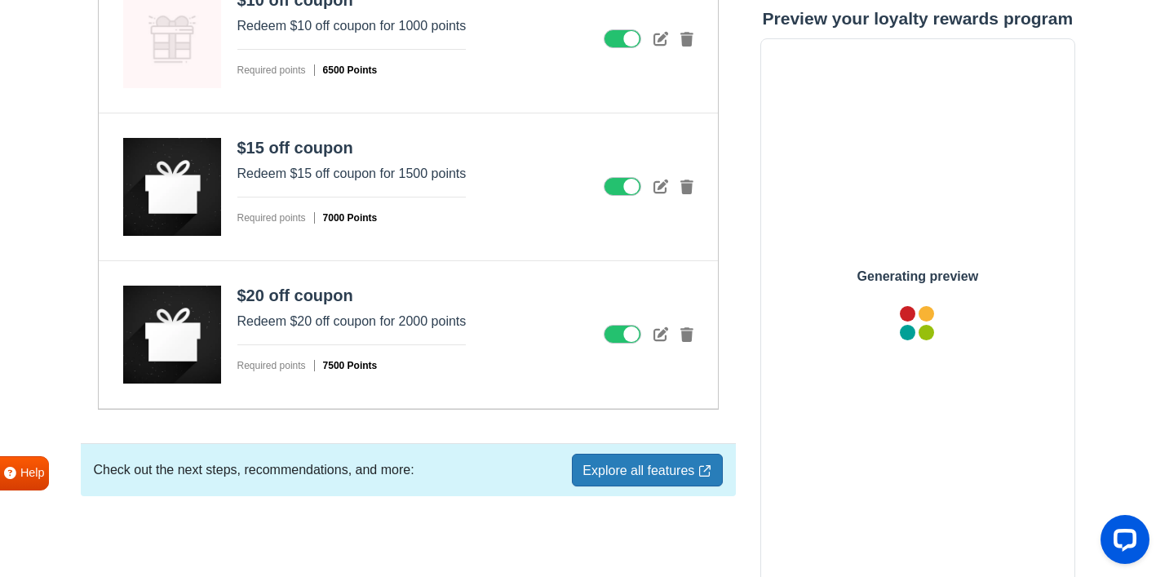
scroll to position [0, 0]
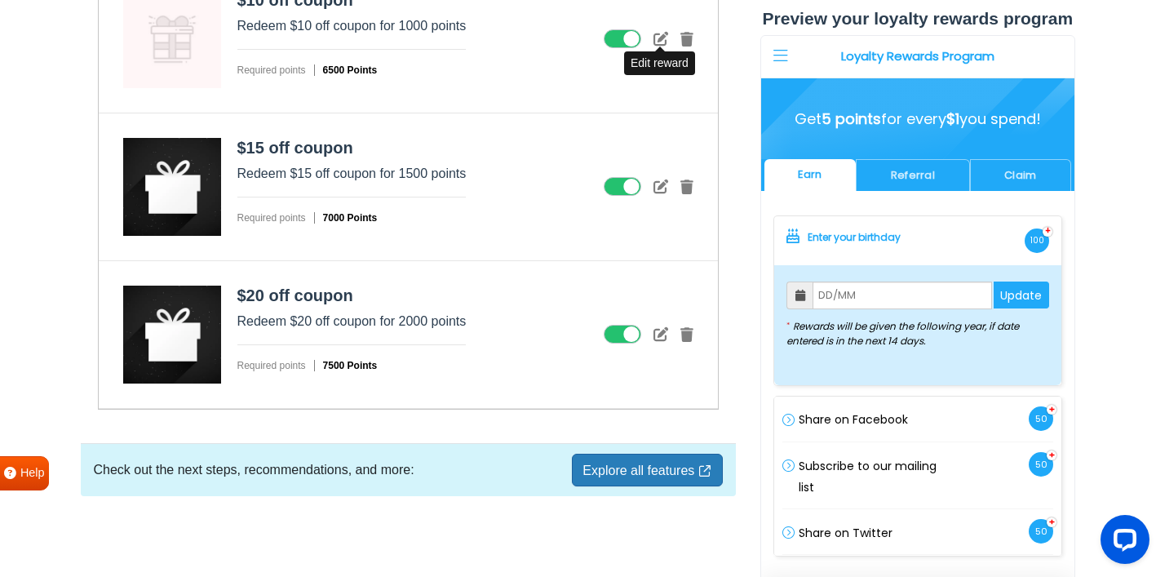
click at [659, 42] on icon at bounding box center [660, 38] width 15 height 15
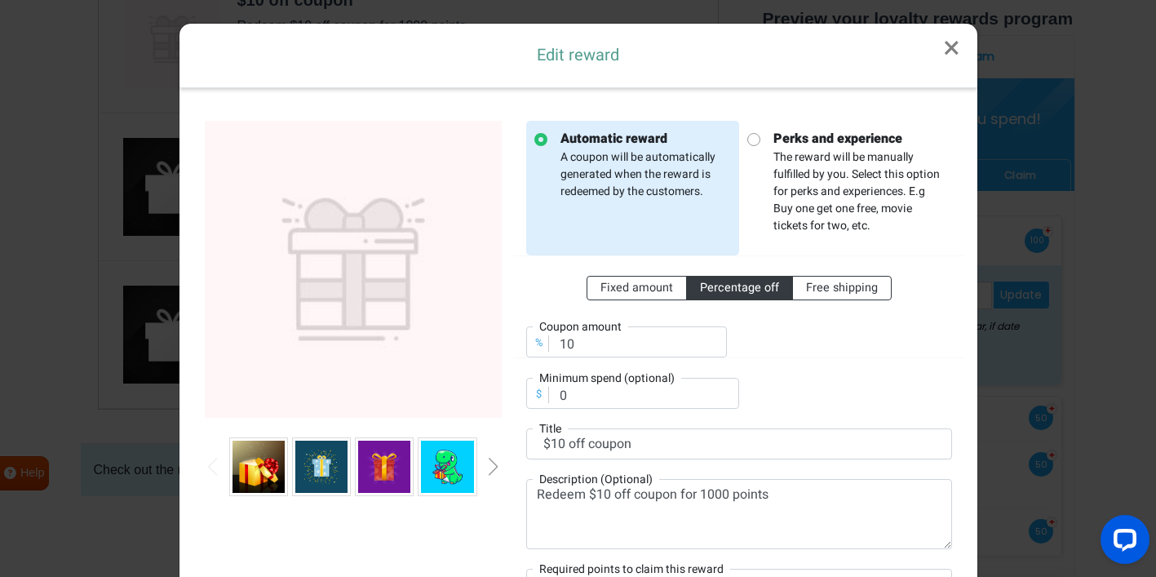
click at [490, 469] on div "Next slide" at bounding box center [493, 467] width 8 height 18
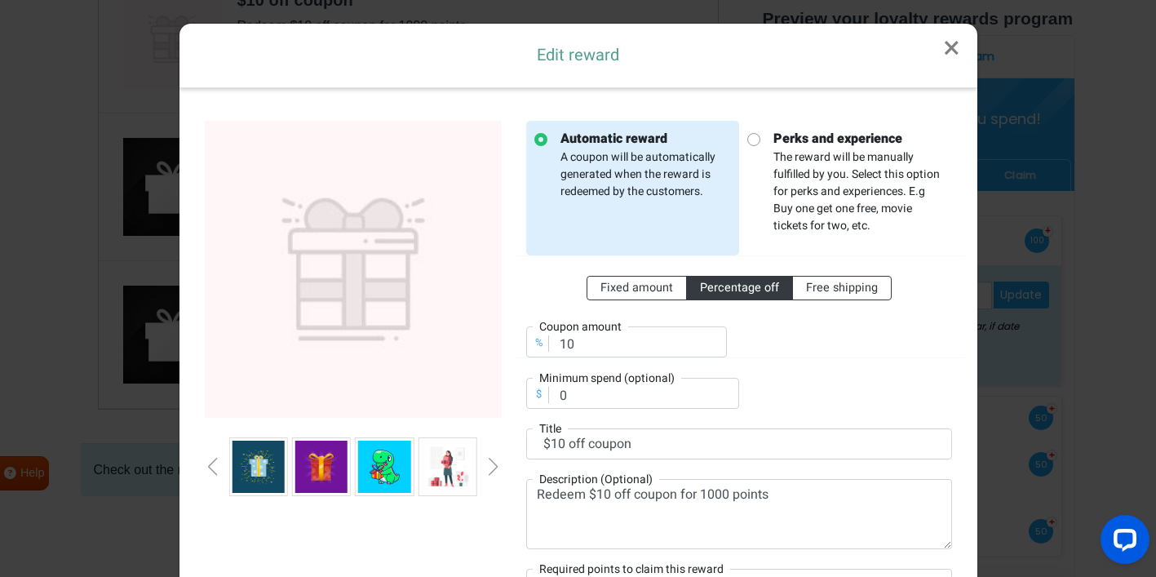
click at [490, 469] on div "Next slide" at bounding box center [493, 467] width 8 height 18
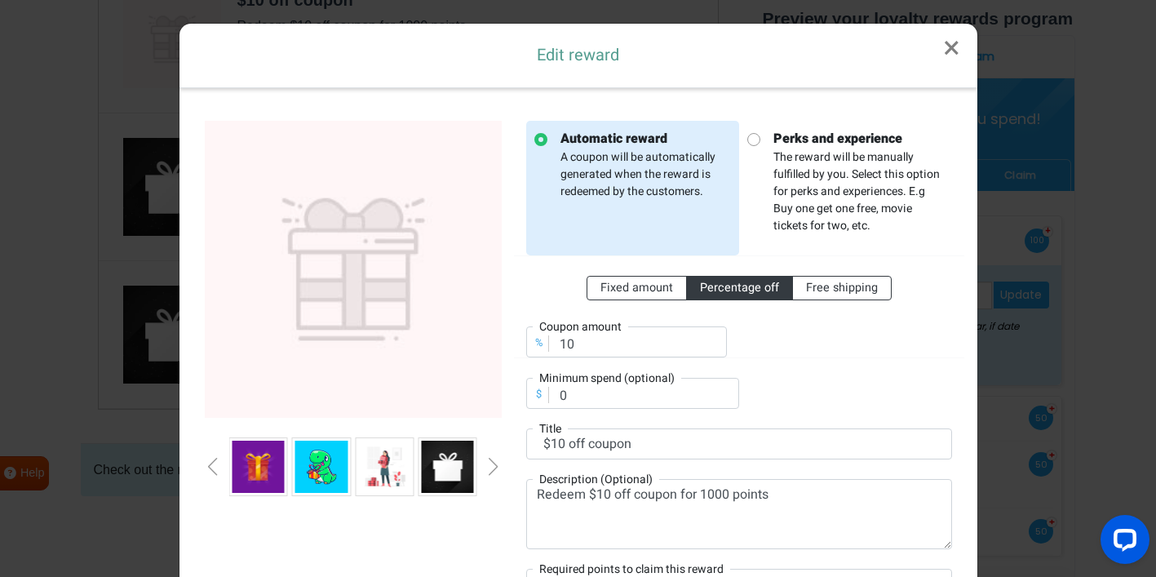
click at [490, 469] on div "Next slide" at bounding box center [493, 467] width 8 height 18
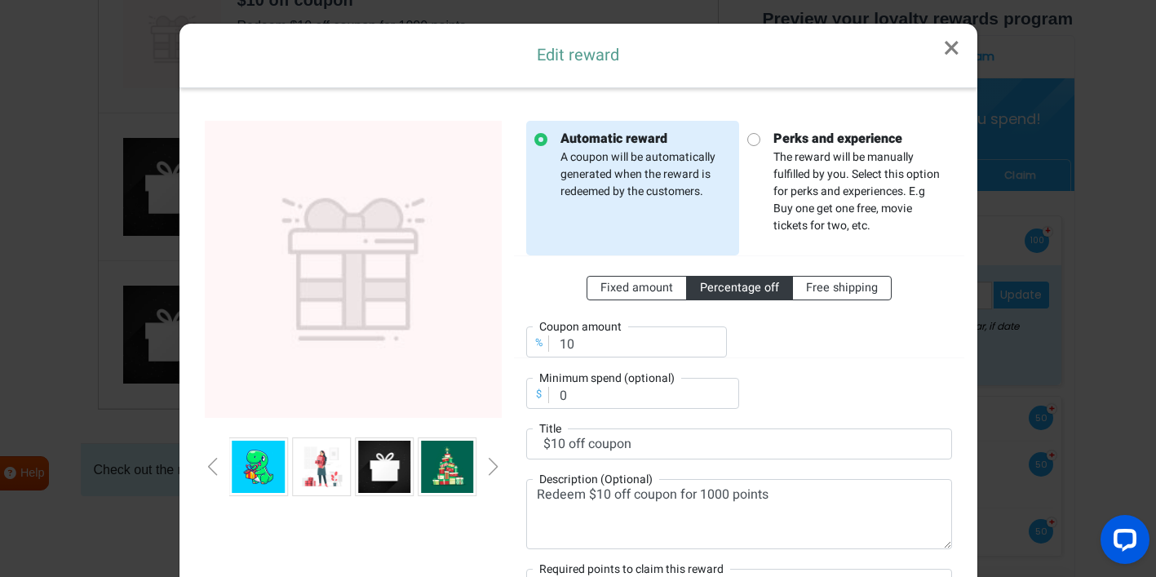
click at [405, 458] on img at bounding box center [384, 466] width 52 height 52
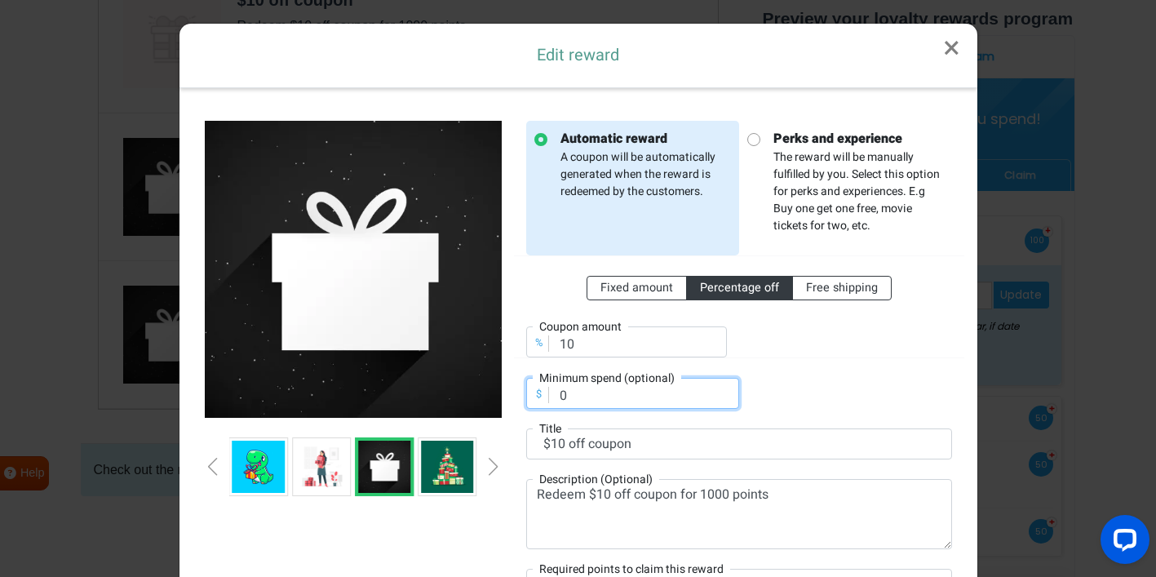
click at [804, 384] on div "Fixed amount Percentage off Free shipping % Coupon amount 10 $ Minimum spend (o…" at bounding box center [739, 331] width 426 height 153
click at [790, 307] on div at bounding box center [851, 332] width 225 height 51
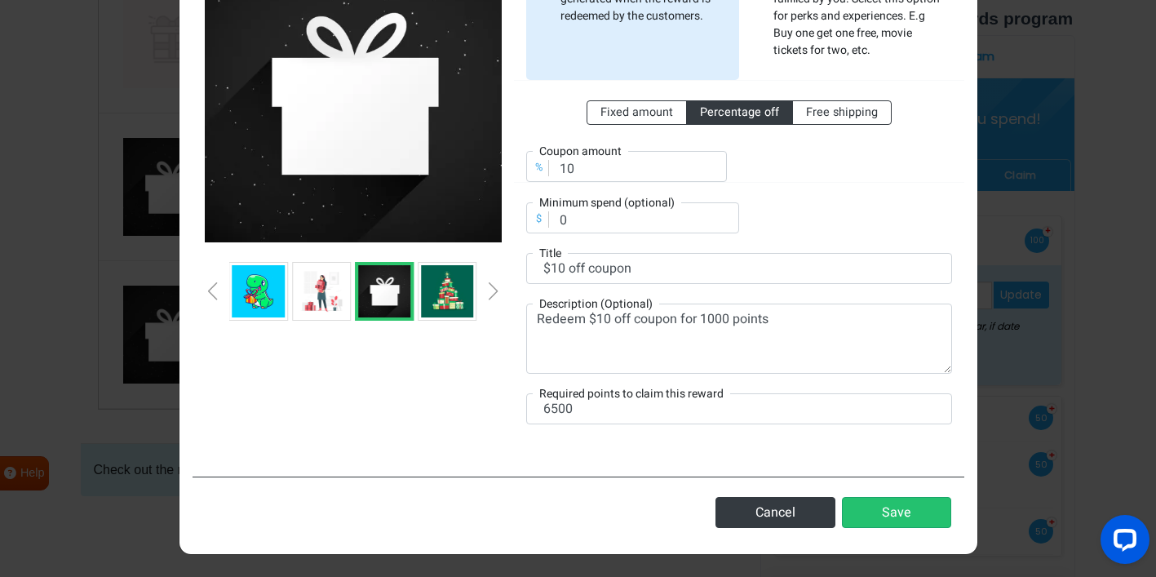
scroll to position [176, 0]
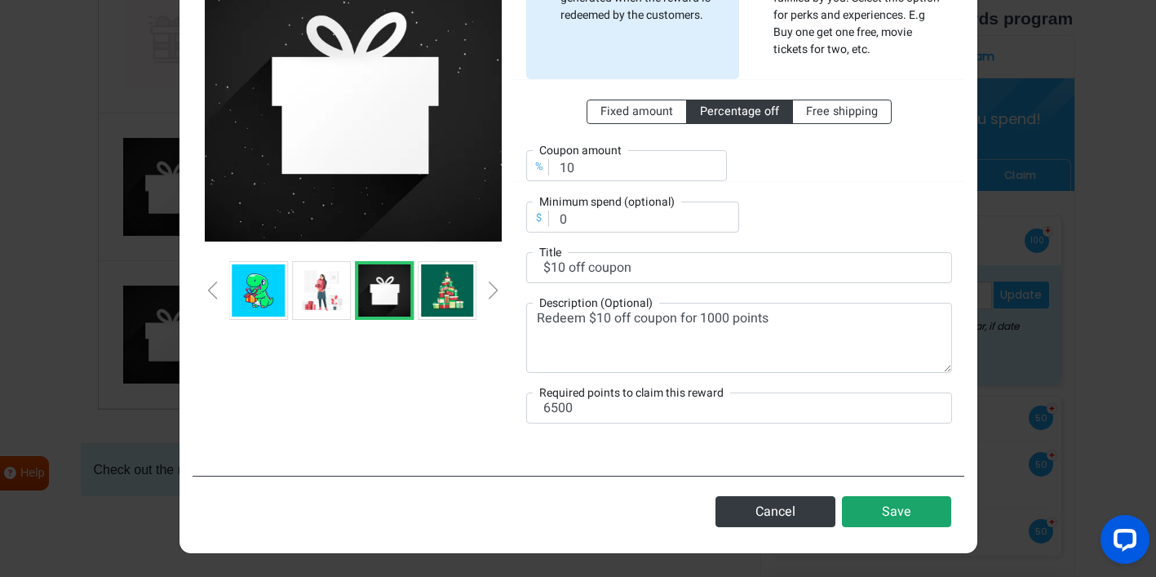
click at [869, 509] on button "Save" at bounding box center [896, 511] width 109 height 31
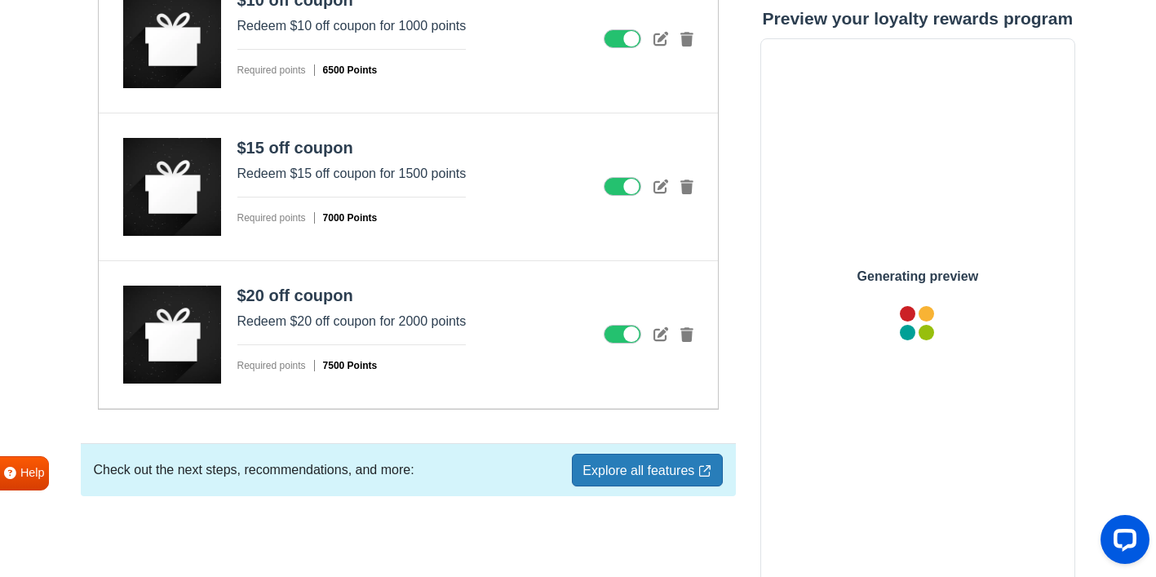
scroll to position [0, 0]
click at [501, 168] on div "$15 off coupon Redeem $15 off coupon for 1500 points Required points 7000 Points" at bounding box center [408, 187] width 619 height 148
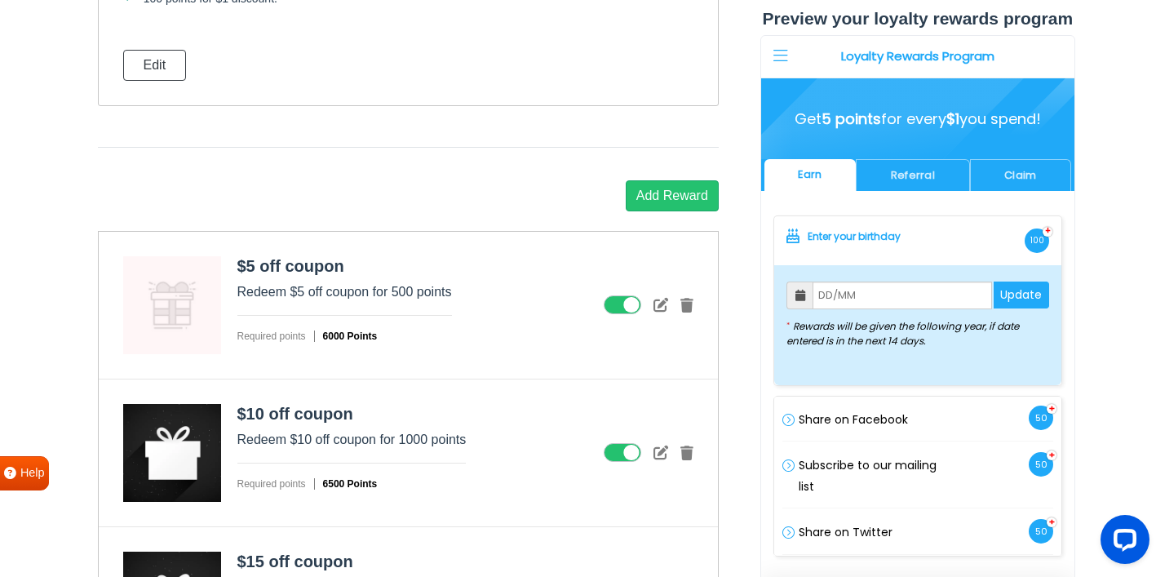
scroll to position [2006, 0]
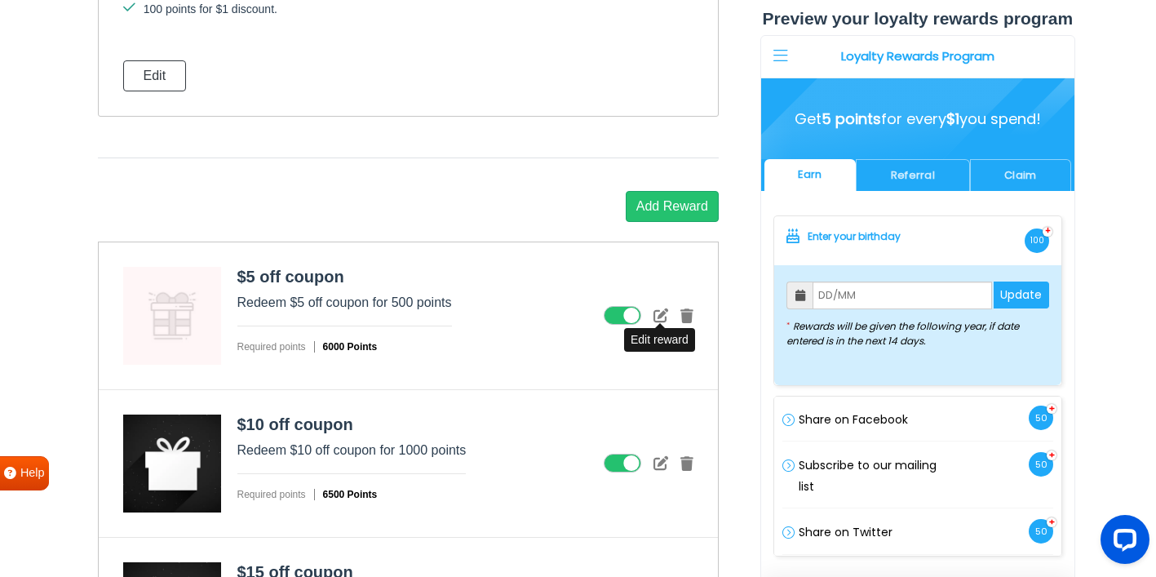
click at [653, 312] on icon at bounding box center [660, 314] width 15 height 15
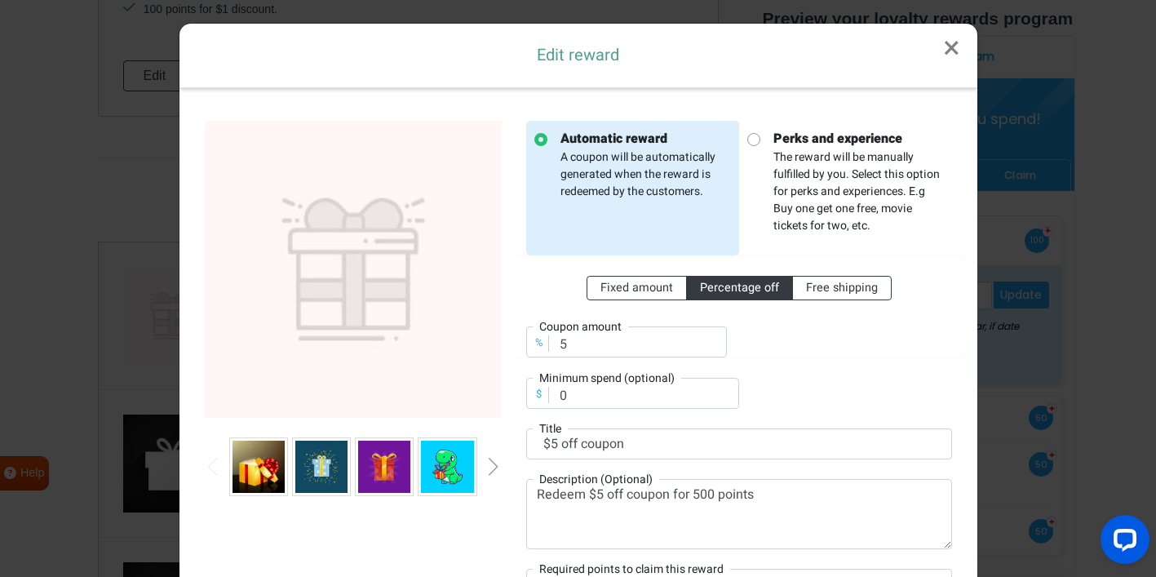
scroll to position [0, 0]
click at [489, 471] on div "Next slide" at bounding box center [493, 467] width 8 height 18
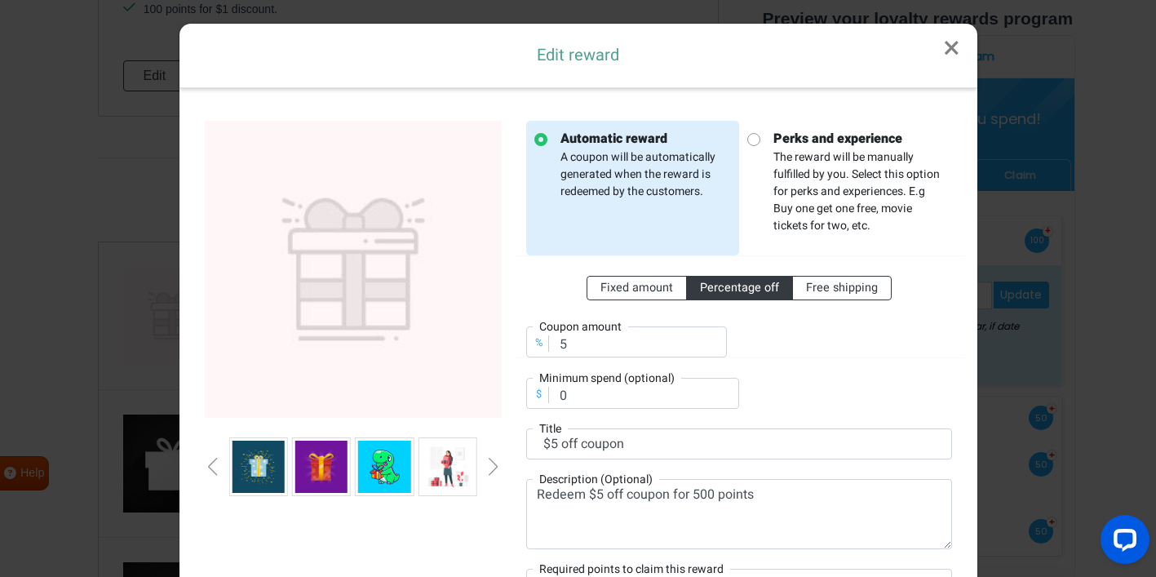
click at [489, 471] on div "Next slide" at bounding box center [493, 467] width 8 height 18
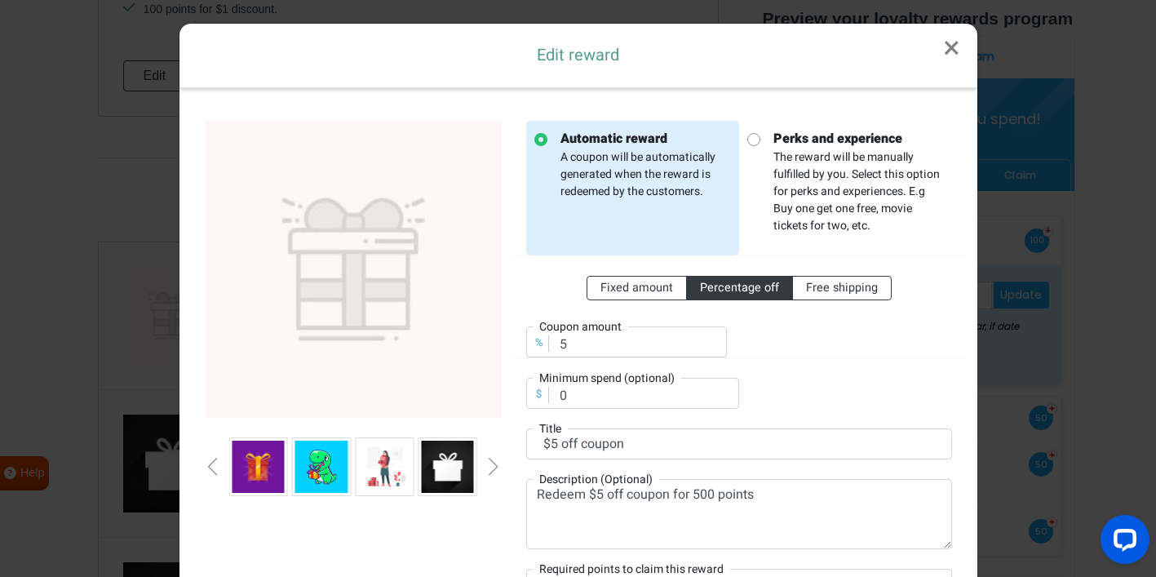
click at [489, 471] on div "Next slide" at bounding box center [493, 467] width 8 height 18
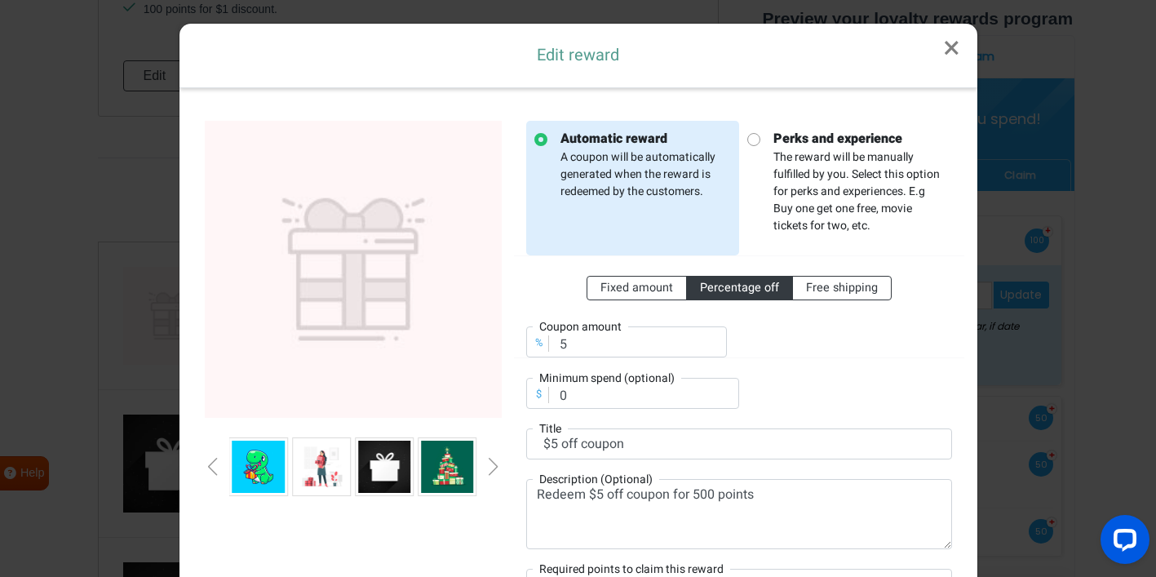
click at [368, 469] on img at bounding box center [384, 466] width 52 height 52
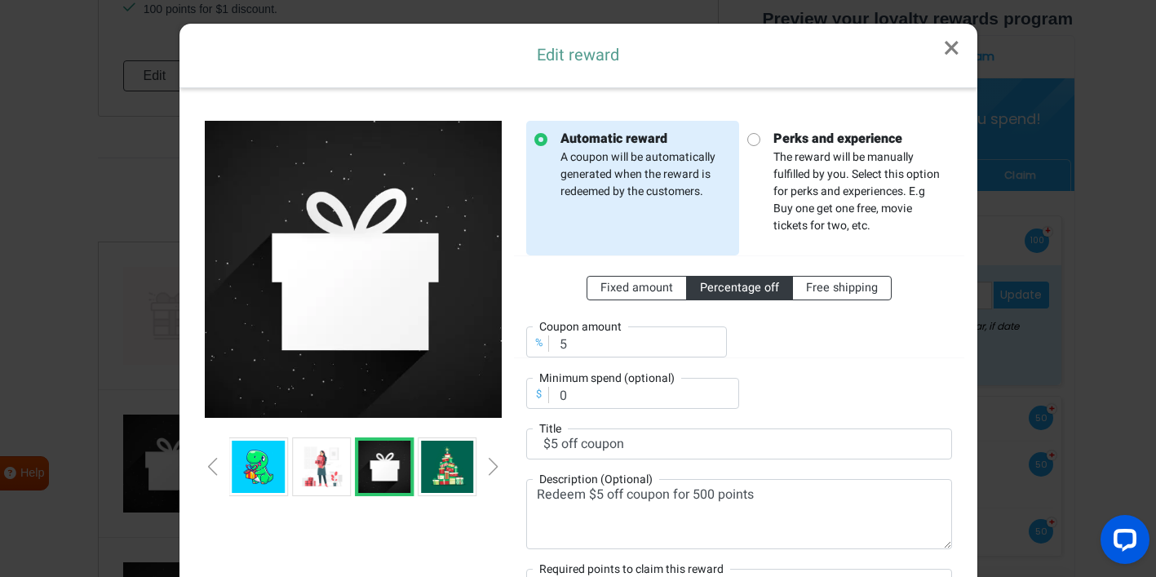
click at [937, 281] on div "Fixed amount Percentage off Free shipping" at bounding box center [739, 288] width 450 height 24
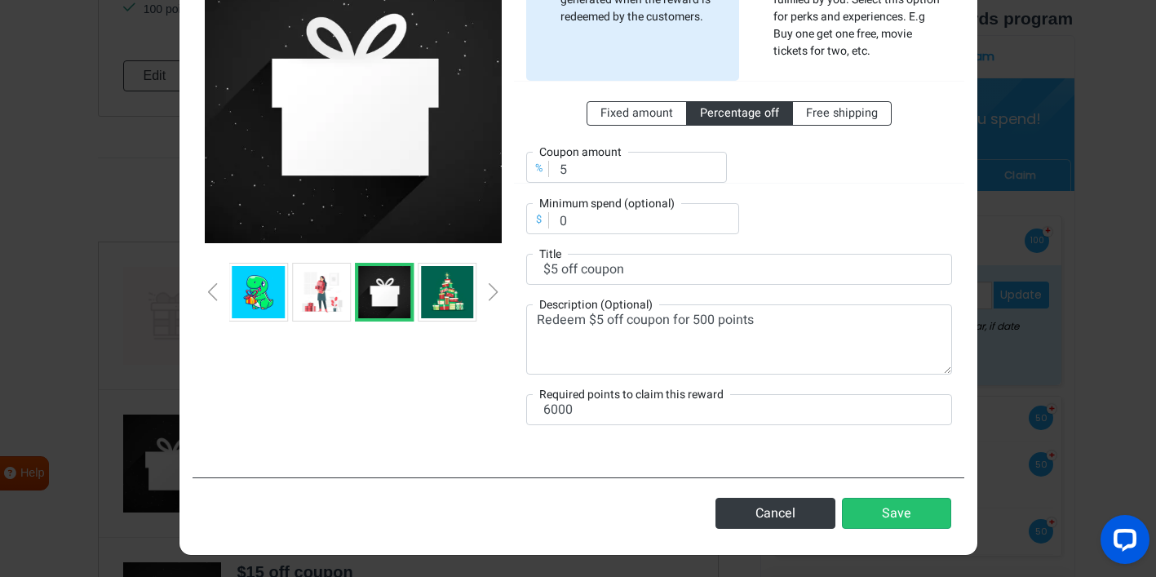
scroll to position [176, 0]
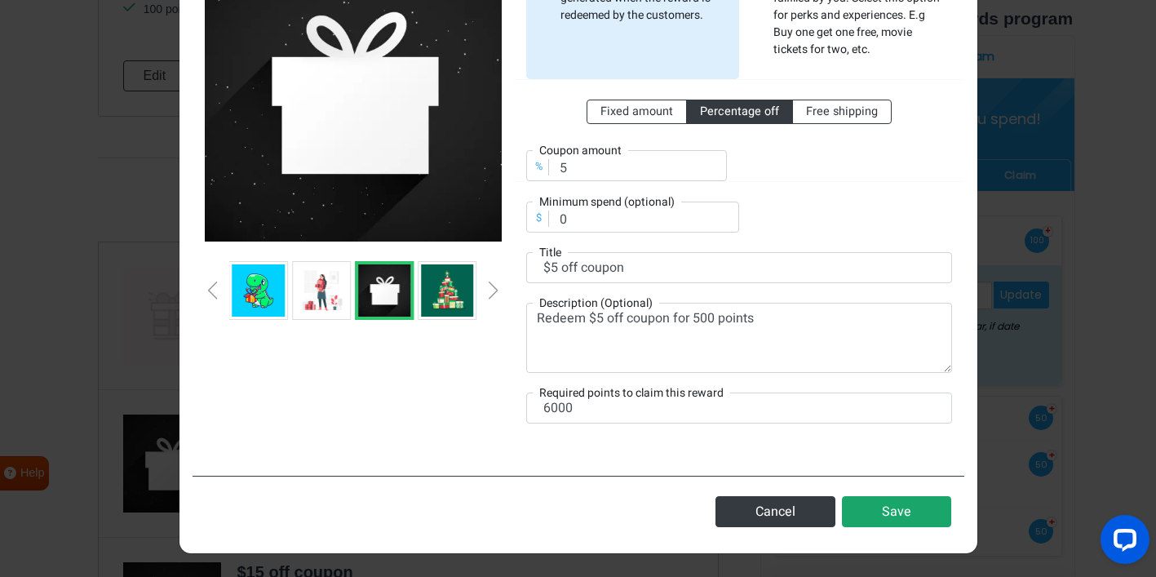
click at [923, 512] on button "Save" at bounding box center [896, 511] width 109 height 31
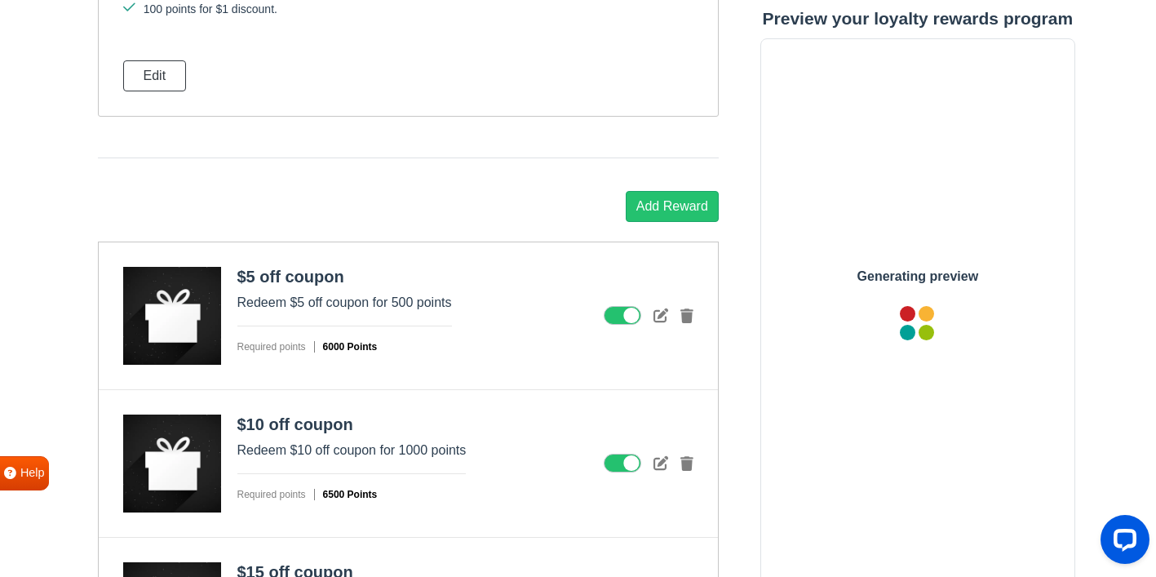
scroll to position [0, 0]
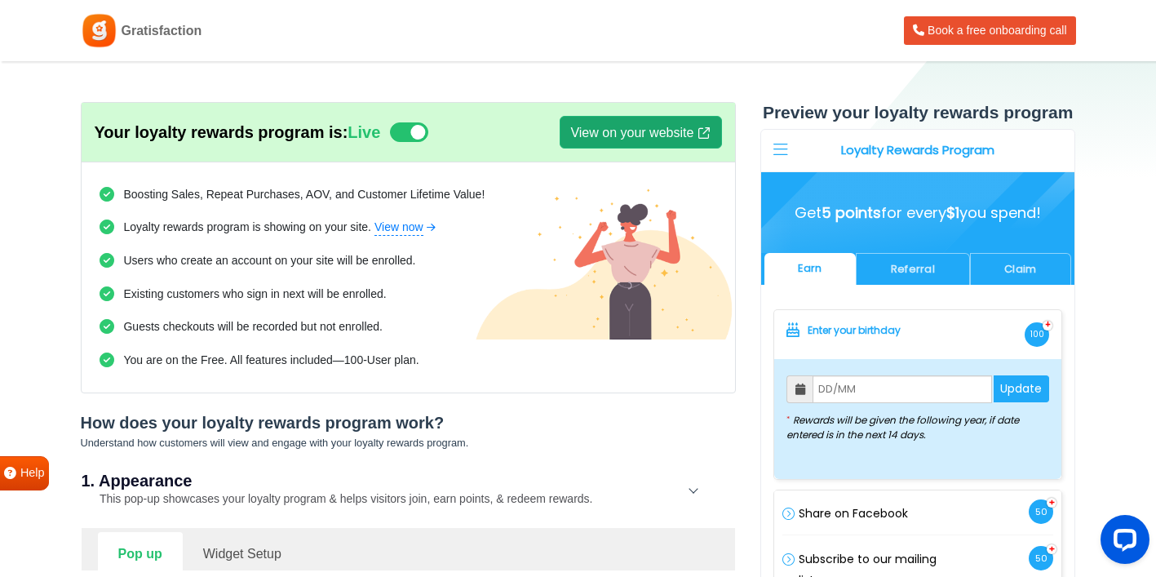
click at [635, 122] on link "View on your website" at bounding box center [640, 132] width 161 height 33
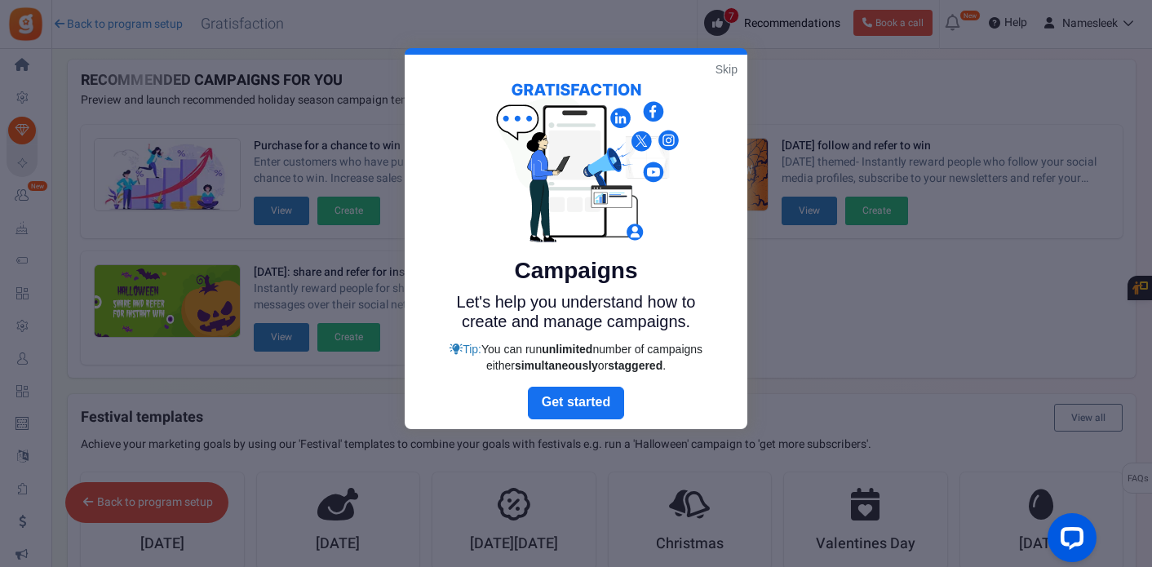
scroll to position [28, 0]
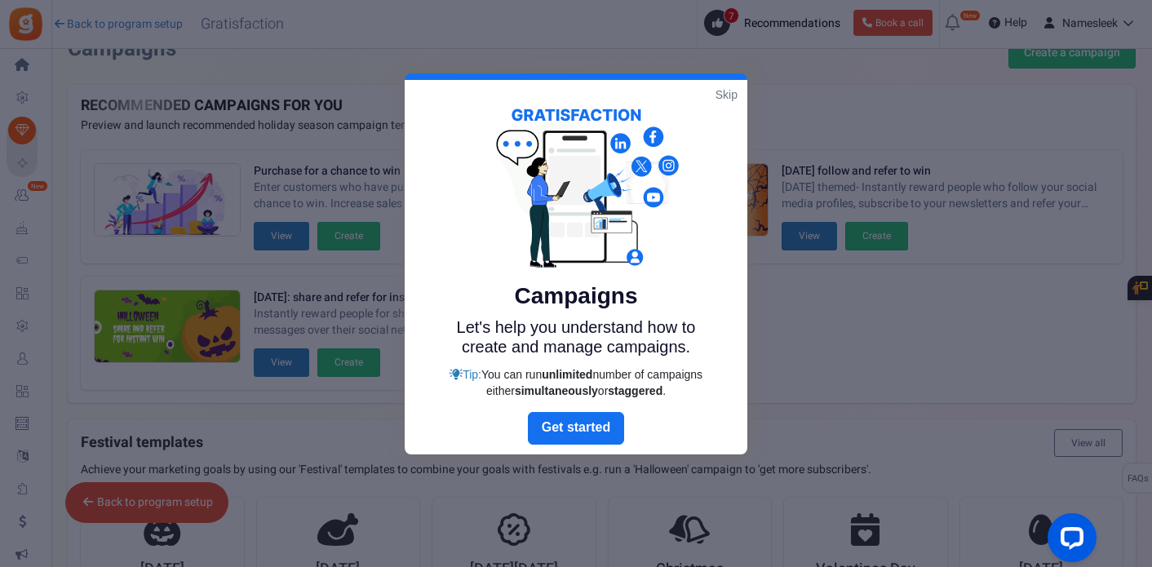
click at [729, 96] on link "Skip" at bounding box center [726, 94] width 22 height 16
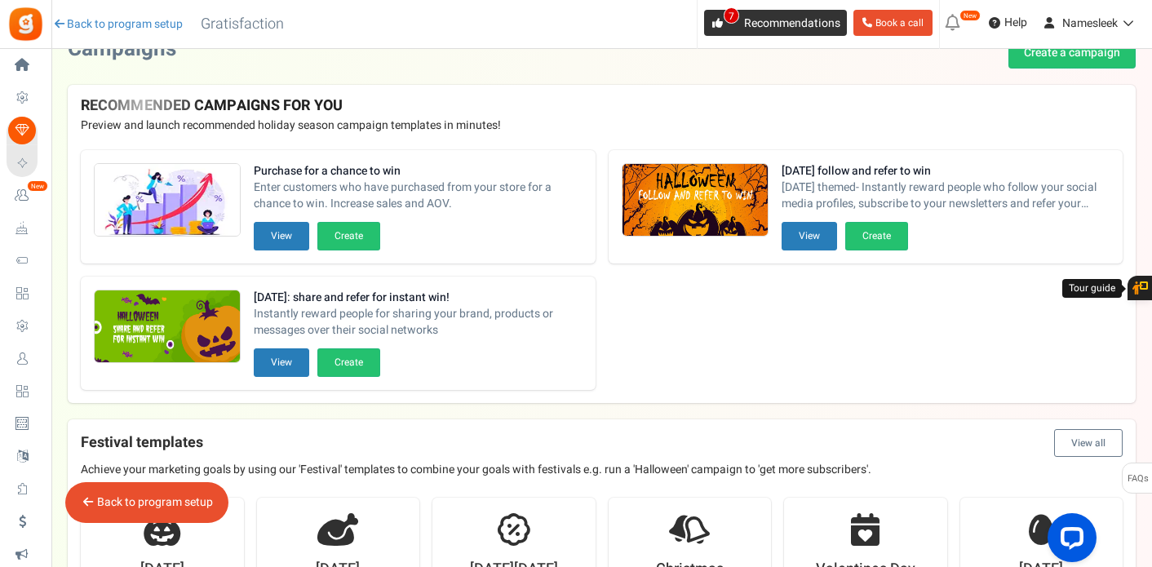
click at [745, 23] on span "Recommendations" at bounding box center [792, 23] width 96 height 17
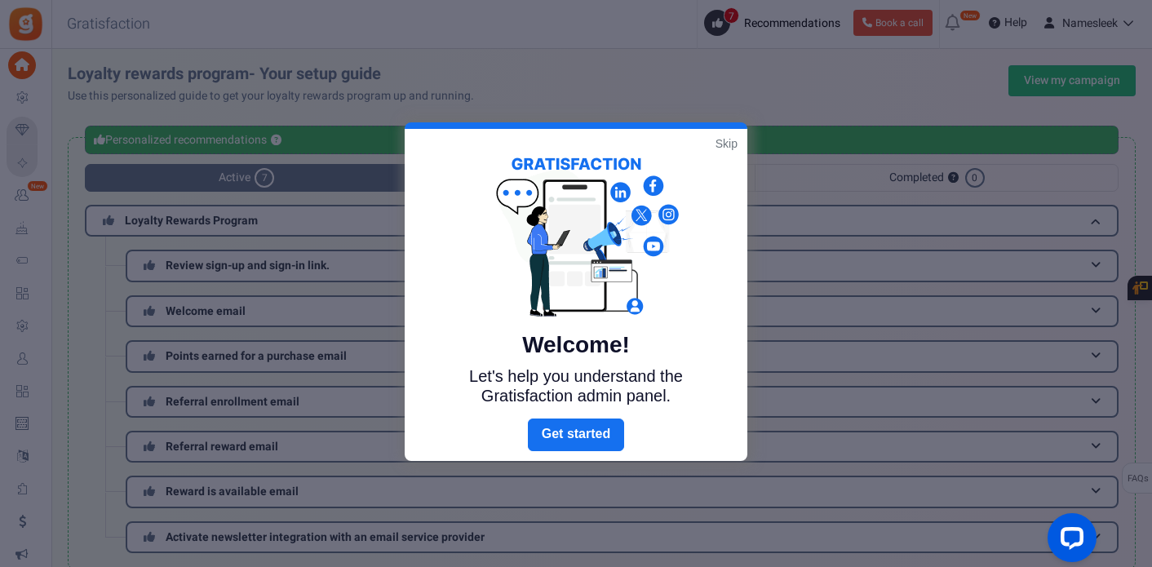
click at [729, 141] on link "Skip" at bounding box center [726, 143] width 22 height 16
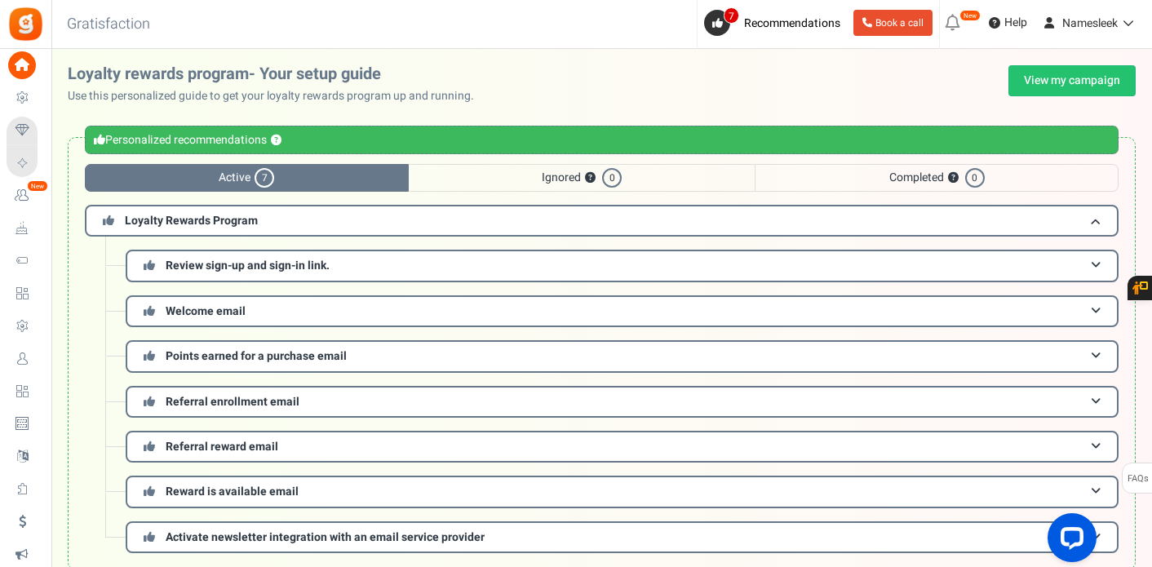
click at [58, 232] on div "Warning Personalized recommendations ? Active 7 Ignored ? 0 Completed ? 0 Loyal…" at bounding box center [601, 354] width 1100 height 466
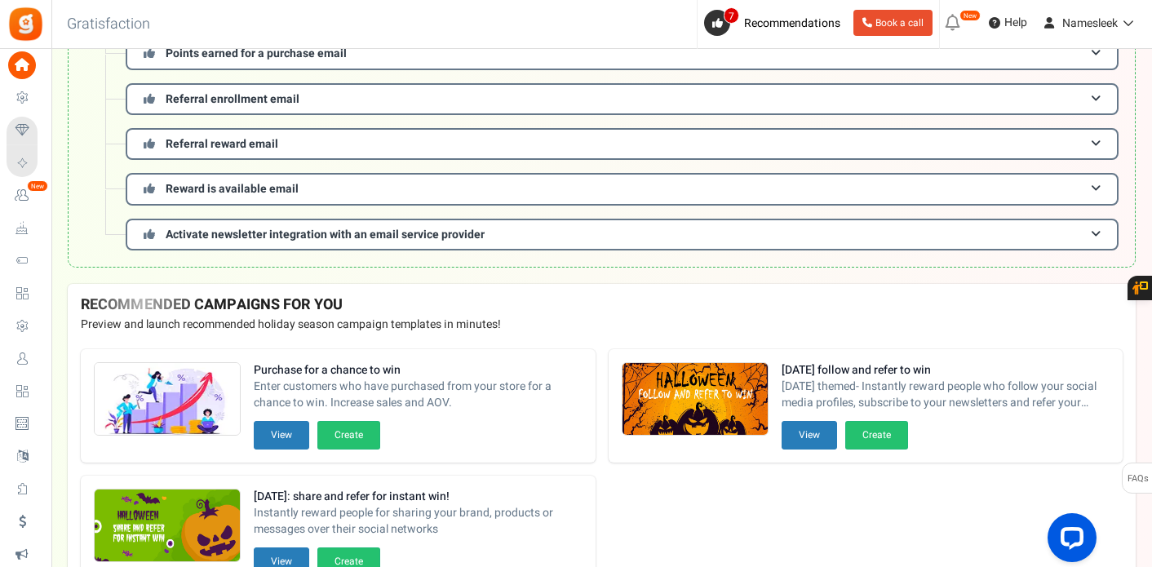
scroll to position [326, 0]
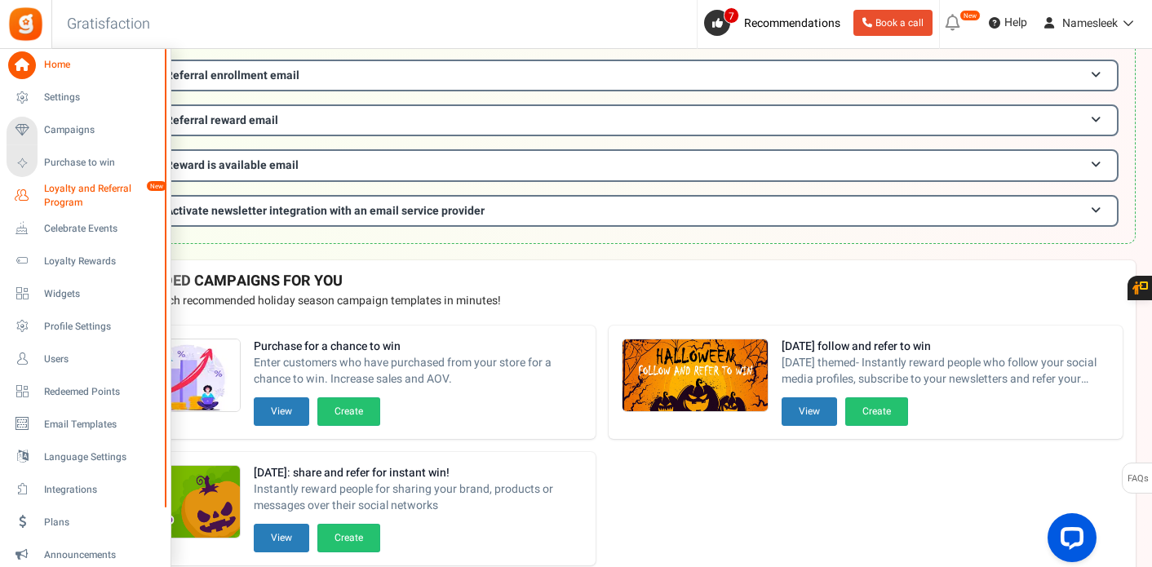
click at [55, 194] on span "Loyalty and Referral Program" at bounding box center [103, 196] width 119 height 28
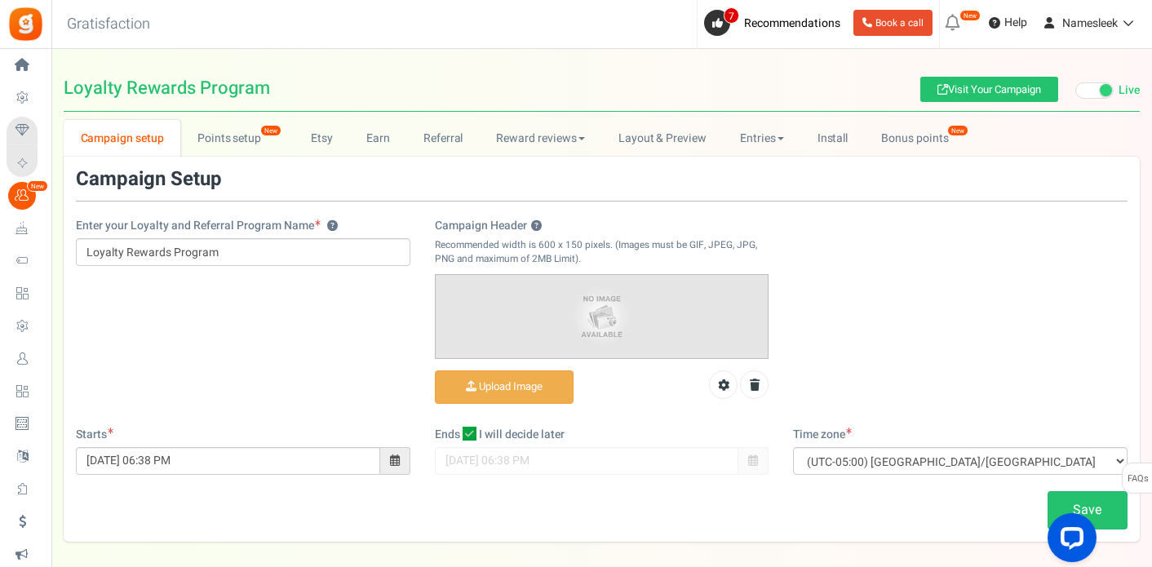
click at [217, 327] on div "Enter your Loyalty and Referral Program Name ? Loyalty Rewards Program Campaign…" at bounding box center [602, 298] width 1076 height 258
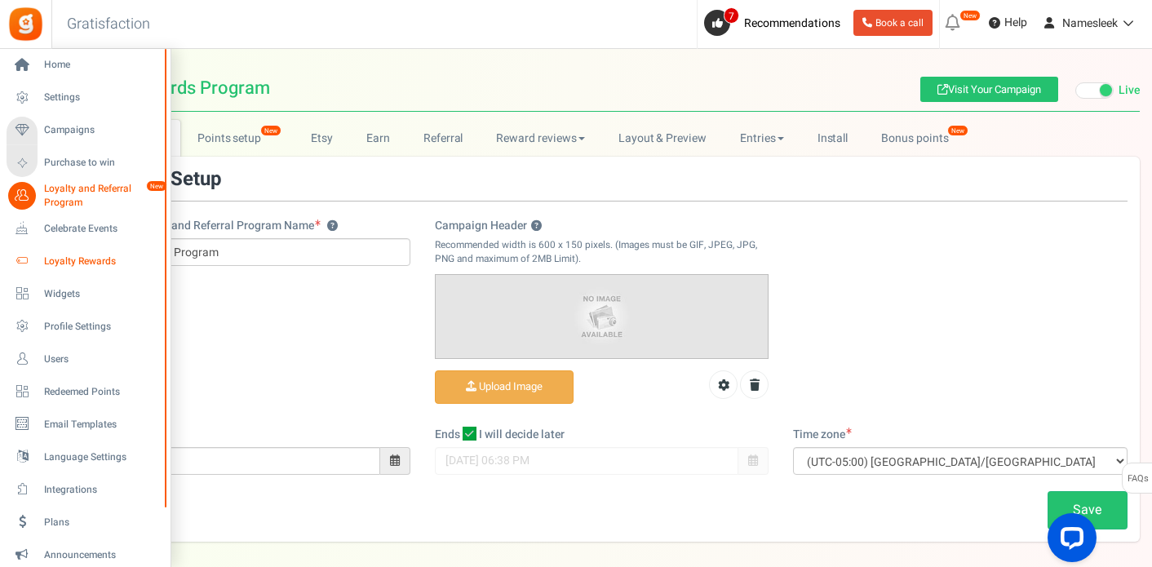
click at [30, 264] on icon at bounding box center [22, 261] width 28 height 28
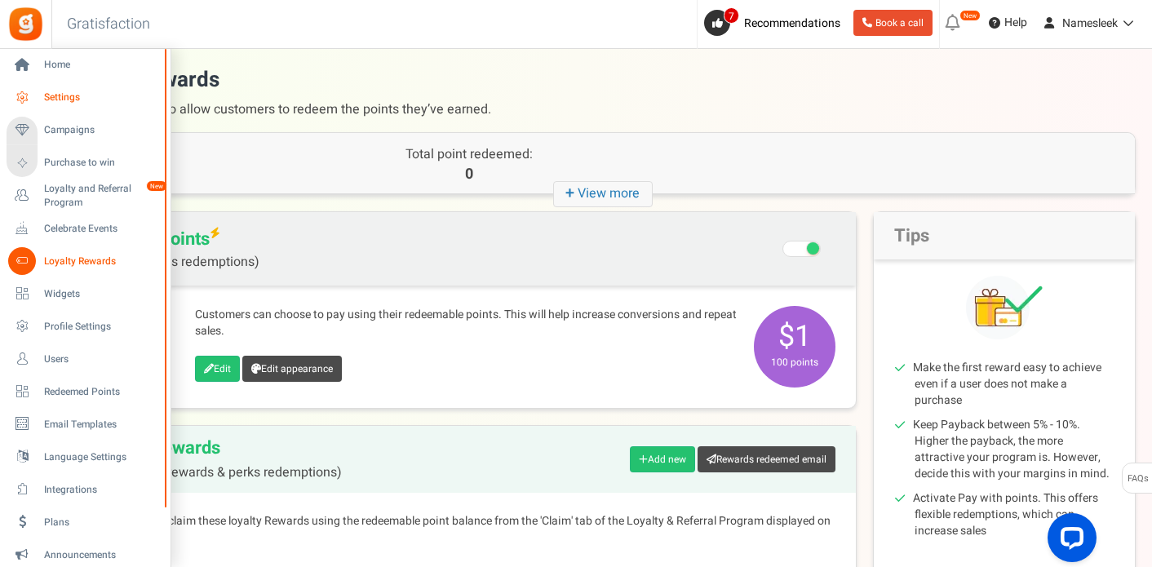
click at [74, 110] on link "Settings" at bounding box center [85, 98] width 157 height 28
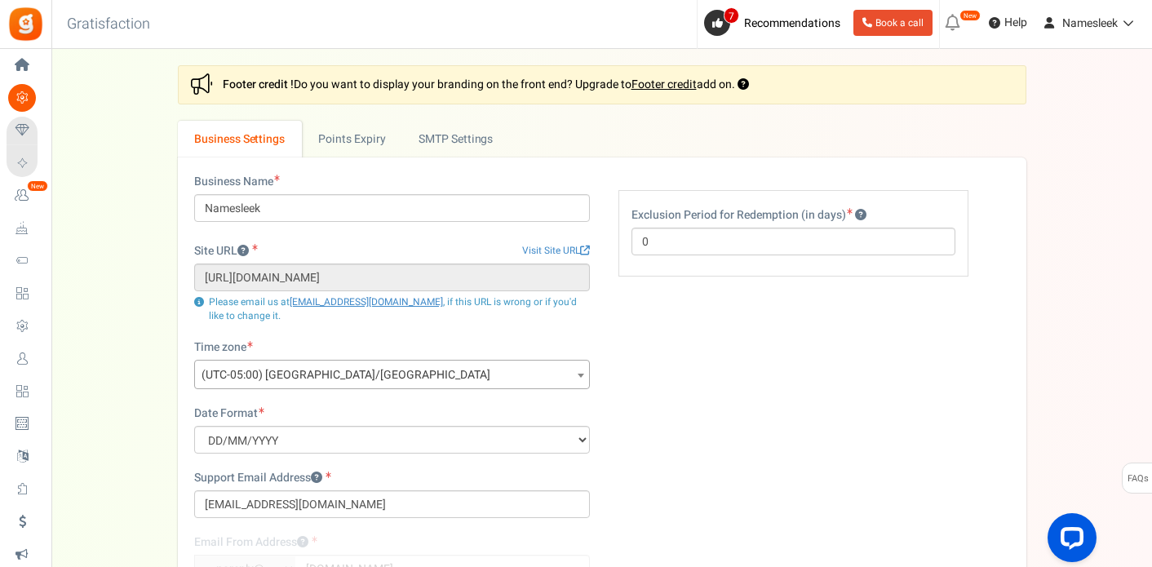
click at [94, 254] on div "Settings In this section you will setup your business details and points expiry…" at bounding box center [602, 389] width 1068 height 649
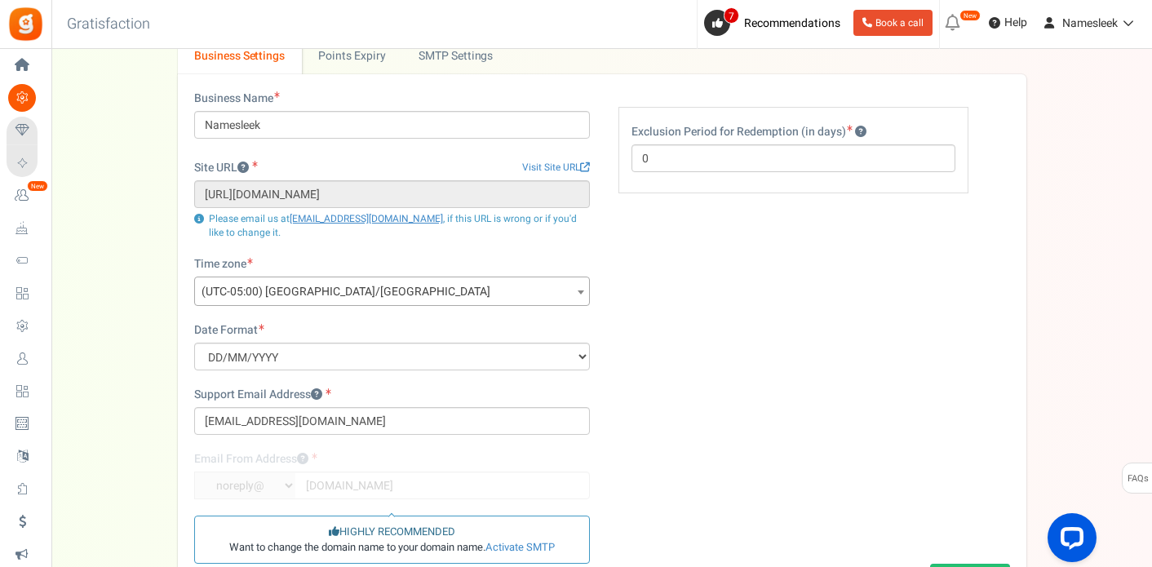
scroll to position [51, 0]
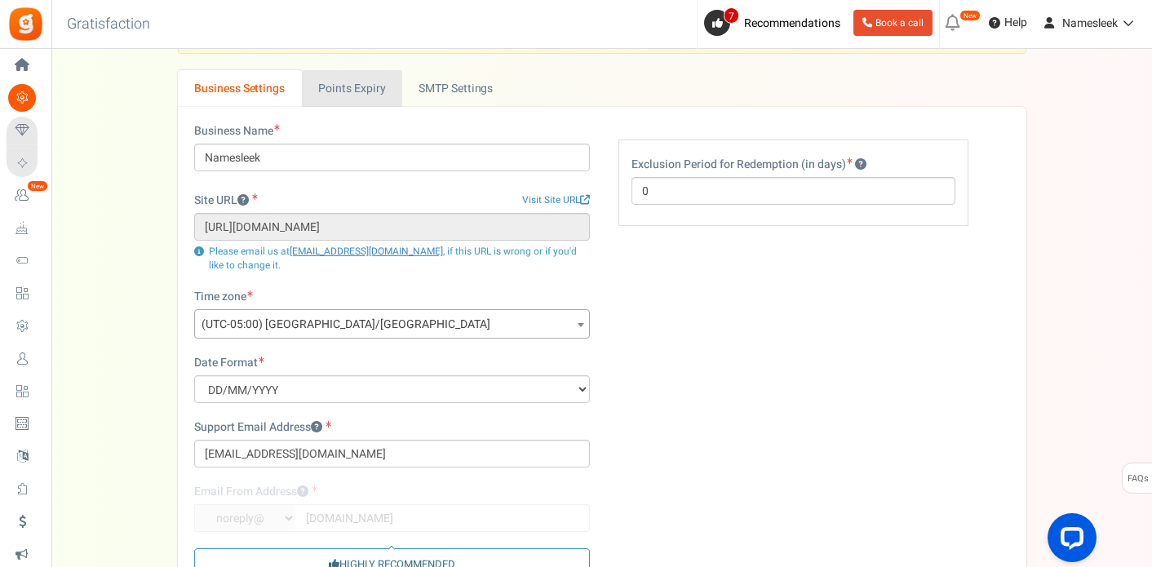
click at [360, 78] on link "Points Expiry" at bounding box center [352, 88] width 100 height 37
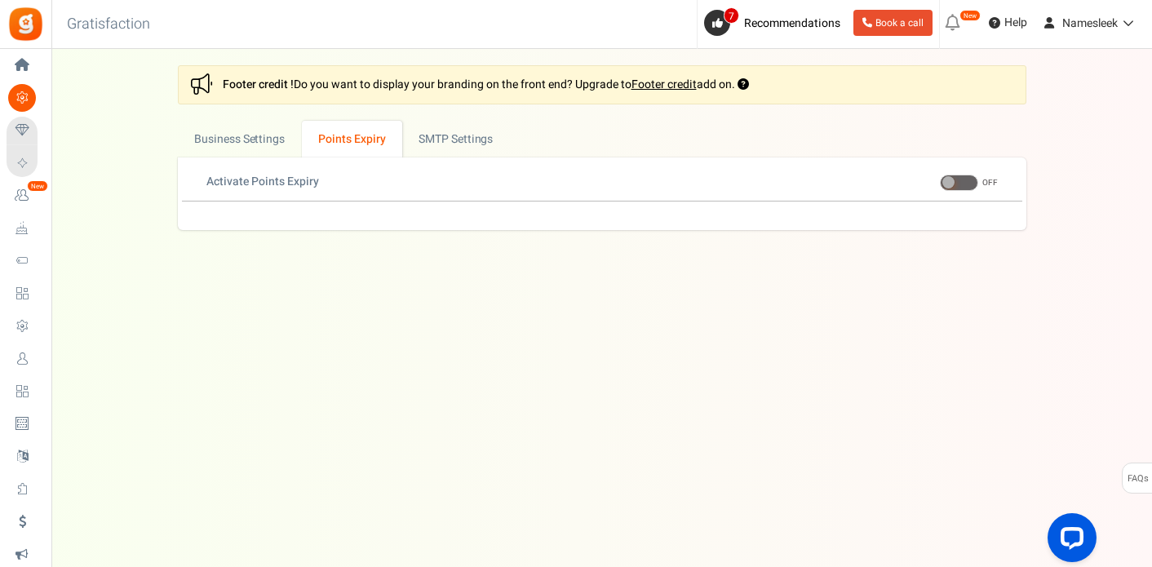
scroll to position [0, 0]
click at [437, 127] on link "Active SMTP Settings" at bounding box center [477, 139] width 146 height 37
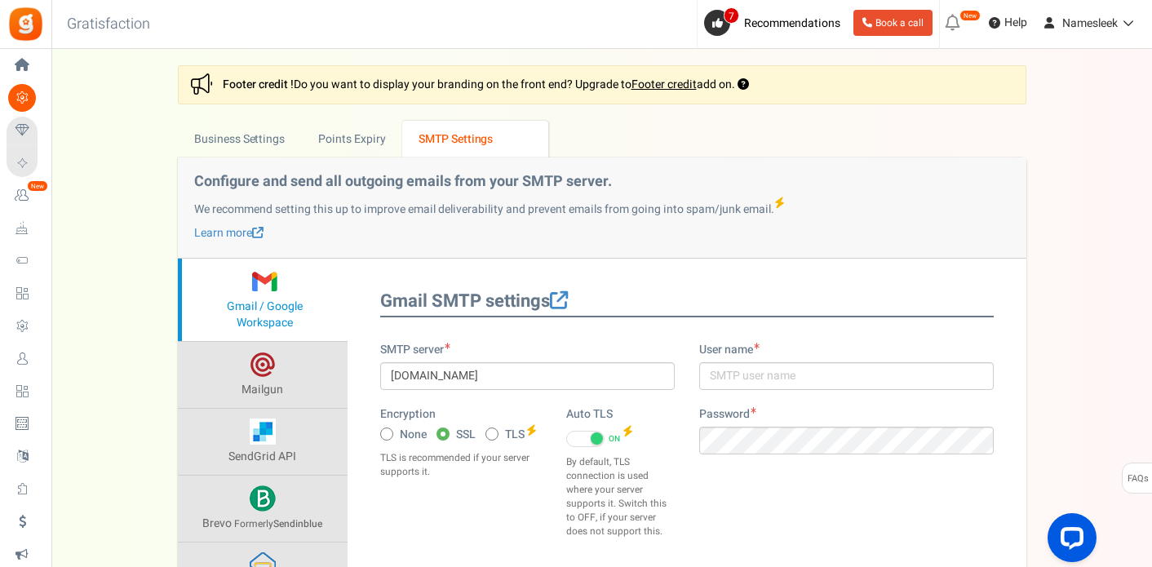
click at [136, 334] on div "Settings In this section you will setup your business details and points expiry…" at bounding box center [602, 413] width 1068 height 696
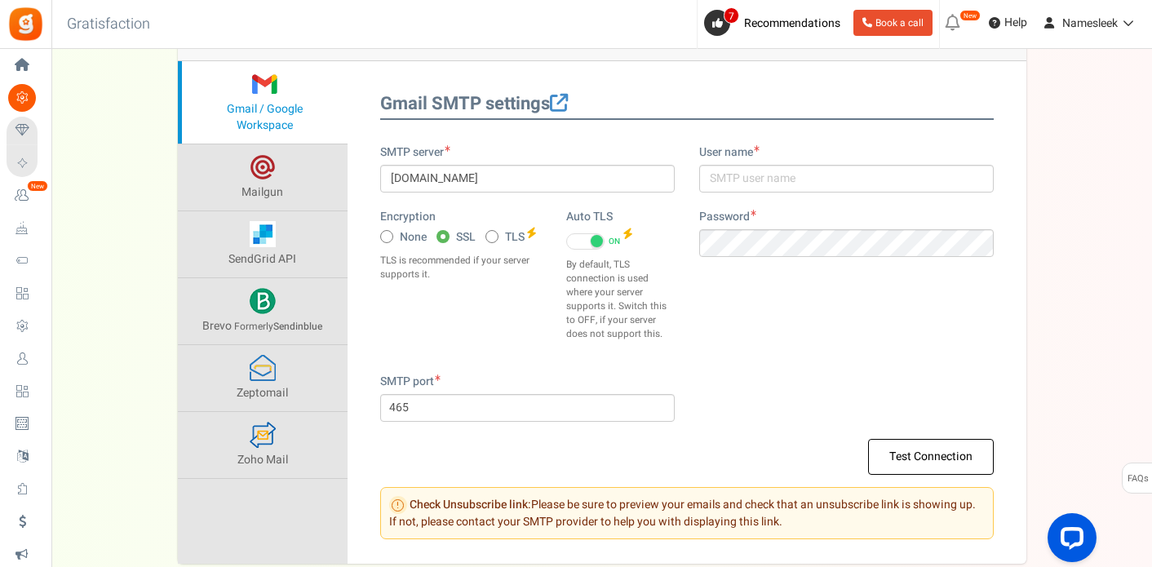
scroll to position [194, 0]
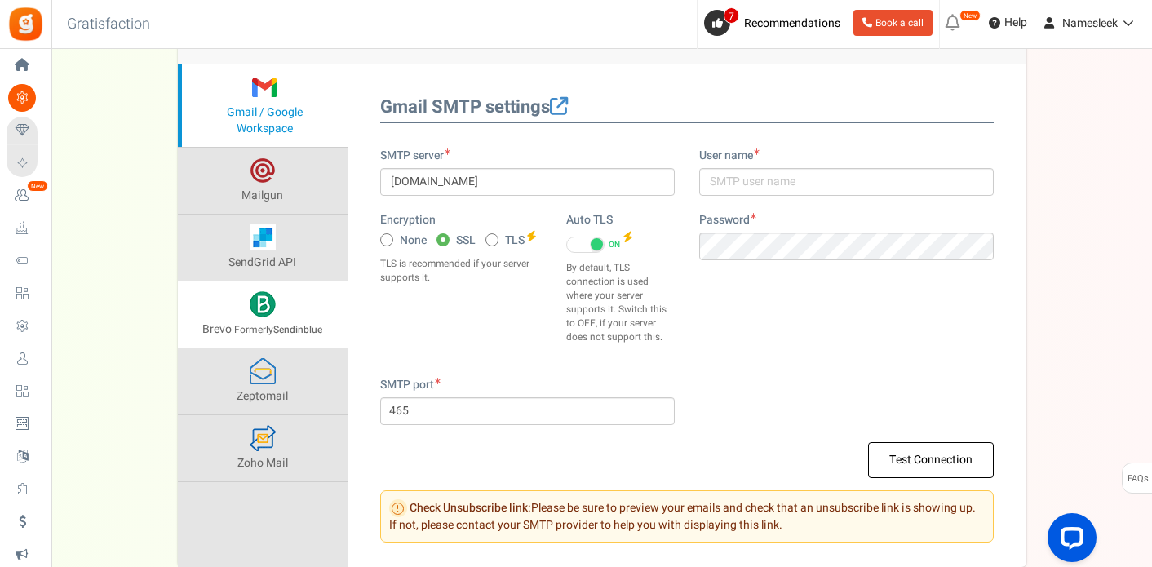
click at [272, 326] on span "Formerly Sendinblue" at bounding box center [278, 329] width 88 height 15
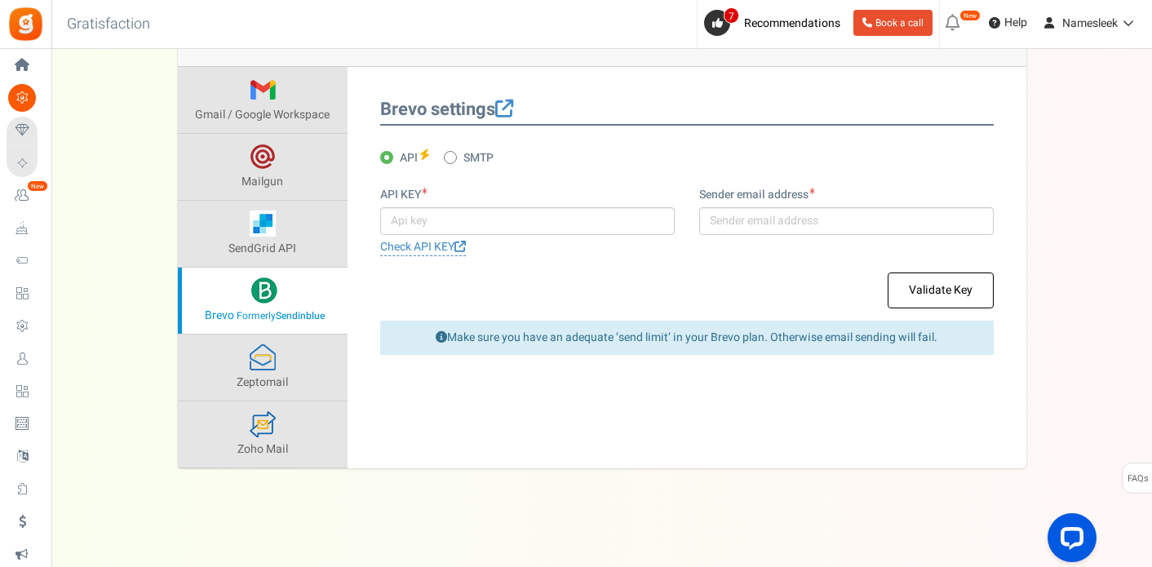
scroll to position [192, 0]
click at [421, 218] on input "text" at bounding box center [527, 221] width 294 height 28
click at [436, 223] on input "text" at bounding box center [527, 221] width 294 height 28
paste input "xkeysib-75e359e0888fd2929f01a5f183c03db8e70cdedb6434bad7f49210227142d947-L2jjMj…"
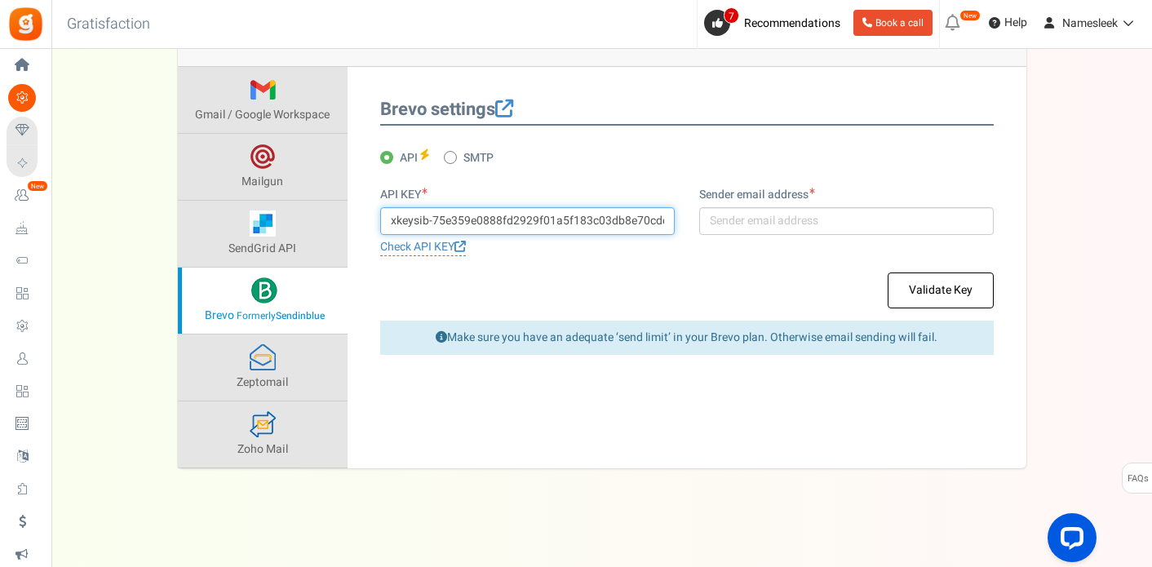
scroll to position [0, 275]
type input "xkeysib-75e359e0888fd2929f01a5f183c03db8e70cdedb6434bad7f49210227142d947-L2jjMj…"
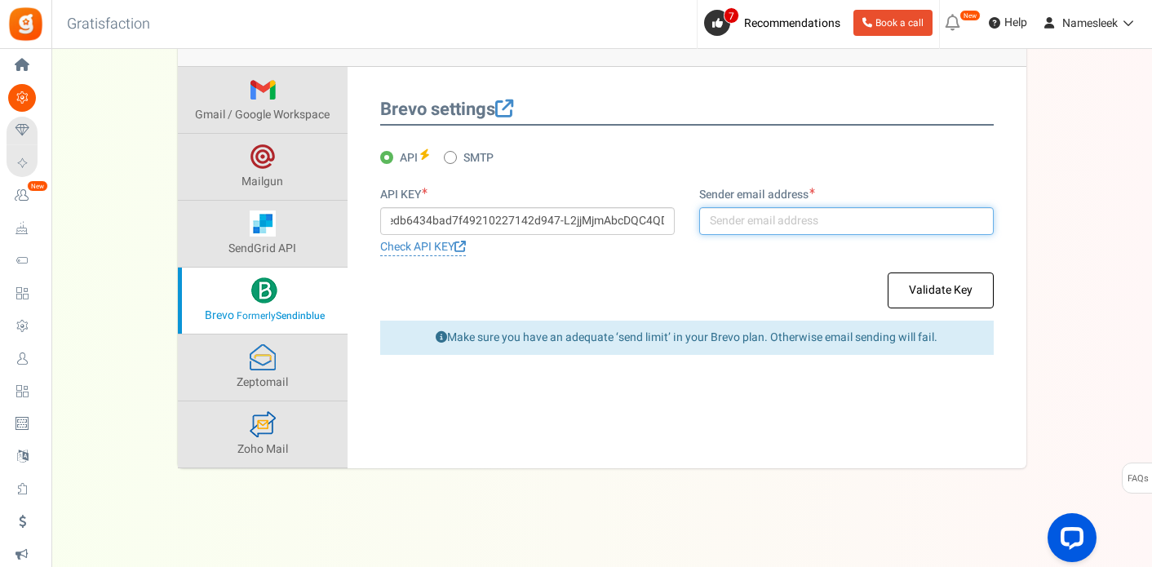
scroll to position [0, 0]
click at [757, 219] on input "text" at bounding box center [846, 221] width 294 height 28
type input "[EMAIL_ADDRESS][DOMAIN_NAME]"
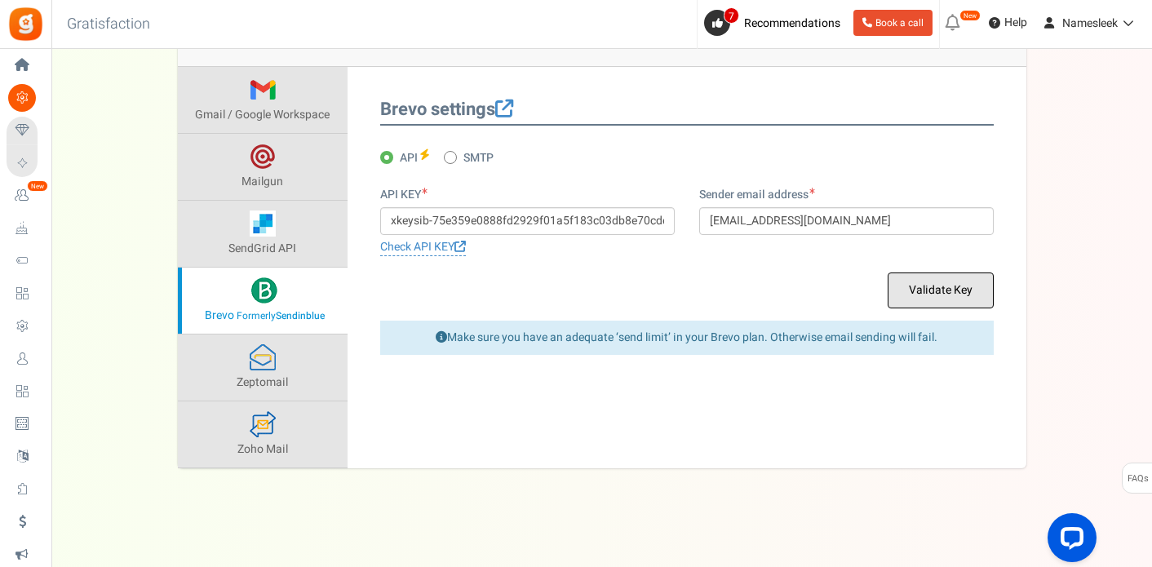
click at [909, 293] on button "Validate Key" at bounding box center [940, 290] width 106 height 36
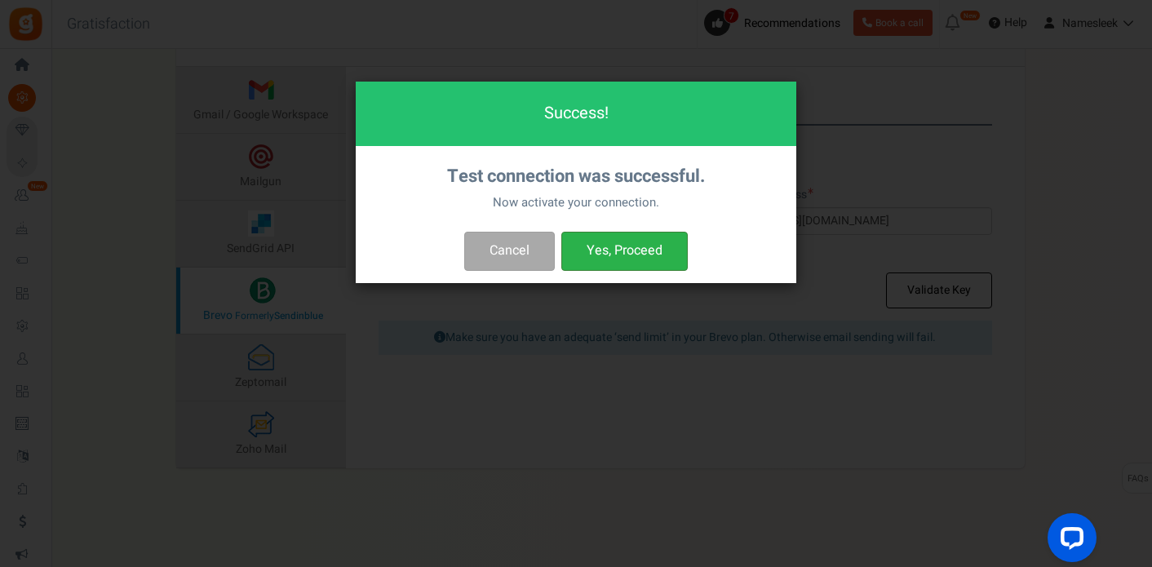
click at [648, 249] on button "Yes, Proceed" at bounding box center [624, 251] width 126 height 38
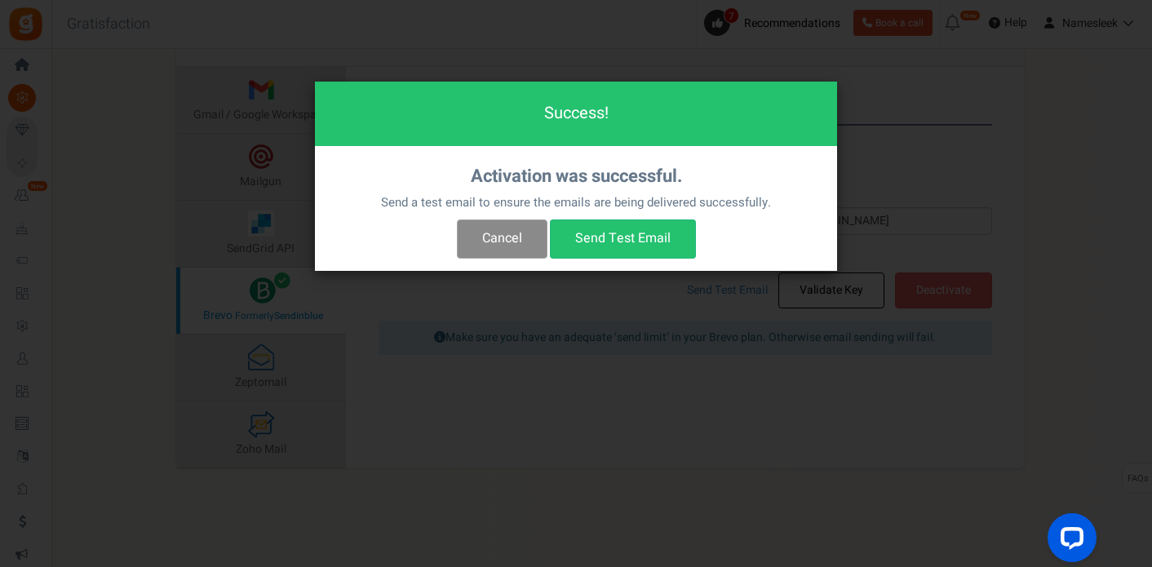
click at [530, 232] on button "Cancel" at bounding box center [502, 238] width 91 height 38
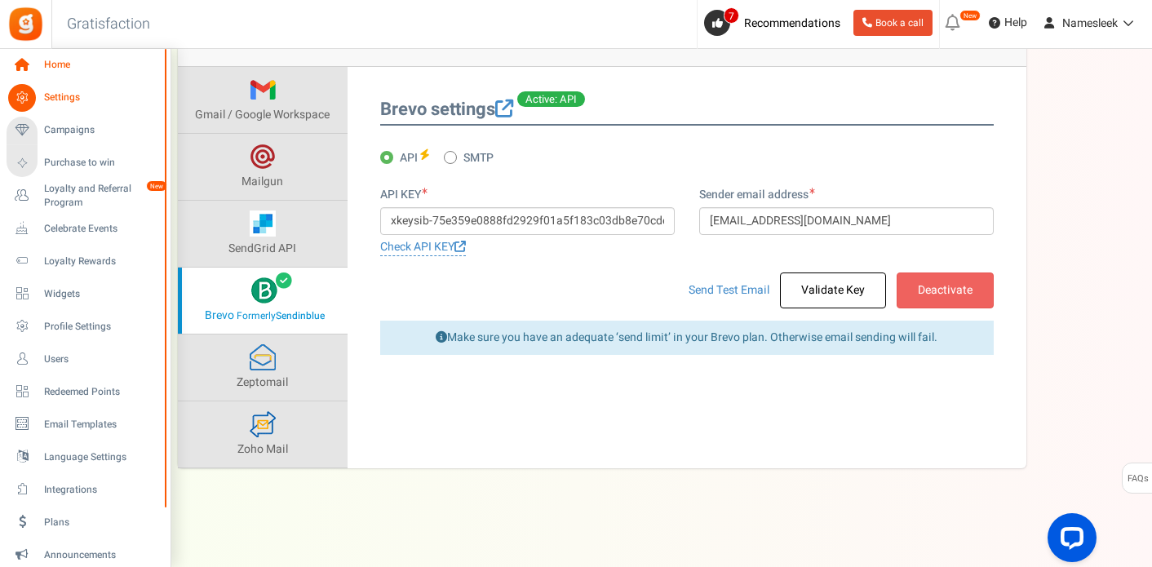
click at [55, 74] on link "Home" at bounding box center [85, 65] width 157 height 28
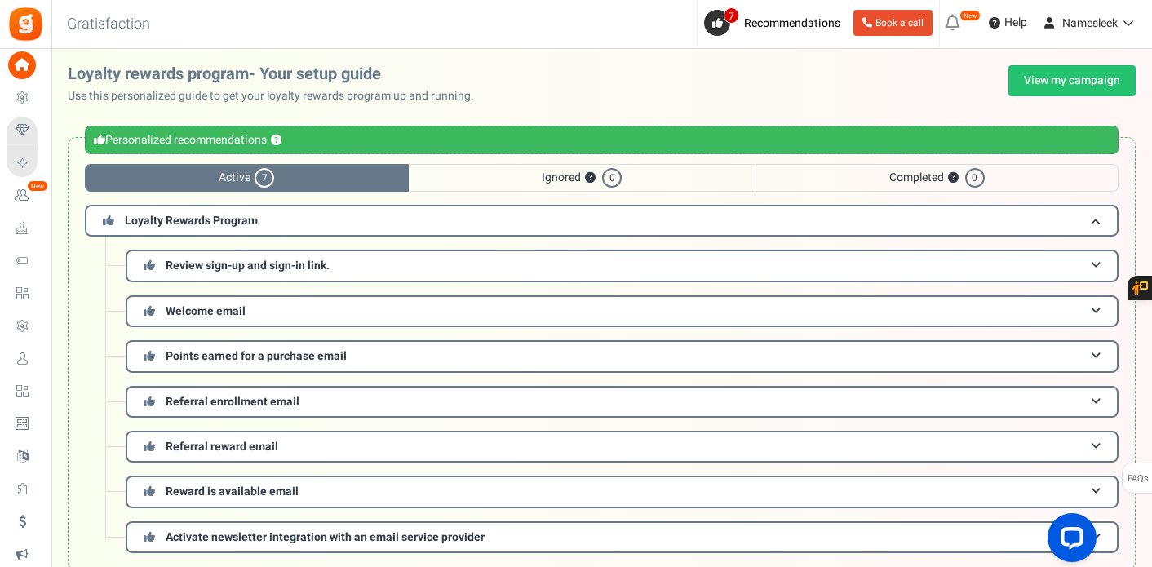
click at [82, 294] on div "Personalized recommendations ? Active 7 Ignored ? 0 Completed ? 0 Loyalty Rewar…" at bounding box center [602, 353] width 1068 height 433
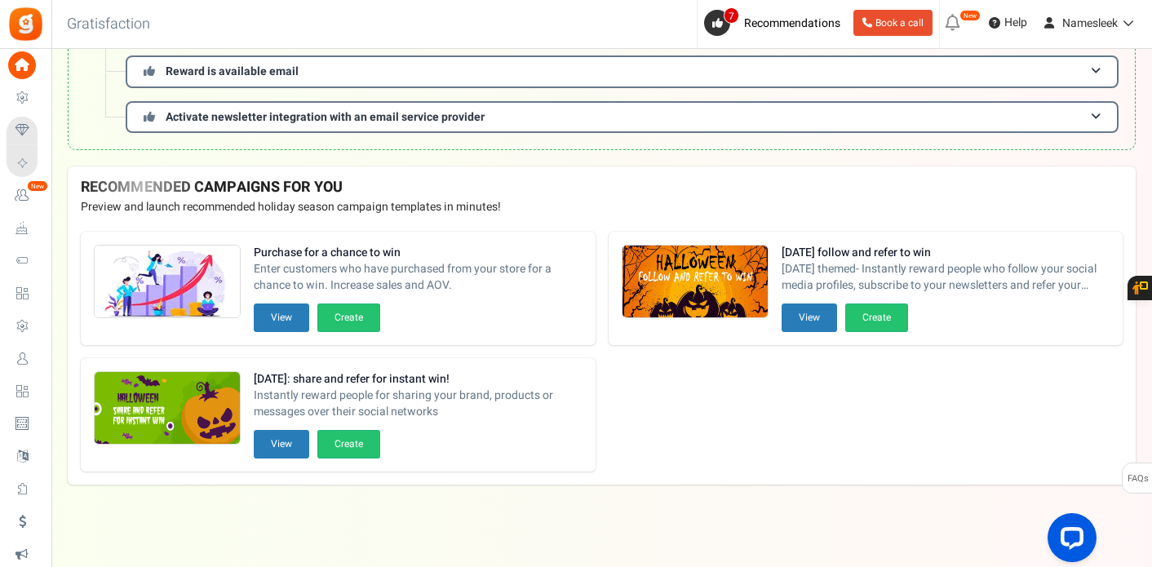
scroll to position [423, 0]
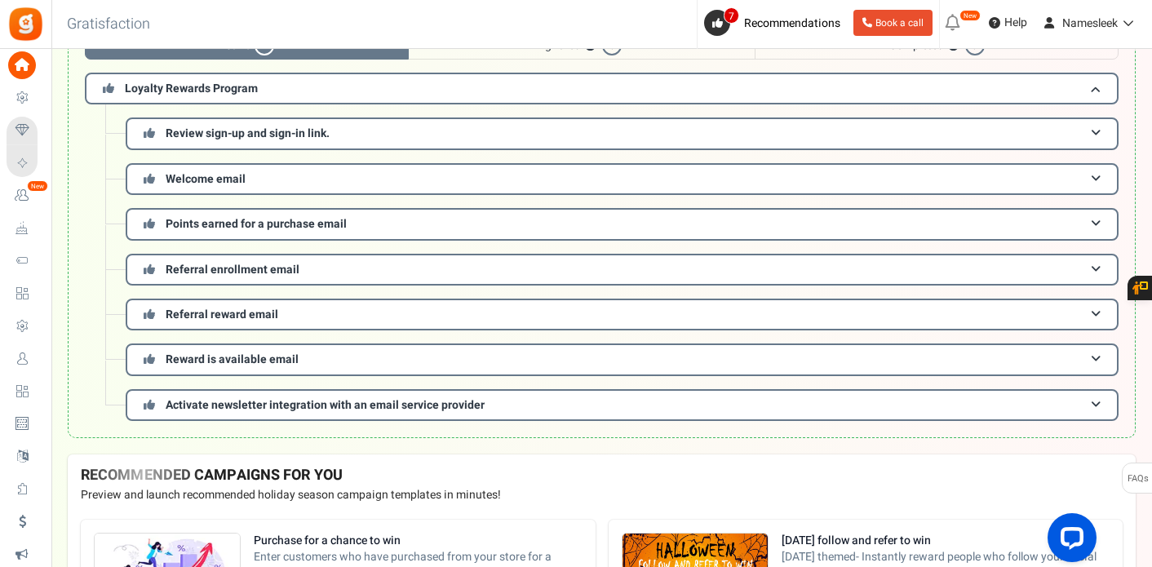
scroll to position [130, 0]
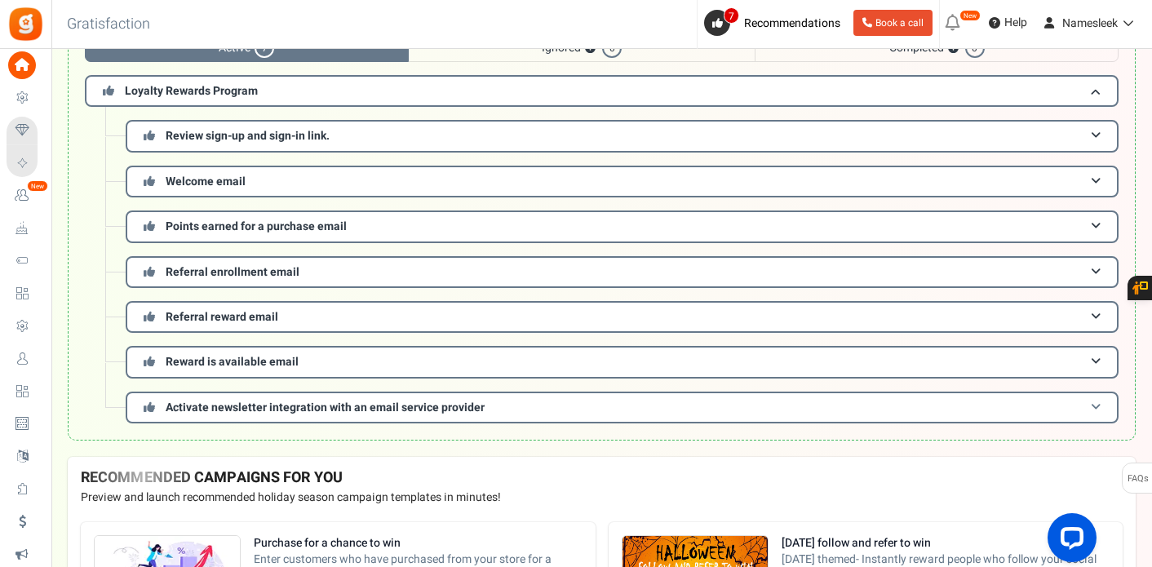
click at [239, 411] on span "Activate newsletter integration with an email service provider" at bounding box center [325, 407] width 319 height 17
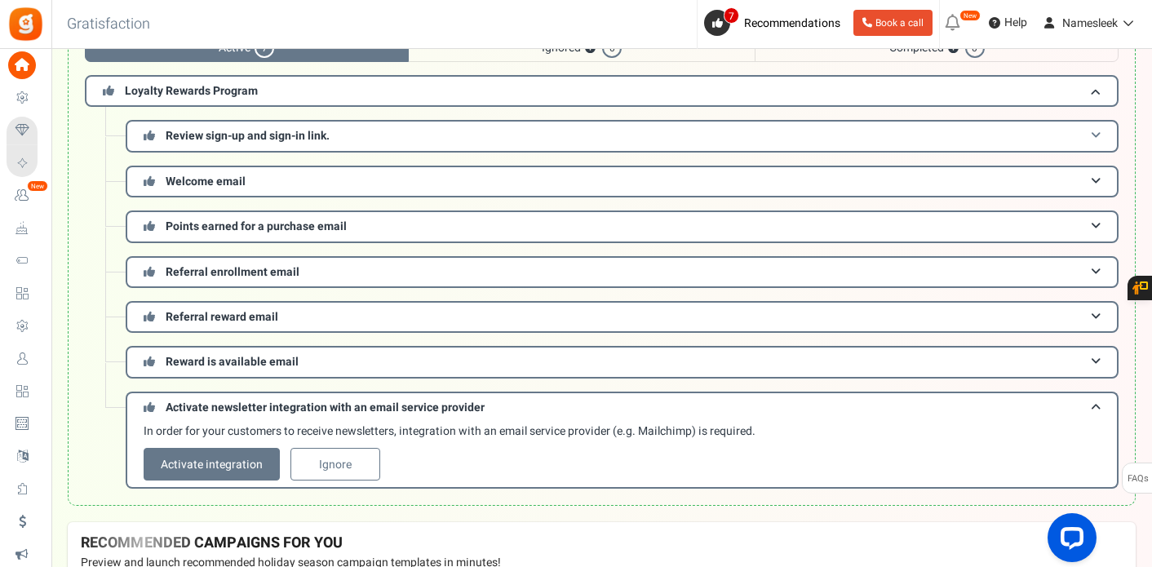
click at [317, 129] on span "Review sign-up and sign-in link." at bounding box center [248, 135] width 164 height 17
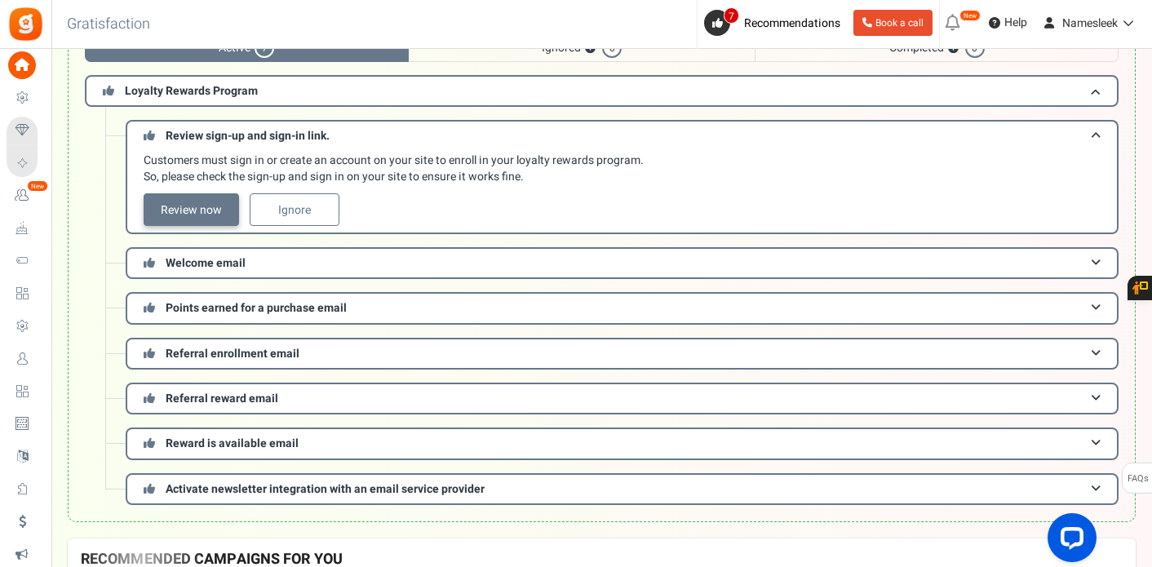
click at [206, 218] on link "Review now" at bounding box center [191, 209] width 95 height 33
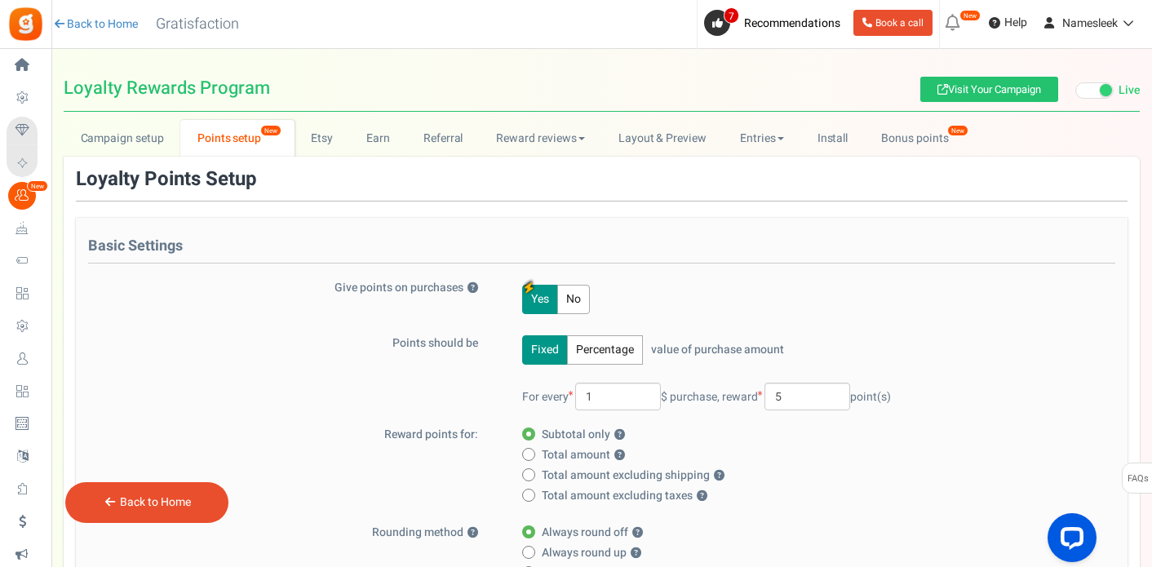
click at [211, 263] on h4 "Basic Settings" at bounding box center [601, 250] width 1027 height 25
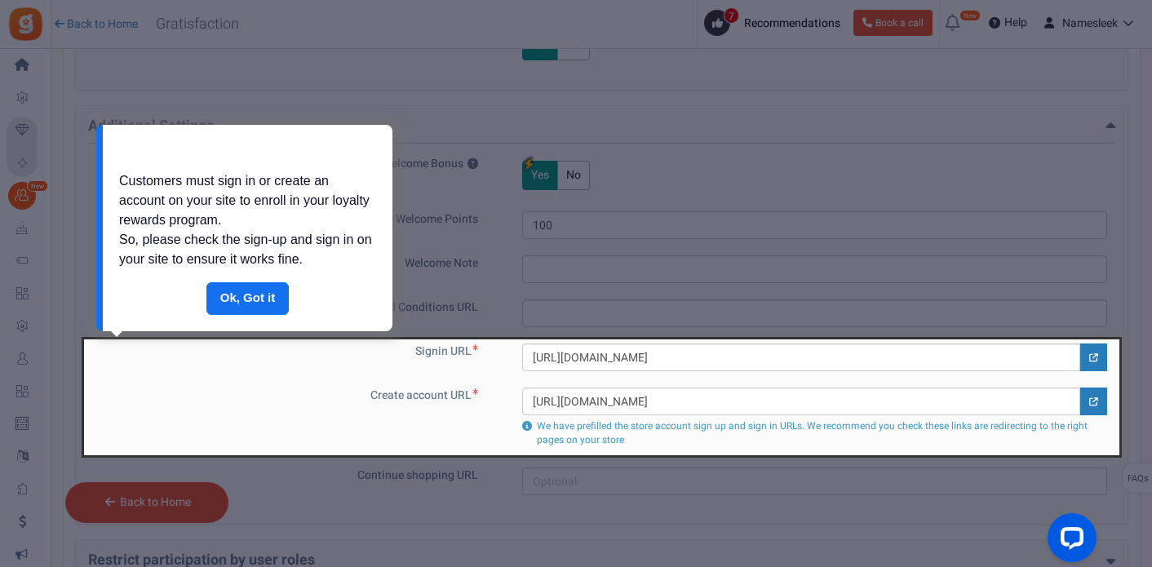
scroll to position [942, 0]
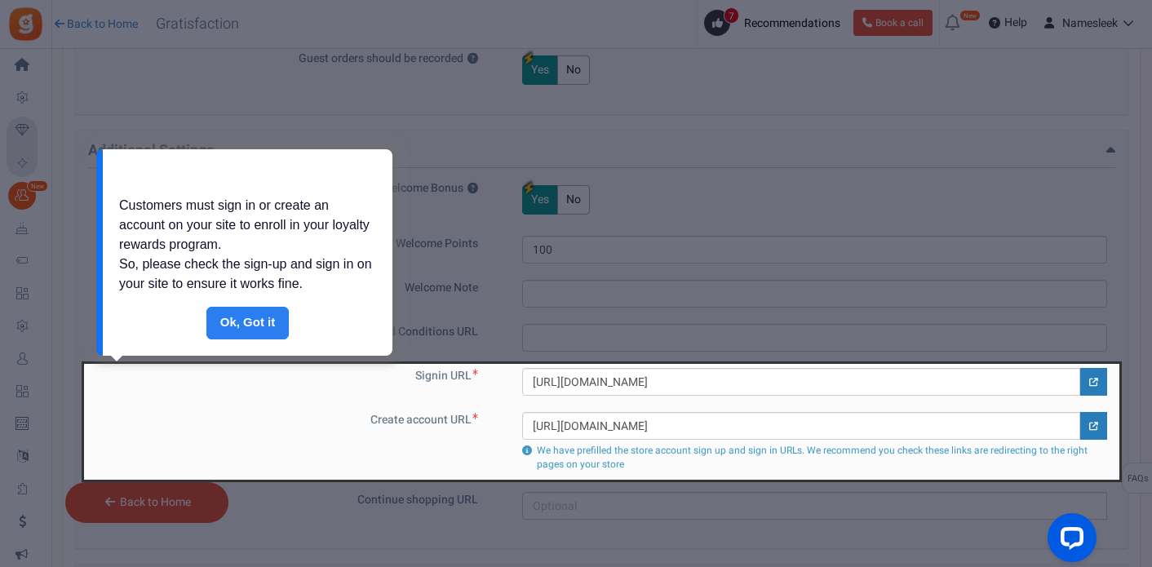
click at [237, 316] on link "Done" at bounding box center [247, 323] width 83 height 33
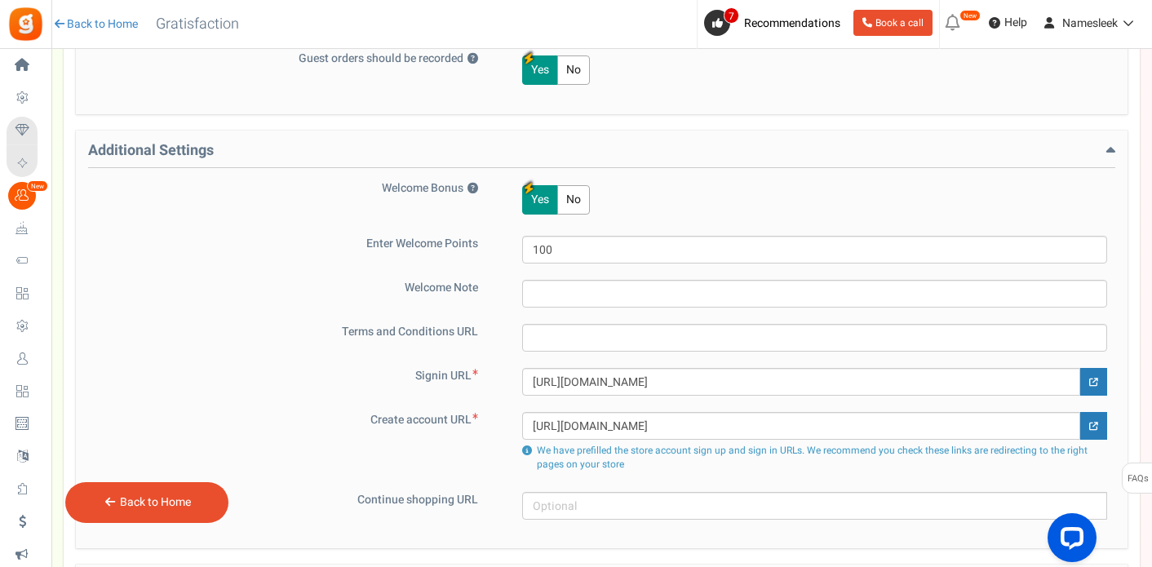
click at [303, 135] on div "Additional Settings Welcome Bonus ? Yes No Enter Welcome Points 100 Welcome Not…" at bounding box center [601, 339] width 1051 height 418
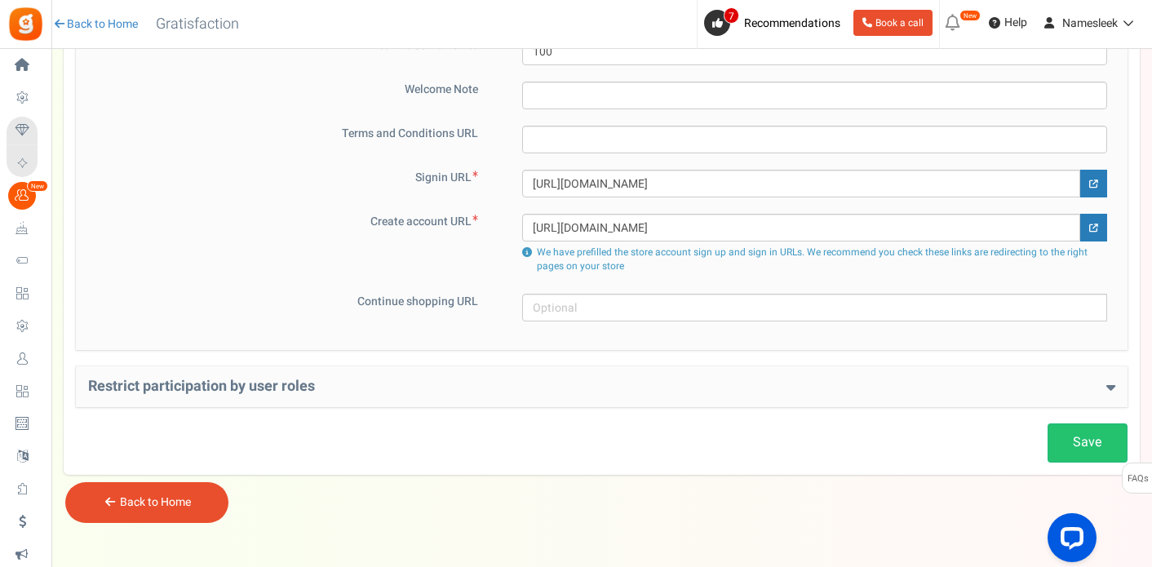
scroll to position [1146, 0]
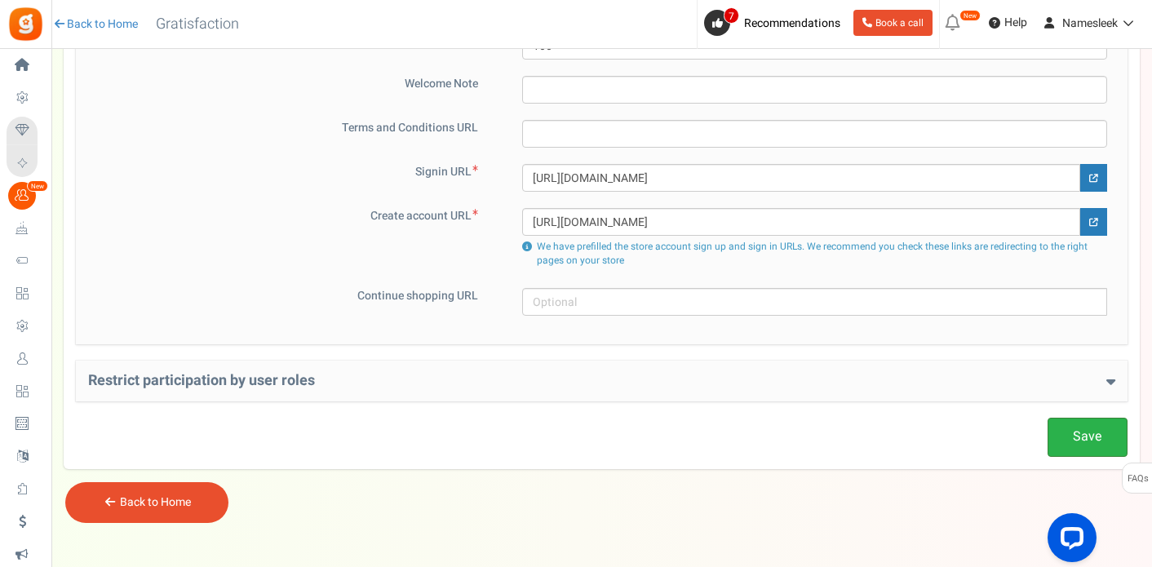
click at [1073, 441] on link "Save" at bounding box center [1087, 437] width 80 height 38
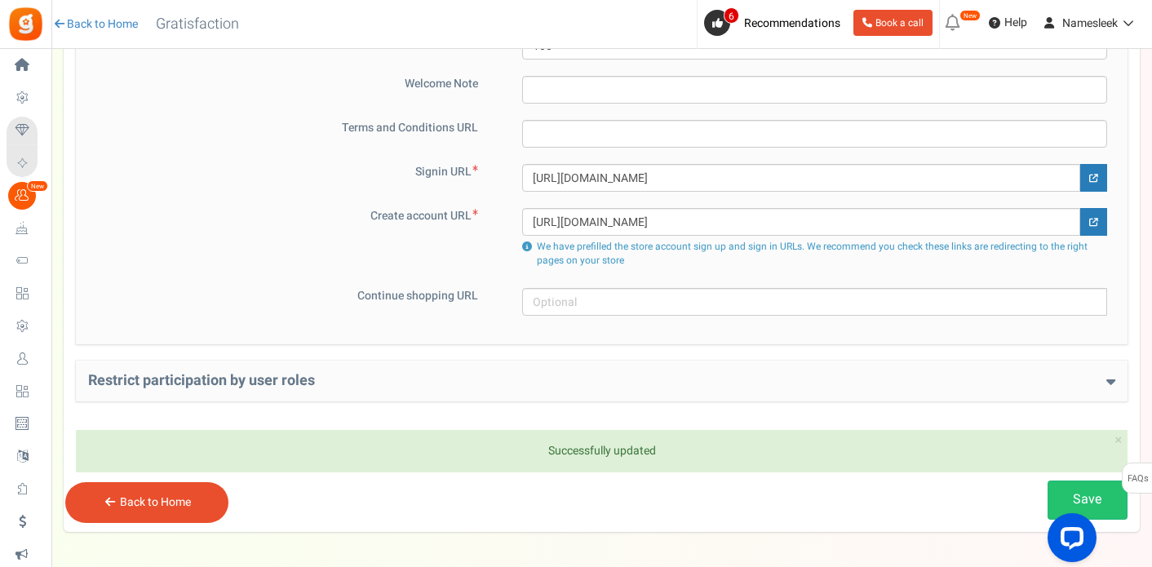
click at [210, 507] on div "Back to Home" at bounding box center [146, 502] width 163 height 41
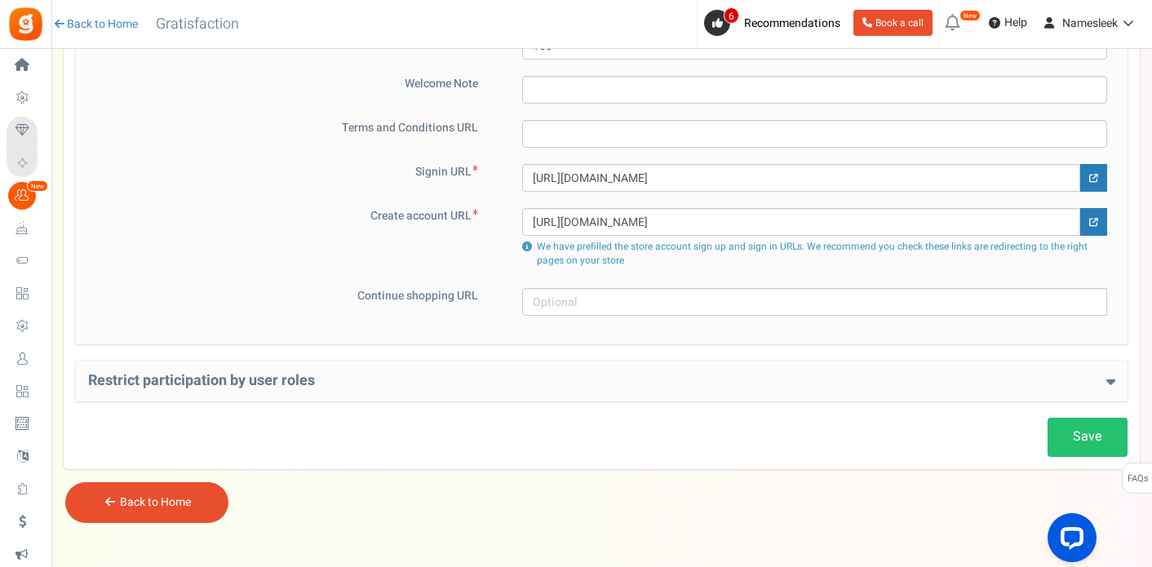
click at [179, 502] on link "Back to Home" at bounding box center [155, 501] width 71 height 17
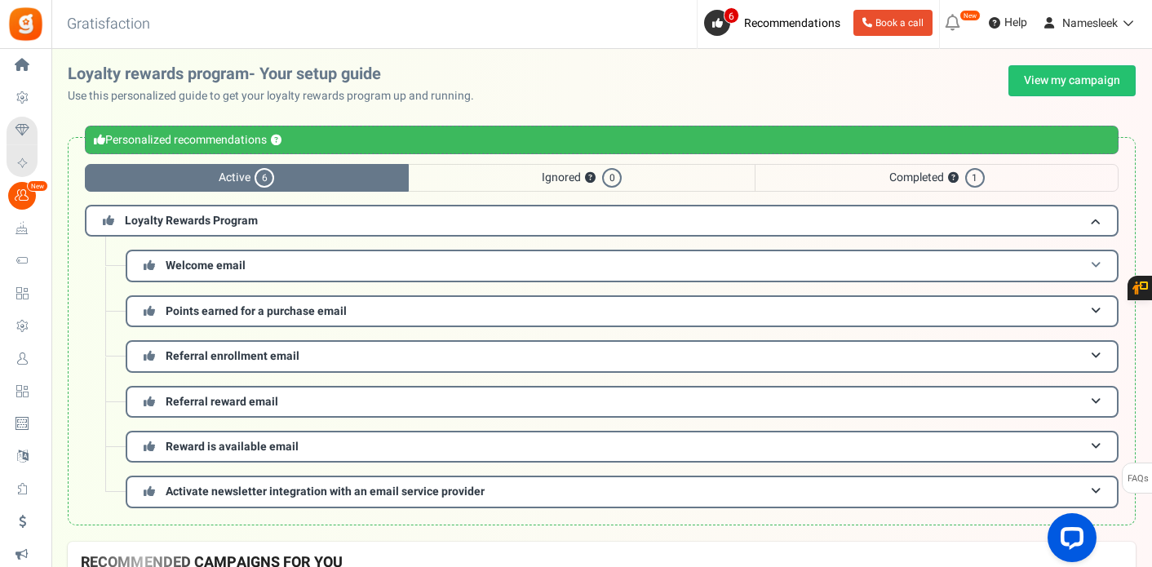
click at [299, 259] on h3 "Welcome email" at bounding box center [622, 266] width 993 height 32
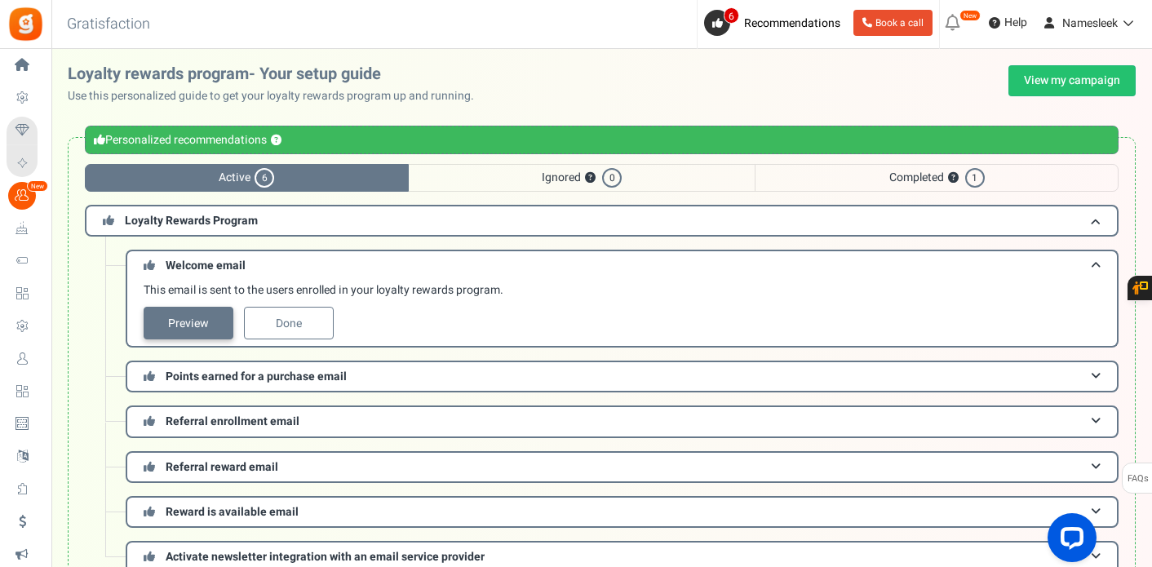
click at [216, 326] on link "Preview" at bounding box center [189, 323] width 90 height 33
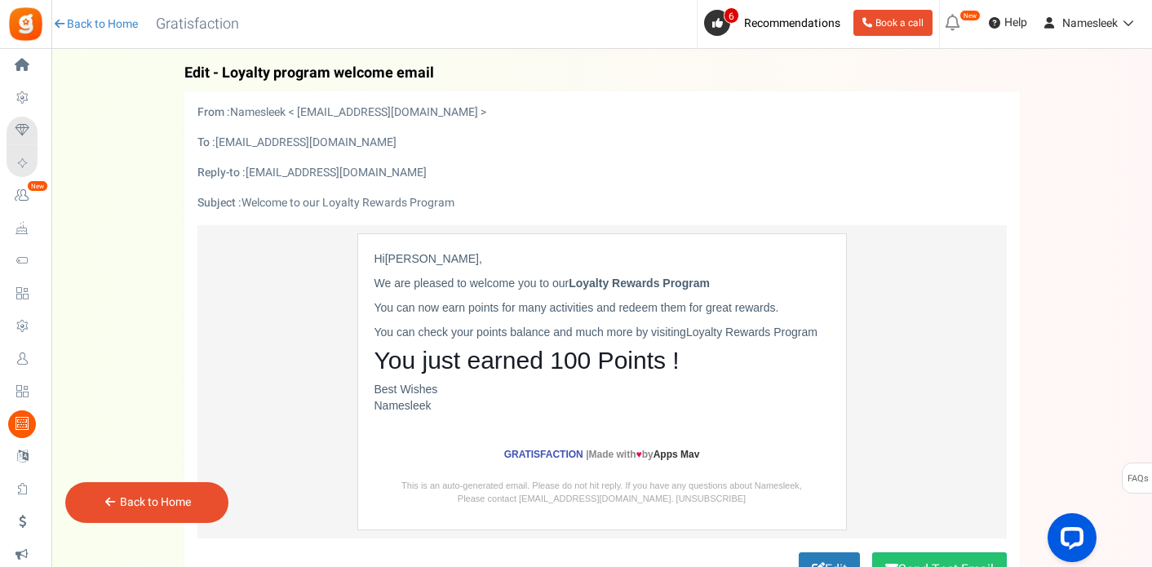
click at [170, 290] on div "Back Edit - Loyalty program welcome email From [EMAIL_ADDRESS][DOMAIN_NAME] To …" at bounding box center [602, 331] width 1068 height 533
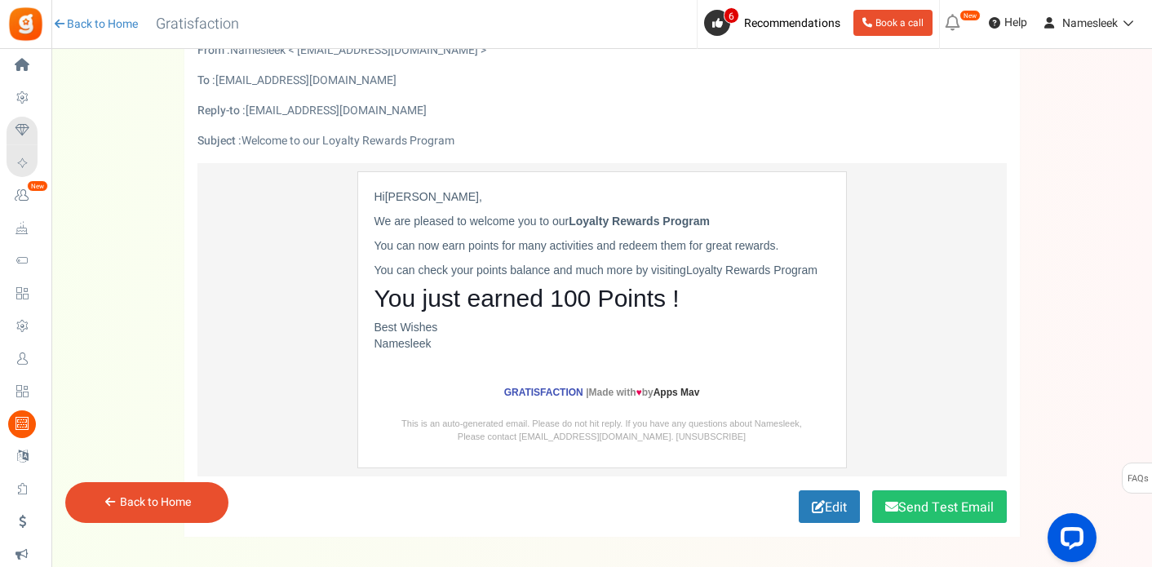
scroll to position [65, 0]
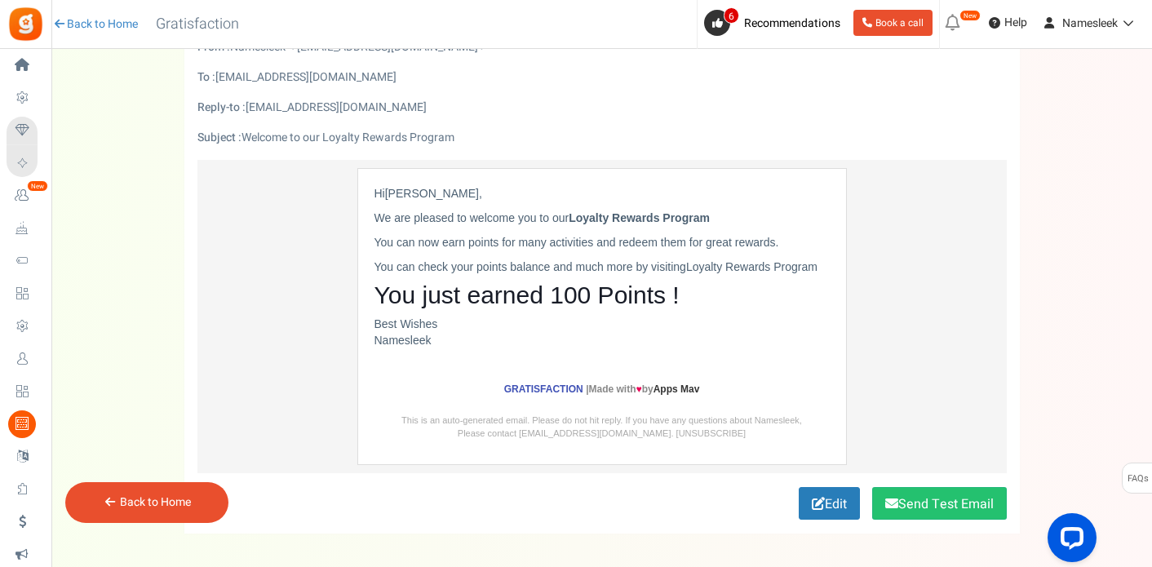
click at [749, 313] on div "Hi [PERSON_NAME] , We are pleased to welcome you to our Loyalty Rewards Program…" at bounding box center [601, 266] width 455 height 163
click at [785, 494] on div "Edit Send Test Email" at bounding box center [602, 503] width 834 height 33
click at [789, 495] on div "Edit Send Test Email" at bounding box center [602, 503] width 834 height 33
click at [825, 505] on link "Edit" at bounding box center [828, 503] width 61 height 33
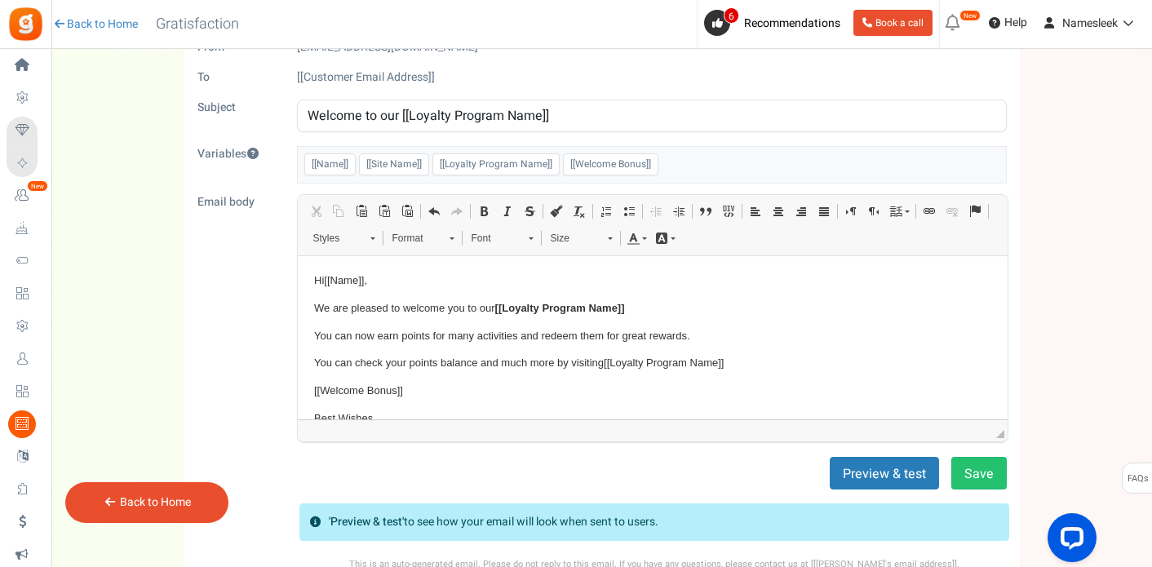
click at [279, 215] on div "Email body Rich Text Editor, email_editor Editor toolbars Clipboard/Undo Cut Ke…" at bounding box center [602, 318] width 834 height 249
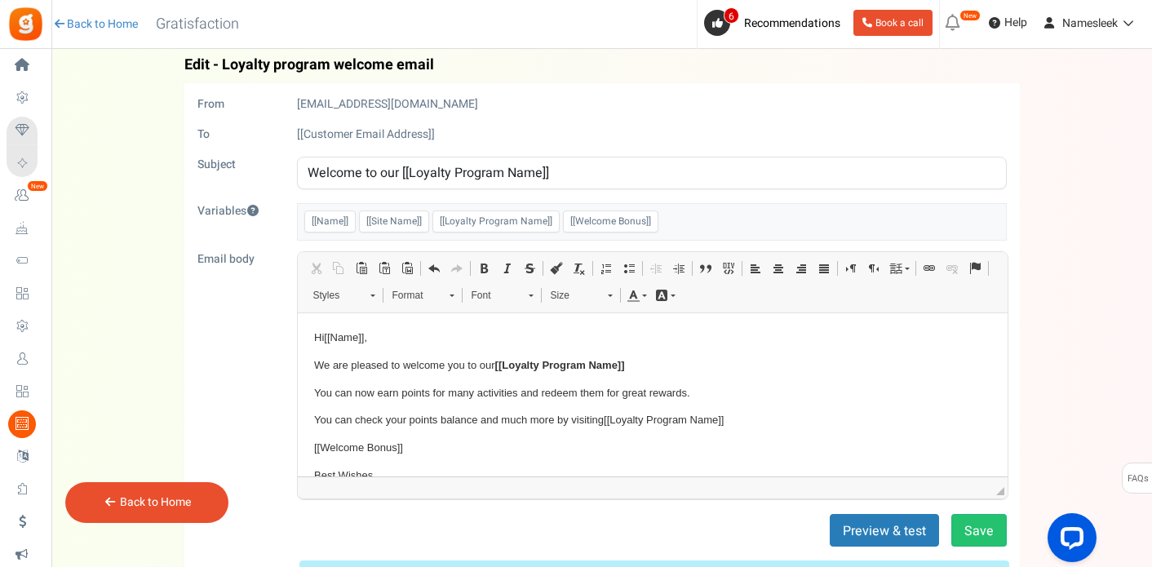
scroll to position [0, 0]
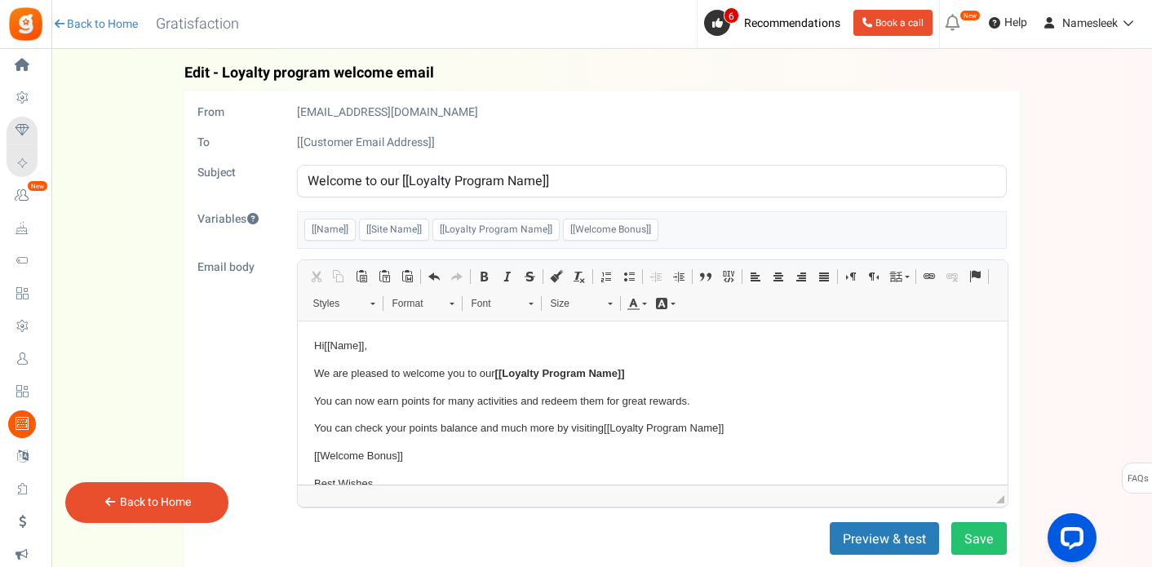
click at [414, 250] on form "From [EMAIL_ADDRESS][DOMAIN_NAME] To [[Customer Email Address]] Subject Welcome…" at bounding box center [601, 420] width 809 height 633
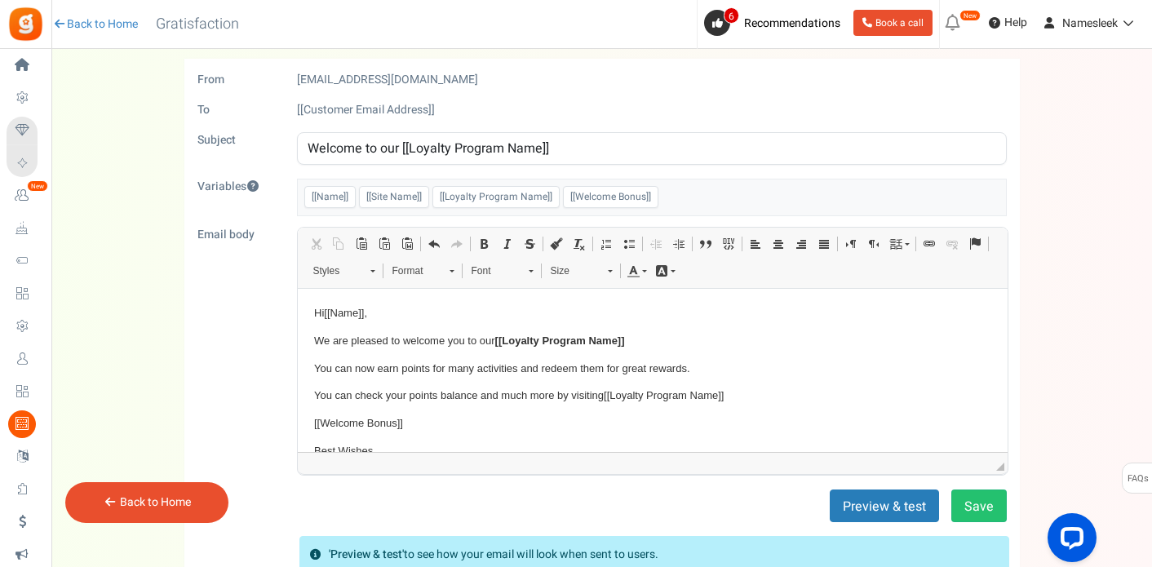
scroll to position [65, 0]
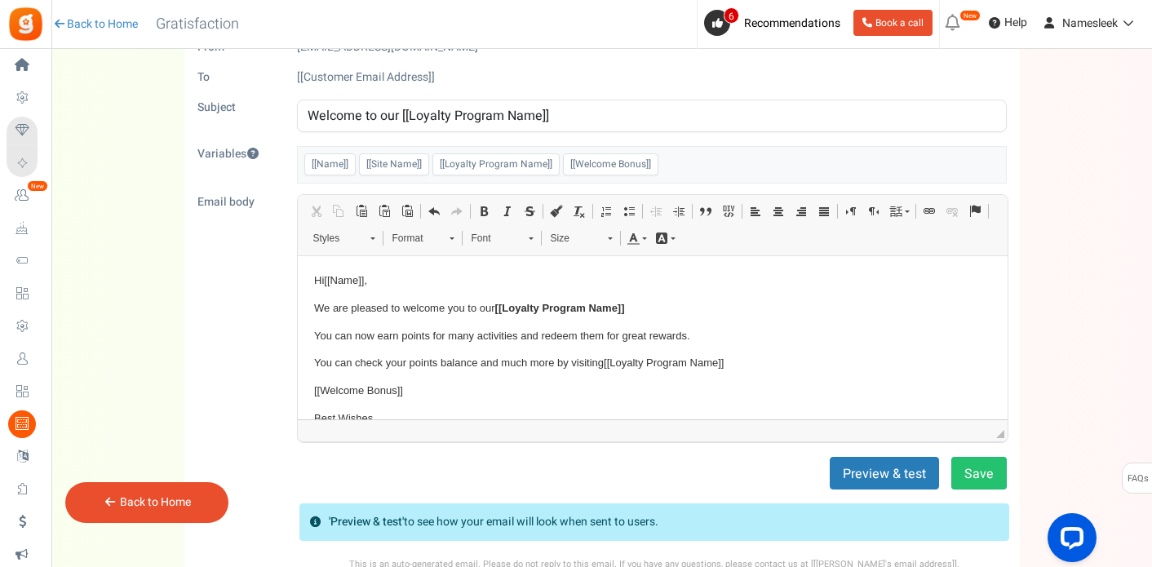
click at [604, 446] on form "From [EMAIL_ADDRESS][DOMAIN_NAME] To [[Customer Email Address]] Subject Welcome…" at bounding box center [601, 355] width 809 height 633
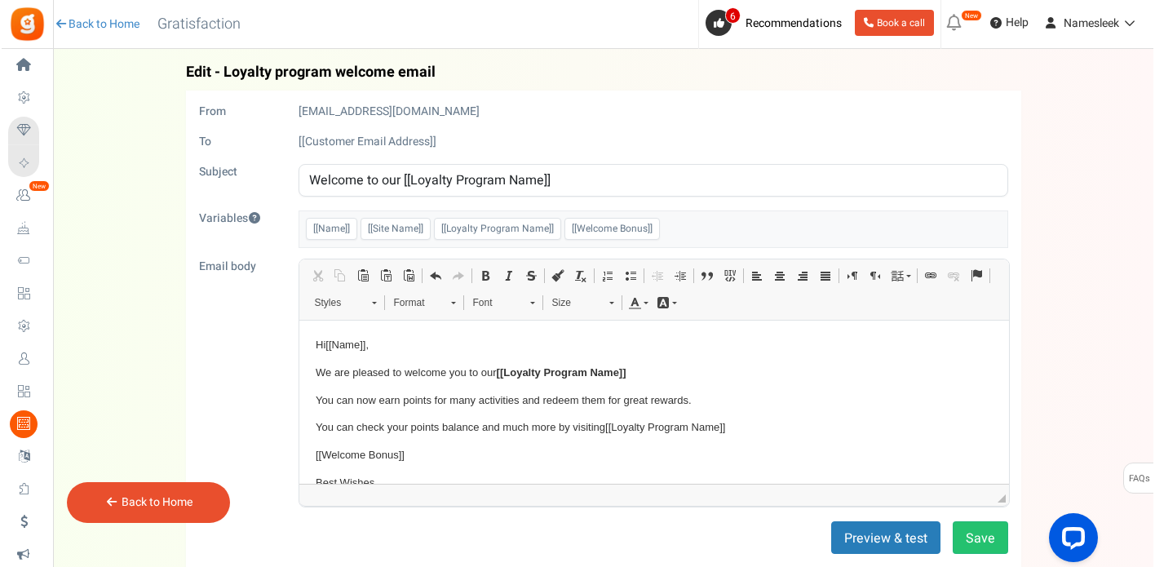
scroll to position [0, 0]
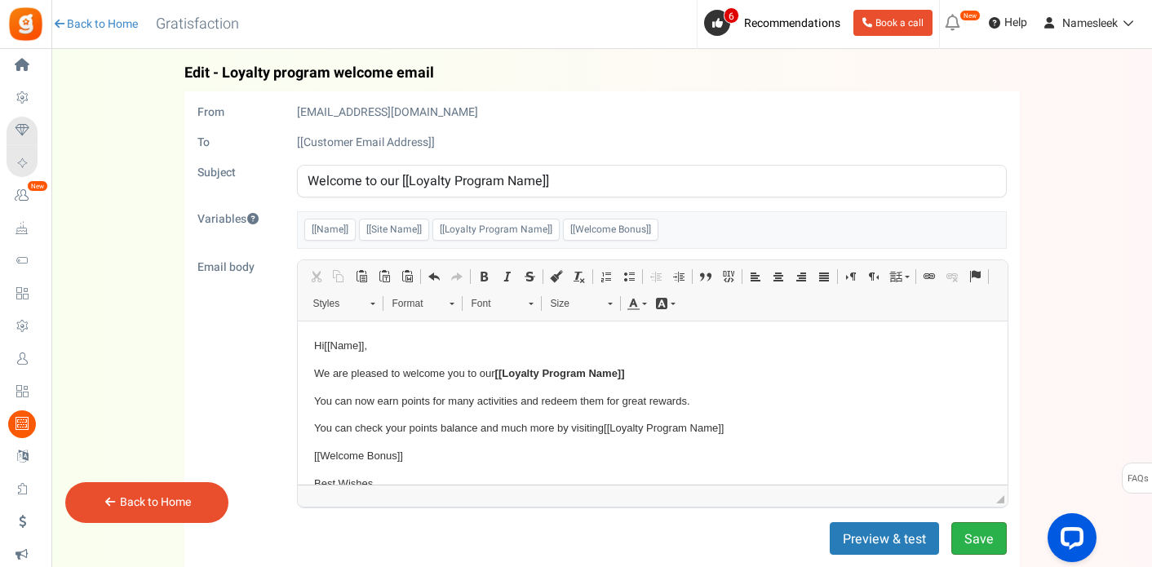
click at [982, 546] on button "Save" at bounding box center [978, 538] width 55 height 33
click at [201, 502] on div "Back to Home" at bounding box center [146, 502] width 163 height 41
click at [177, 502] on link "Back to Home" at bounding box center [155, 501] width 71 height 17
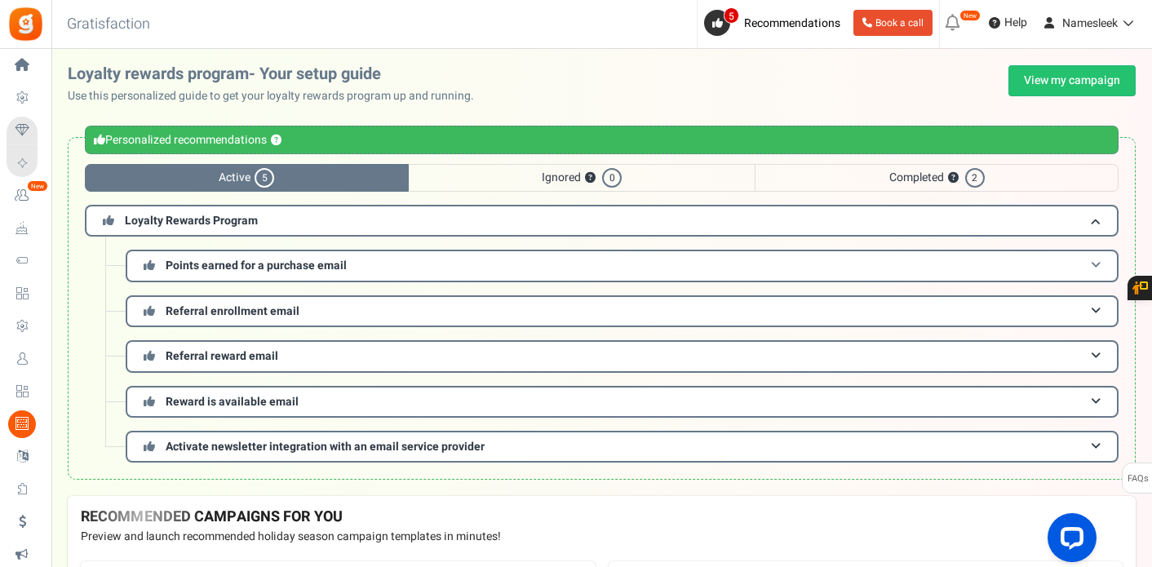
click at [236, 263] on span "Points earned for a purchase email" at bounding box center [256, 265] width 181 height 17
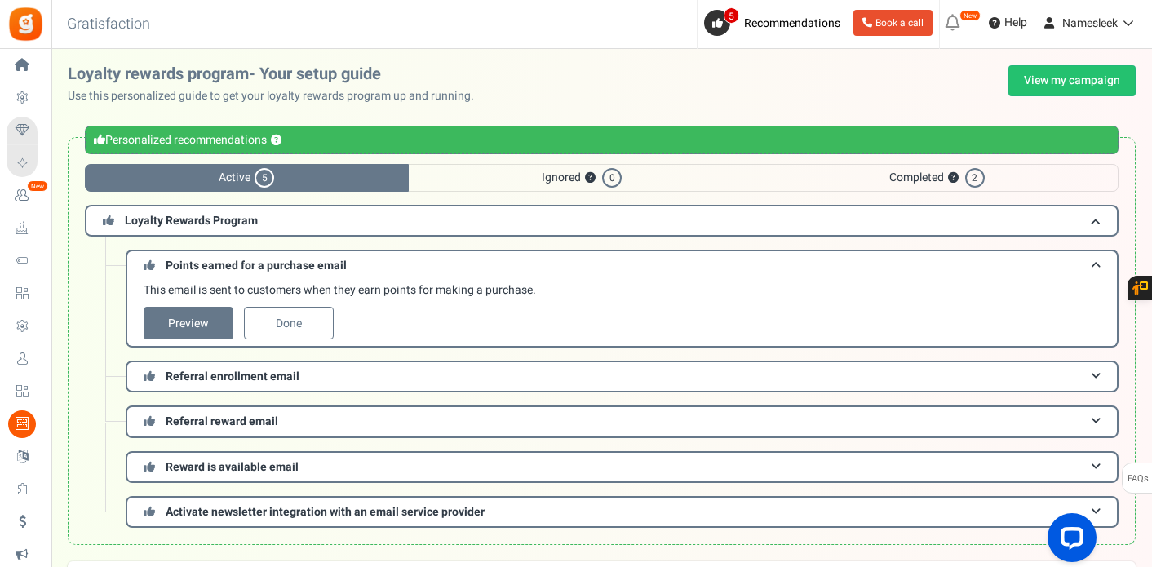
click at [198, 323] on link "Preview" at bounding box center [189, 323] width 90 height 33
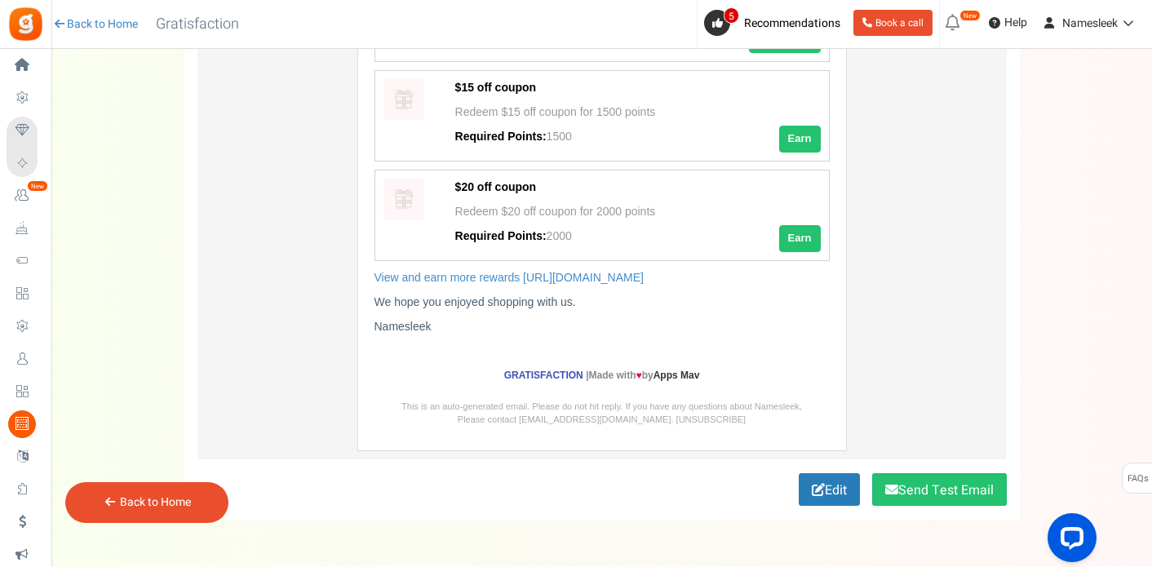
scroll to position [489, 0]
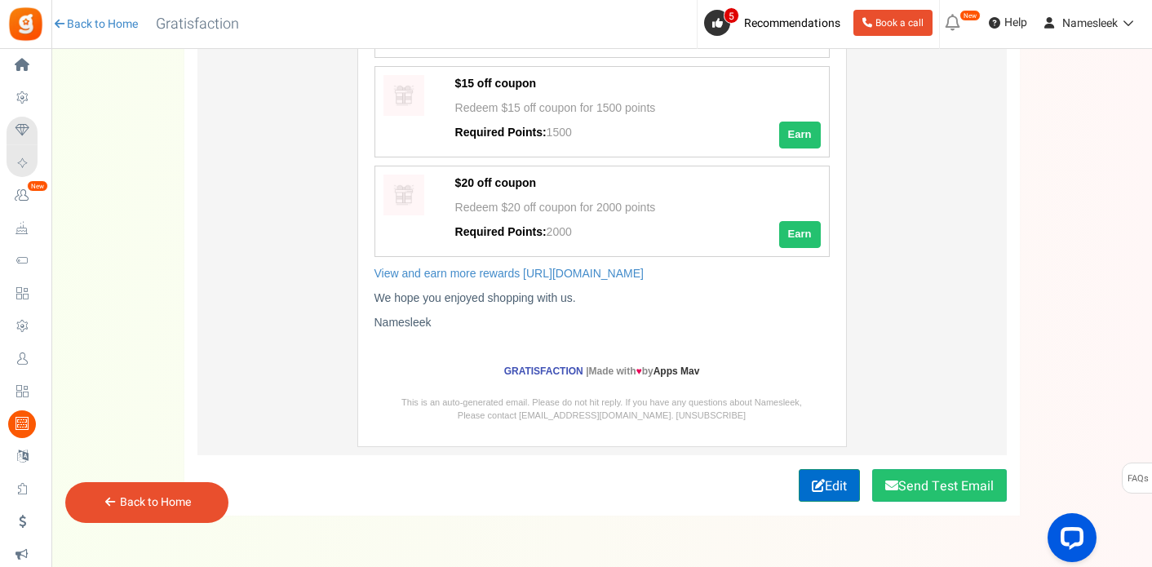
click at [814, 484] on icon at bounding box center [818, 485] width 13 height 13
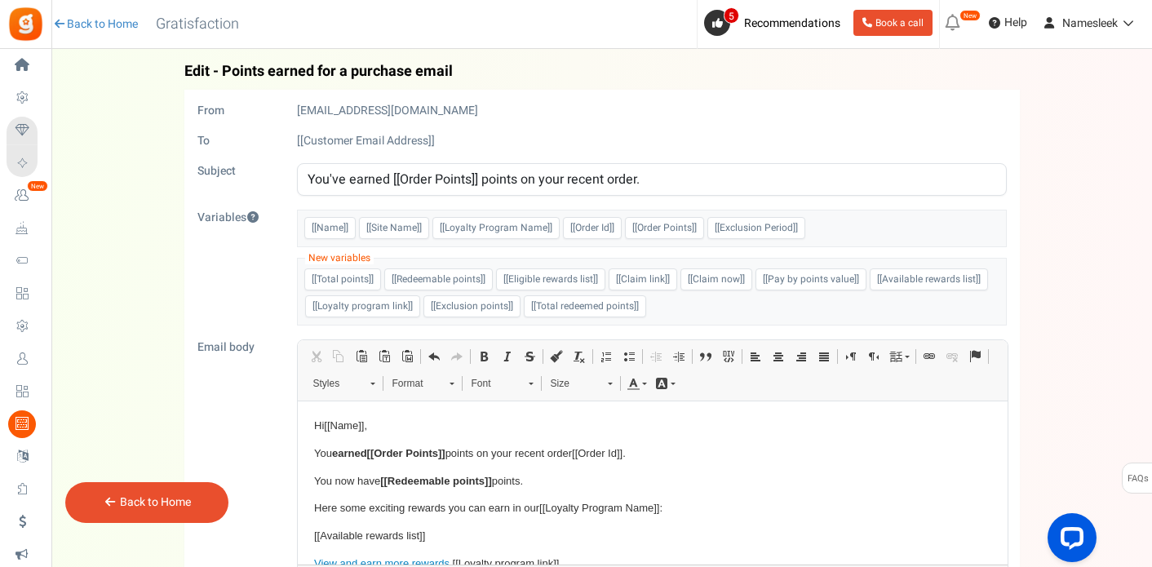
scroll to position [0, 0]
click at [278, 268] on div "[[Total points]] [[Redeemable points]] [[Eligible rewards list]] [[Claim link]]…" at bounding box center [602, 293] width 834 height 68
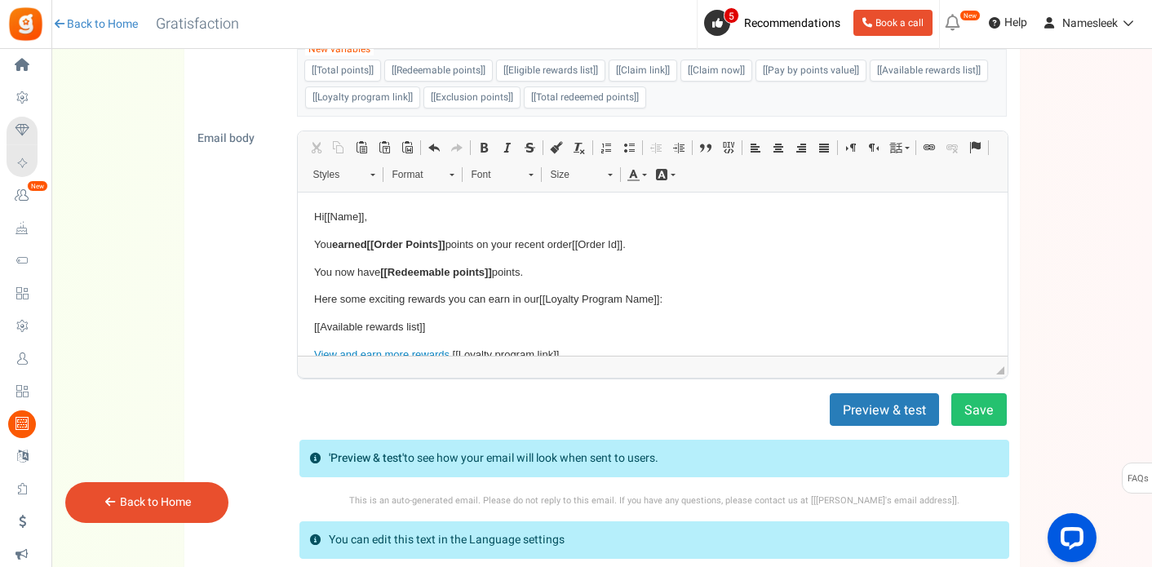
scroll to position [228, 0]
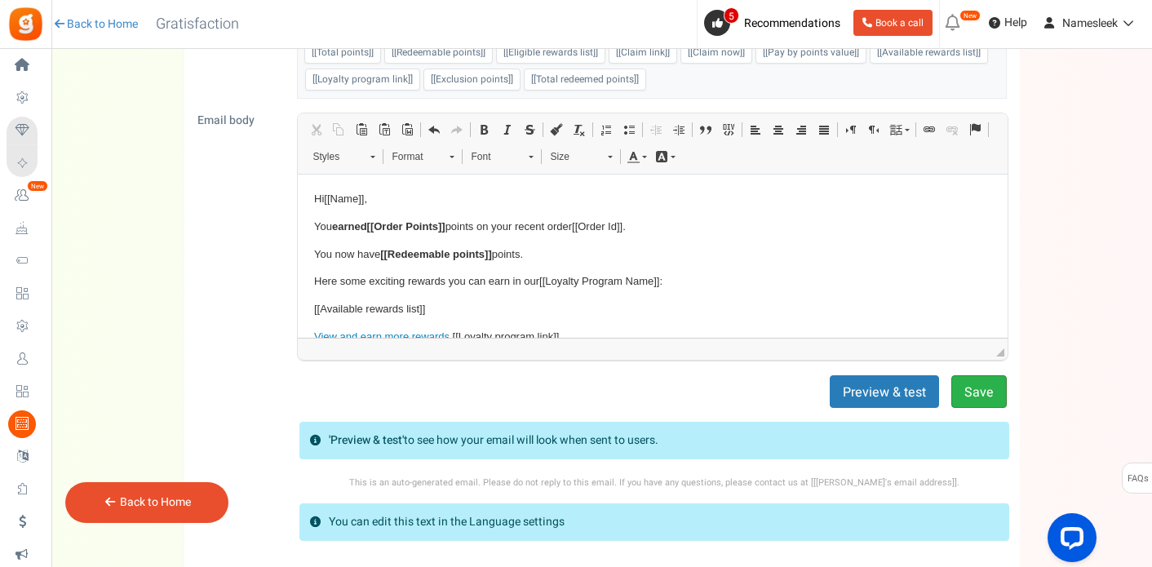
click at [971, 392] on button "Save" at bounding box center [978, 391] width 55 height 33
click at [149, 493] on div "Back to Home" at bounding box center [146, 502] width 163 height 41
click at [158, 506] on link "Back to Home" at bounding box center [155, 501] width 71 height 17
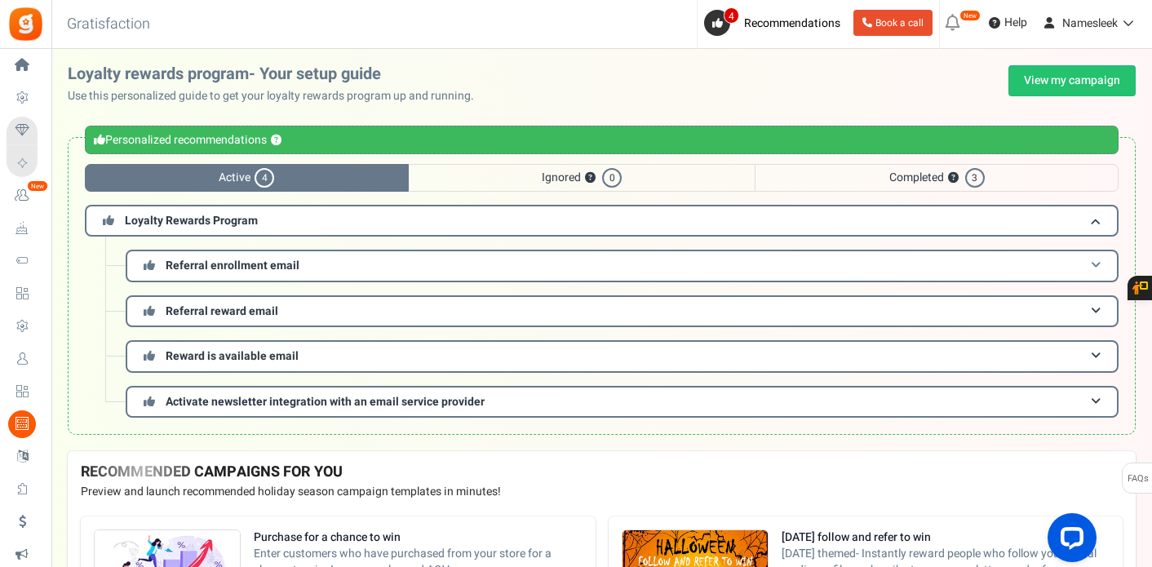
click at [250, 256] on h3 "Referral enrollment email" at bounding box center [622, 266] width 993 height 32
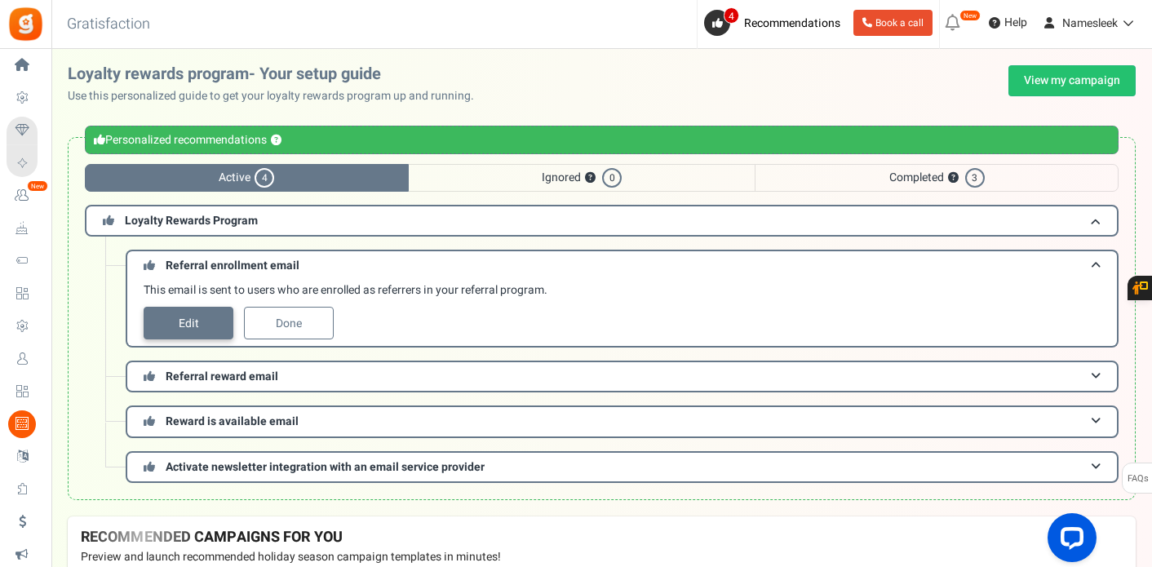
click at [197, 313] on link "Edit" at bounding box center [189, 323] width 90 height 33
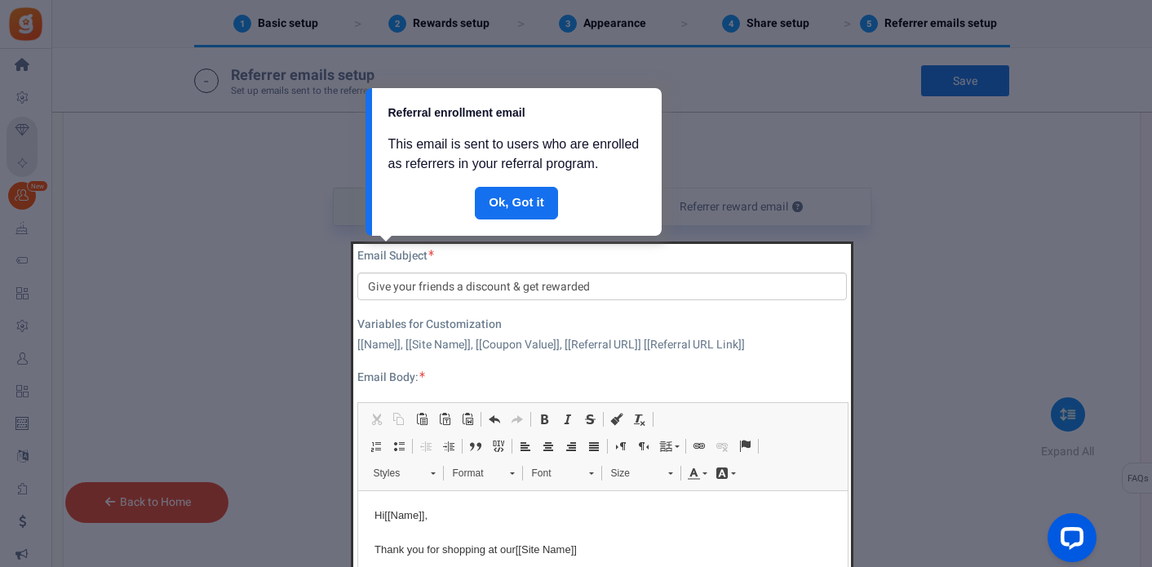
scroll to position [537, 0]
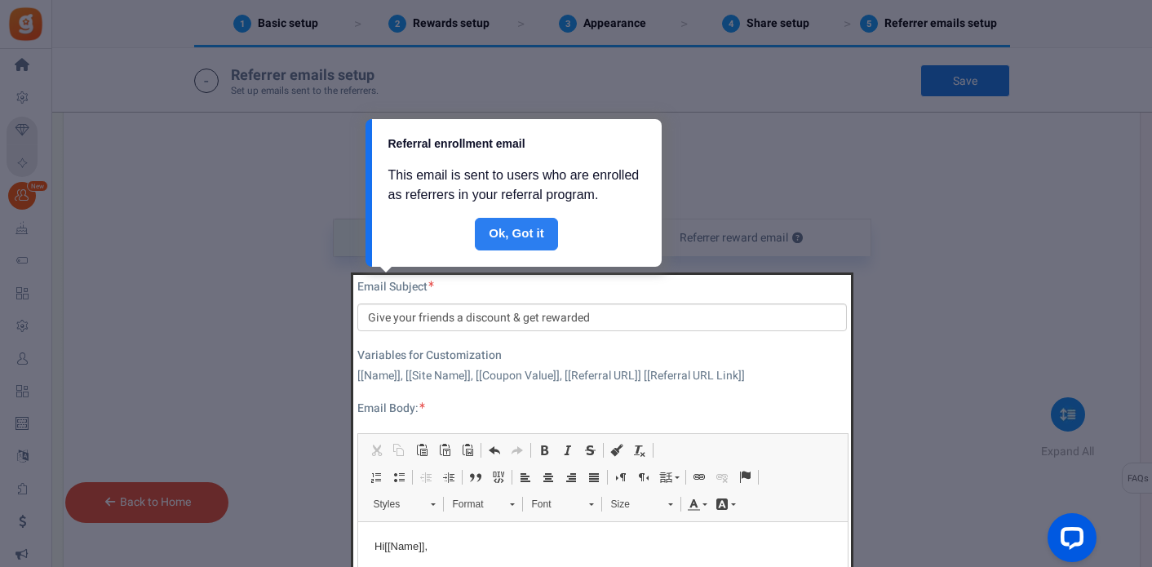
click at [500, 234] on link "Done" at bounding box center [516, 234] width 83 height 33
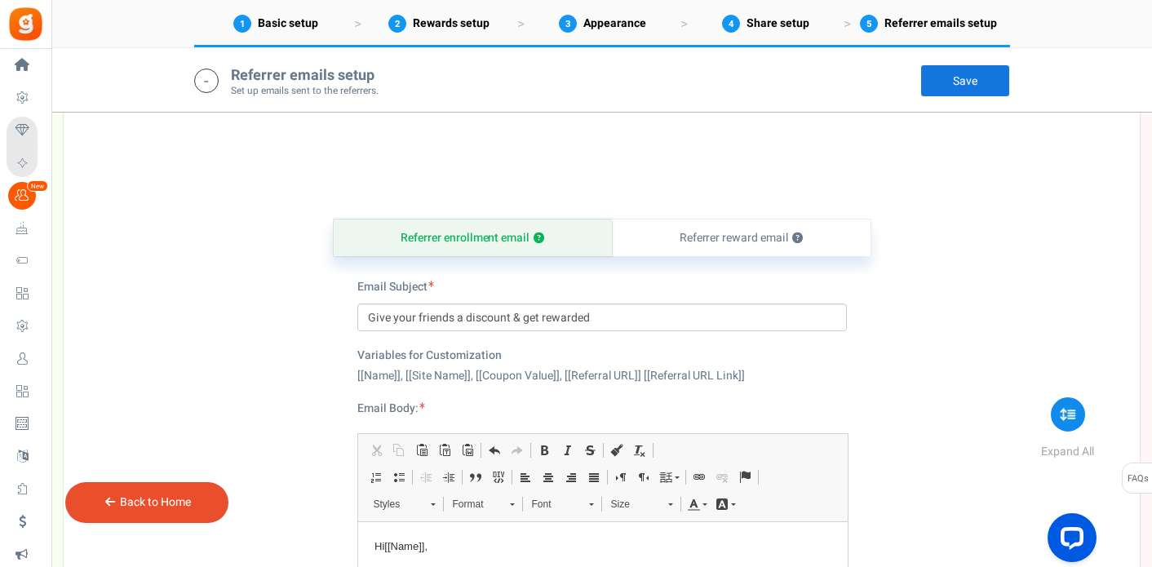
click at [213, 230] on div "Referrer enrollment email ? Referrer reward email ? Email Subject Give your fri…" at bounding box center [601, 568] width 1051 height 780
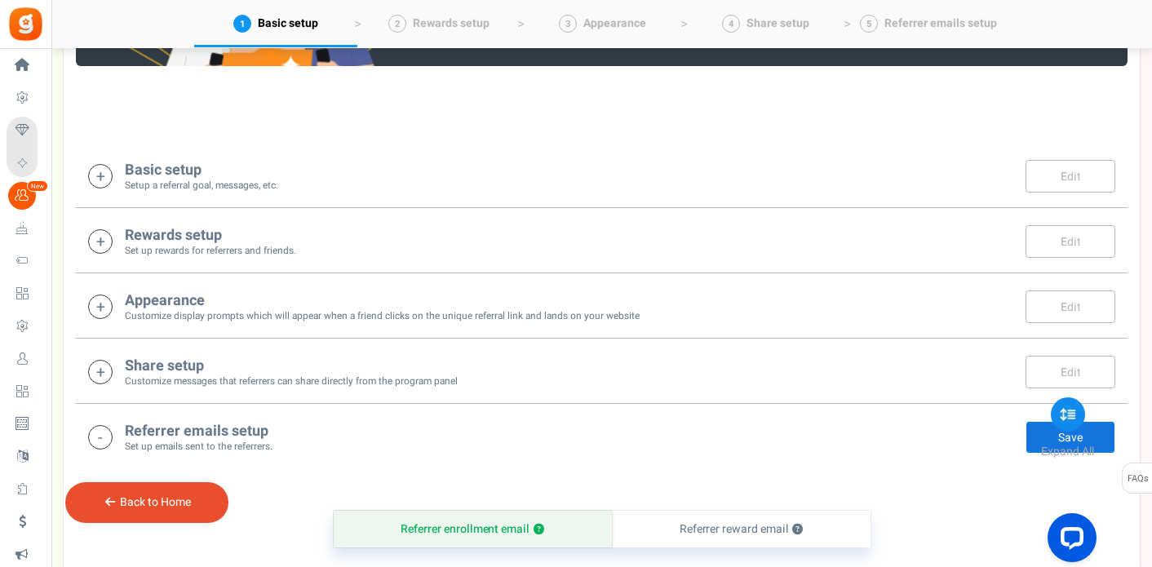
scroll to position [243, 0]
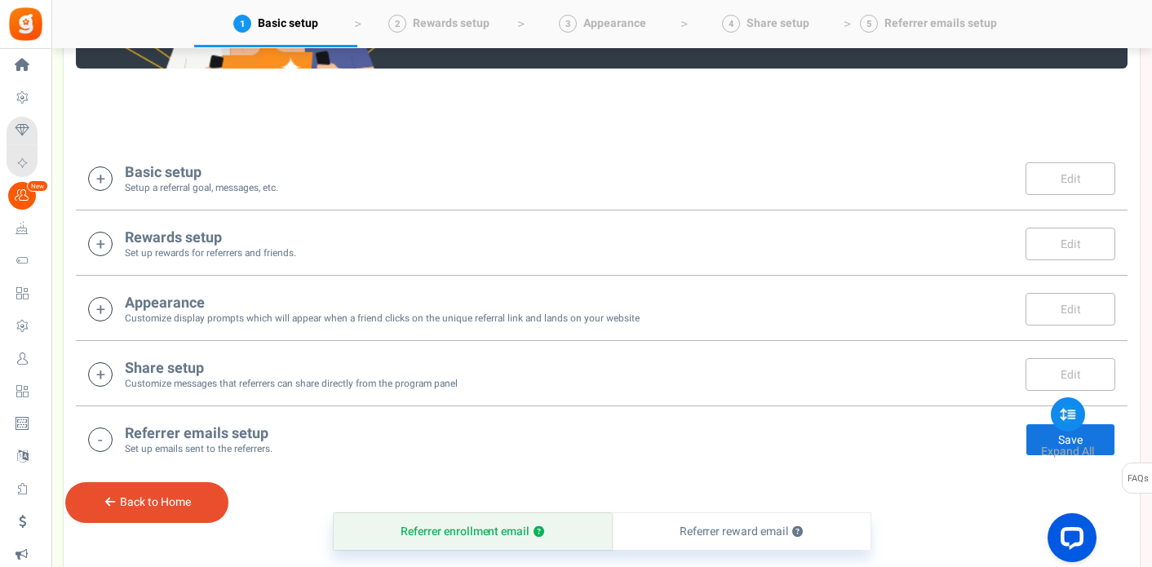
click at [237, 170] on h4 "Basic setup" at bounding box center [201, 173] width 153 height 16
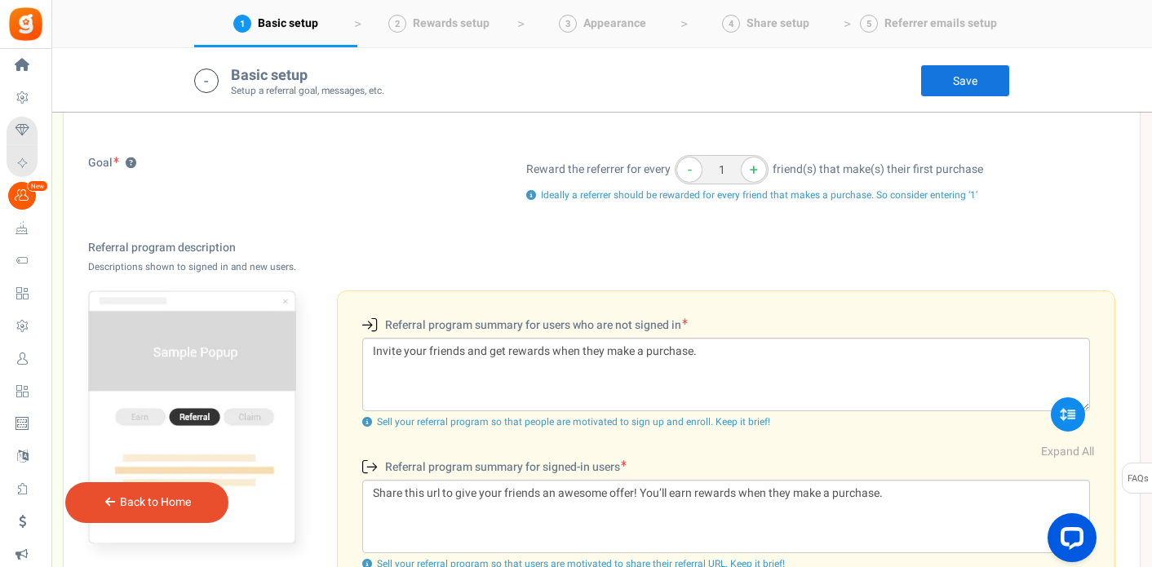
scroll to position [341, 0]
click at [335, 336] on div "NOTE Description will appear on the popup based on the scenarios Referral progr…" at bounding box center [601, 452] width 1027 height 343
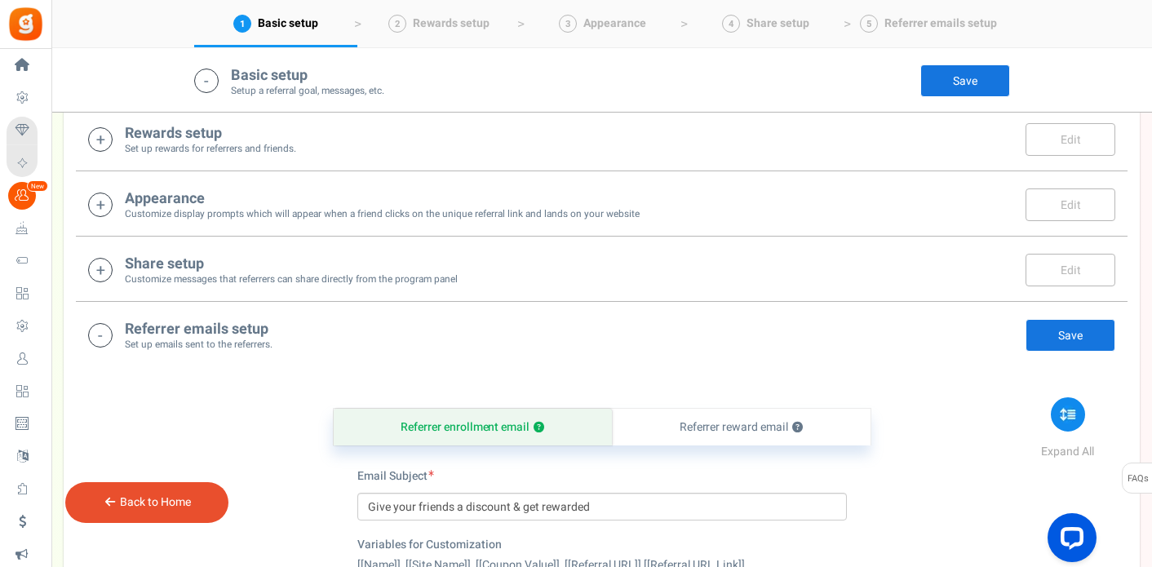
scroll to position [961, 0]
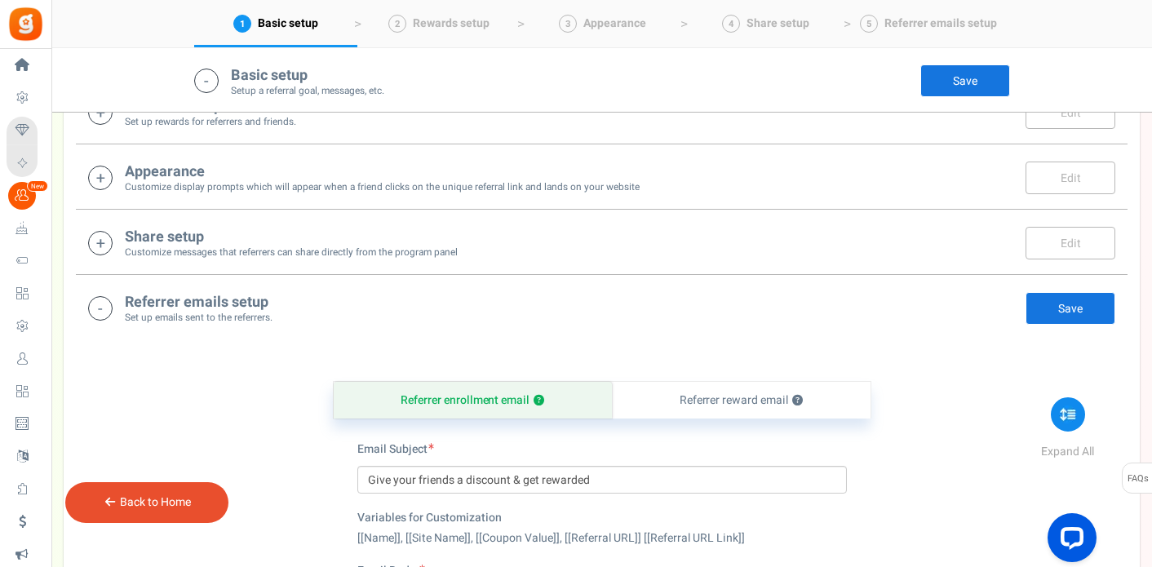
click at [284, 261] on div "Share setup Customize messages that referrers can share directly from the progr…" at bounding box center [601, 242] width 1051 height 65
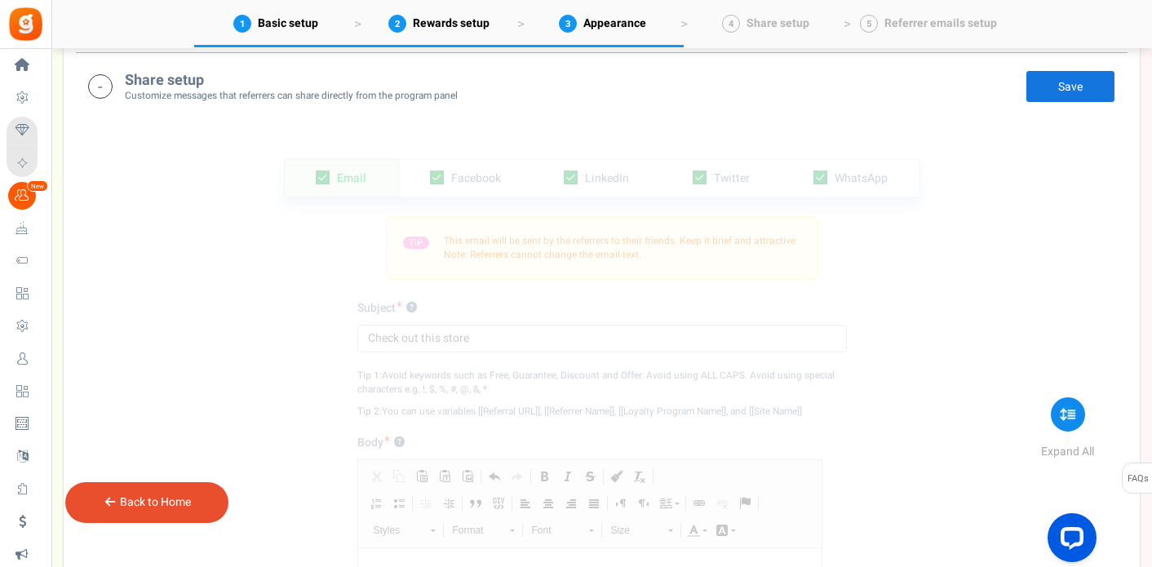
scroll to position [1123, 0]
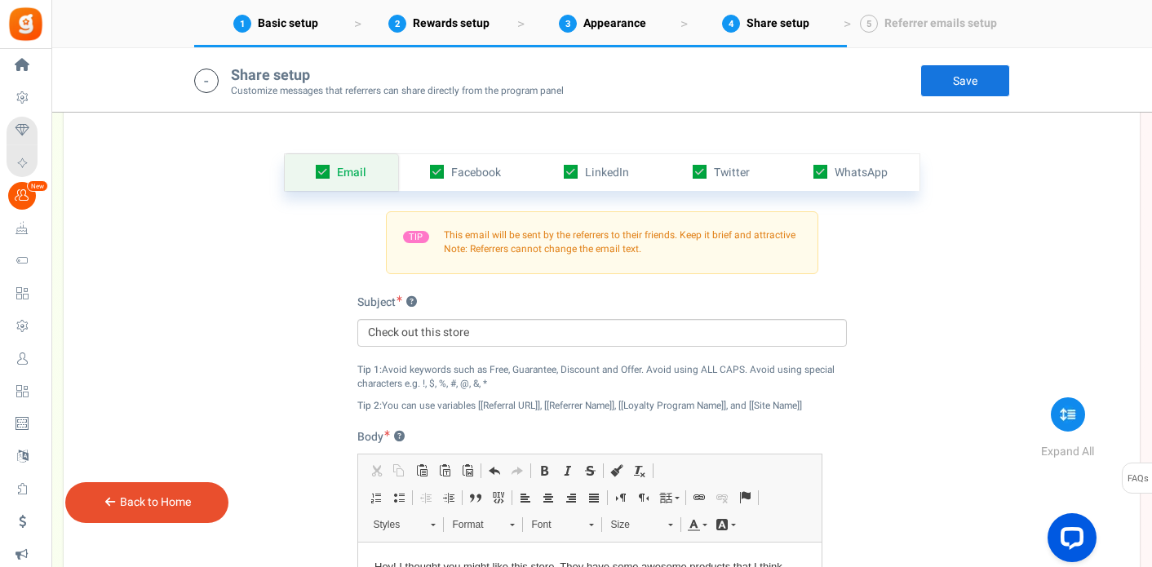
click at [324, 68] on h4 "Share setup" at bounding box center [397, 76] width 333 height 16
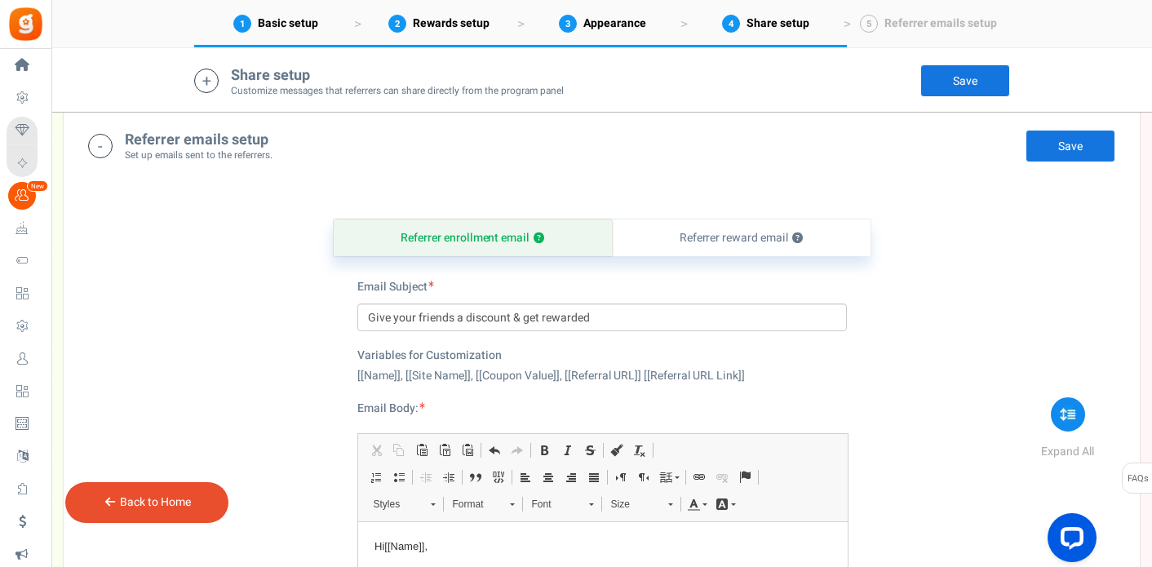
click at [285, 281] on div "Referrer enrollment email ? Referrer reward email ? Email Subject Give your fri…" at bounding box center [601, 568] width 1051 height 780
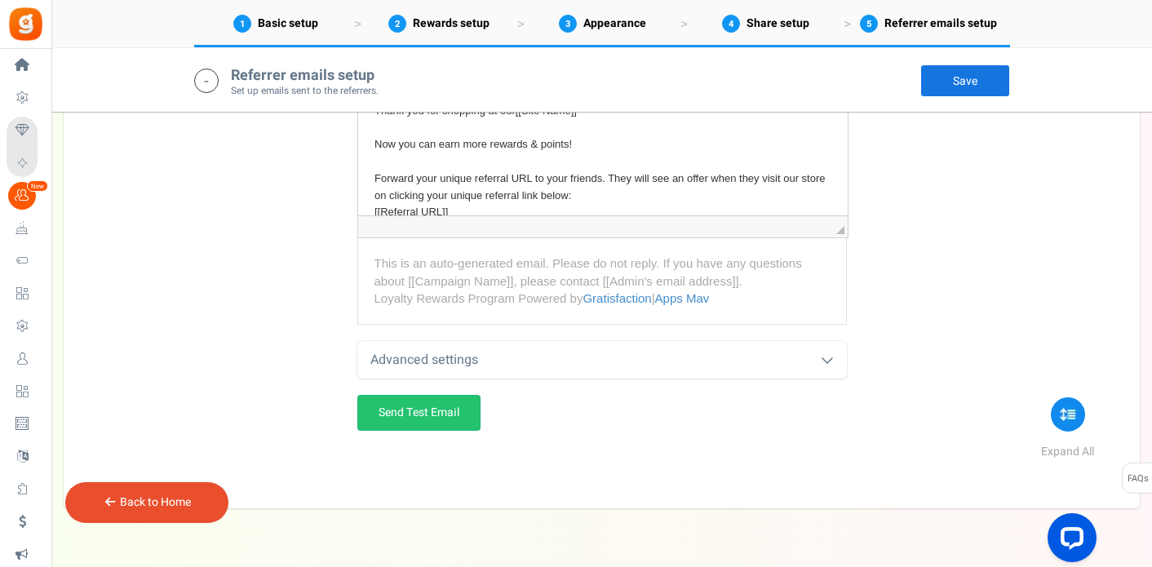
scroll to position [1633, 0]
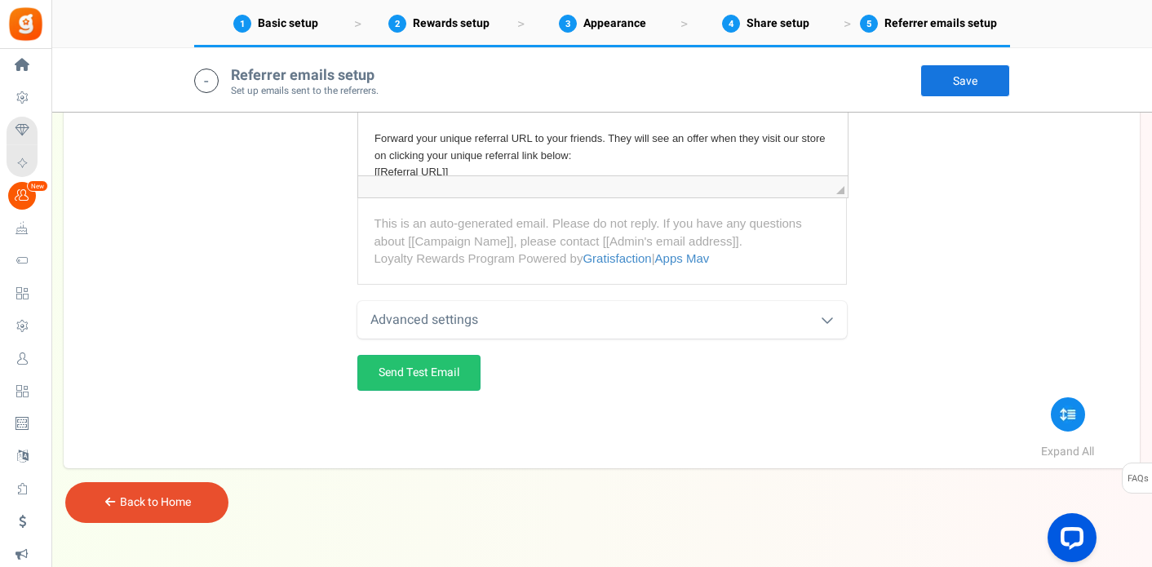
click at [197, 498] on div "Back to Home" at bounding box center [146, 502] width 163 height 41
click at [957, 85] on link "Save" at bounding box center [965, 80] width 90 height 33
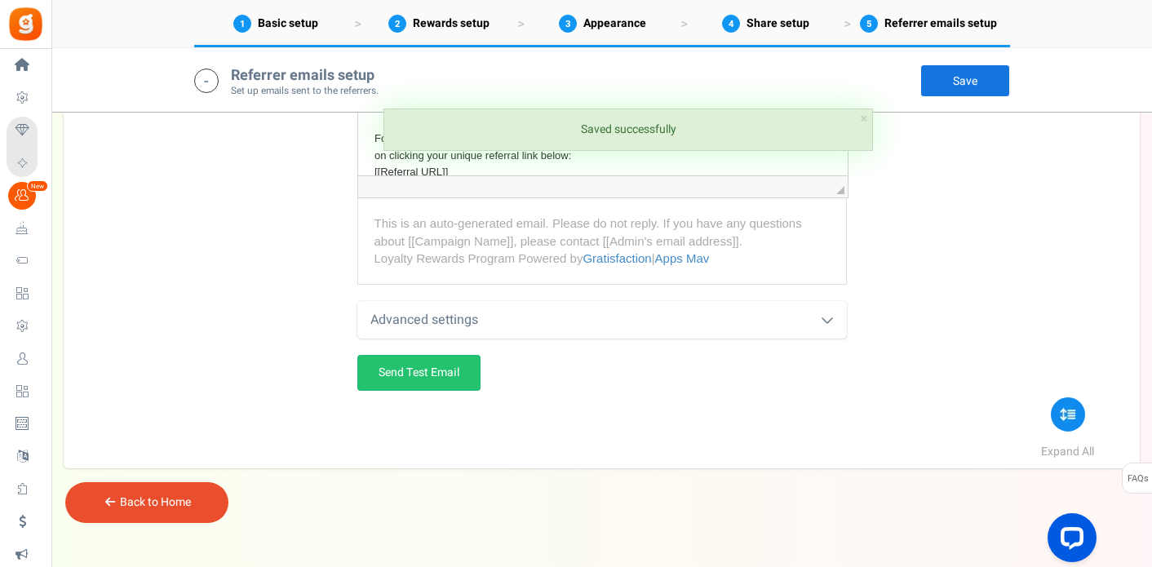
click at [131, 502] on link "Back to Home" at bounding box center [155, 501] width 71 height 17
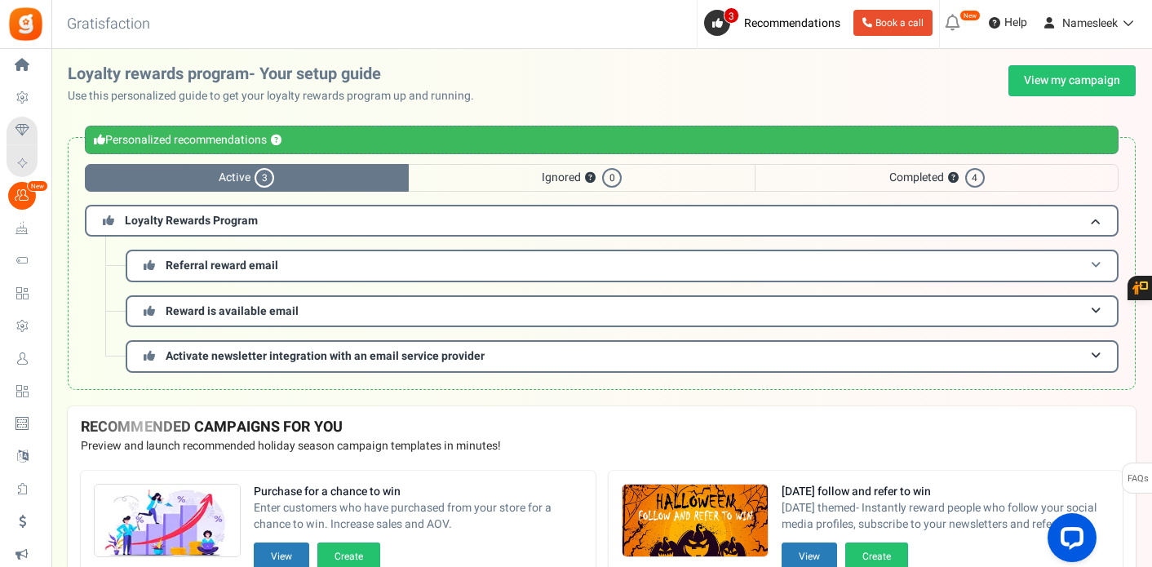
click at [236, 266] on span "Referral reward email" at bounding box center [222, 265] width 113 height 17
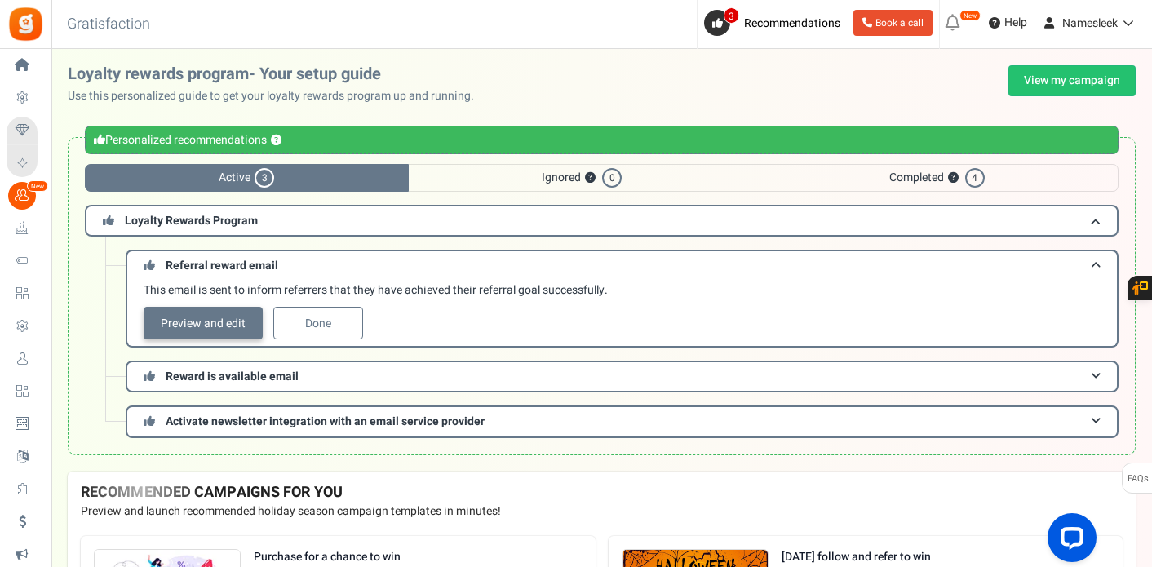
click at [234, 321] on link "Preview and edit" at bounding box center [203, 323] width 119 height 33
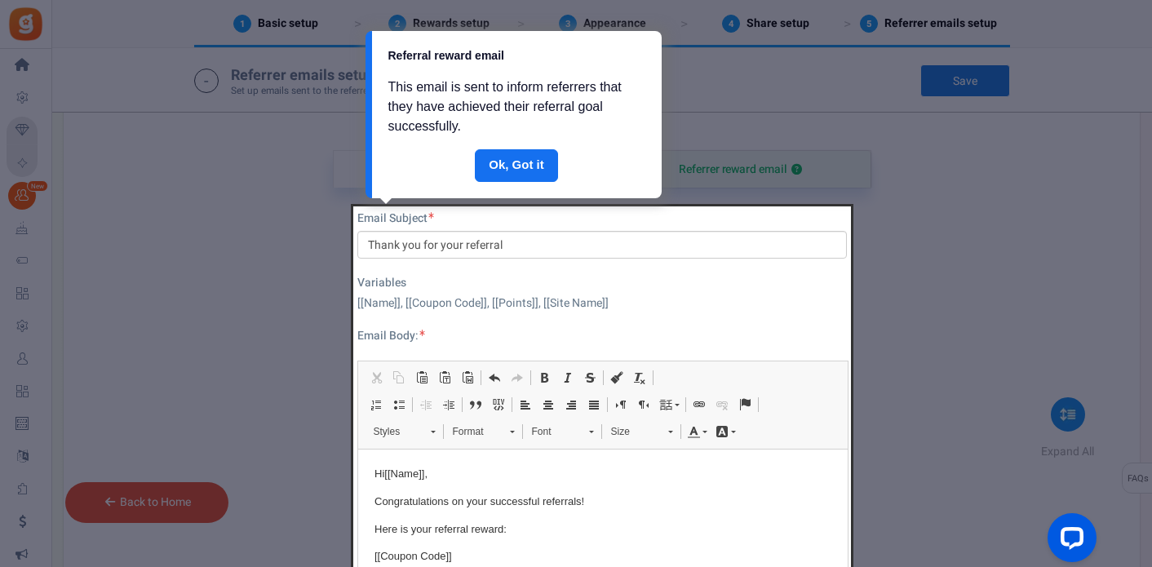
scroll to position [602, 0]
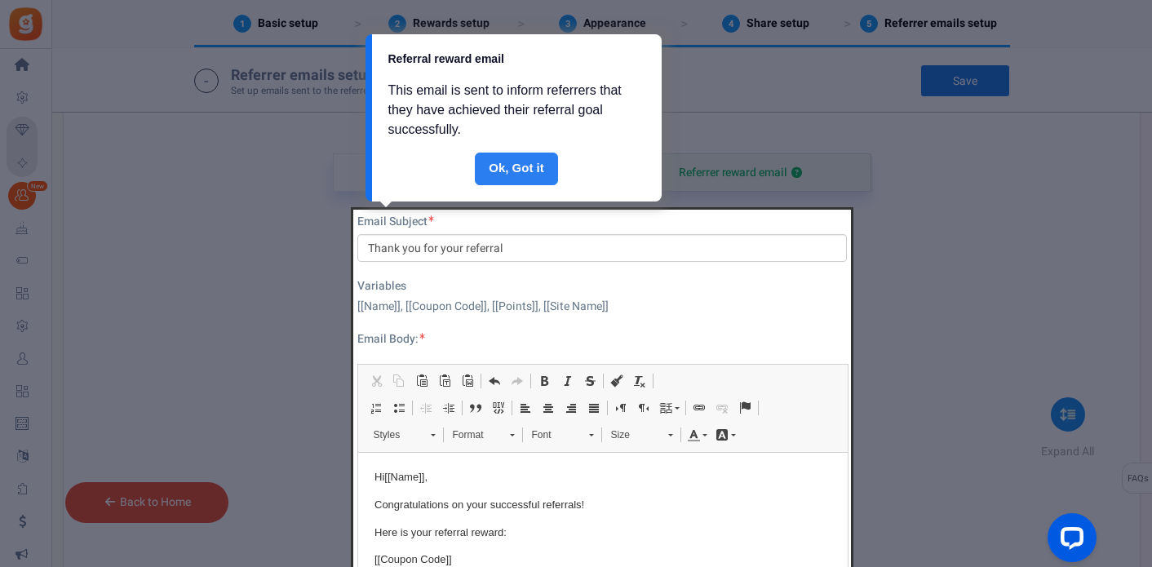
click at [531, 156] on link "Done" at bounding box center [516, 169] width 83 height 33
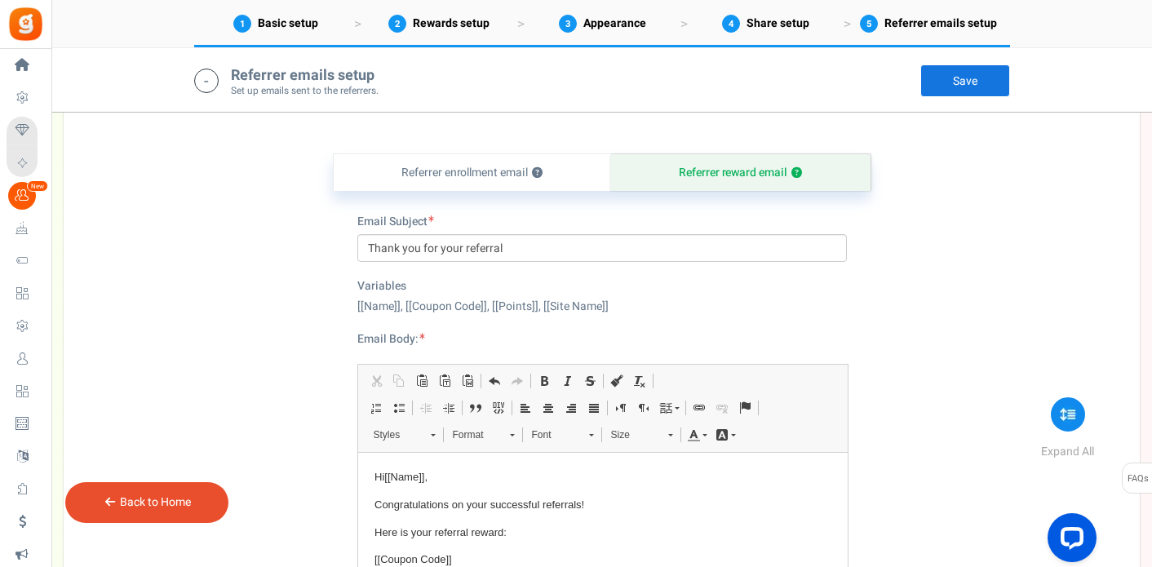
click at [975, 78] on link "Save" at bounding box center [965, 80] width 90 height 33
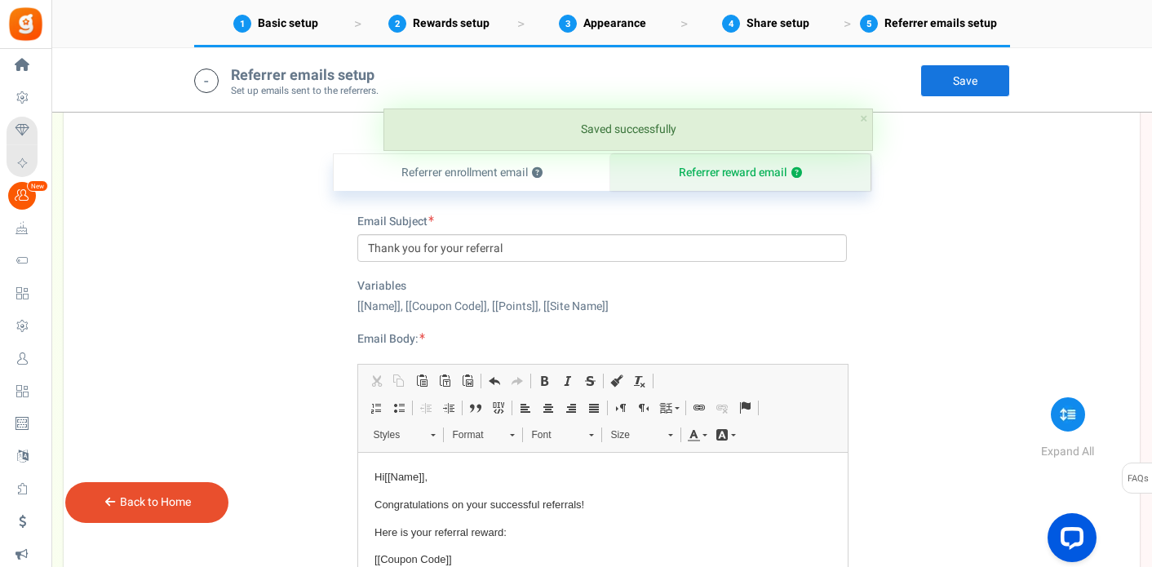
click at [144, 505] on link "Back to Home" at bounding box center [155, 501] width 71 height 17
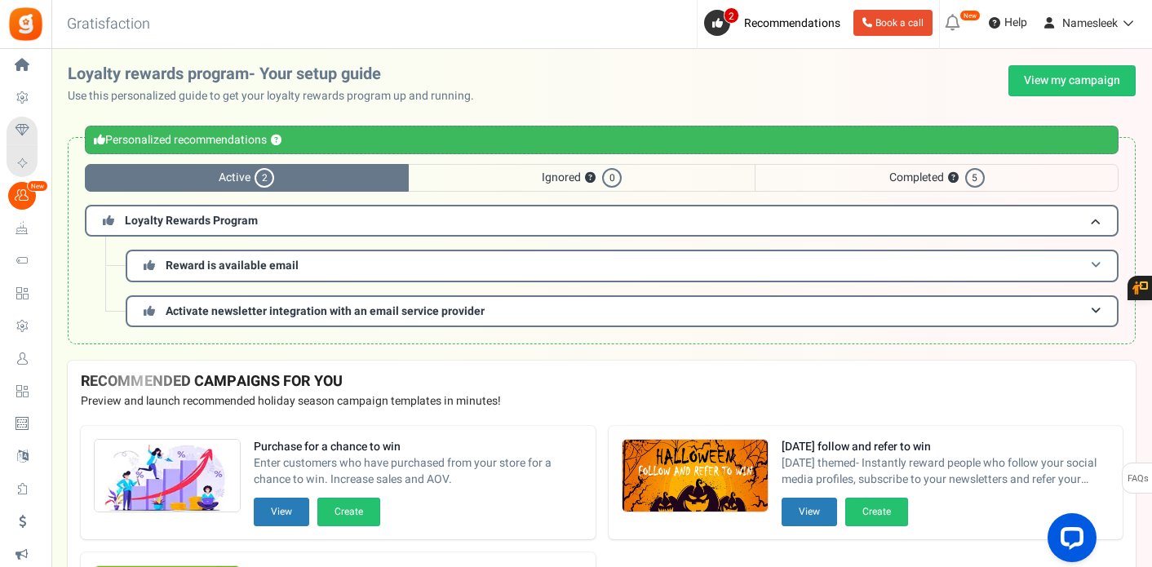
click at [273, 263] on span "Reward is available email" at bounding box center [232, 265] width 133 height 17
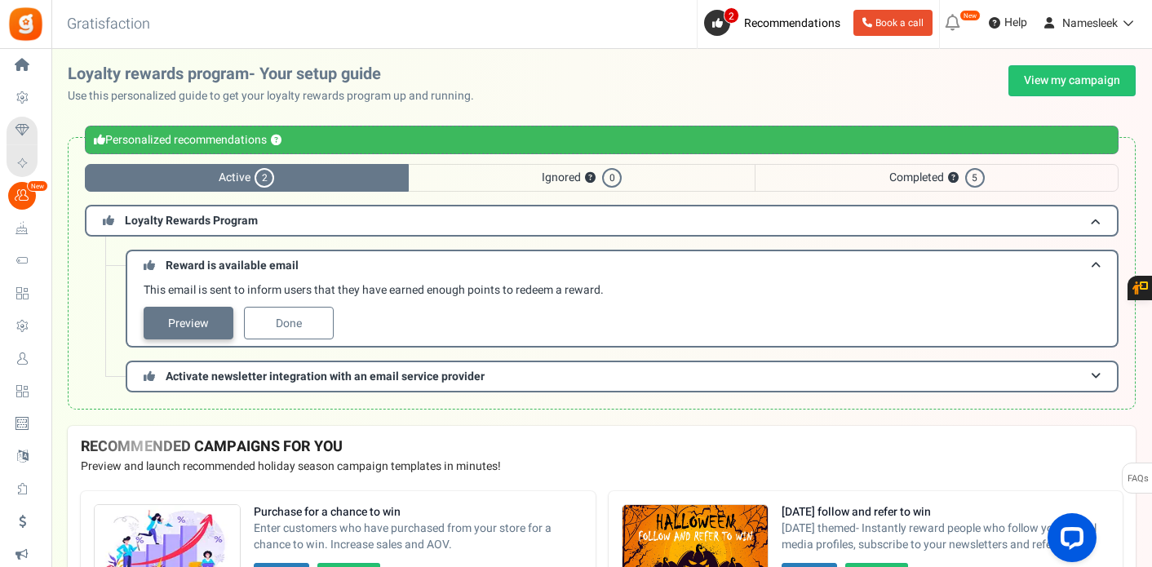
click at [200, 316] on link "Preview" at bounding box center [189, 323] width 90 height 33
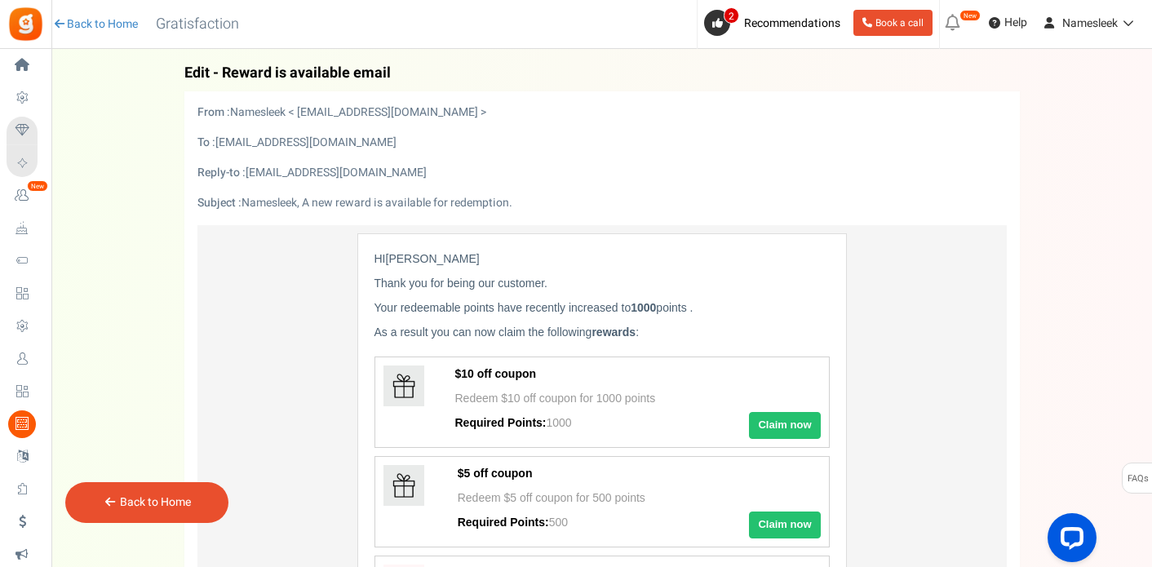
click at [178, 264] on div "Back Edit - Reward is available email From [EMAIL_ADDRESS][DOMAIN_NAME] To [[Cu…" at bounding box center [602, 540] width 1068 height 950
click at [171, 485] on div "Back to Home" at bounding box center [146, 502] width 163 height 41
click at [175, 500] on link "Back to Home" at bounding box center [155, 501] width 71 height 17
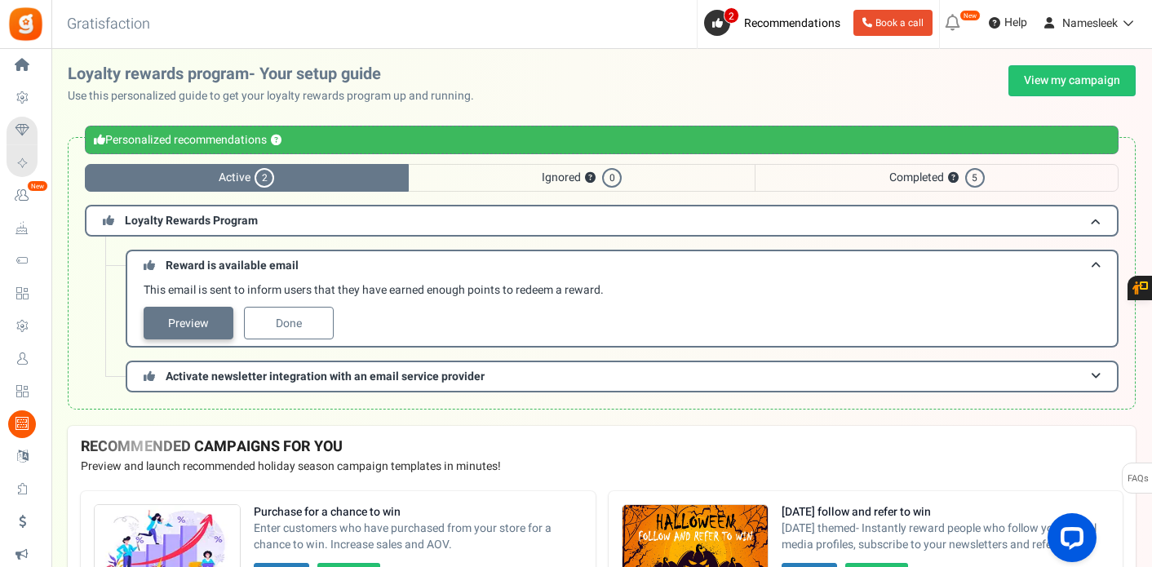
click at [209, 326] on link "Preview" at bounding box center [189, 323] width 90 height 33
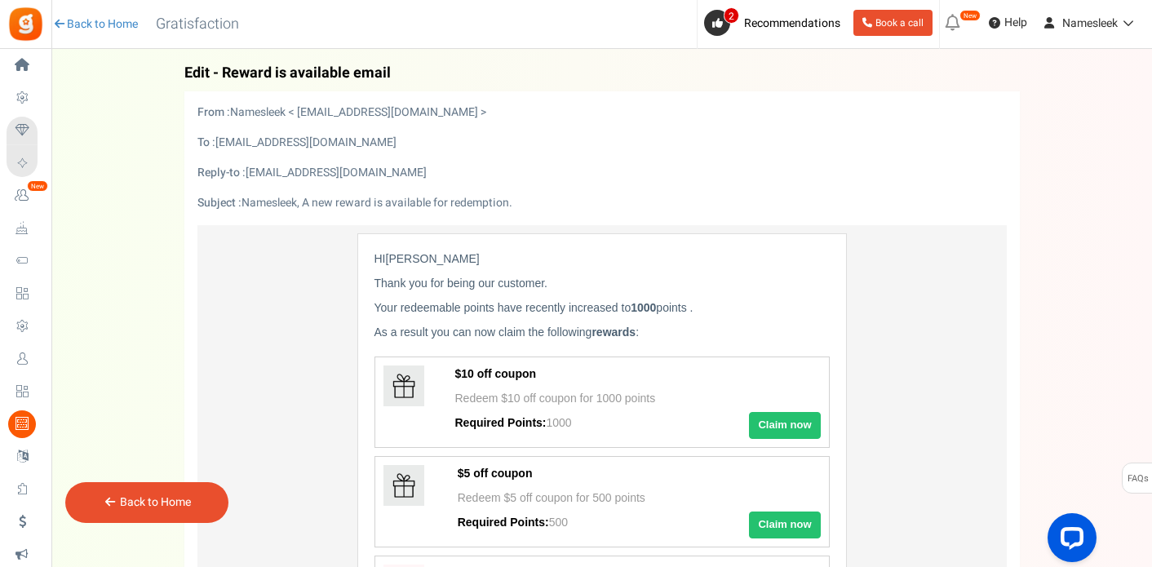
click at [139, 493] on div "Back to Home" at bounding box center [146, 502] width 163 height 41
click at [136, 503] on link "Back to Home" at bounding box center [155, 501] width 71 height 17
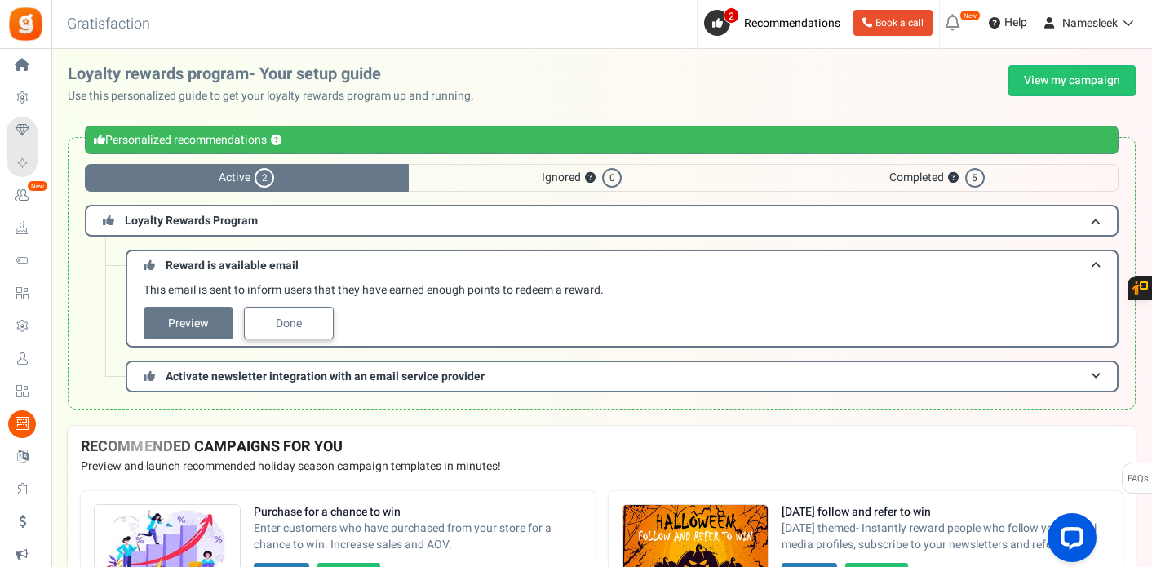
click at [293, 312] on link "Done" at bounding box center [289, 323] width 90 height 33
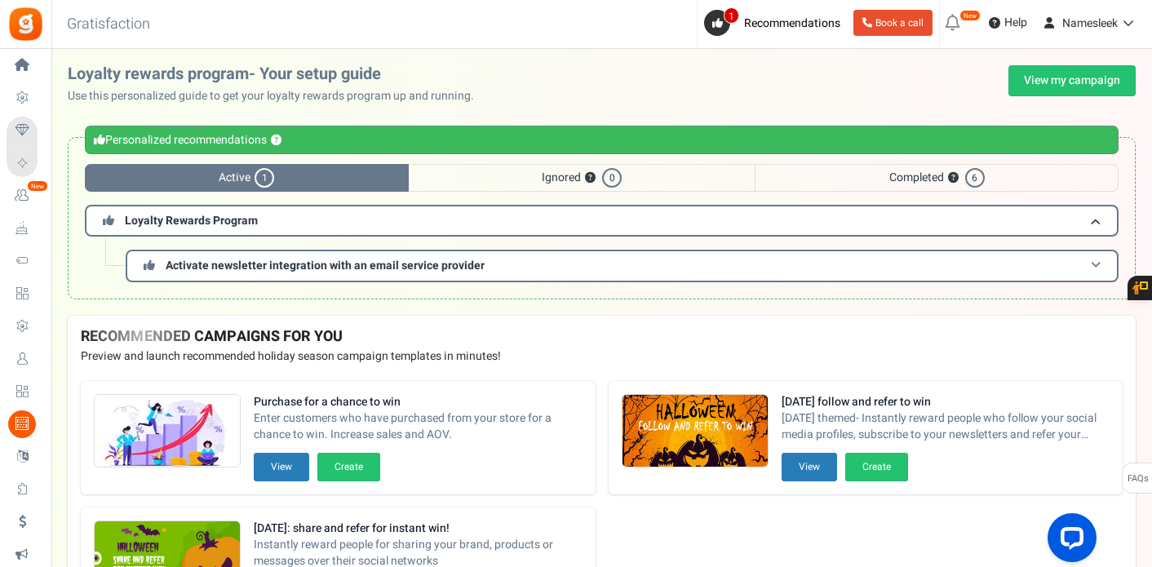
click at [215, 426] on img at bounding box center [167, 431] width 145 height 73
click at [266, 256] on h3 "Activate newsletter integration with an email service provider" at bounding box center [622, 266] width 993 height 32
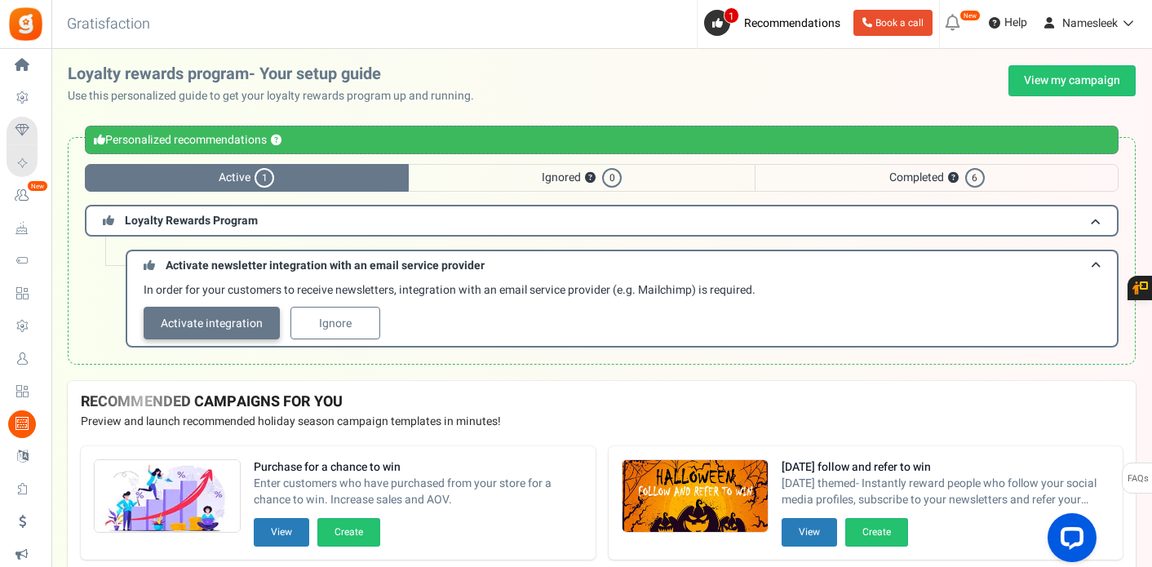
click at [253, 312] on link "Activate integration" at bounding box center [212, 323] width 136 height 33
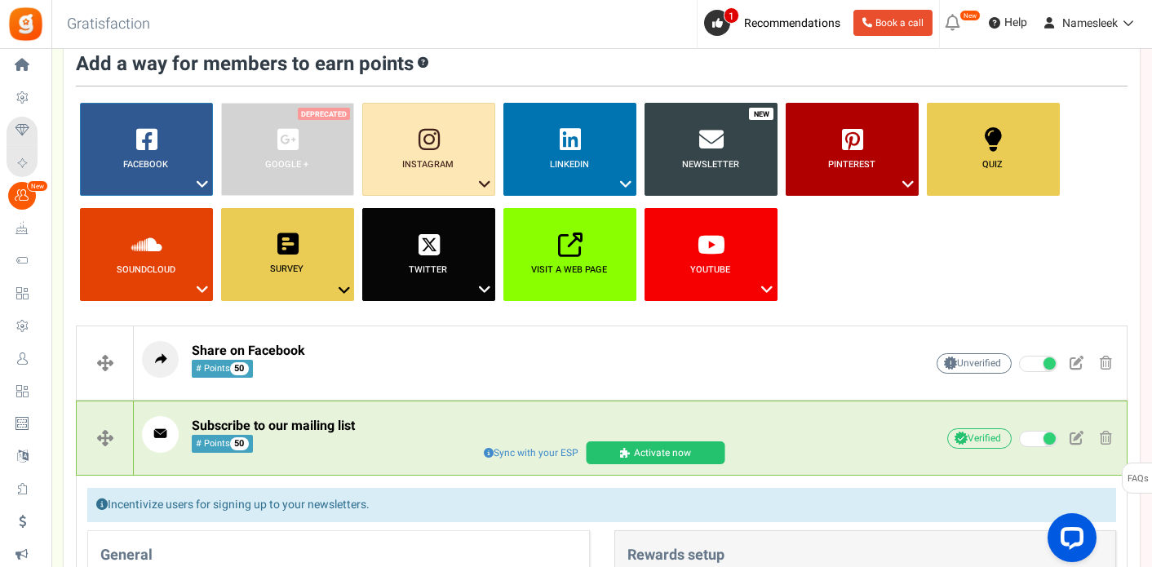
scroll to position [446, 0]
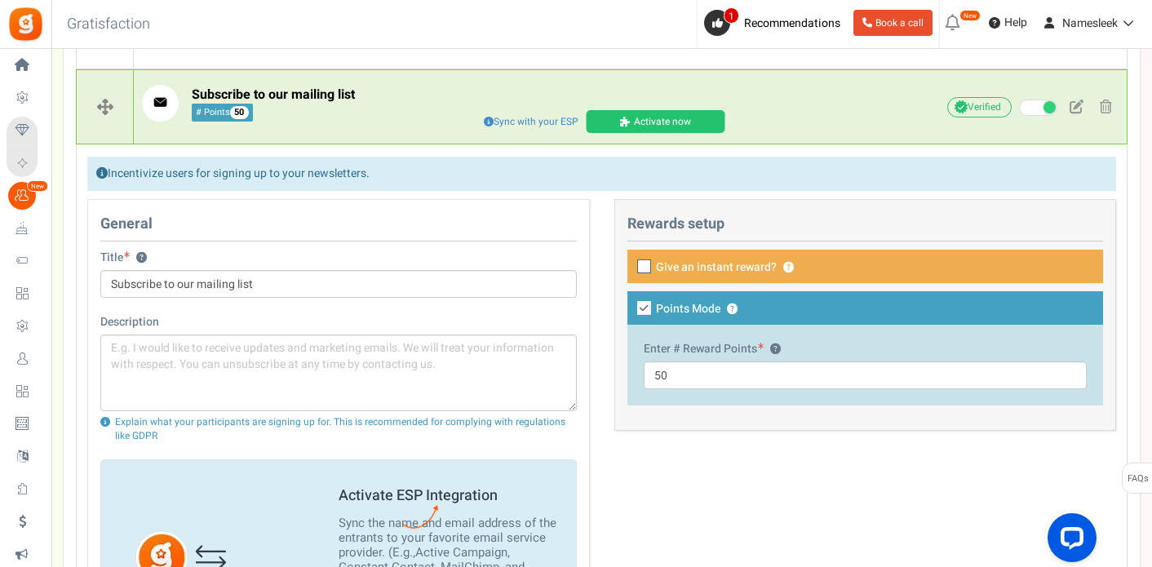
click at [554, 152] on div "Incentivize users for signing up to your newsletters. Don't incentivize people …" at bounding box center [601, 532] width 1051 height 777
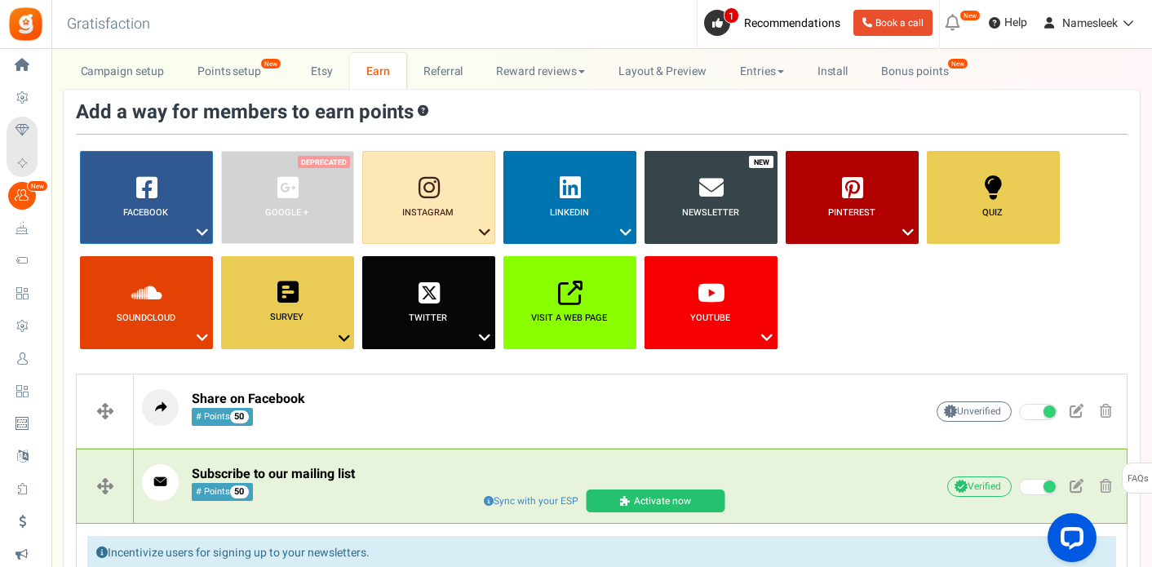
scroll to position [55, 0]
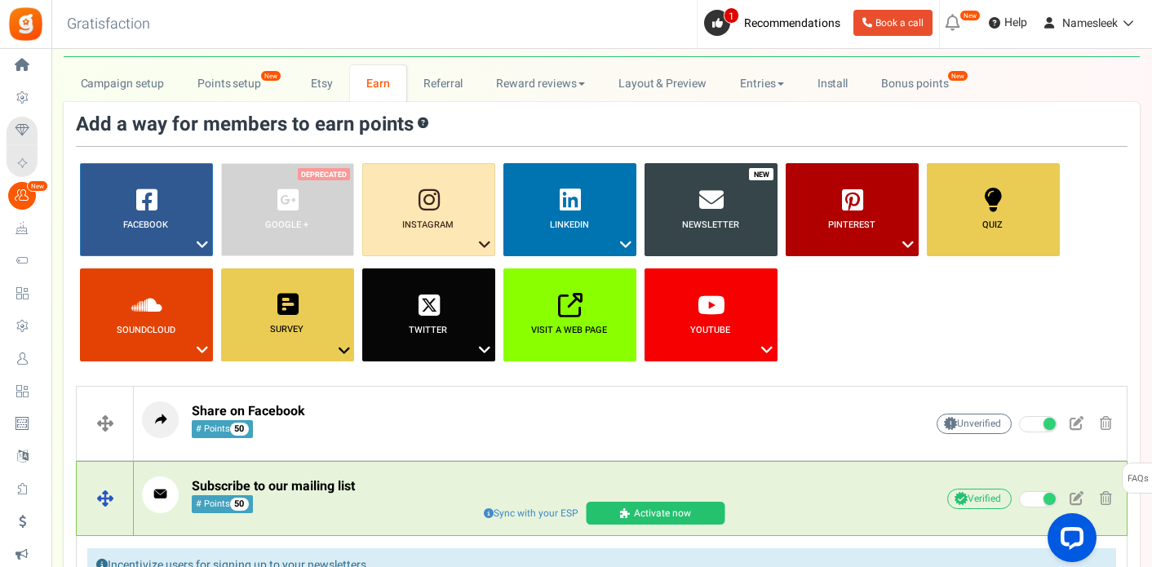
click at [615, 513] on link "Activate now" at bounding box center [655, 513] width 139 height 23
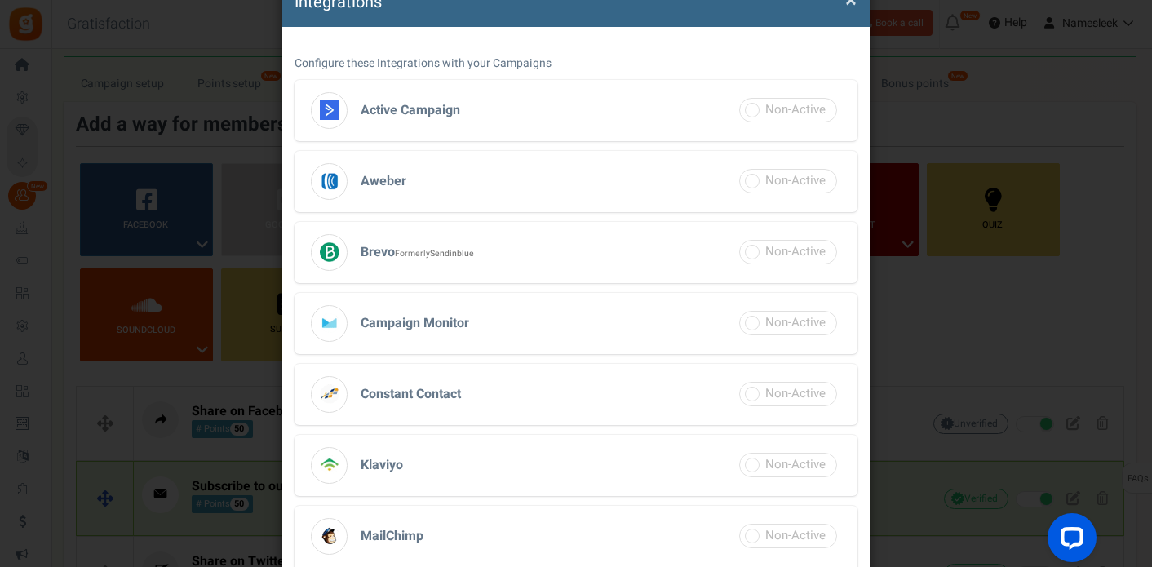
scroll to position [98, 0]
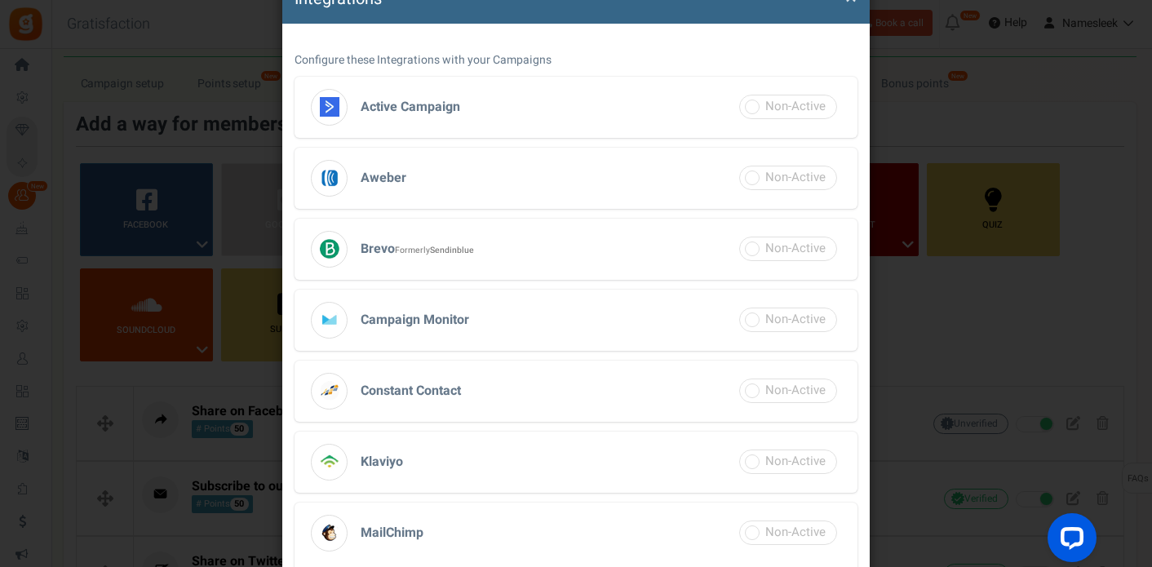
click at [666, 242] on h3 "Brevo Formerly Sendinblue" at bounding box center [575, 249] width 563 height 61
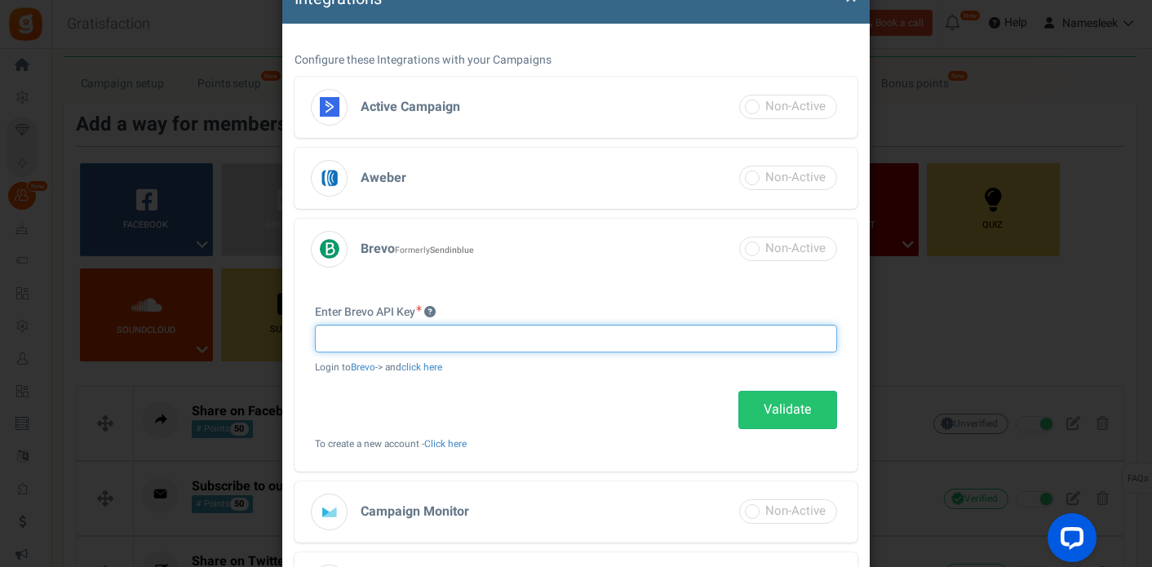
click at [534, 332] on input "text" at bounding box center [576, 339] width 522 height 28
paste input "xkeysib-75e359e0888fd2929f01a5f183c03db8e70cdedb6434bad7f49210227142d947-L2jjMj…"
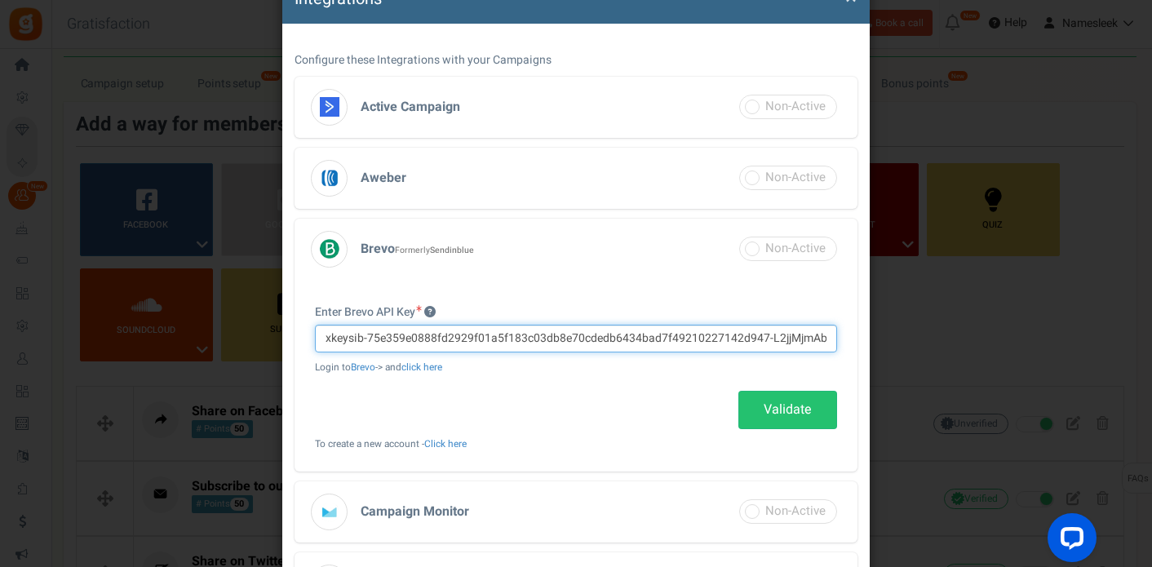
scroll to position [0, 47]
type input "xkeysib-75e359e0888fd2929f01a5f183c03db8e70cdedb6434bad7f49210227142d947-L2jjMj…"
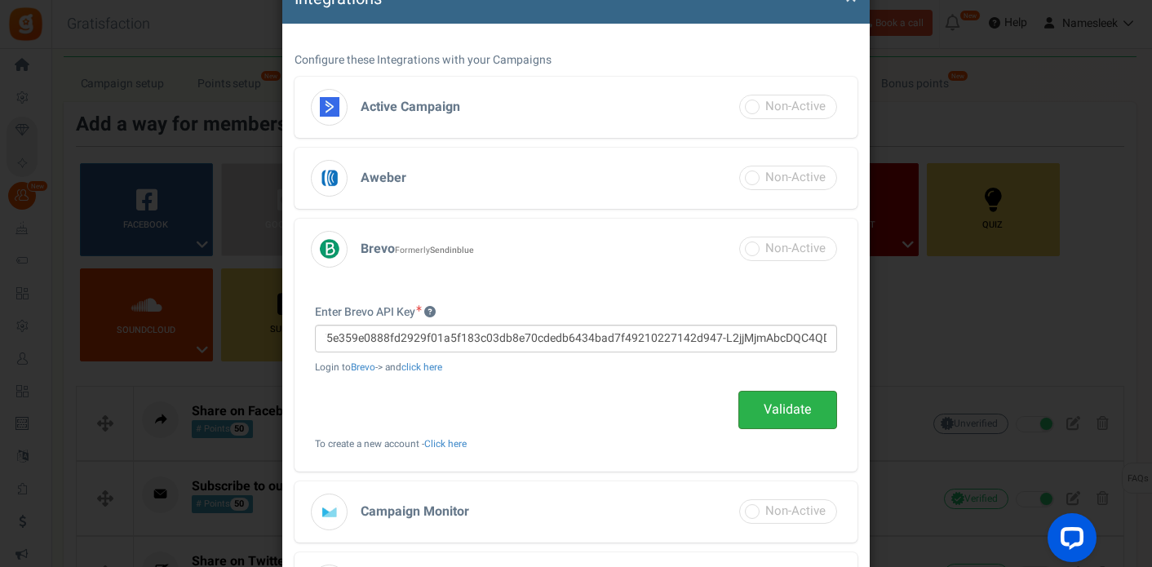
scroll to position [0, 0]
click at [757, 420] on link "Validate" at bounding box center [787, 410] width 99 height 38
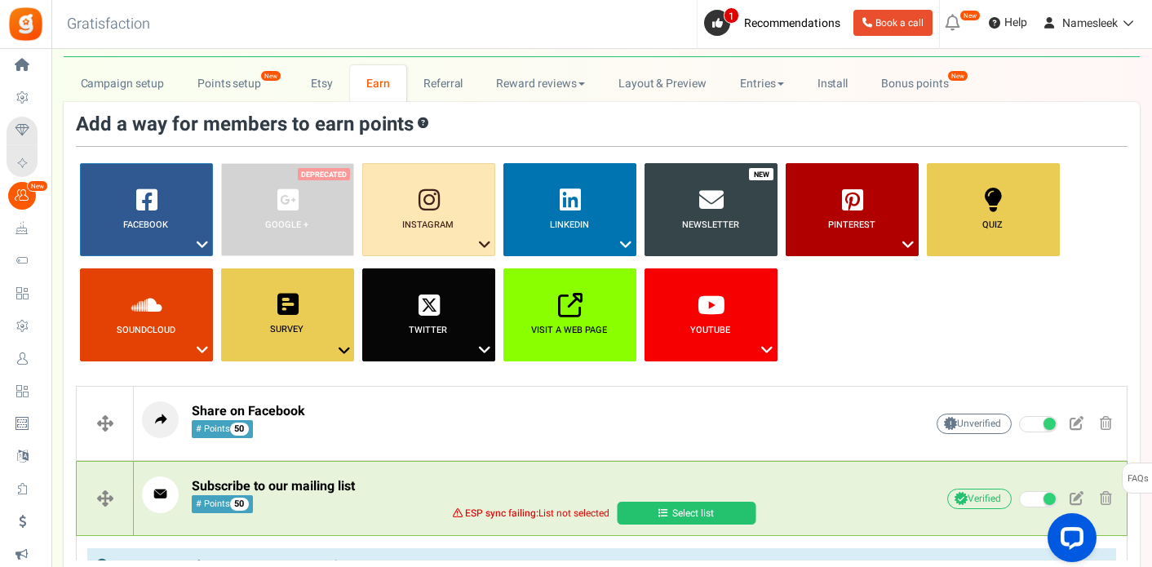
select select "13"
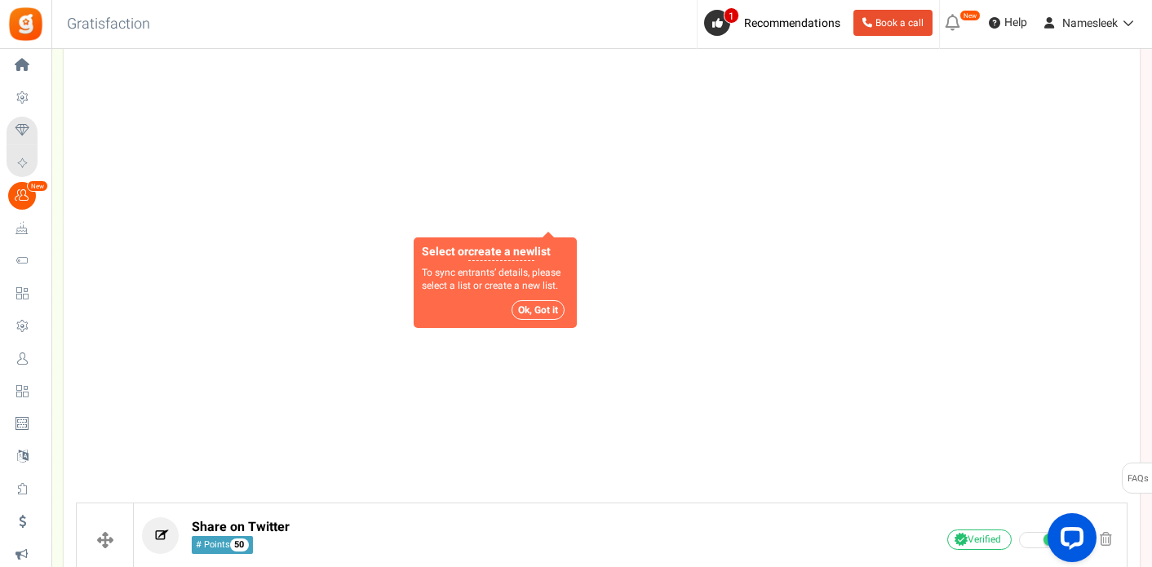
click at [547, 311] on button "Ok, Got it" at bounding box center [537, 310] width 53 height 20
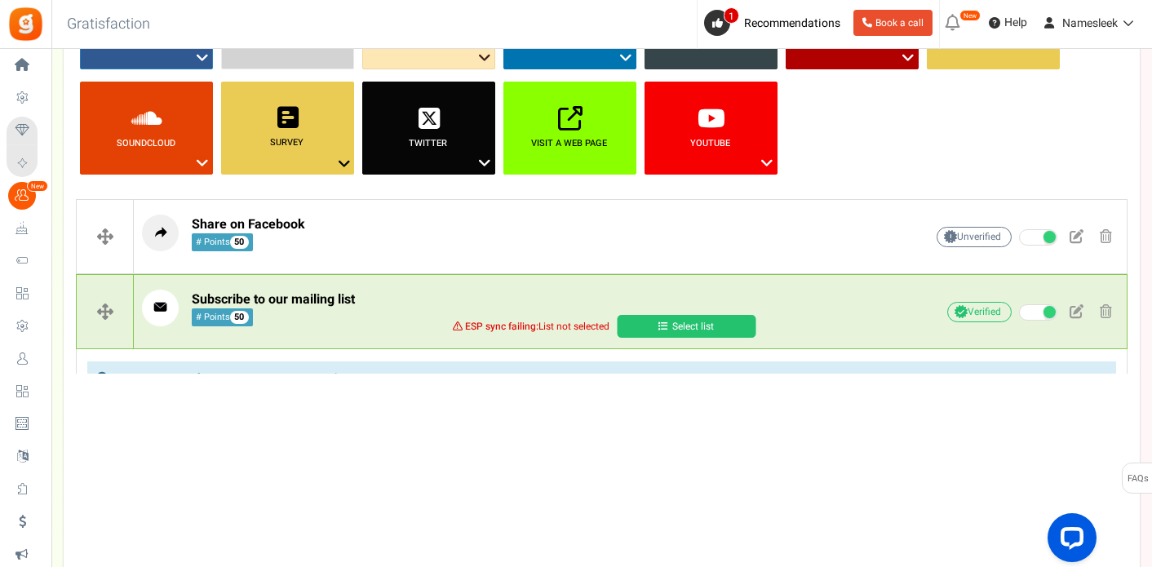
scroll to position [241, 0]
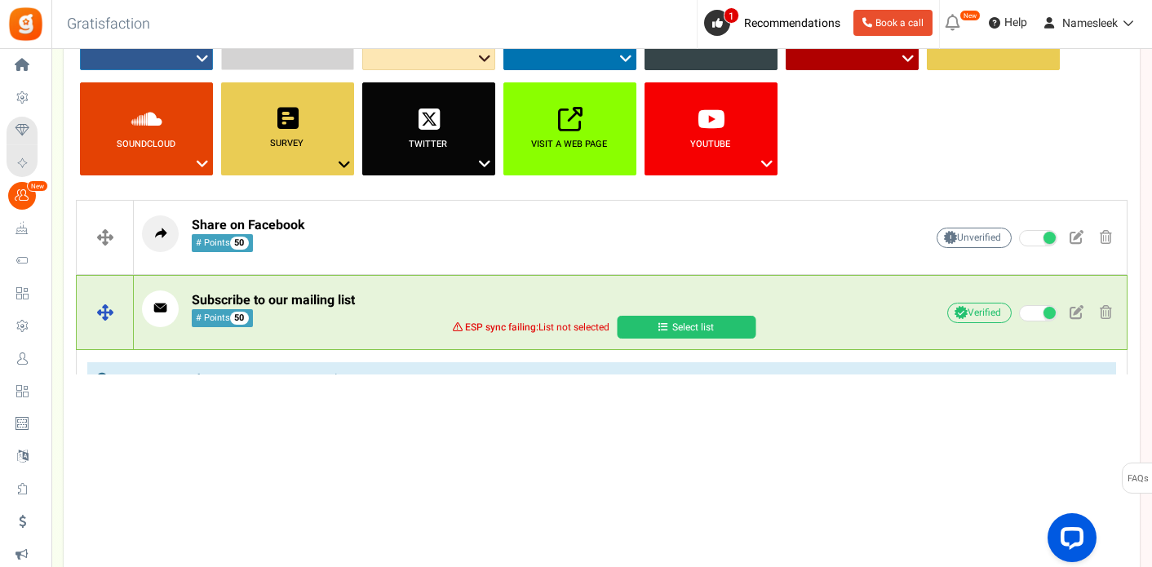
click at [637, 327] on link "Select list" at bounding box center [686, 327] width 139 height 23
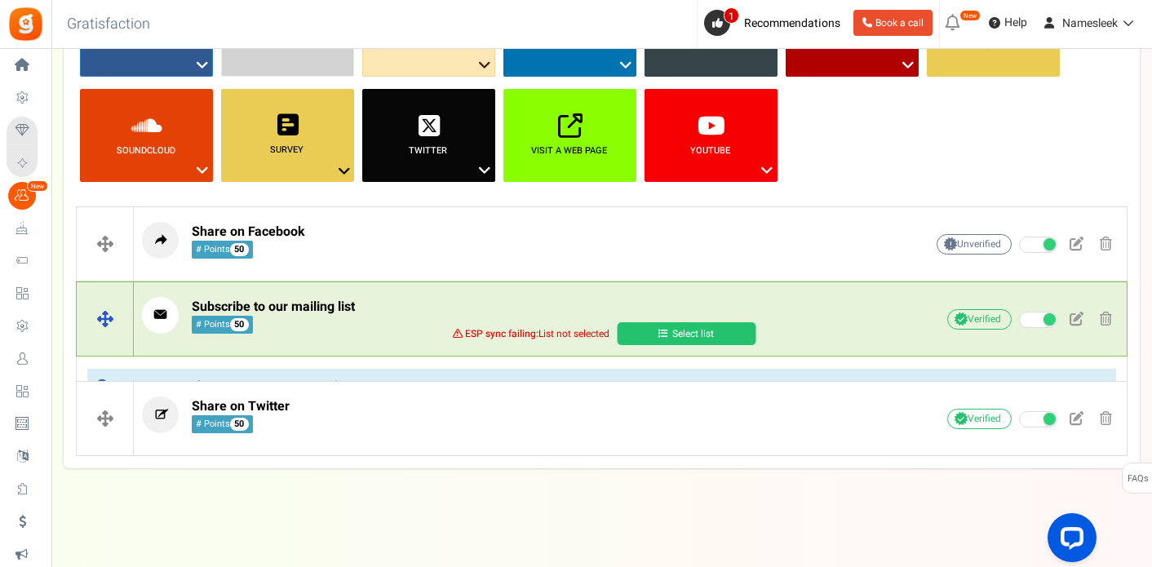
scroll to position [210, 0]
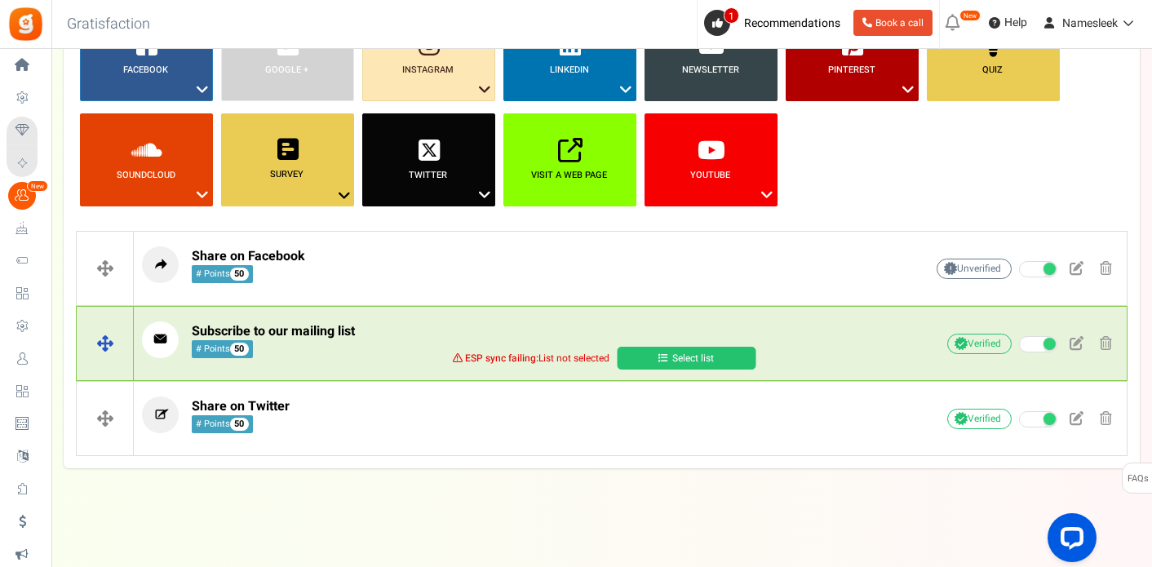
click at [660, 348] on link "Select list" at bounding box center [686, 358] width 139 height 23
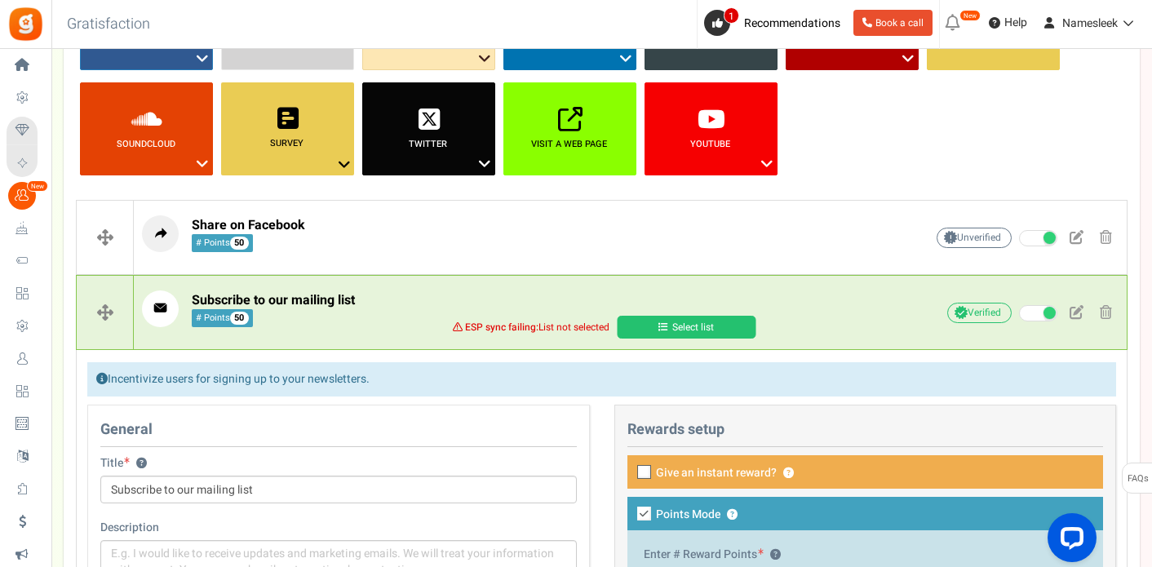
click at [622, 382] on div "Incentivize users for signing up to your newsletters." at bounding box center [601, 379] width 1028 height 34
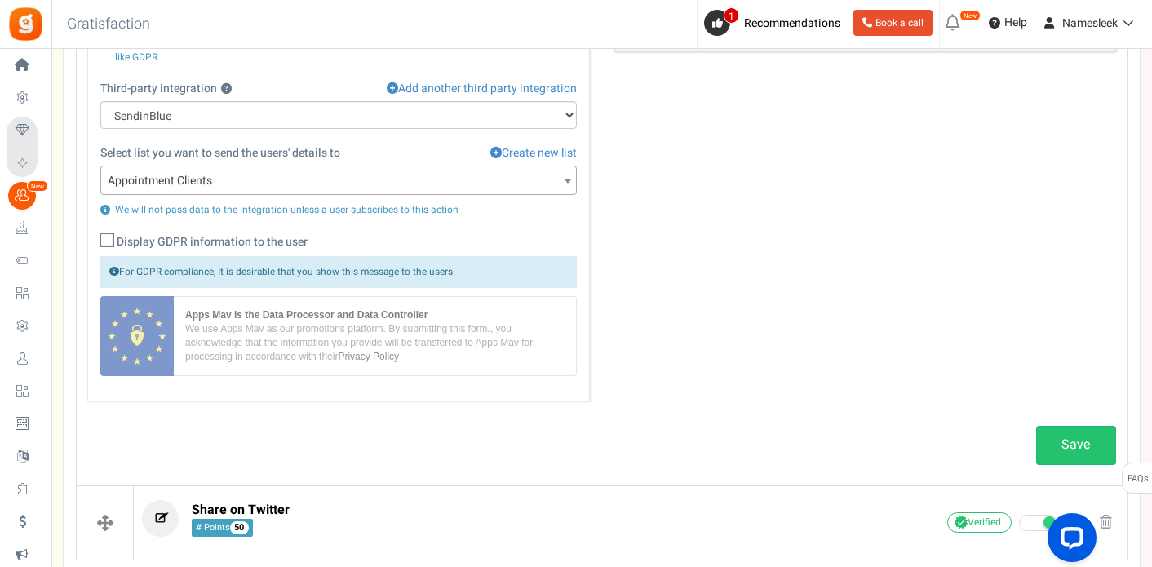
scroll to position [828, 0]
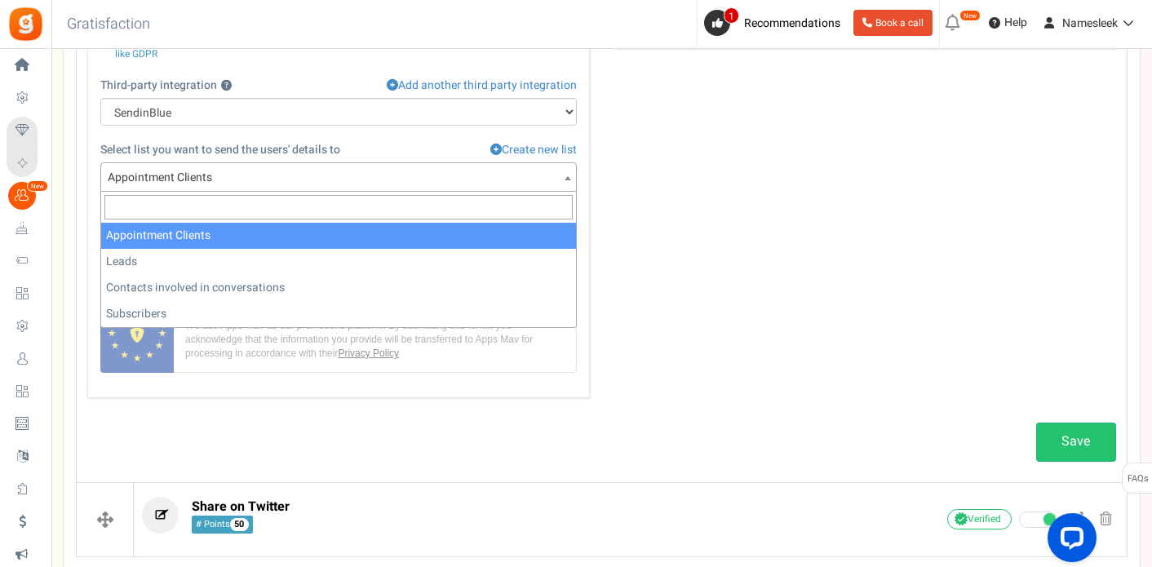
click at [502, 183] on span "Appointment Clients" at bounding box center [338, 177] width 475 height 29
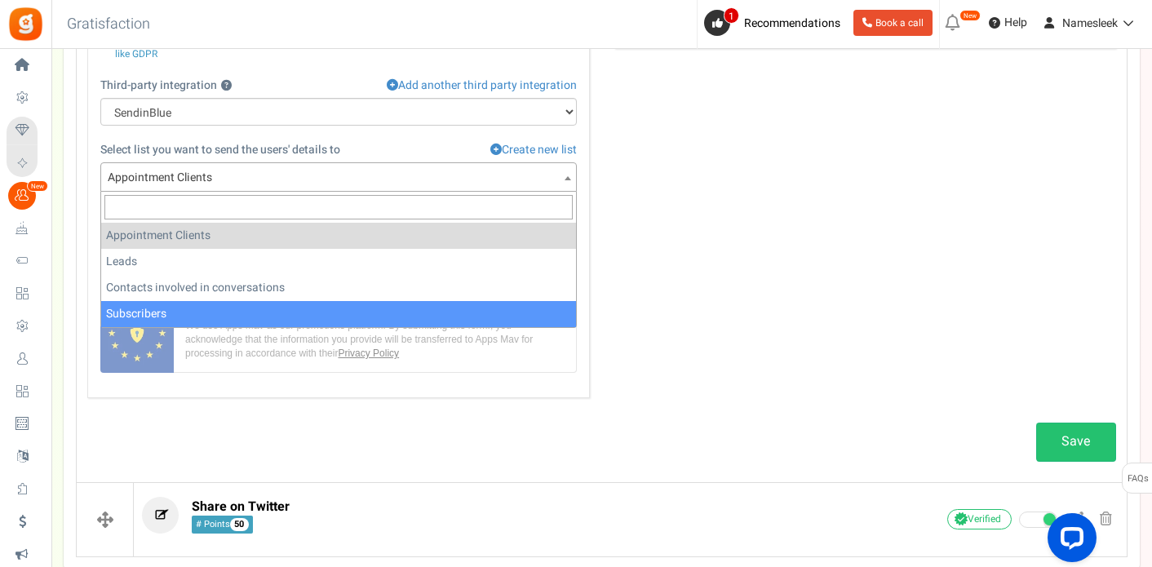
select select "2"
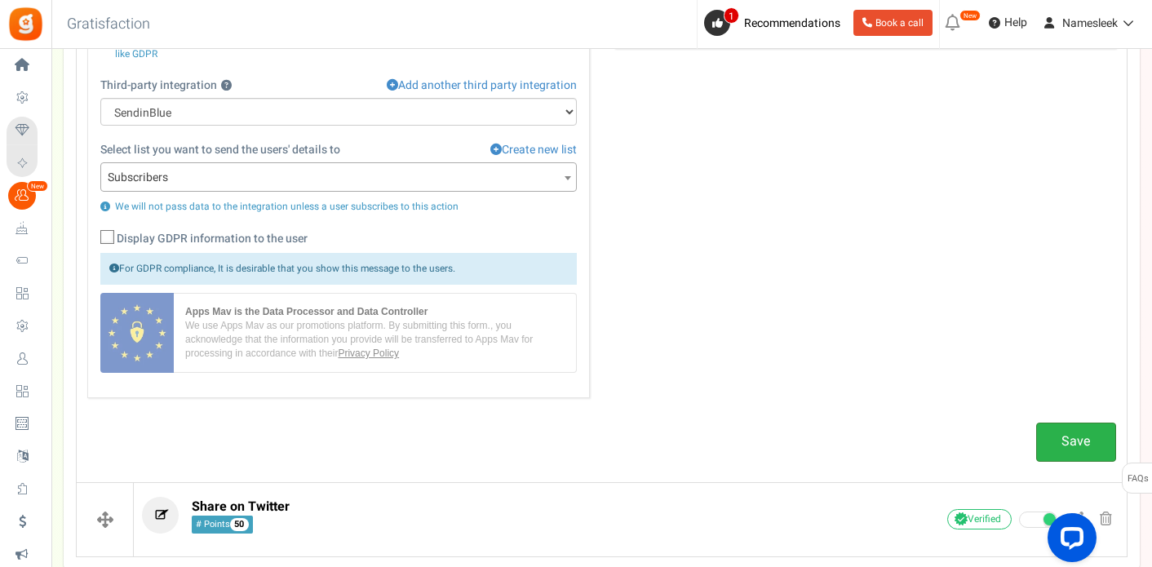
click at [1059, 448] on link "Save" at bounding box center [1076, 441] width 80 height 38
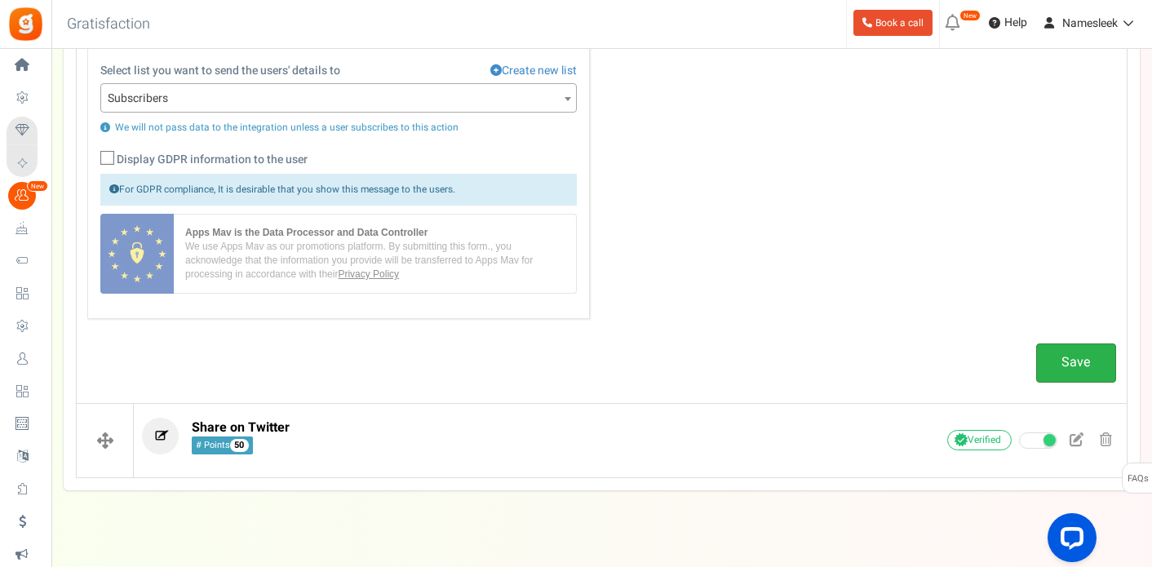
scroll to position [928, 0]
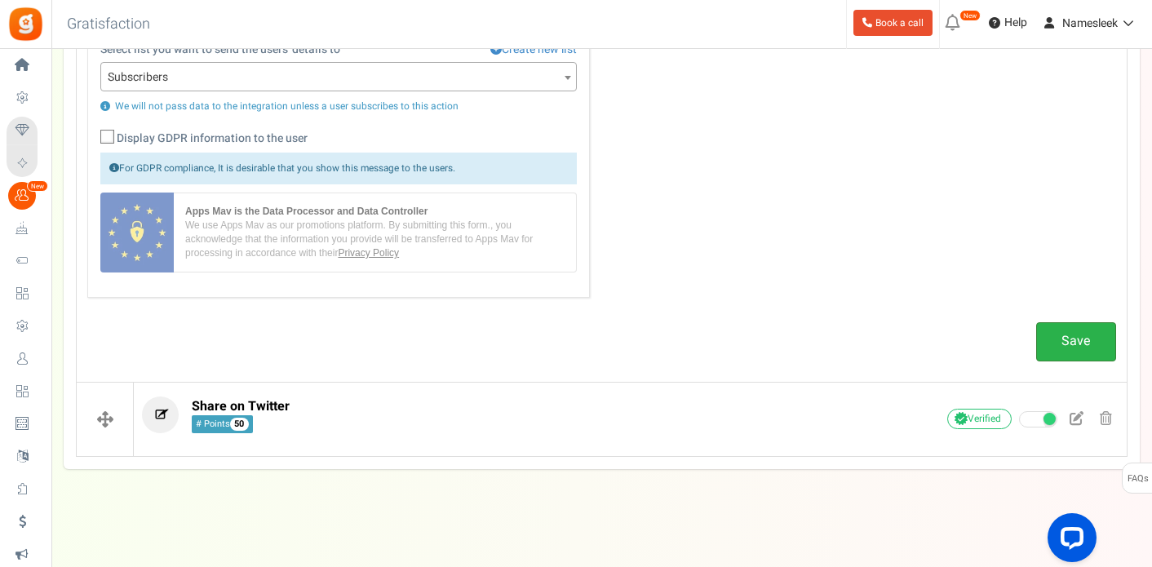
click at [1063, 344] on link "Save" at bounding box center [1076, 341] width 80 height 38
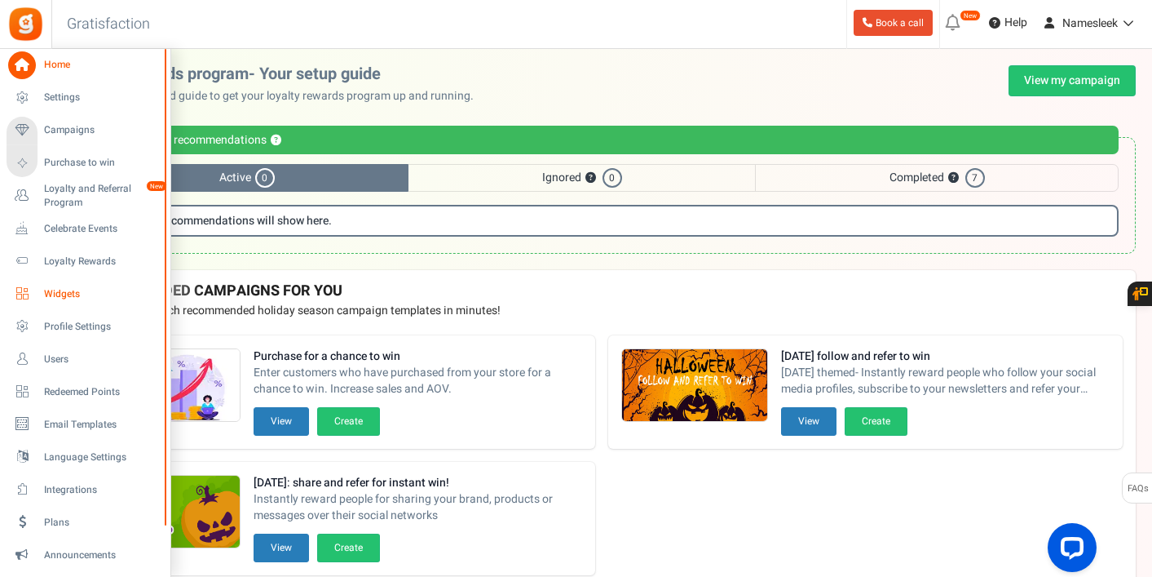
click at [42, 294] on link "Widgets" at bounding box center [85, 294] width 157 height 28
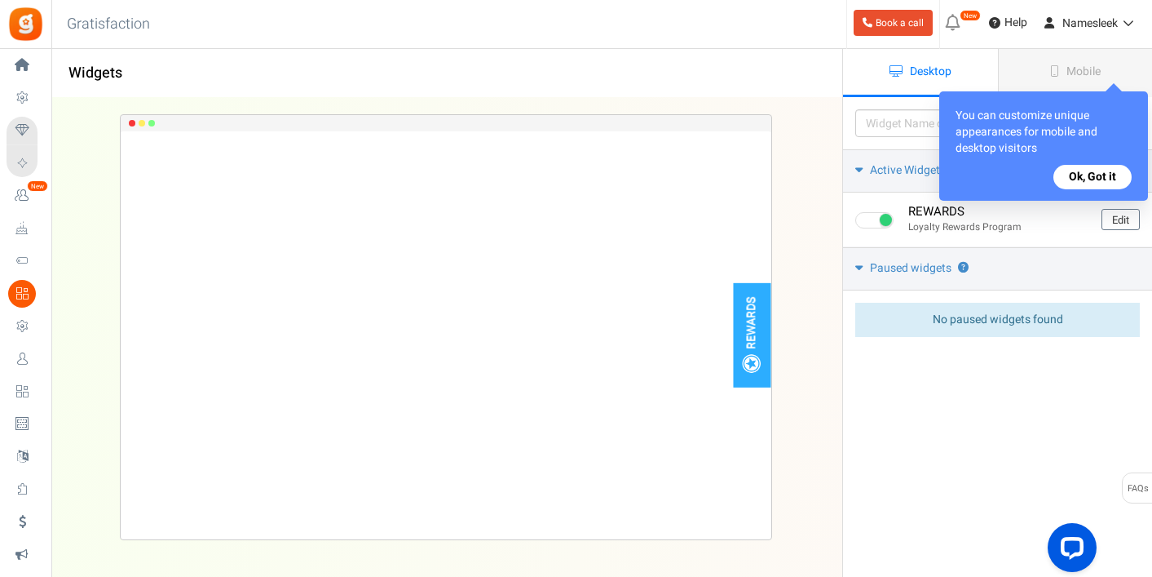
click at [812, 323] on div "REWARDS Loading.. × To configure LightBox layout please Click here" at bounding box center [445, 327] width 843 height 458
click at [1020, 64] on link "Mobile" at bounding box center [1075, 73] width 155 height 48
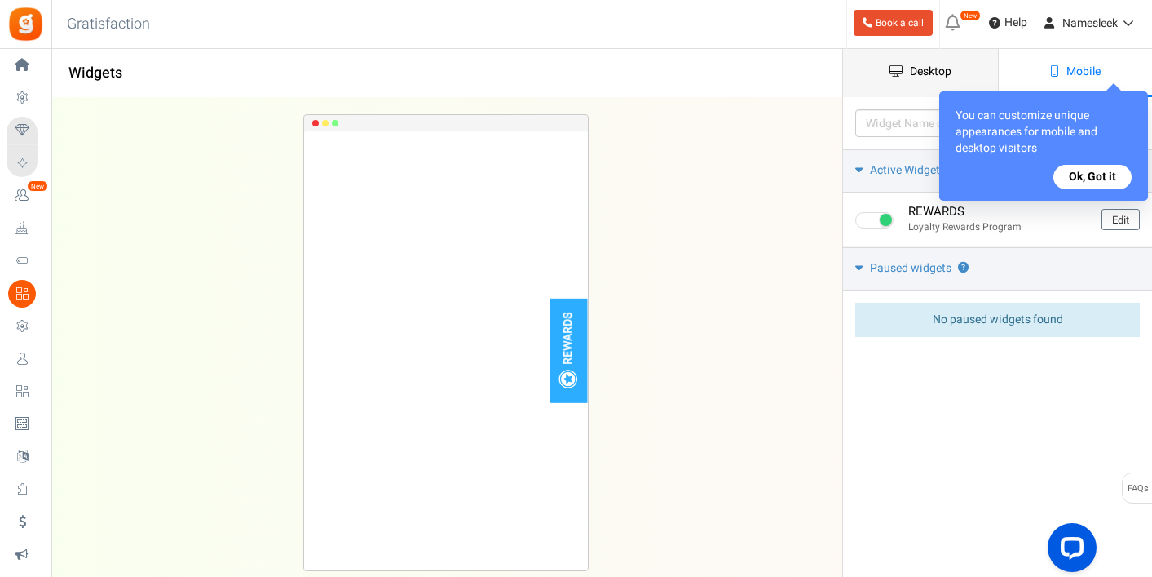
click at [947, 69] on span "Desktop" at bounding box center [931, 71] width 42 height 17
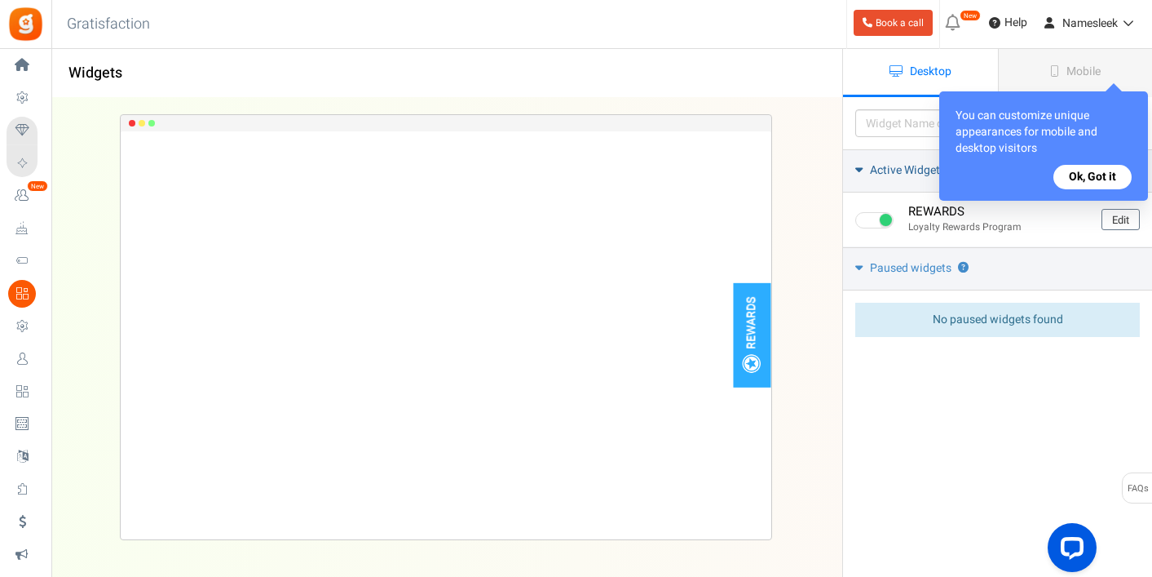
click at [864, 168] on link "Active Widgets ?" at bounding box center [997, 170] width 309 height 43
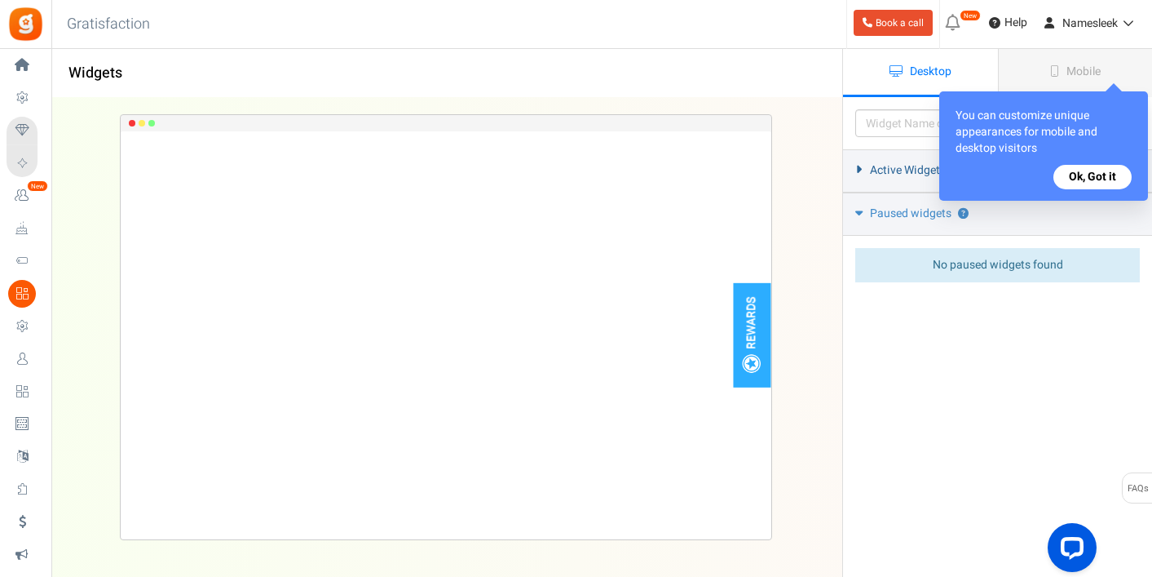
click at [864, 168] on icon at bounding box center [859, 169] width 12 height 7
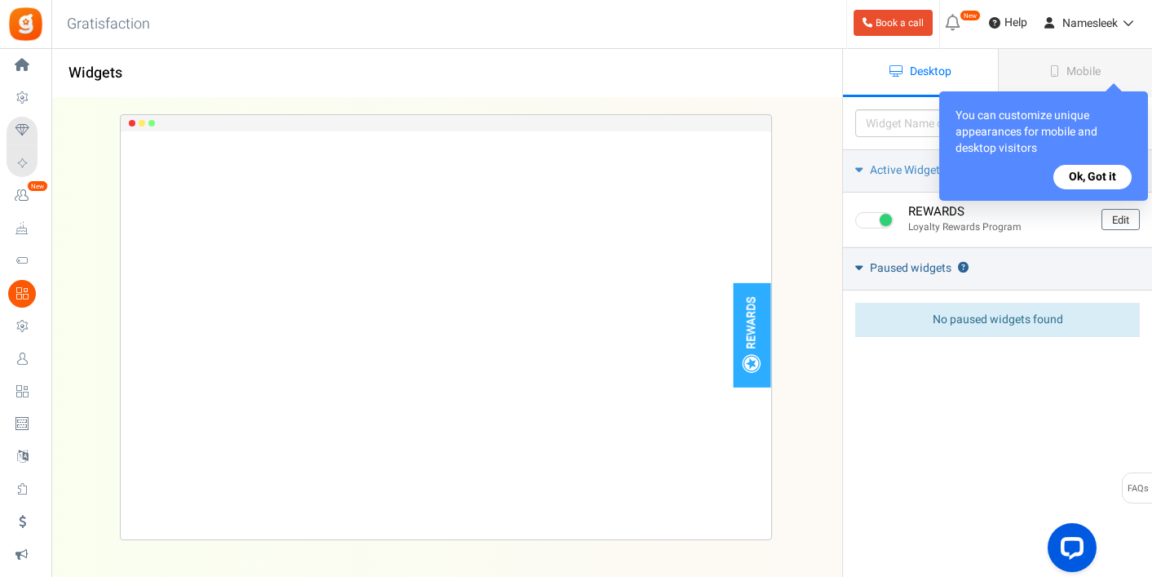
click at [870, 272] on span "Paused widgets" at bounding box center [911, 268] width 82 height 16
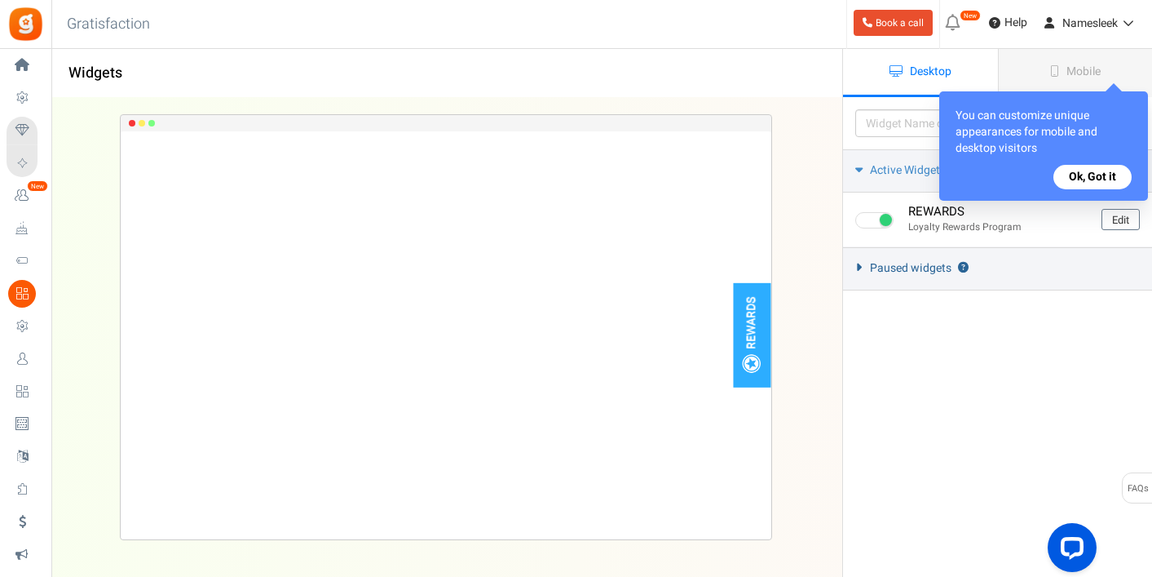
click at [869, 271] on link "Paused widgets ?" at bounding box center [997, 268] width 309 height 43
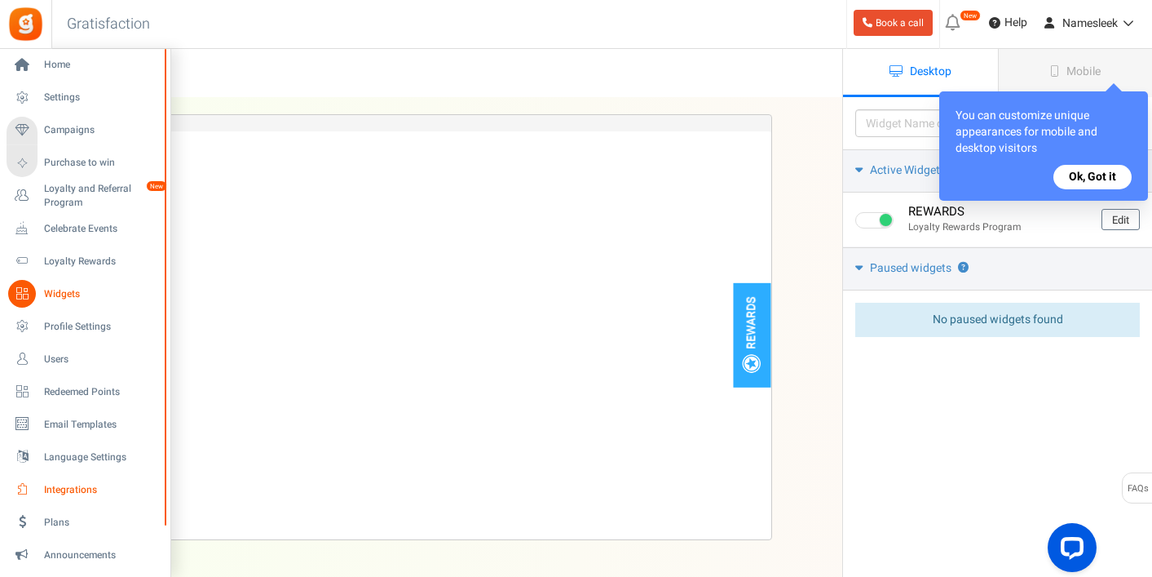
click at [55, 490] on span "Integrations" at bounding box center [101, 490] width 114 height 14
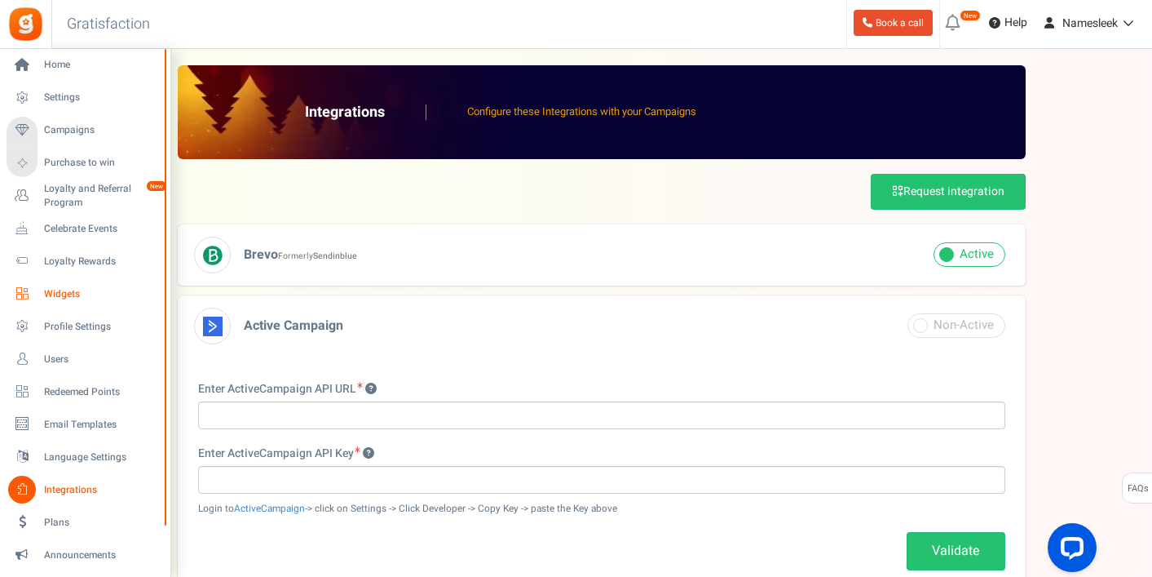
click at [61, 294] on span "Widgets" at bounding box center [101, 294] width 114 height 14
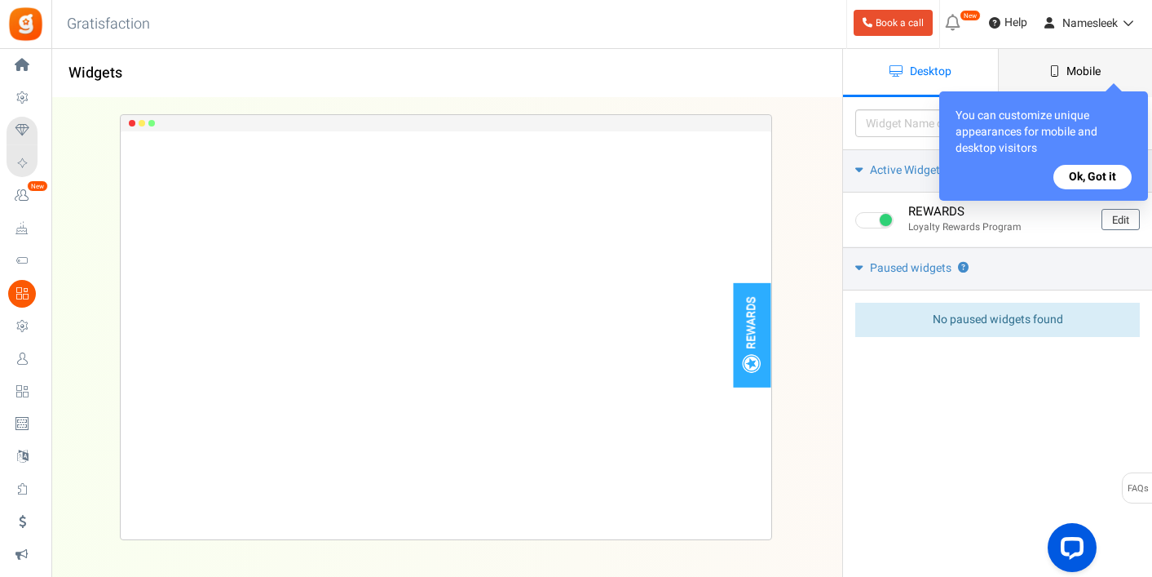
click at [1048, 55] on link "Mobile" at bounding box center [1075, 73] width 155 height 48
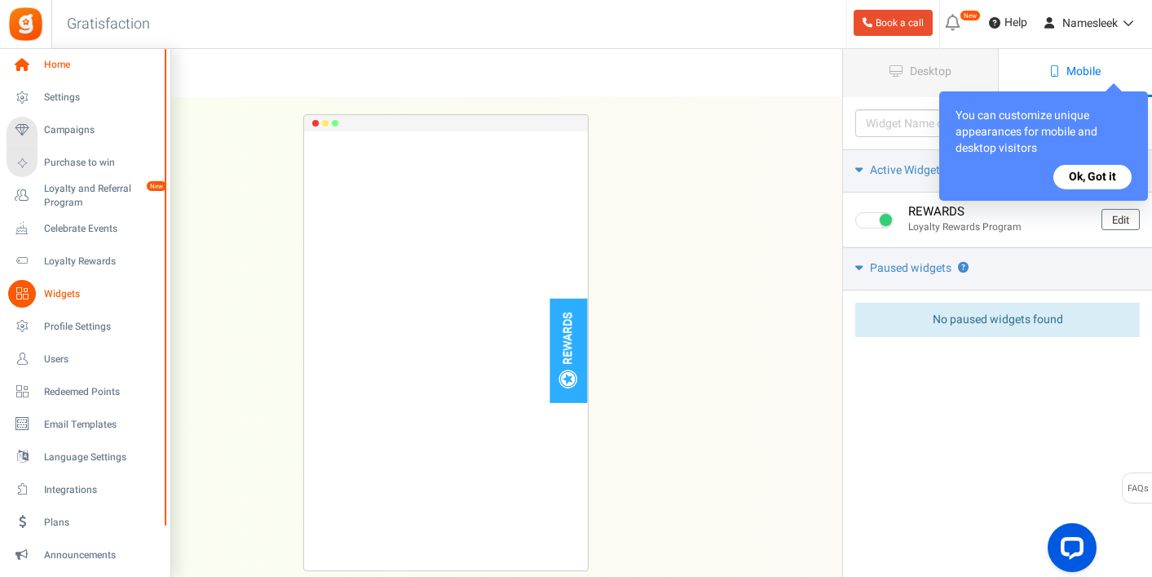
click at [21, 59] on icon at bounding box center [22, 65] width 28 height 28
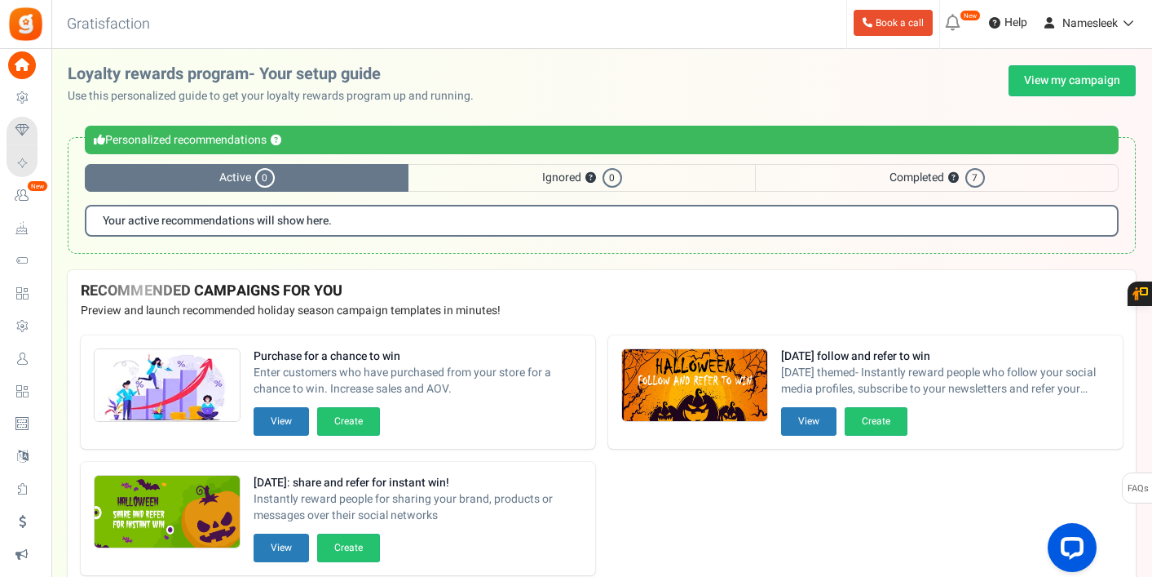
click at [272, 270] on div "RECOMMENDED CAMPAIGNS FOR YOU New Preview and launch recommended holiday season…" at bounding box center [602, 296] width 1068 height 52
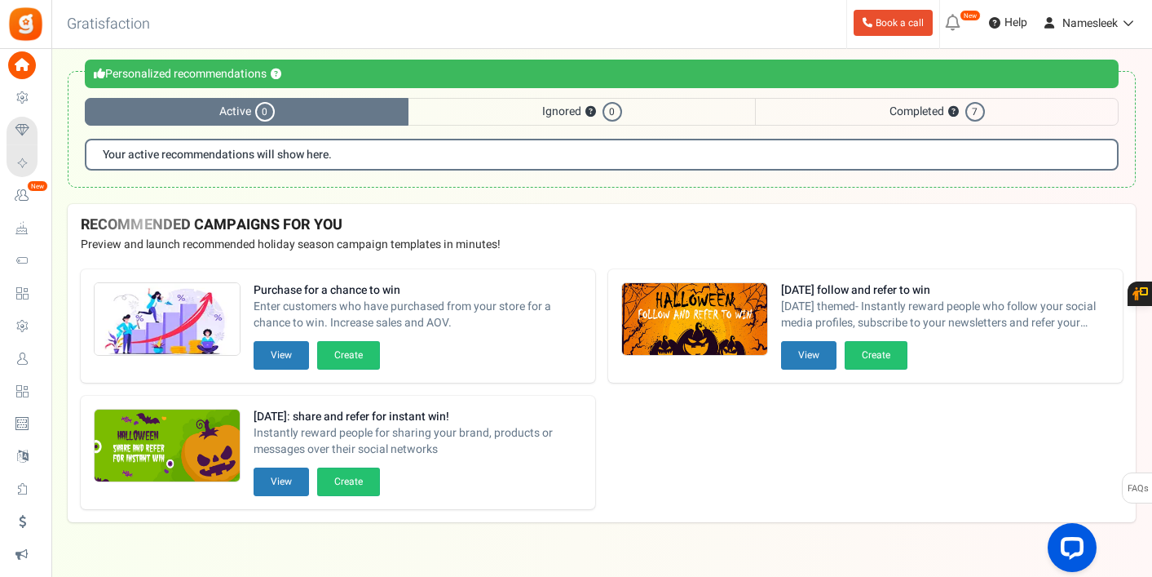
scroll to position [94, 0]
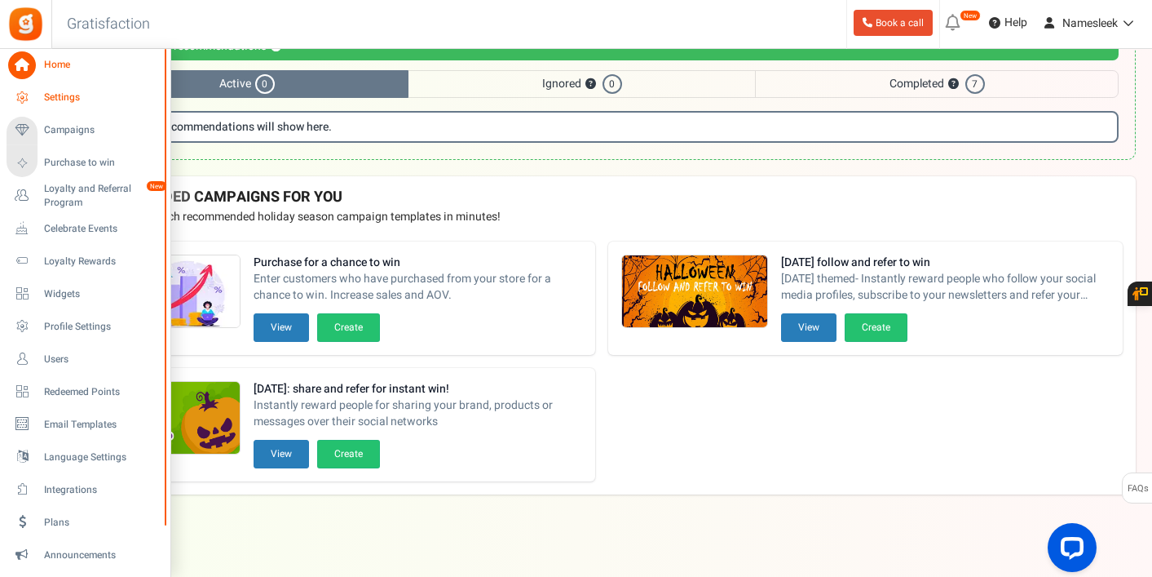
click at [31, 93] on icon at bounding box center [22, 98] width 28 height 28
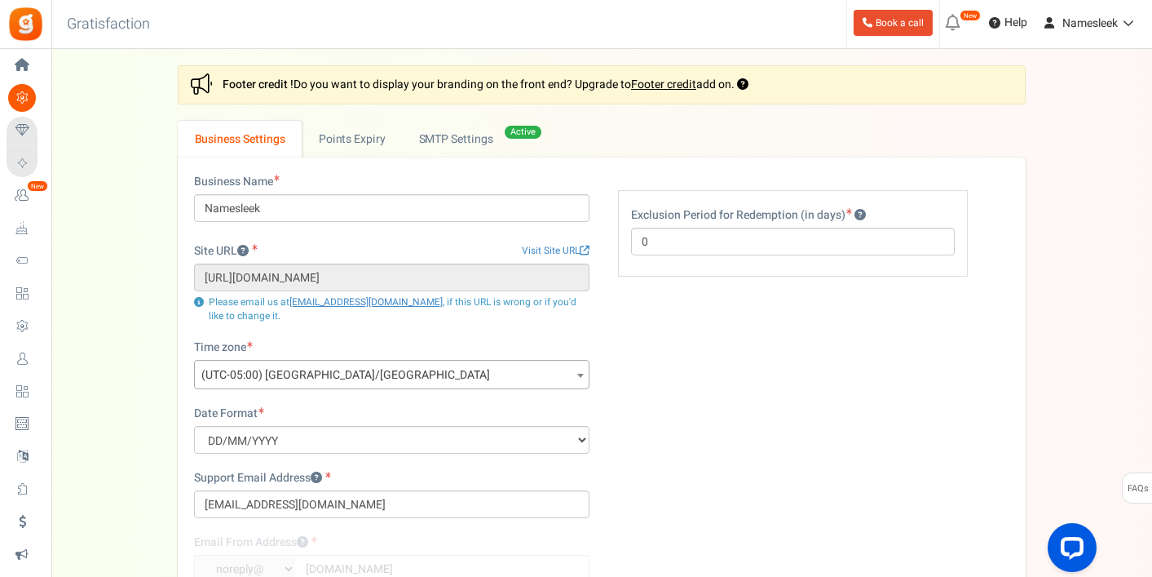
click at [135, 212] on div "Settings In this section you will setup your business details and points expiry…" at bounding box center [602, 393] width 1068 height 657
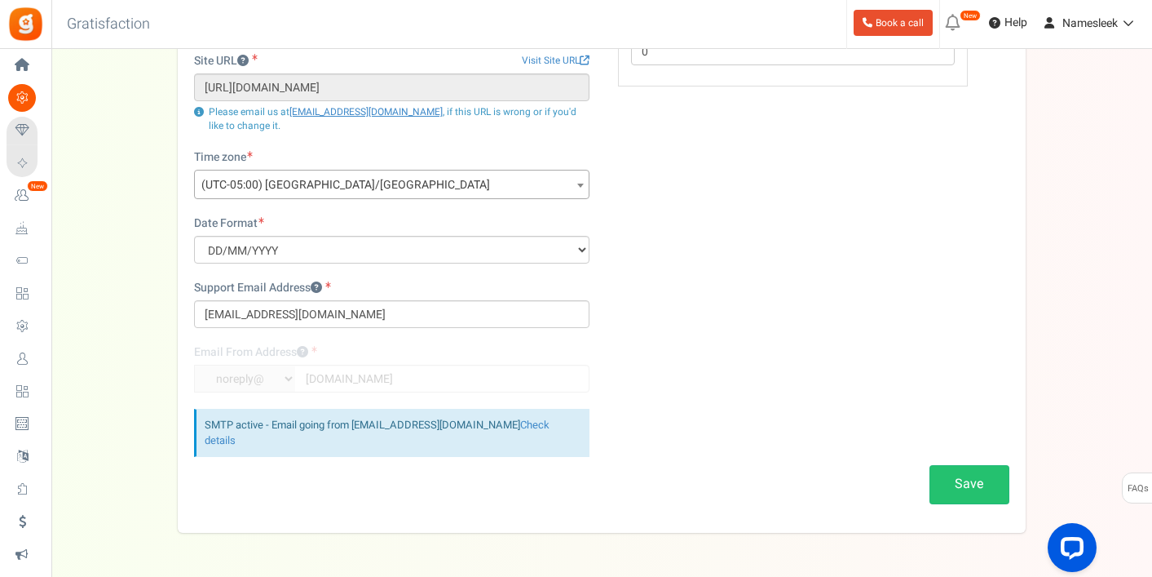
scroll to position [229, 0]
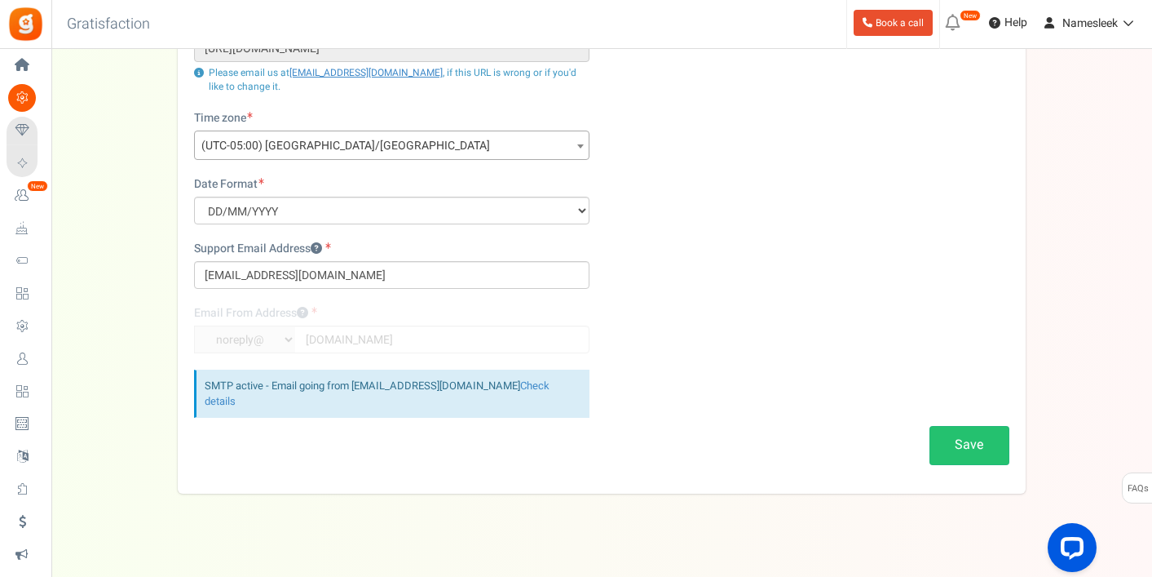
click at [171, 329] on div "Settings In this section you will setup your business details and points expiry…" at bounding box center [602, 164] width 1068 height 657
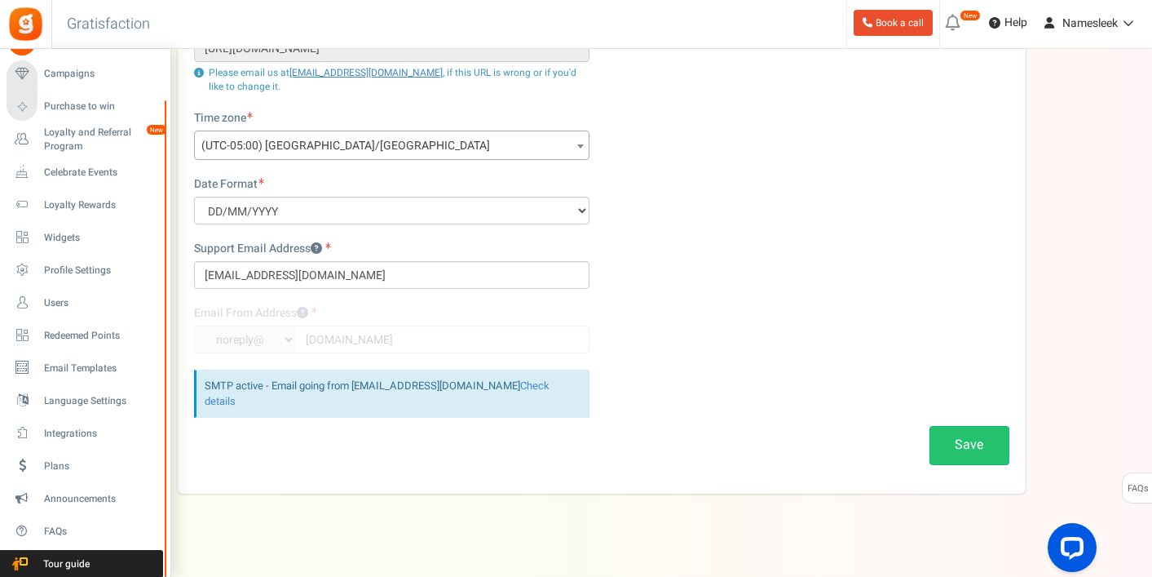
click at [166, 431] on div at bounding box center [166, 338] width 10 height 476
